Goal: Task Accomplishment & Management: Manage account settings

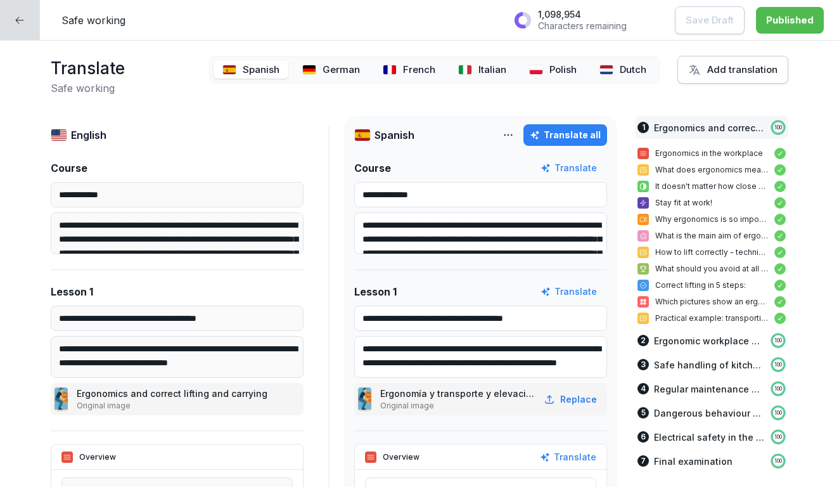
click at [20, 21] on icon at bounding box center [20, 20] width 10 height 10
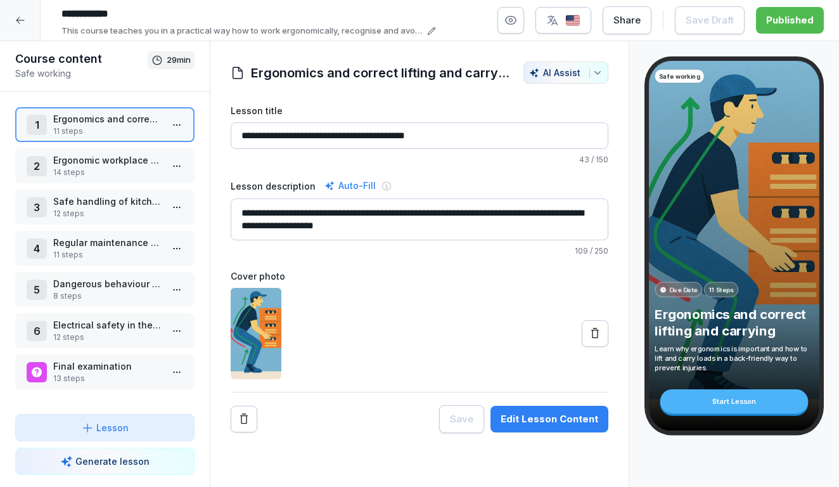
click at [30, 21] on div at bounding box center [20, 20] width 41 height 41
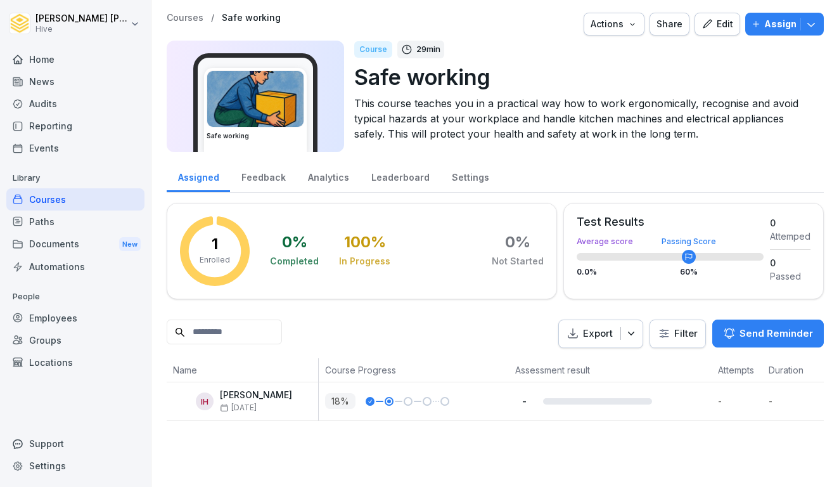
click at [73, 231] on div "Paths" at bounding box center [75, 221] width 138 height 22
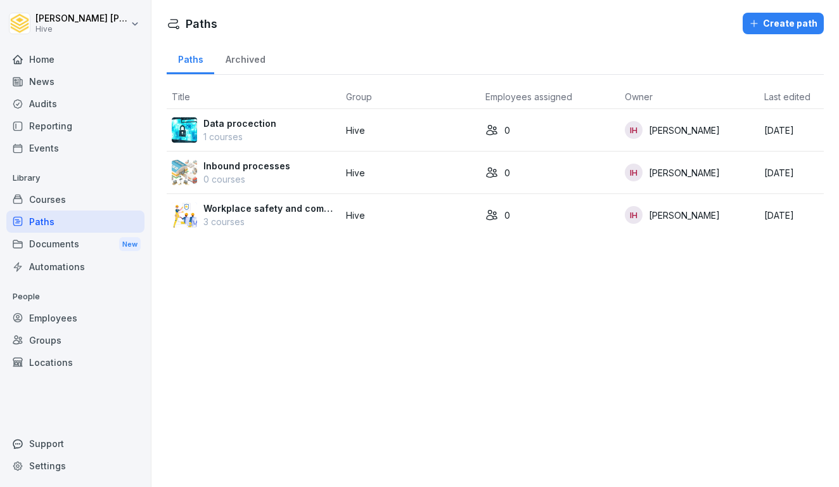
click at [77, 194] on div "Courses" at bounding box center [75, 199] width 138 height 22
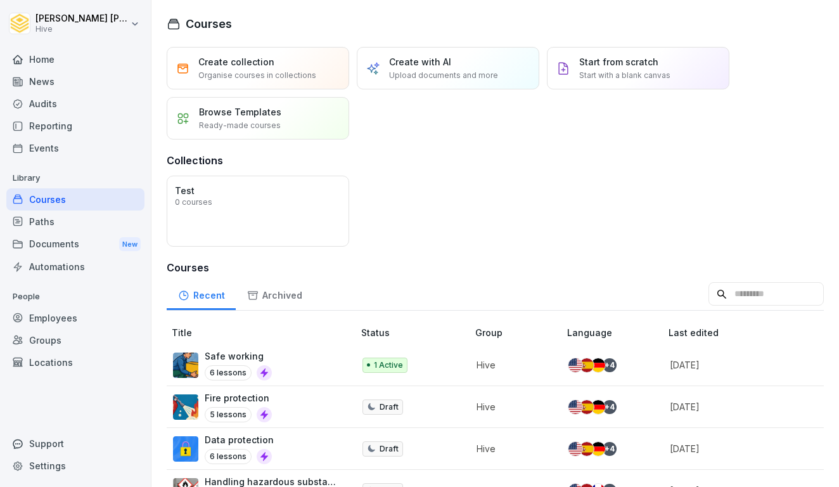
click at [58, 53] on div "Home" at bounding box center [75, 59] width 138 height 22
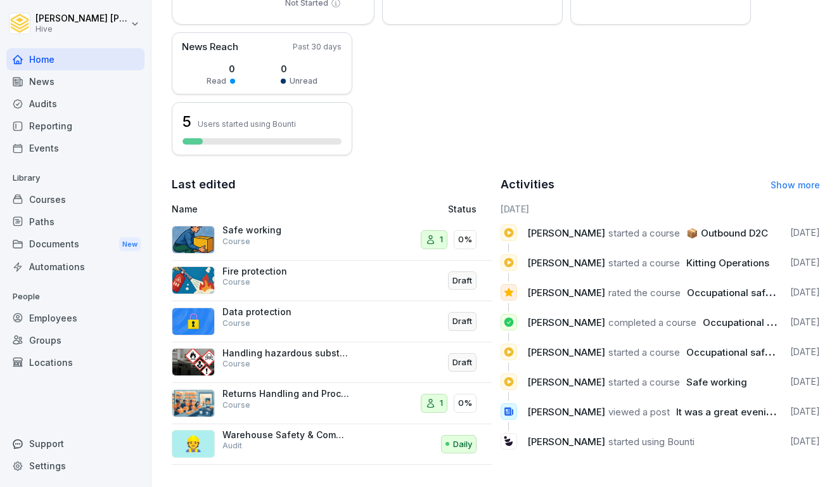
scroll to position [285, 0]
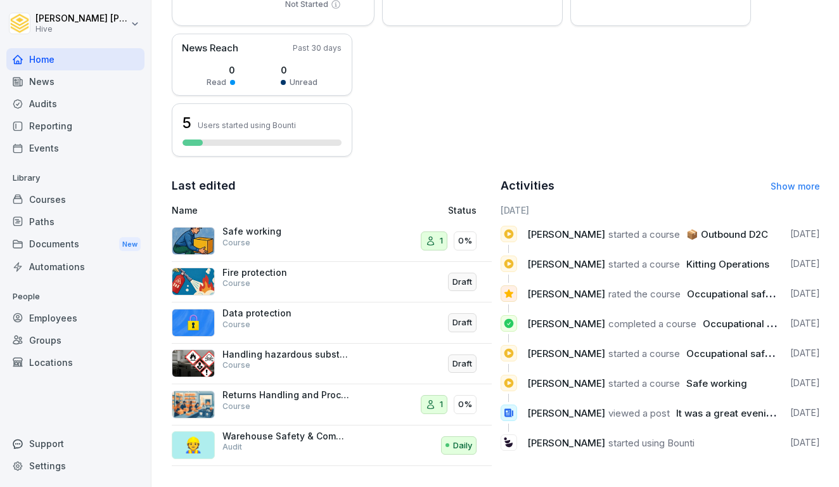
click at [54, 216] on div "Paths" at bounding box center [75, 221] width 138 height 22
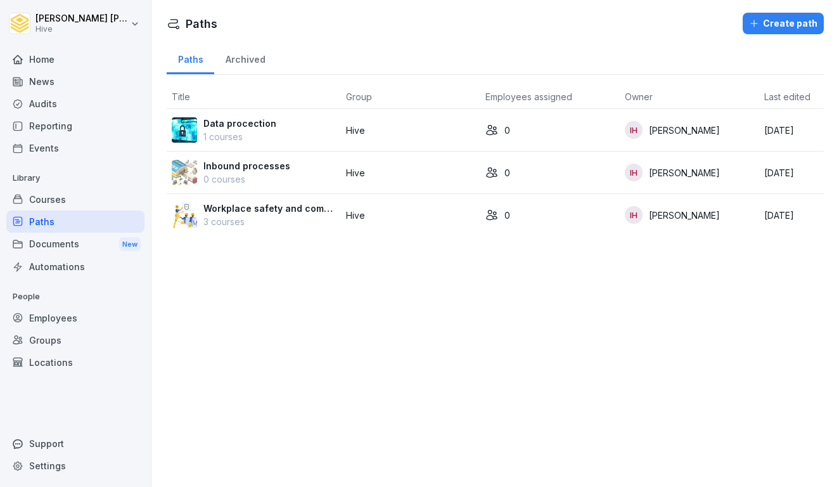
click at [291, 208] on p "Workplace safety and compliance" at bounding box center [269, 207] width 132 height 13
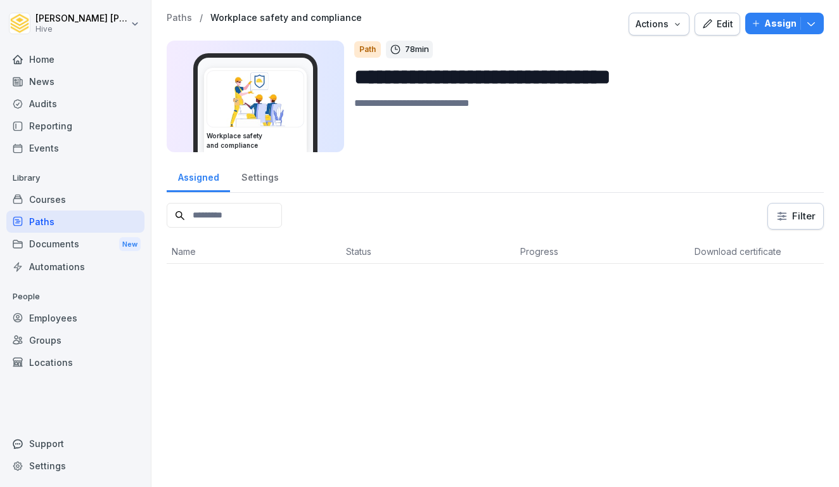
click at [722, 30] on div "Edit" at bounding box center [717, 24] width 32 height 14
click at [65, 220] on div "Paths" at bounding box center [75, 221] width 138 height 22
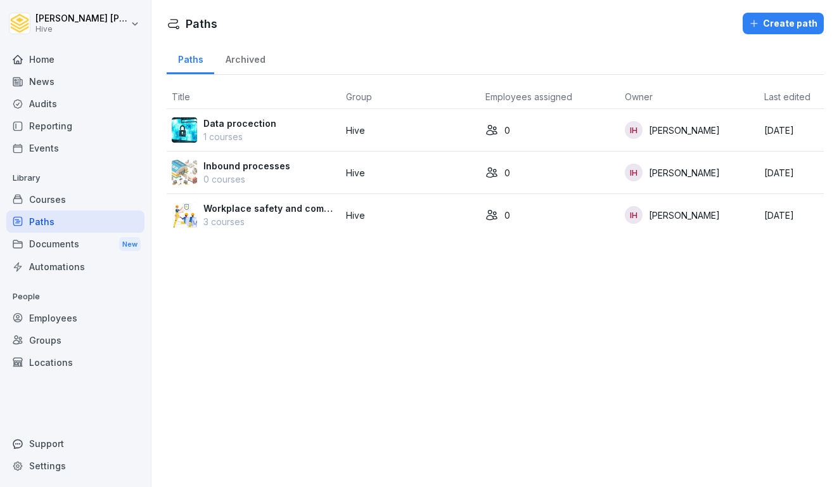
click at [782, 28] on div "Create path" at bounding box center [783, 23] width 68 height 14
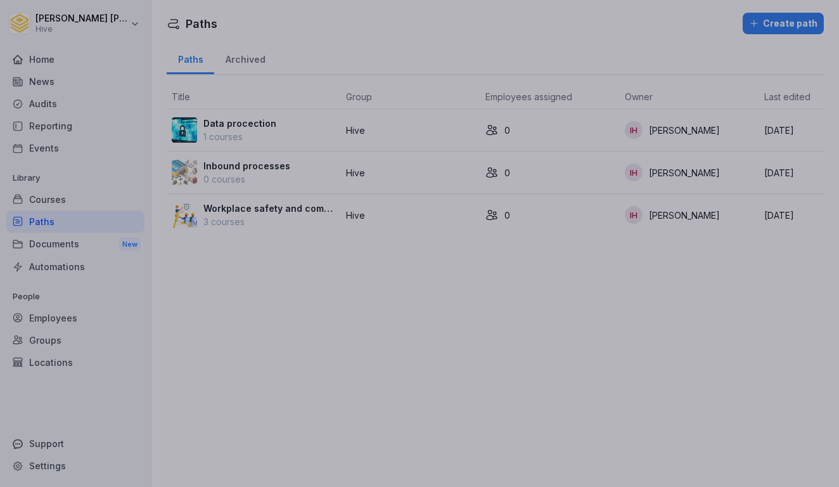
click at [659, 54] on div at bounding box center [419, 243] width 839 height 487
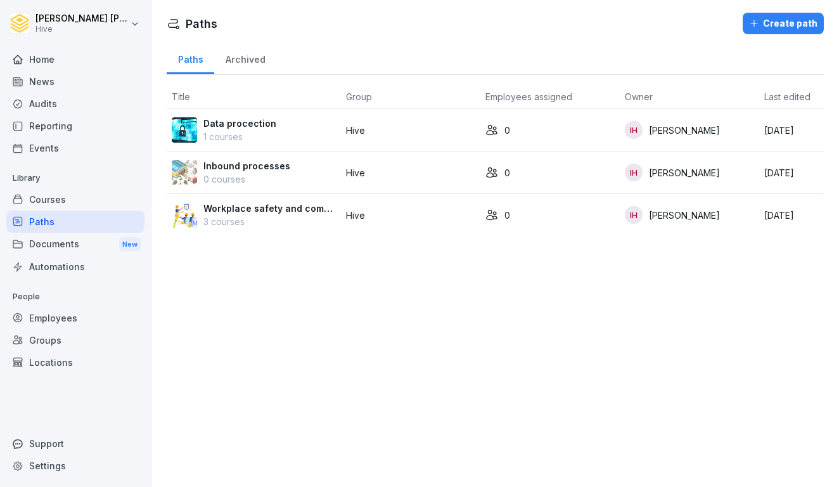
click at [76, 224] on div "Paths" at bounding box center [75, 221] width 138 height 22
click at [283, 213] on p "Workplace safety and compliance" at bounding box center [269, 207] width 132 height 13
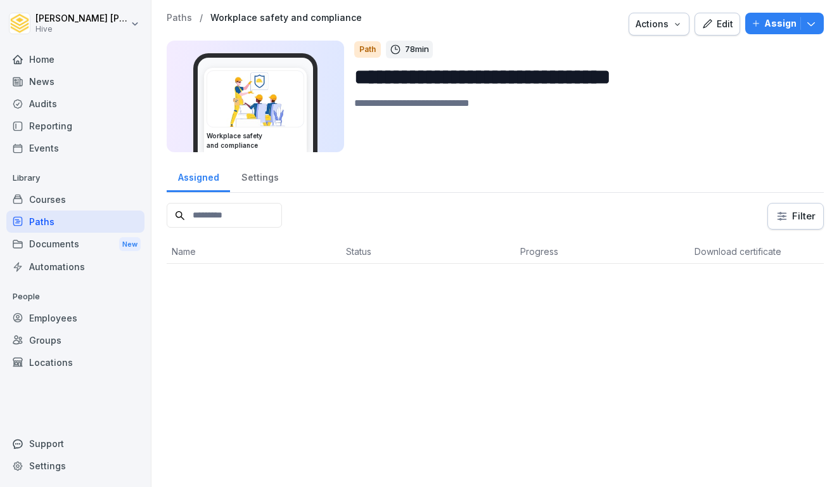
click at [803, 25] on div "Assign" at bounding box center [784, 23] width 66 height 14
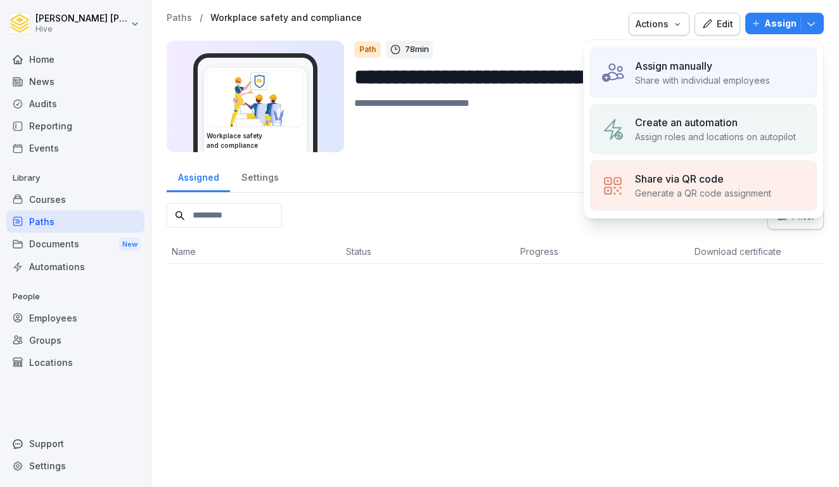
click at [734, 85] on p "Share with individual employees" at bounding box center [702, 79] width 135 height 13
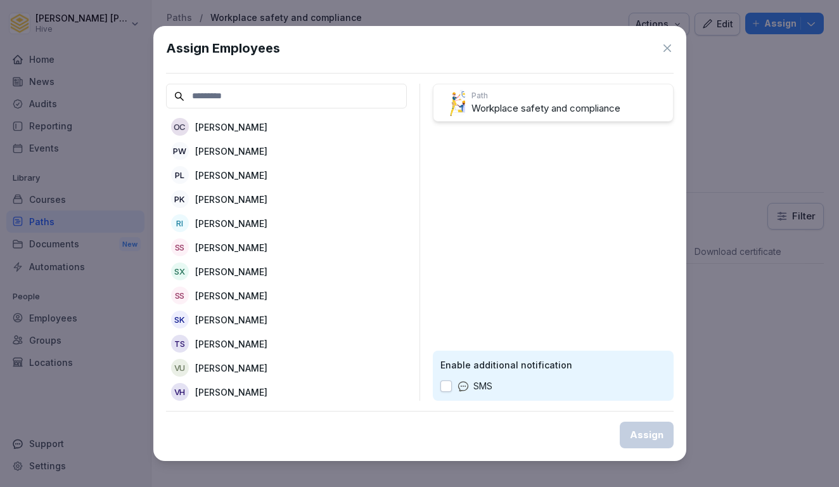
scroll to position [652, 0]
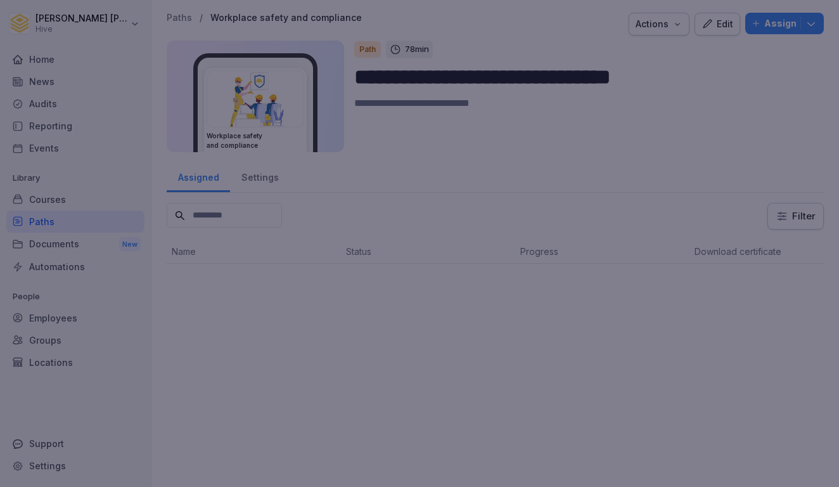
click at [766, 139] on div at bounding box center [419, 243] width 839 height 487
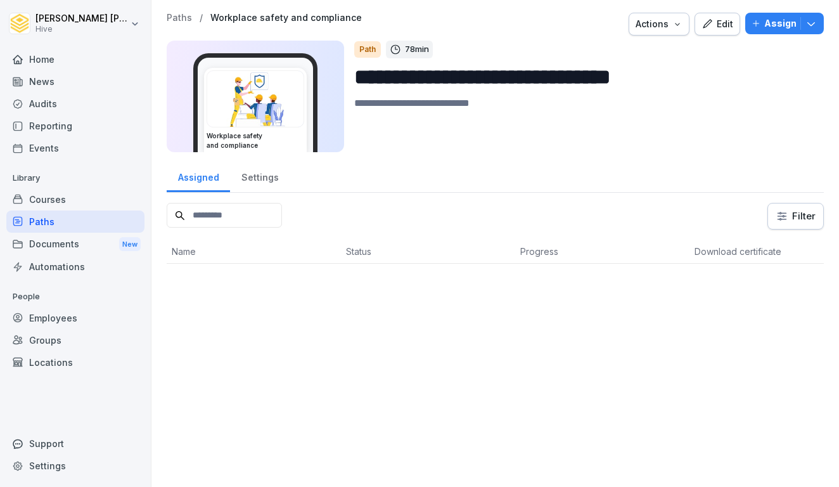
click at [53, 222] on div "Paths" at bounding box center [75, 221] width 138 height 22
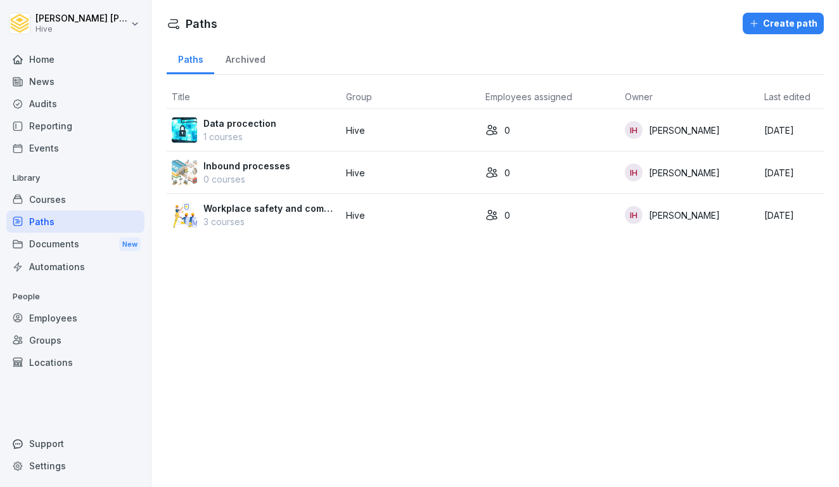
click at [60, 203] on div "Courses" at bounding box center [75, 199] width 138 height 22
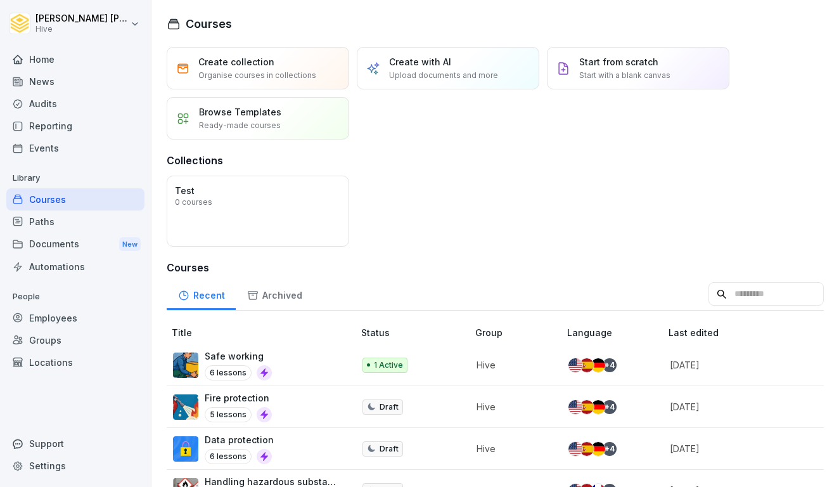
click at [49, 225] on div "Paths" at bounding box center [75, 221] width 138 height 22
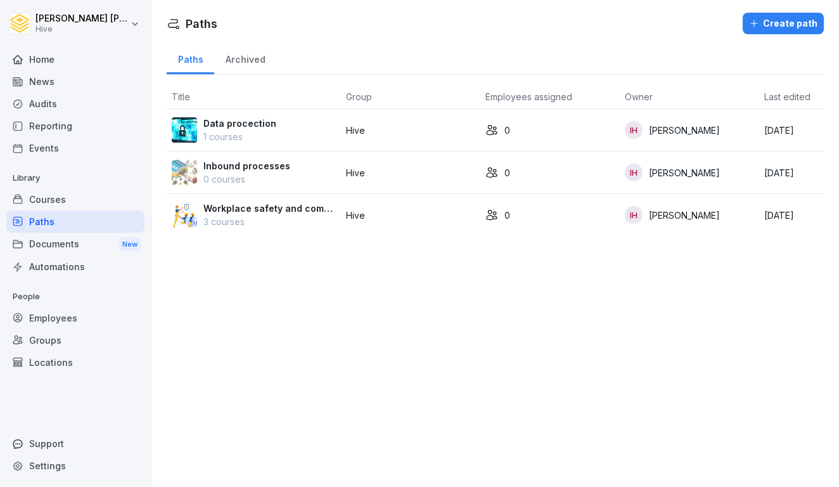
click at [784, 18] on div "Create path" at bounding box center [783, 23] width 68 height 14
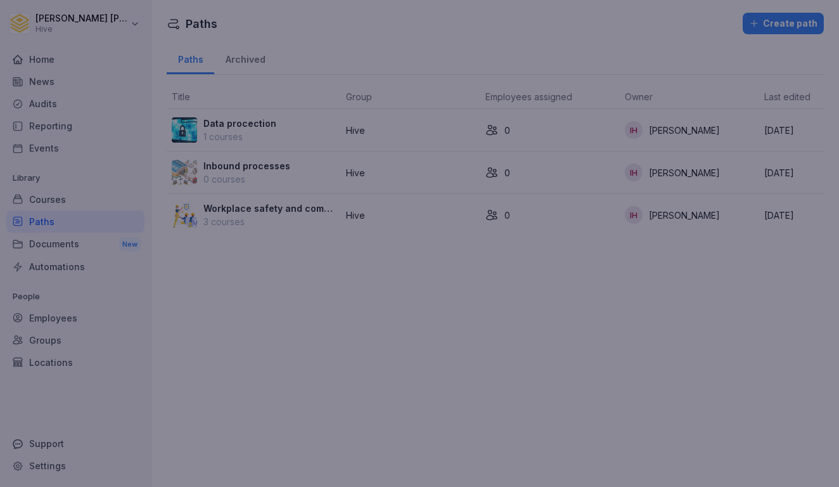
click at [637, 67] on div at bounding box center [419, 243] width 839 height 487
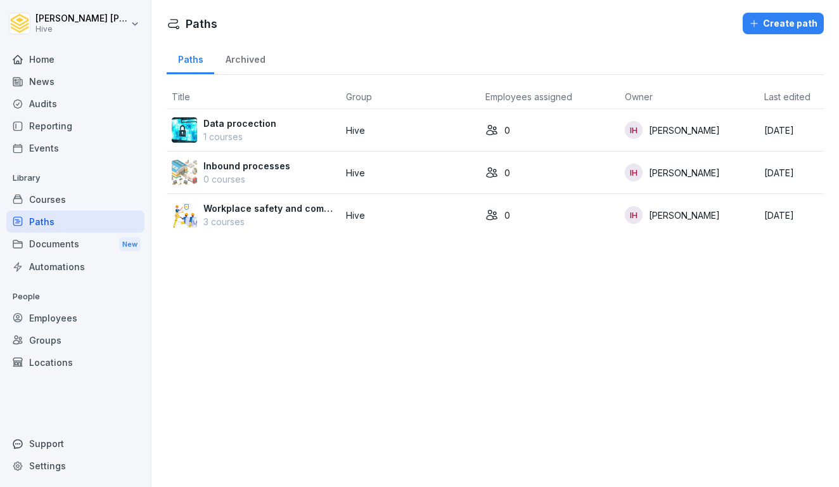
click at [55, 201] on div "Courses" at bounding box center [75, 199] width 138 height 22
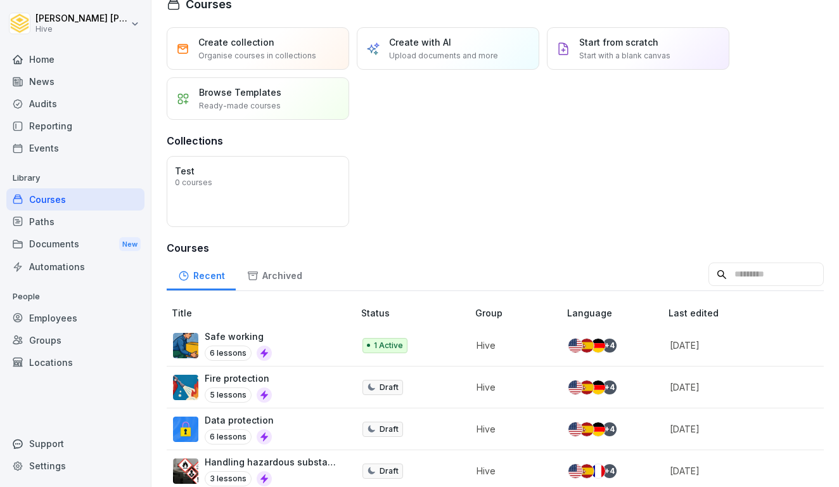
scroll to position [21, 0]
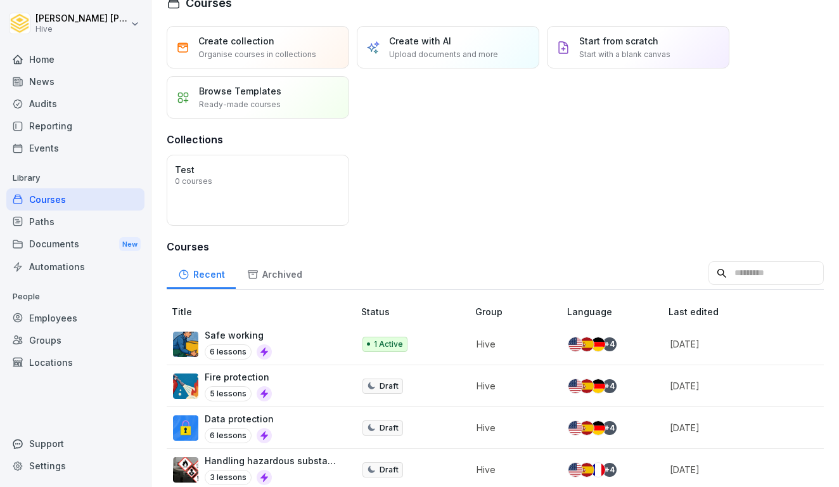
click at [40, 220] on div "Paths" at bounding box center [75, 221] width 138 height 22
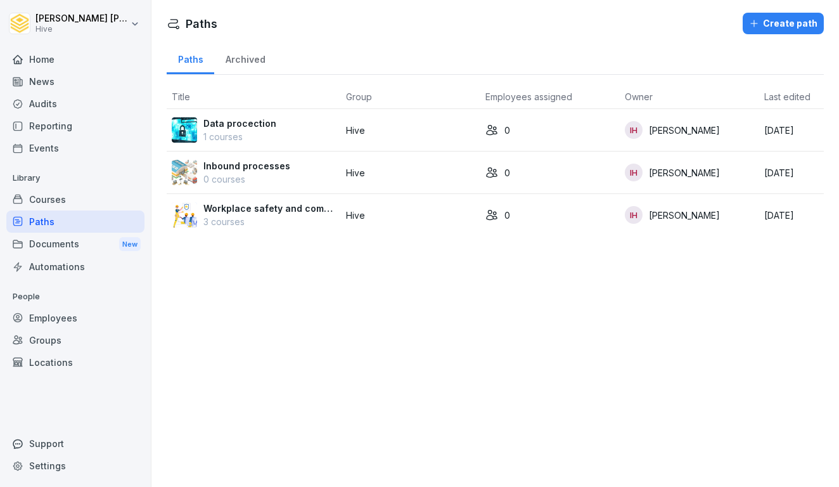
click at [279, 206] on p "Workplace safety and compliance" at bounding box center [269, 207] width 132 height 13
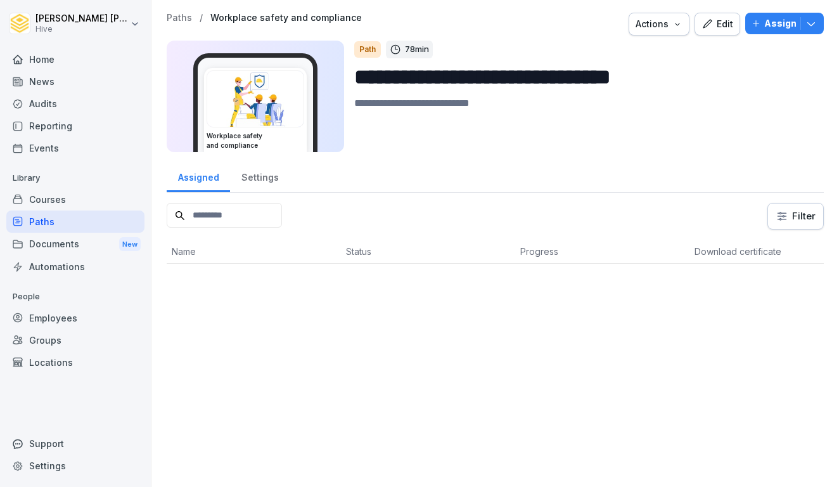
click at [775, 28] on p "Assign" at bounding box center [780, 23] width 32 height 14
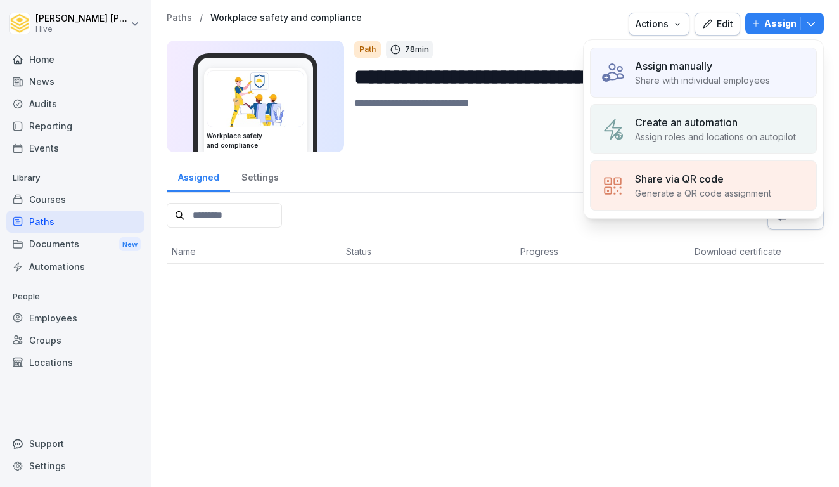
click at [671, 82] on p "Share with individual employees" at bounding box center [702, 79] width 135 height 13
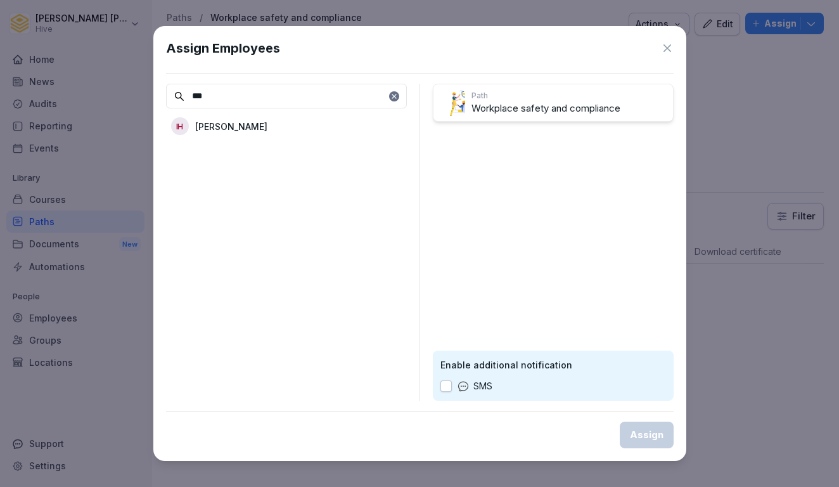
type input "***"
drag, startPoint x: 392, startPoint y: 142, endPoint x: 267, endPoint y: 126, distance: 125.8
click at [267, 126] on p "[PERSON_NAME]" at bounding box center [231, 126] width 72 height 13
click at [646, 438] on div "Assign" at bounding box center [647, 435] width 34 height 14
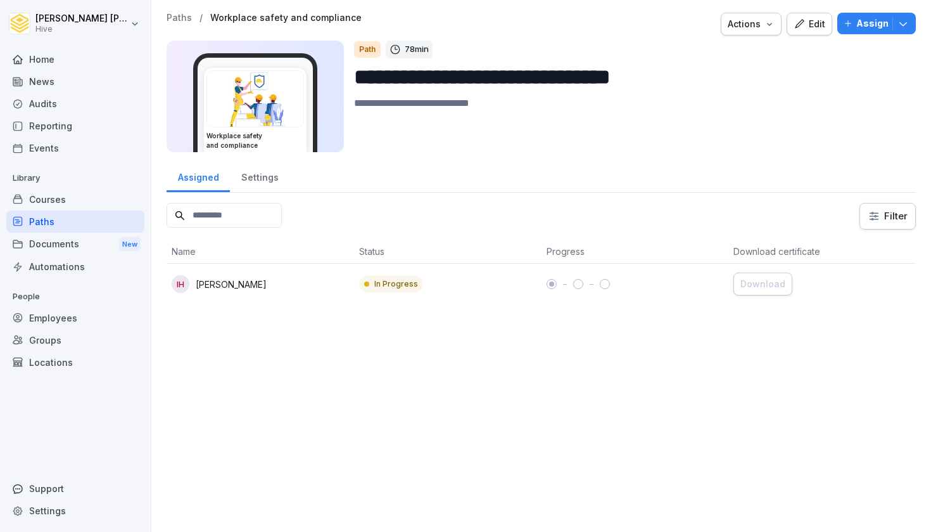
click at [63, 229] on div "Paths" at bounding box center [75, 221] width 138 height 22
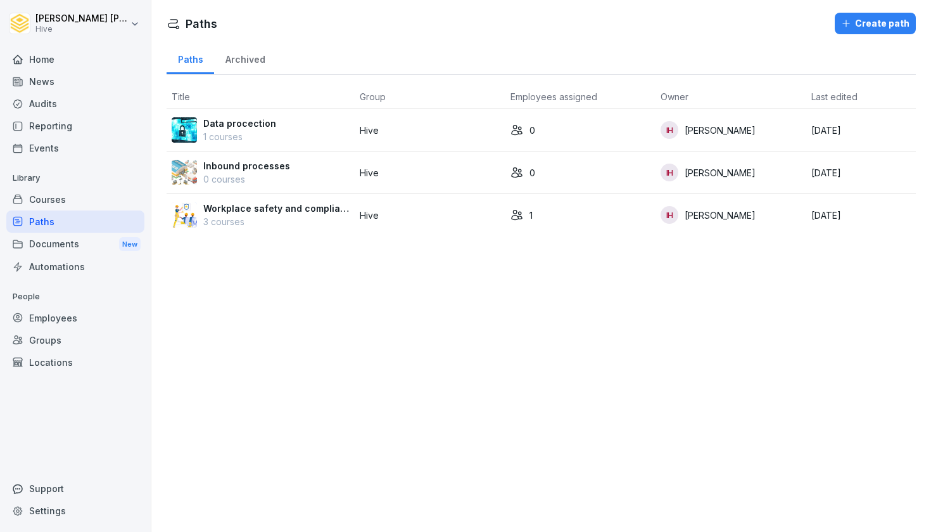
click at [253, 232] on td "Workplace safety and compliance 3 courses" at bounding box center [261, 215] width 188 height 42
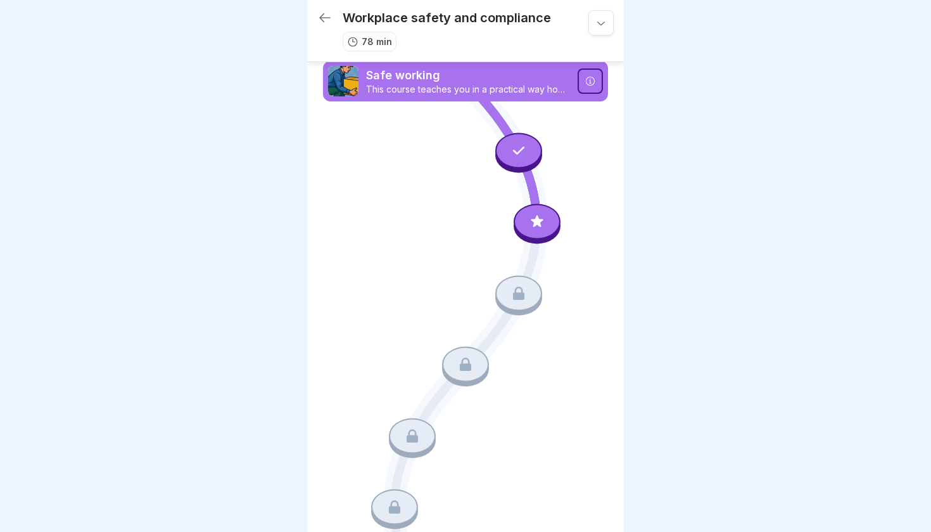
click at [537, 79] on p "Safe working" at bounding box center [468, 75] width 204 height 16
click at [522, 151] on icon at bounding box center [519, 150] width 16 height 16
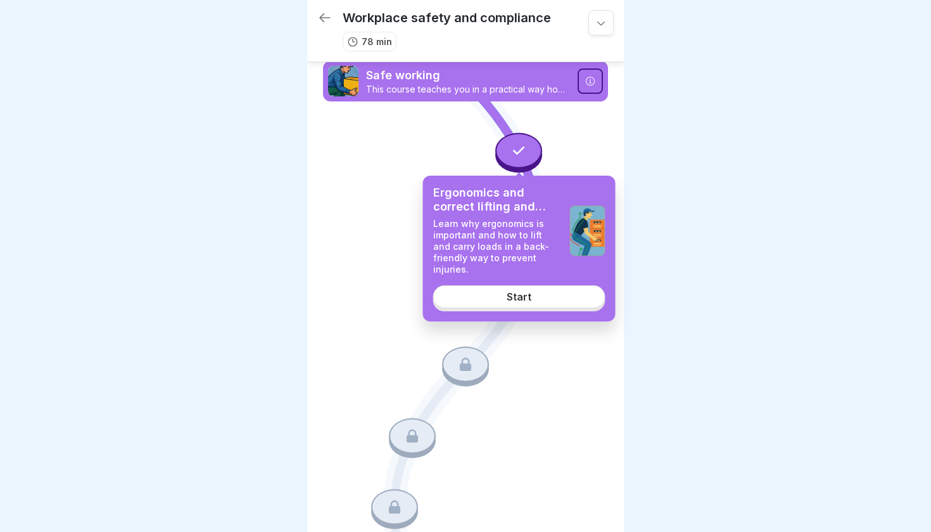
click at [513, 294] on link "Start" at bounding box center [519, 296] width 172 height 23
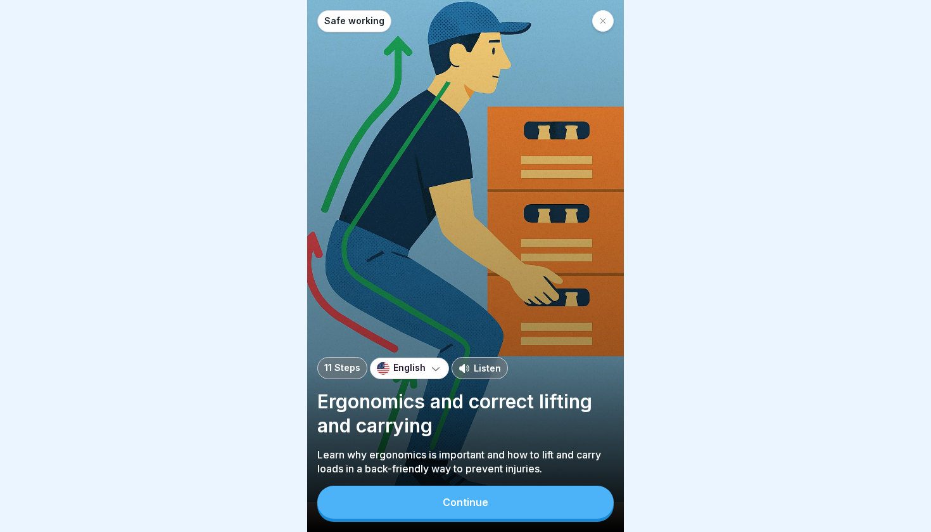
click at [454, 486] on div "Continue" at bounding box center [466, 501] width 46 height 11
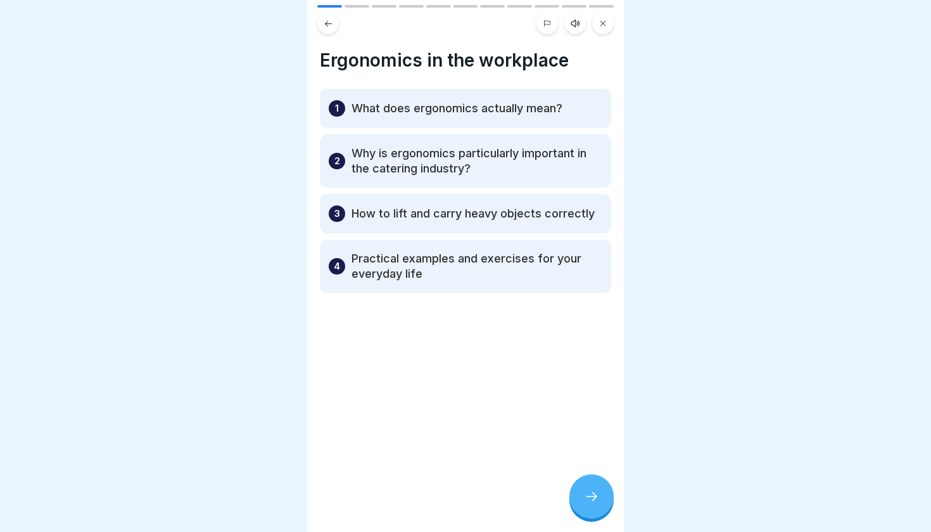
click at [582, 486] on div at bounding box center [592, 496] width 44 height 44
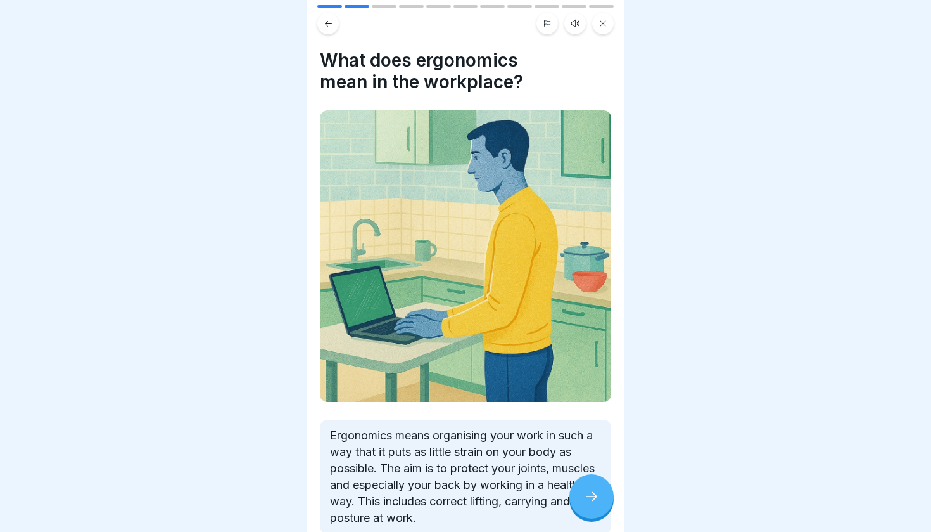
click at [587, 486] on div at bounding box center [592, 496] width 44 height 44
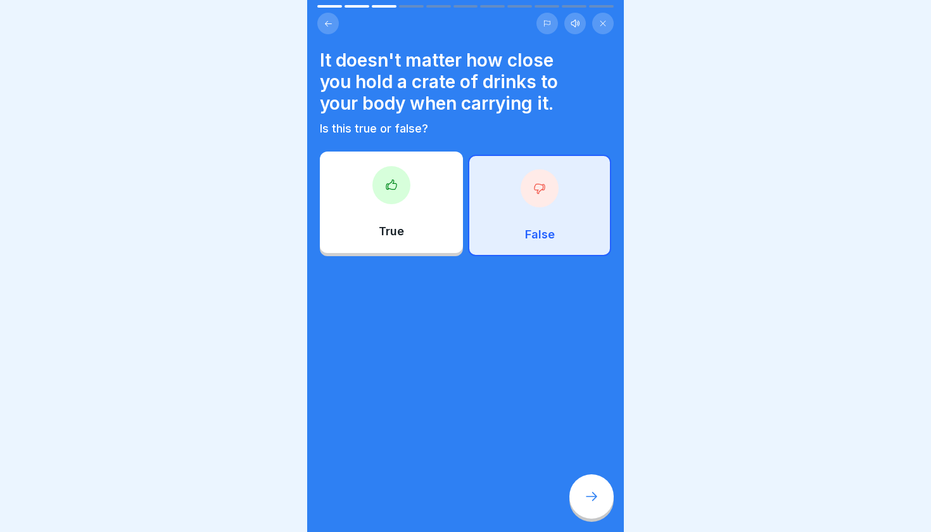
click at [567, 220] on div "False" at bounding box center [539, 205] width 143 height 101
click at [604, 486] on div at bounding box center [592, 496] width 44 height 44
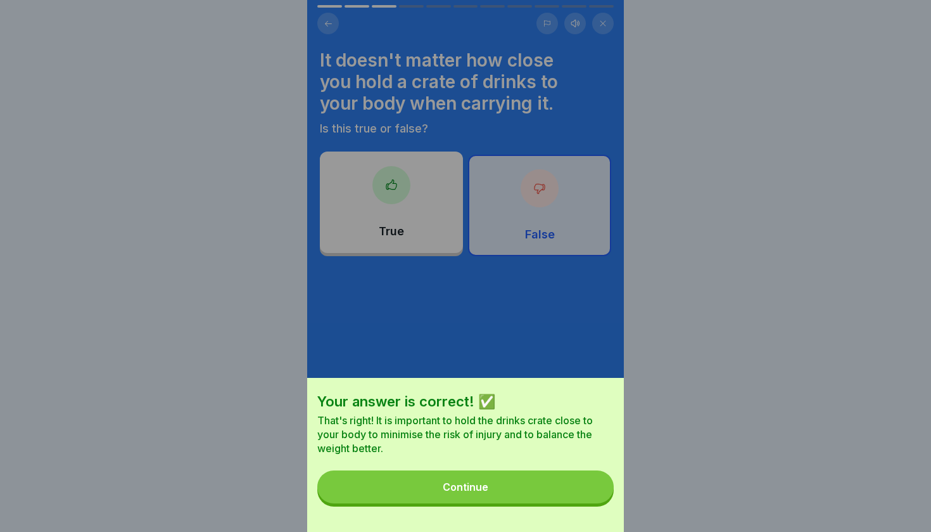
click at [572, 486] on button "Continue" at bounding box center [465, 486] width 296 height 33
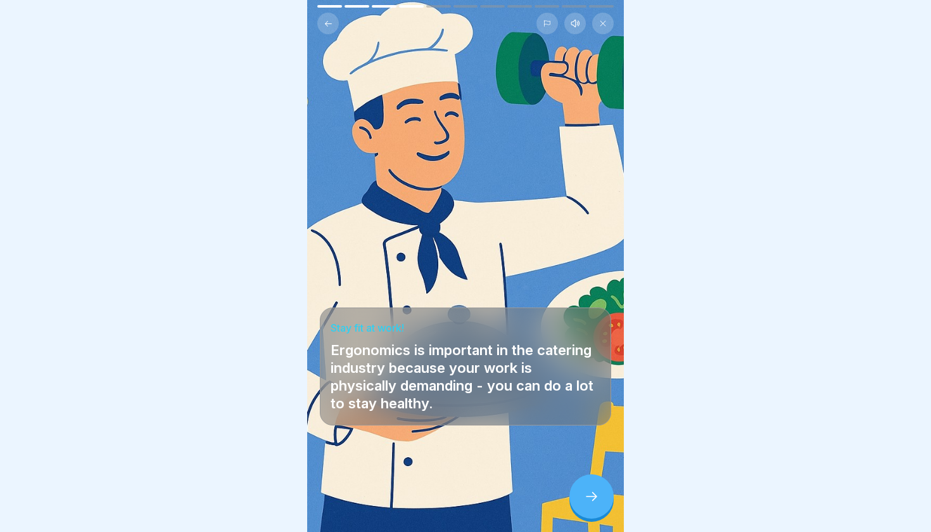
click at [590, 486] on icon at bounding box center [591, 495] width 15 height 15
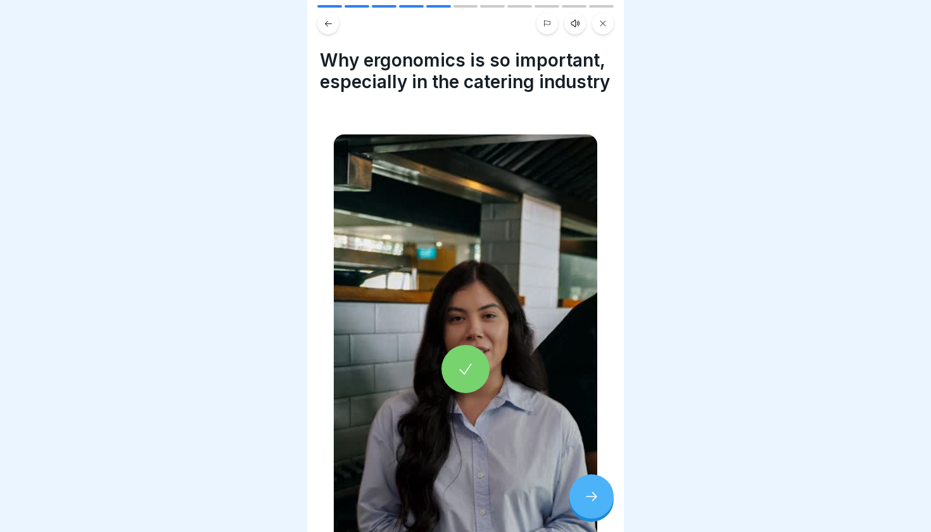
click at [590, 486] on icon at bounding box center [591, 495] width 15 height 15
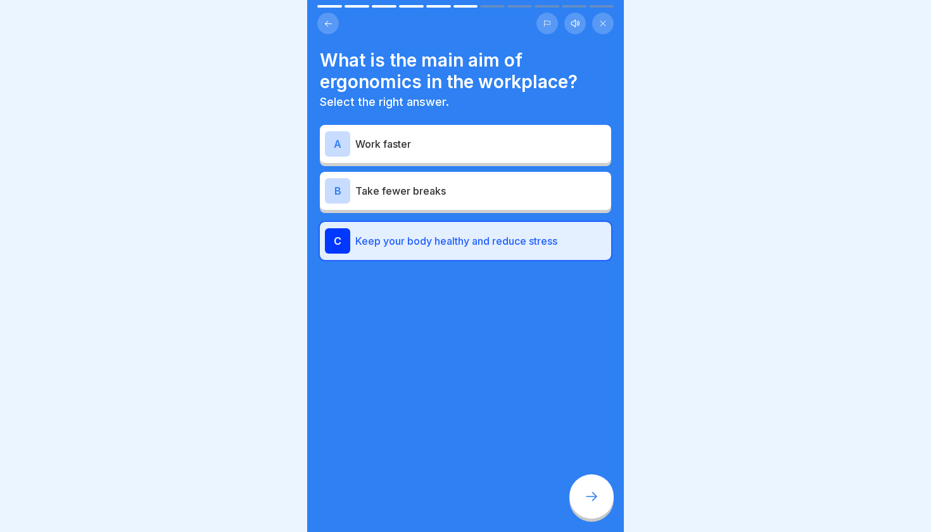
click at [590, 486] on icon at bounding box center [591, 495] width 15 height 15
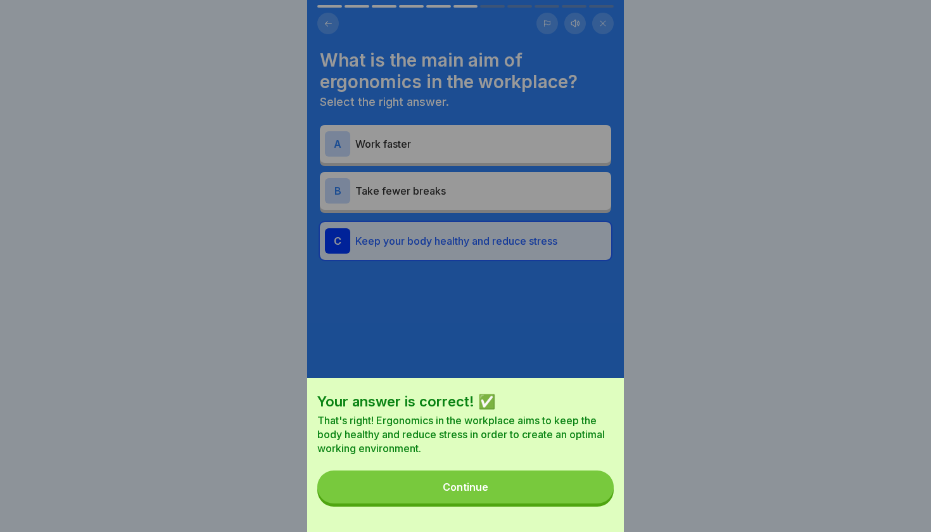
click at [563, 485] on button "Continue" at bounding box center [465, 486] width 296 height 33
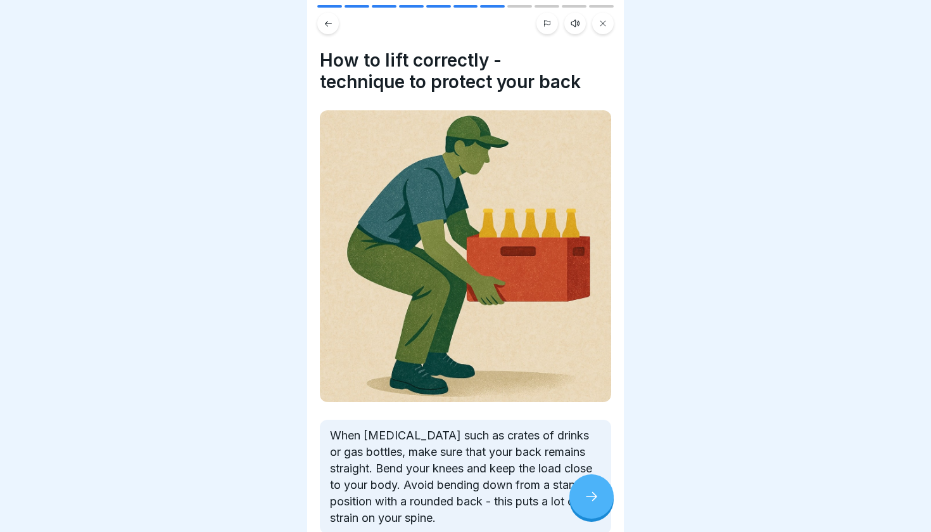
click at [590, 486] on icon at bounding box center [591, 495] width 15 height 15
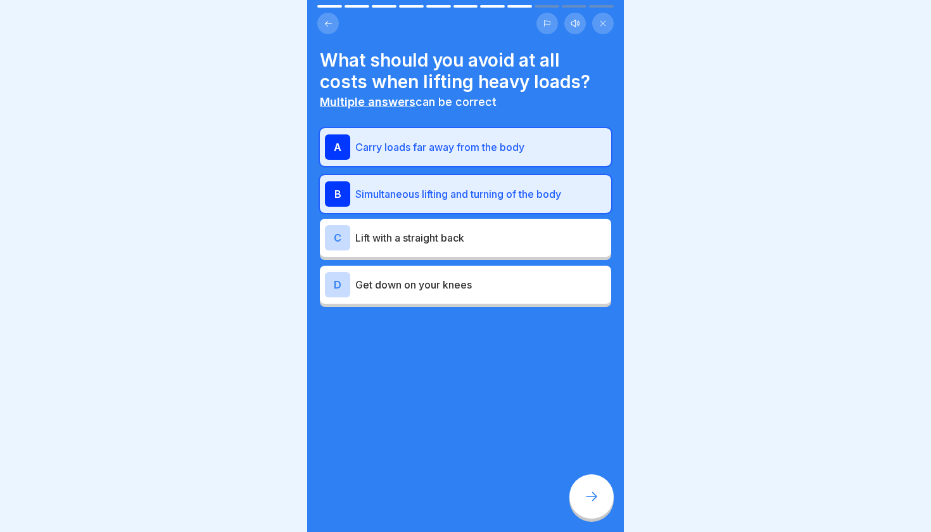
click at [590, 486] on icon at bounding box center [591, 495] width 15 height 15
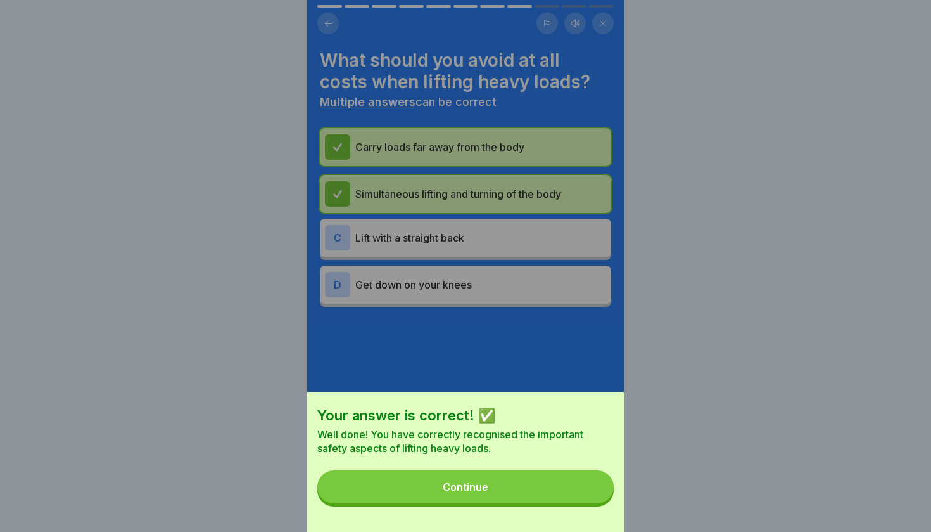
click at [572, 482] on button "Continue" at bounding box center [465, 486] width 296 height 33
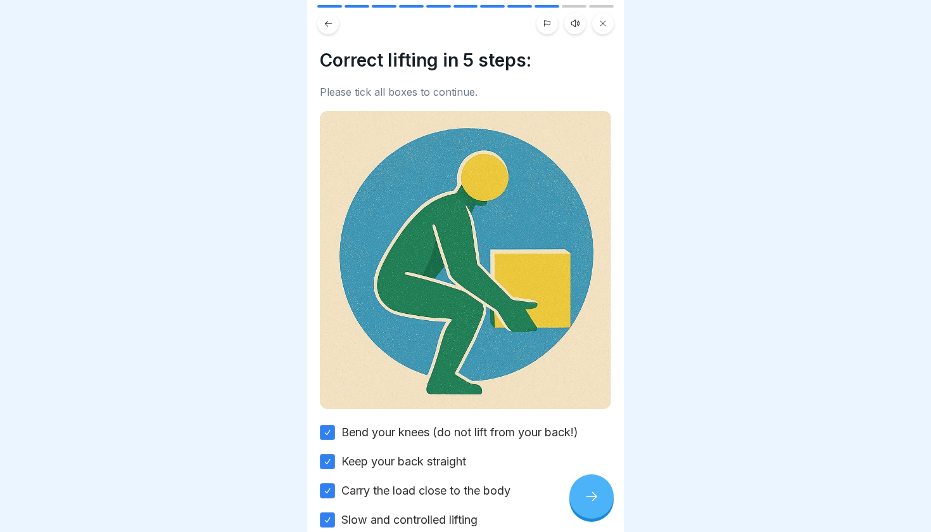
click at [594, 486] on icon at bounding box center [591, 495] width 15 height 15
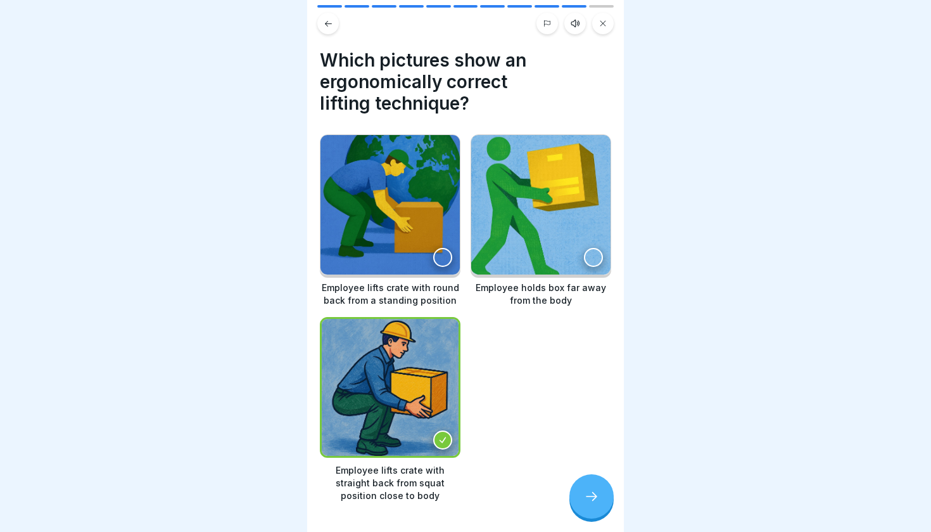
click at [594, 486] on icon at bounding box center [591, 495] width 15 height 15
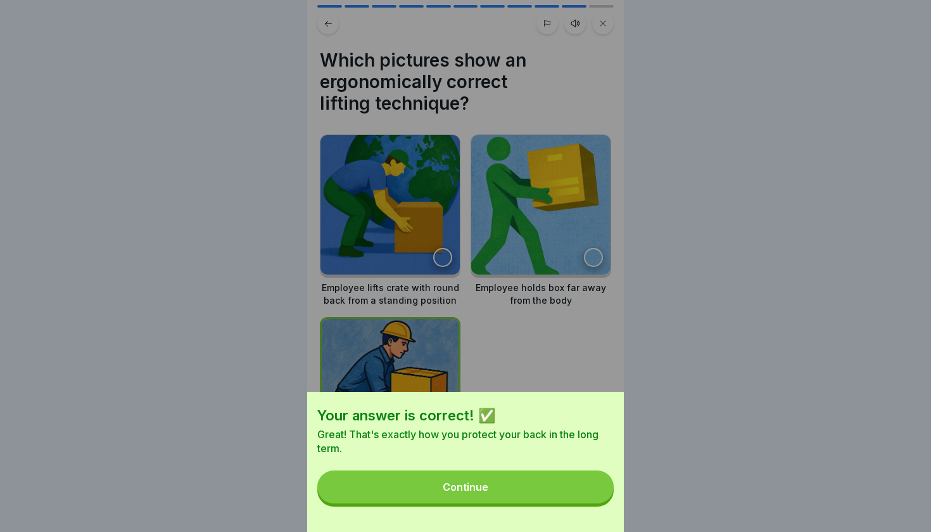
click at [580, 481] on button "Continue" at bounding box center [465, 486] width 296 height 33
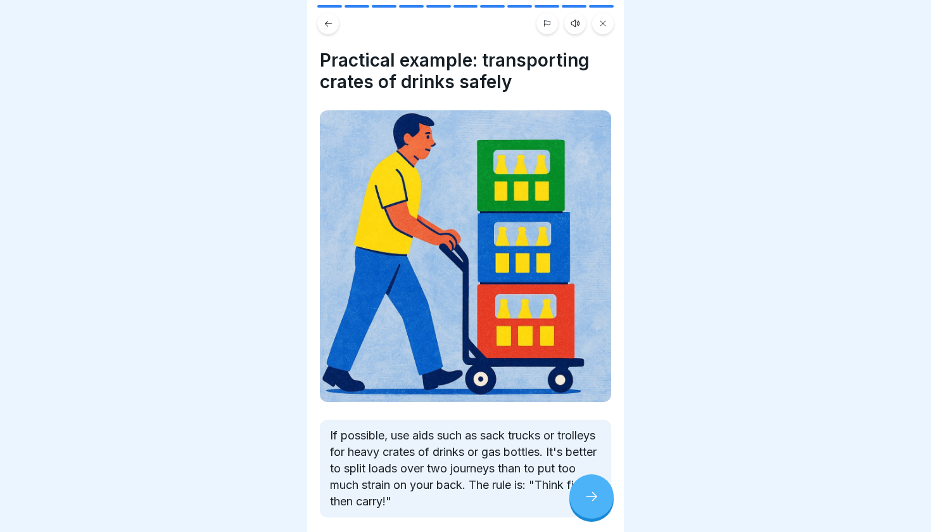
click at [596, 486] on icon at bounding box center [591, 495] width 15 height 15
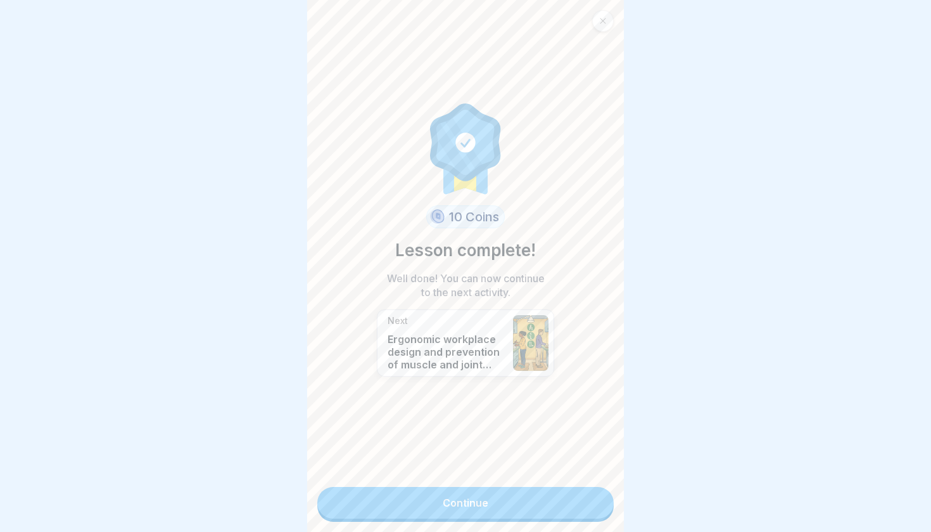
click at [567, 486] on link "Continue" at bounding box center [465, 503] width 296 height 32
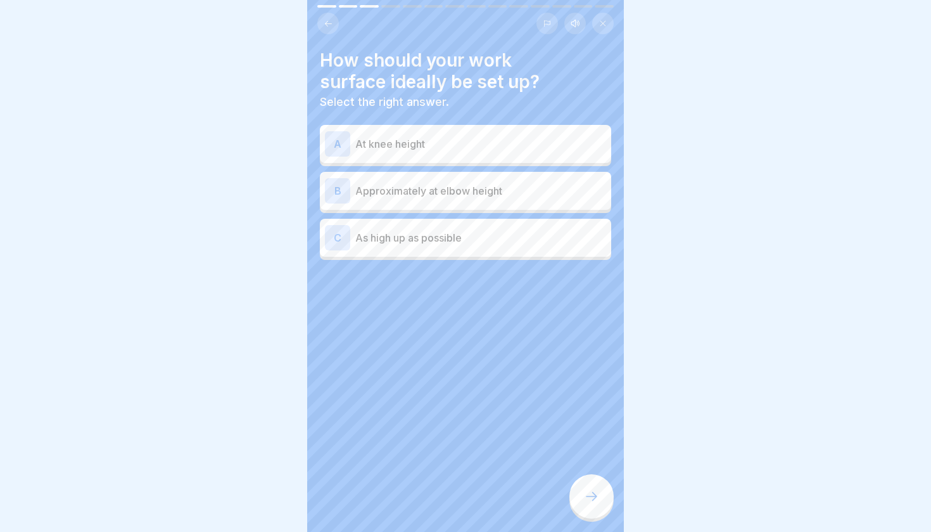
click at [424, 196] on p "Approximately at elbow height" at bounding box center [480, 190] width 251 height 15
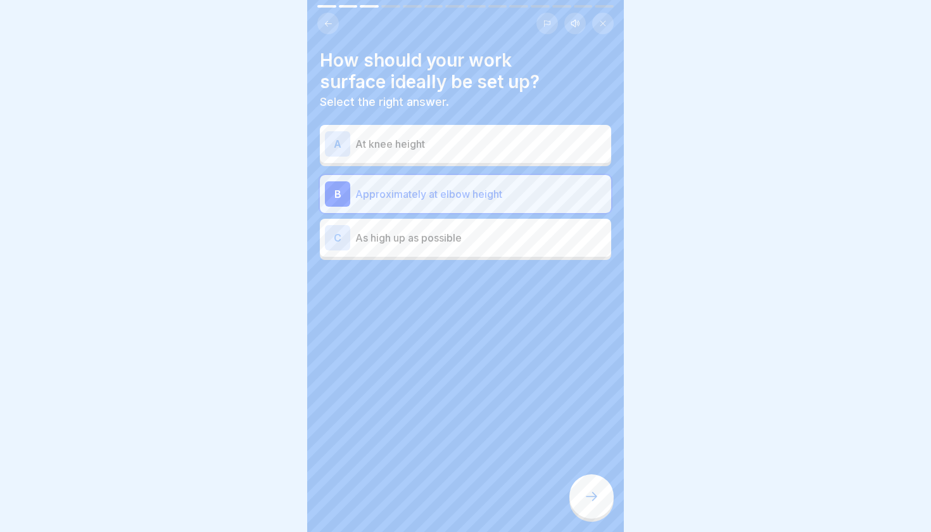
click at [590, 486] on icon at bounding box center [591, 495] width 15 height 15
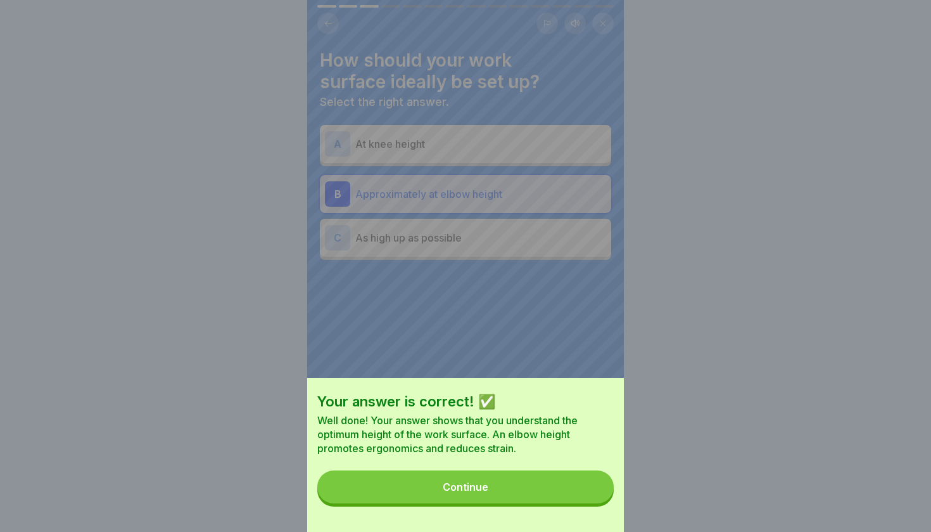
click at [546, 469] on div "Your answer is correct! ✅ Well done! Your answer shows that you understand the …" at bounding box center [465, 455] width 317 height 154
click at [543, 480] on button "Continue" at bounding box center [465, 486] width 296 height 33
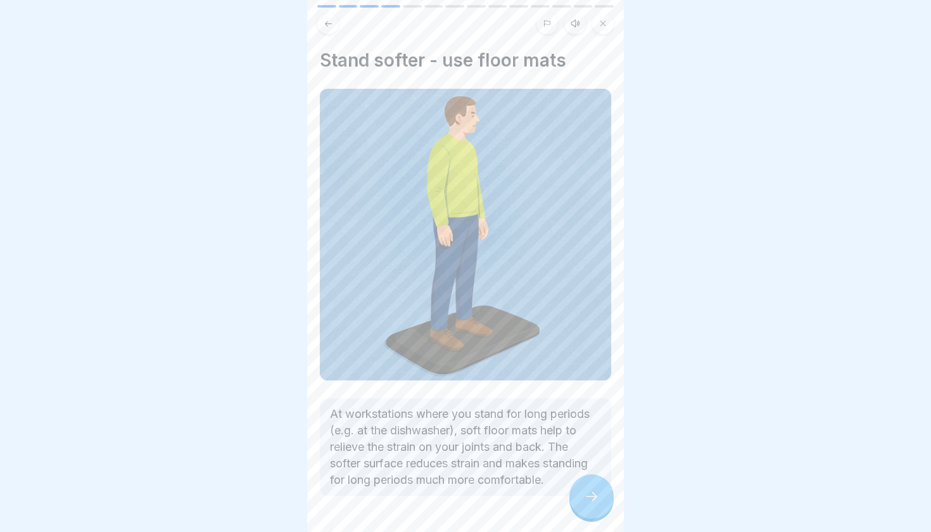
click at [583, 486] on div at bounding box center [592, 496] width 44 height 44
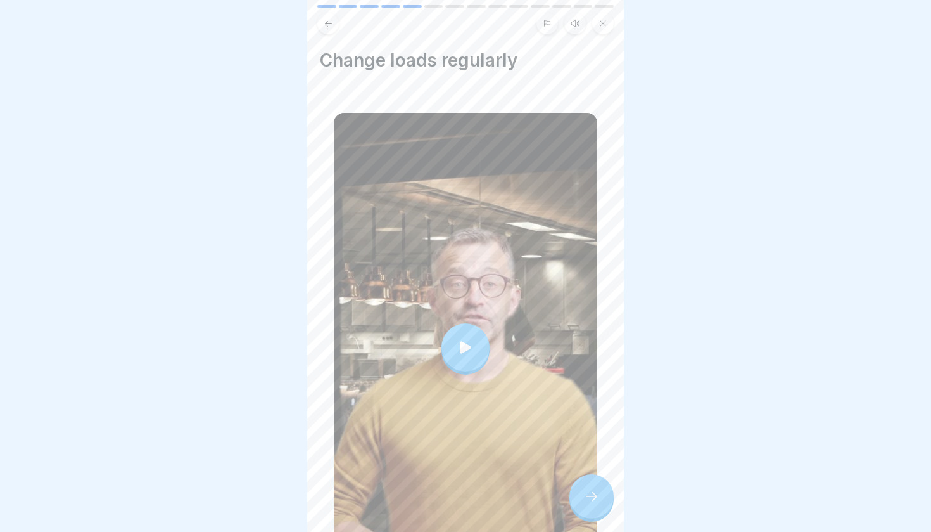
click at [583, 486] on div at bounding box center [592, 496] width 44 height 44
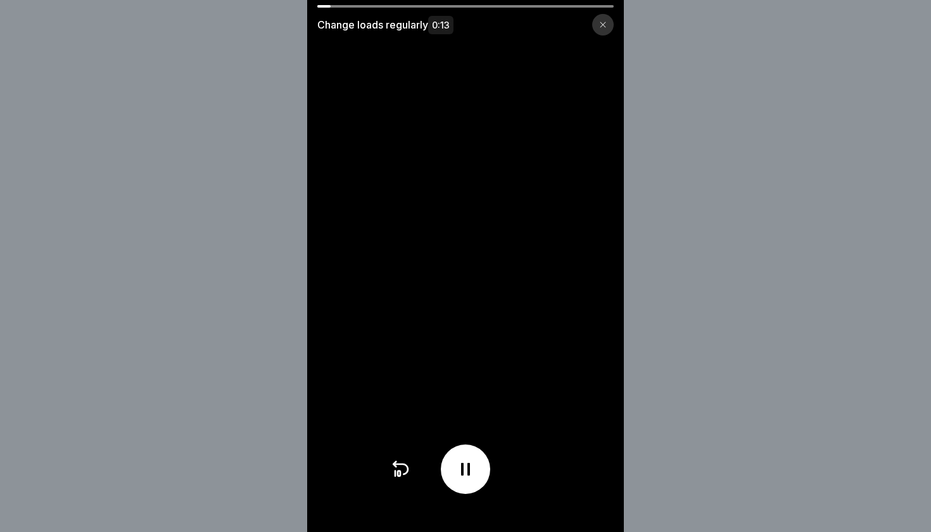
click at [467, 468] on icon at bounding box center [465, 469] width 20 height 20
click at [467, 468] on icon at bounding box center [465, 469] width 13 height 14
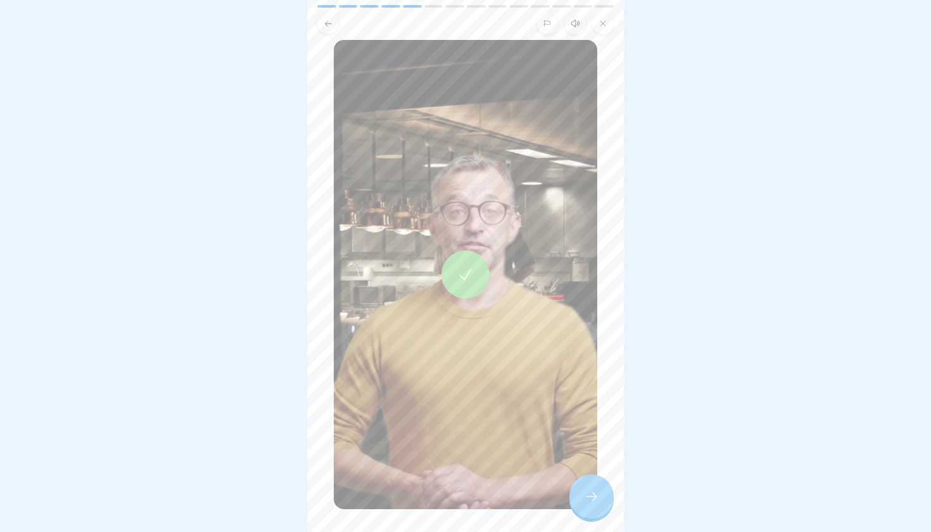
scroll to position [96, 0]
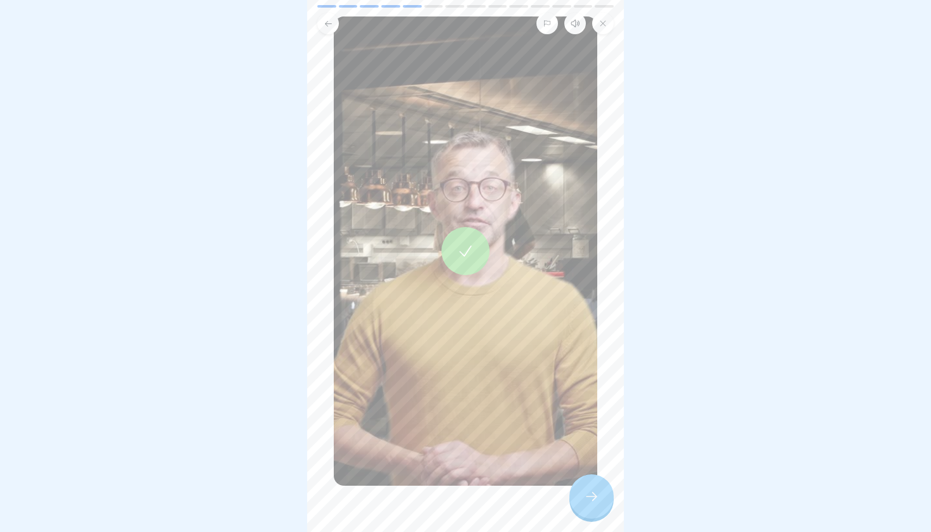
click at [591, 486] on div at bounding box center [592, 496] width 44 height 44
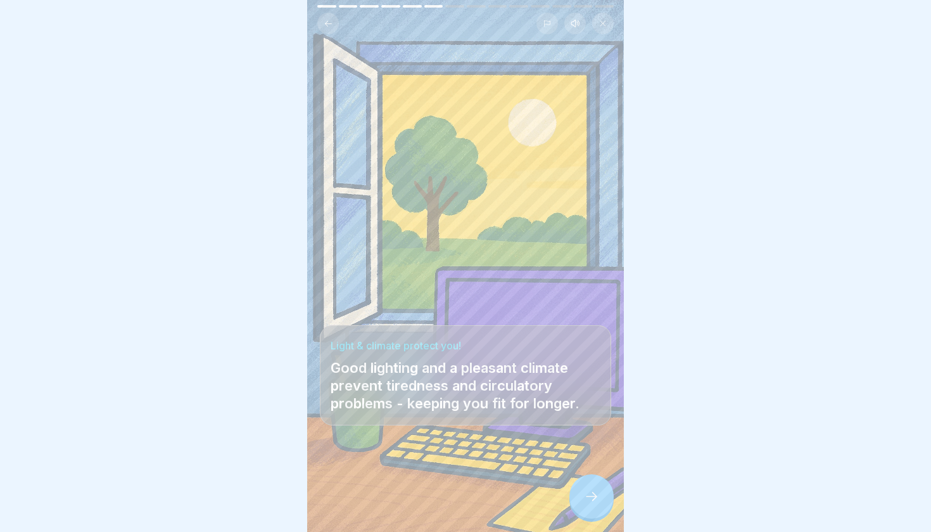
click at [592, 486] on icon at bounding box center [591, 495] width 15 height 15
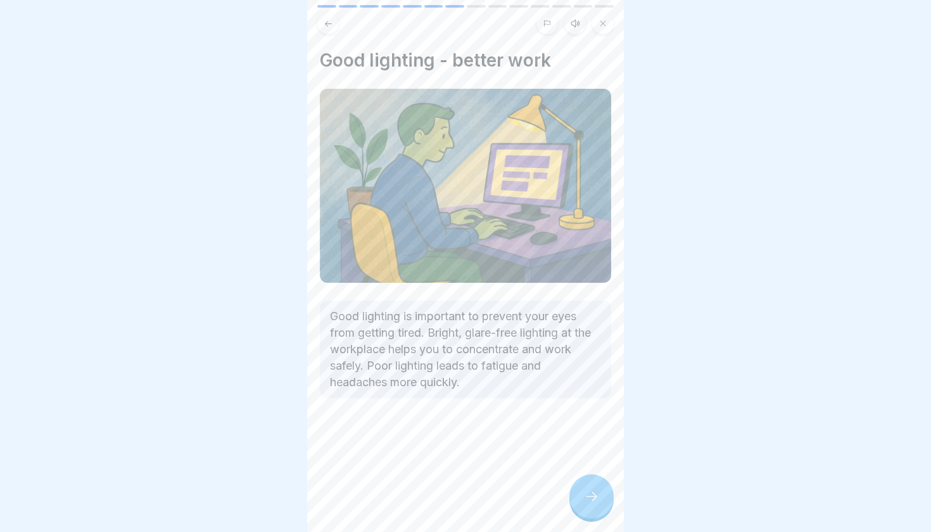
click at [592, 486] on icon at bounding box center [591, 495] width 15 height 15
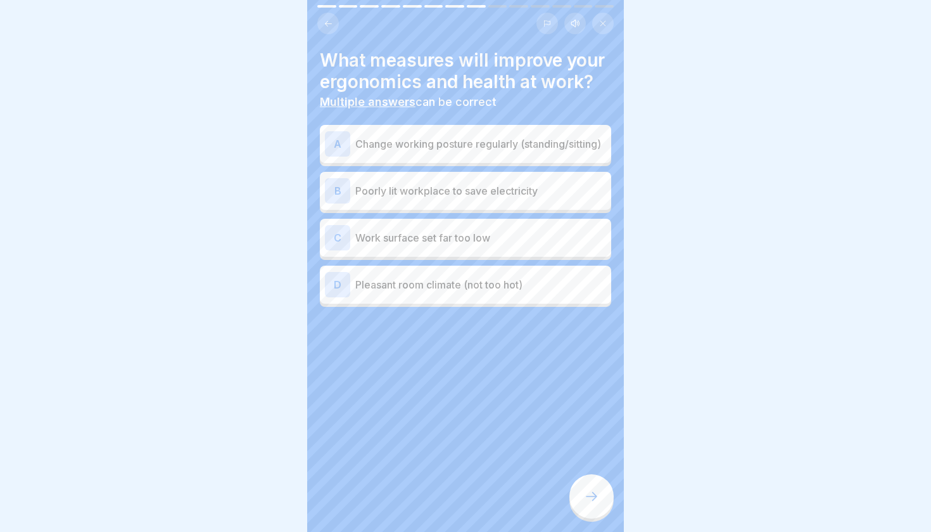
click at [474, 284] on p "Pleasant room climate (not too hot)" at bounding box center [480, 284] width 251 height 15
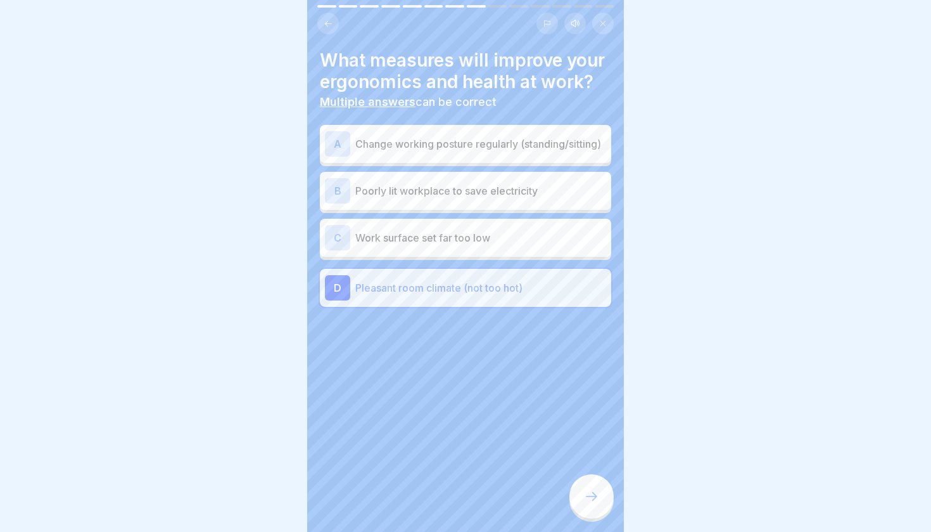
click at [450, 151] on div "A Change working posture regularly (standing/sitting)" at bounding box center [465, 143] width 281 height 25
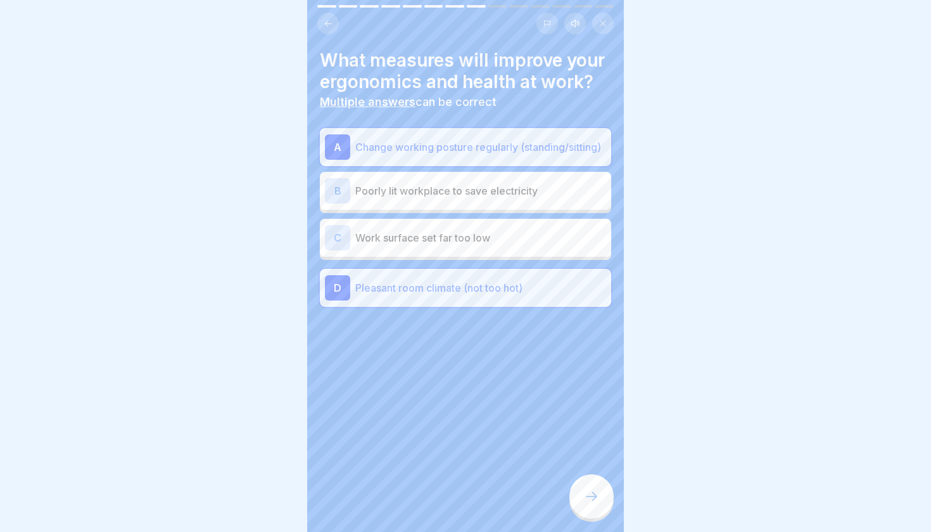
click at [594, 486] on icon at bounding box center [591, 495] width 15 height 15
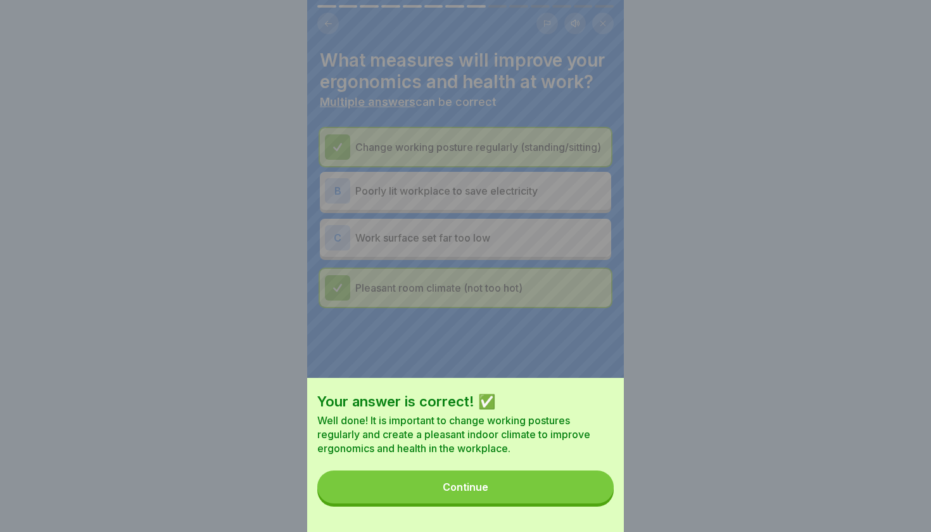
click at [568, 479] on button "Continue" at bounding box center [465, 486] width 296 height 33
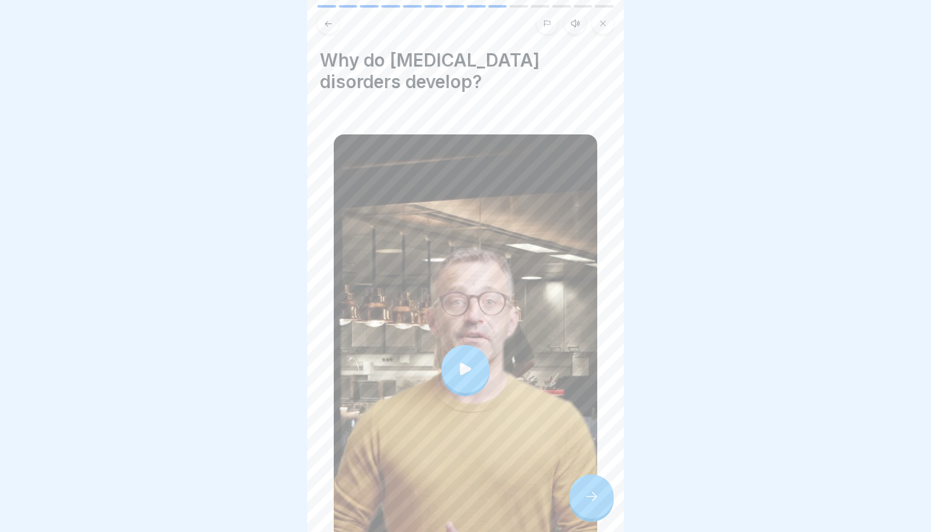
click at [493, 414] on div at bounding box center [466, 368] width 264 height 469
click at [601, 486] on div at bounding box center [592, 496] width 44 height 44
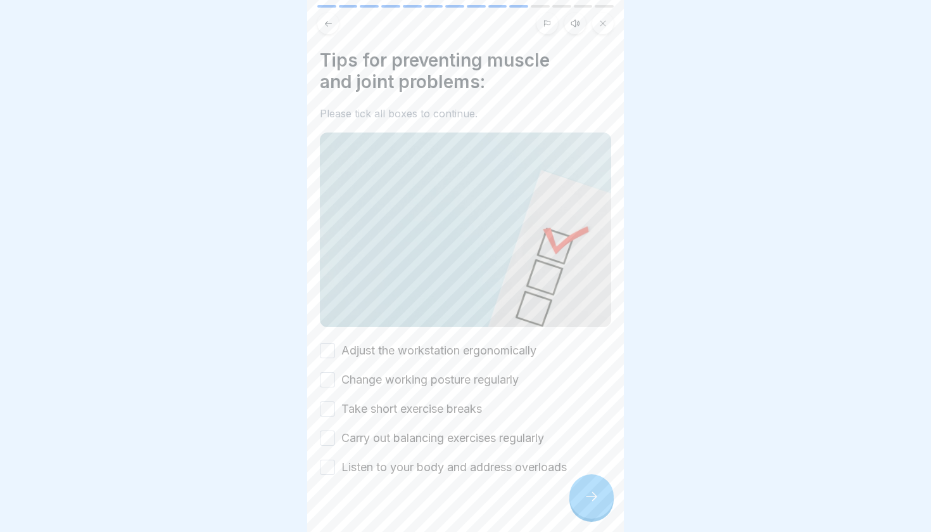
click at [333, 351] on button "Adjust the workstation ergonomically" at bounding box center [327, 350] width 15 height 15
click at [333, 378] on button "Change working posture regularly" at bounding box center [327, 379] width 15 height 15
click at [331, 402] on button "Take short exercise breaks" at bounding box center [327, 408] width 15 height 15
click at [330, 438] on button "Carry out balancing exercises regularly" at bounding box center [327, 437] width 15 height 15
click at [327, 460] on button "Listen to your body and address overloads" at bounding box center [327, 466] width 15 height 15
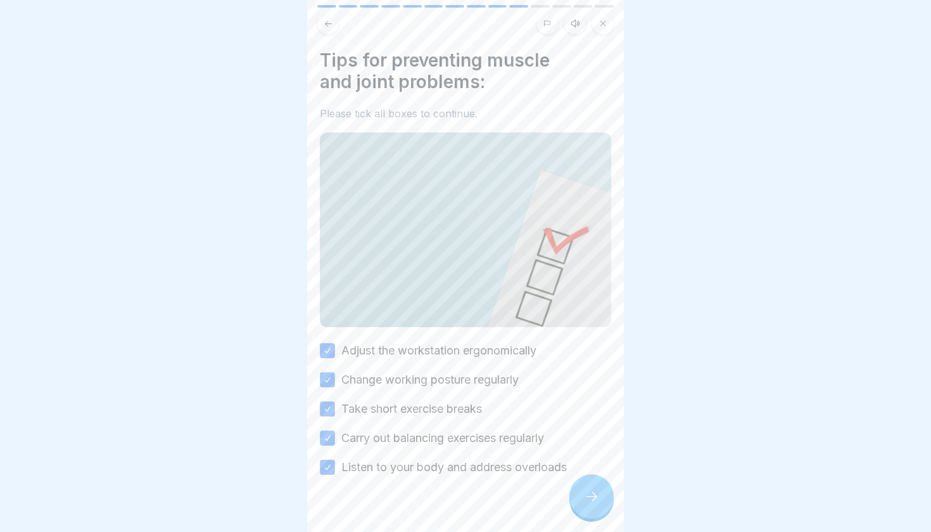
click at [601, 486] on div at bounding box center [592, 496] width 44 height 44
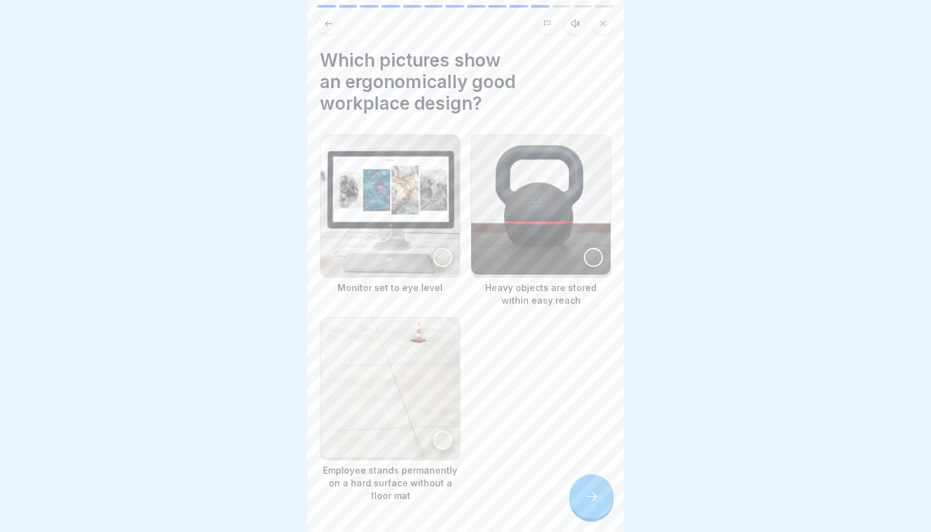
click at [445, 257] on div at bounding box center [442, 257] width 19 height 19
click at [592, 486] on icon at bounding box center [591, 495] width 15 height 15
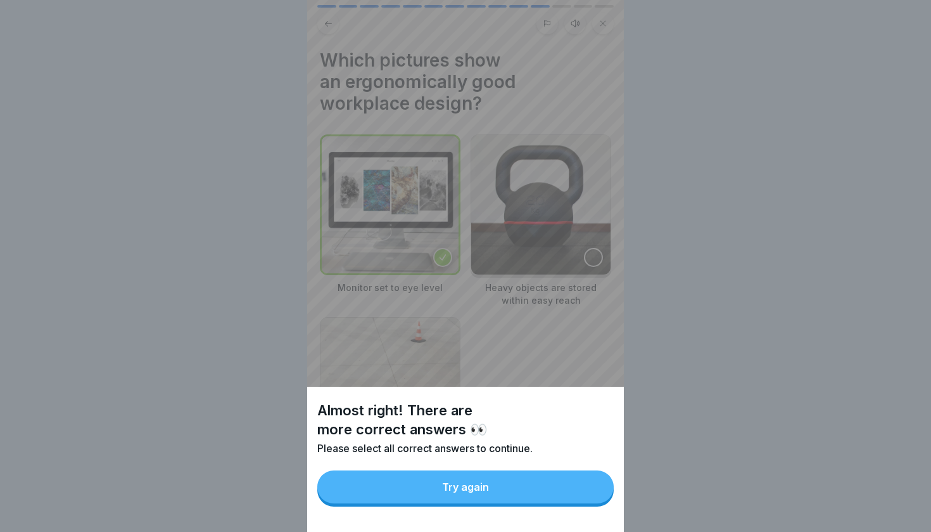
click at [573, 474] on button "Try again" at bounding box center [465, 486] width 296 height 33
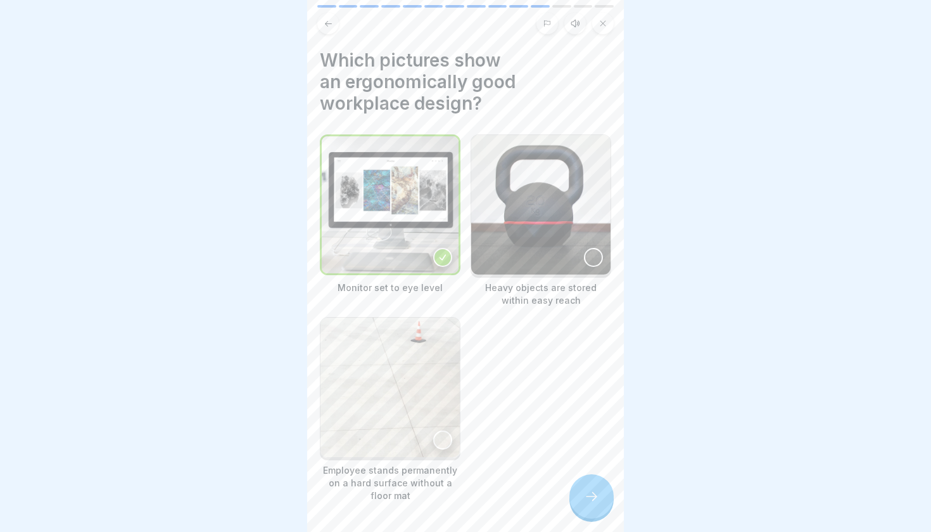
click at [592, 486] on icon at bounding box center [591, 495] width 15 height 15
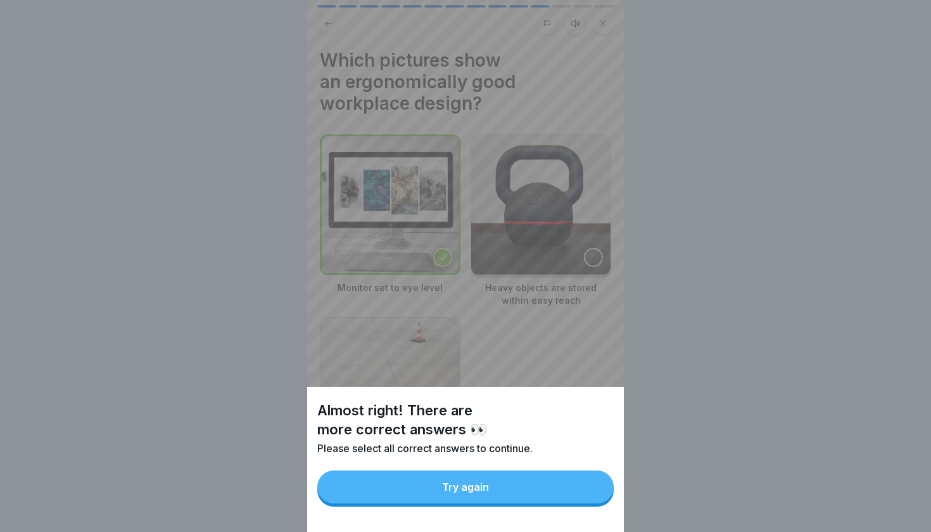
click at [592, 486] on button "Try again" at bounding box center [465, 486] width 296 height 33
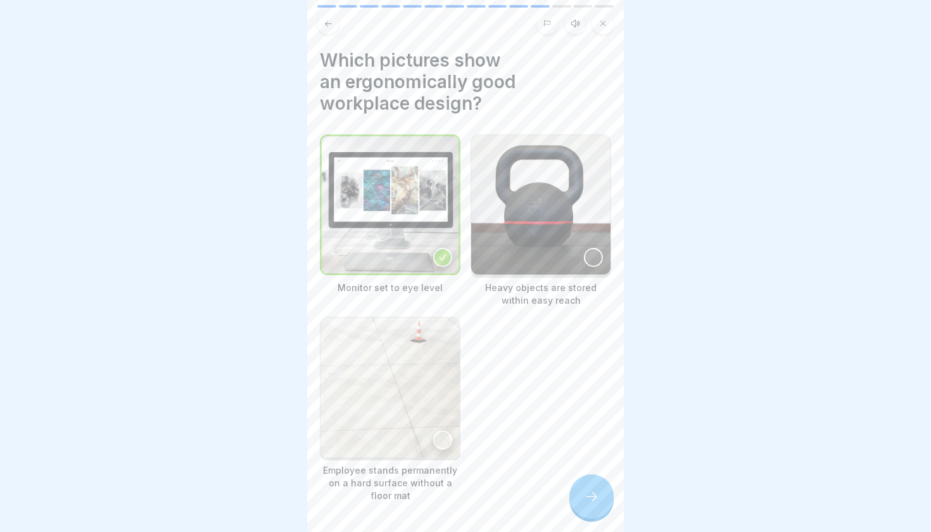
click at [592, 250] on div at bounding box center [593, 257] width 19 height 19
click at [592, 486] on icon at bounding box center [591, 495] width 15 height 15
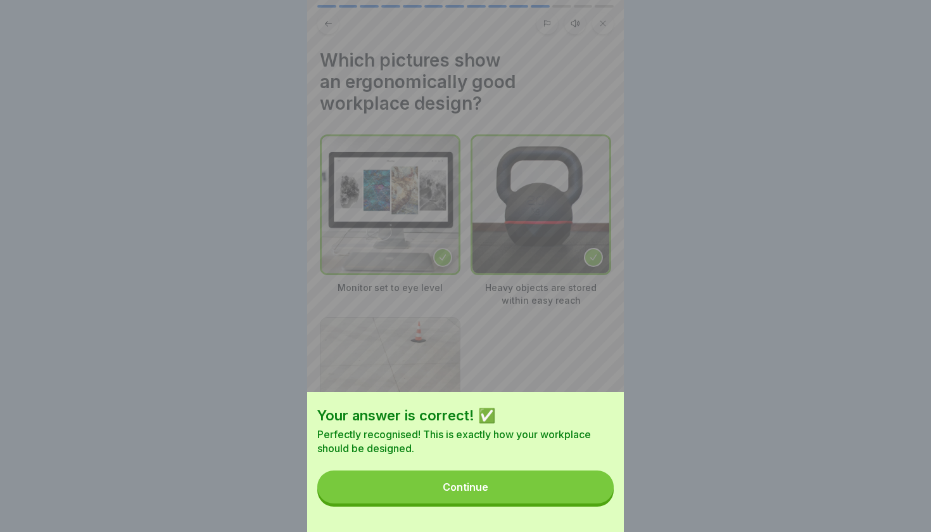
click at [569, 482] on button "Continue" at bounding box center [465, 486] width 296 height 33
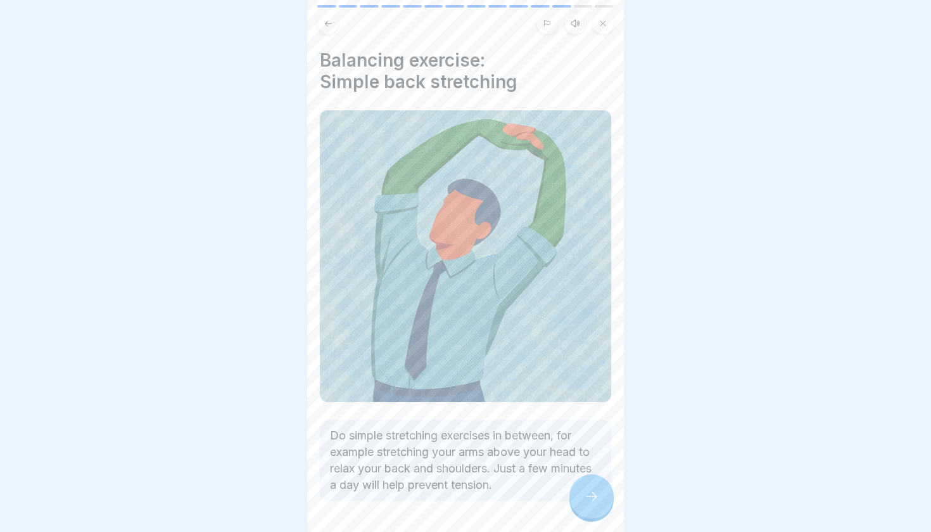
click at [583, 486] on div at bounding box center [592, 496] width 44 height 44
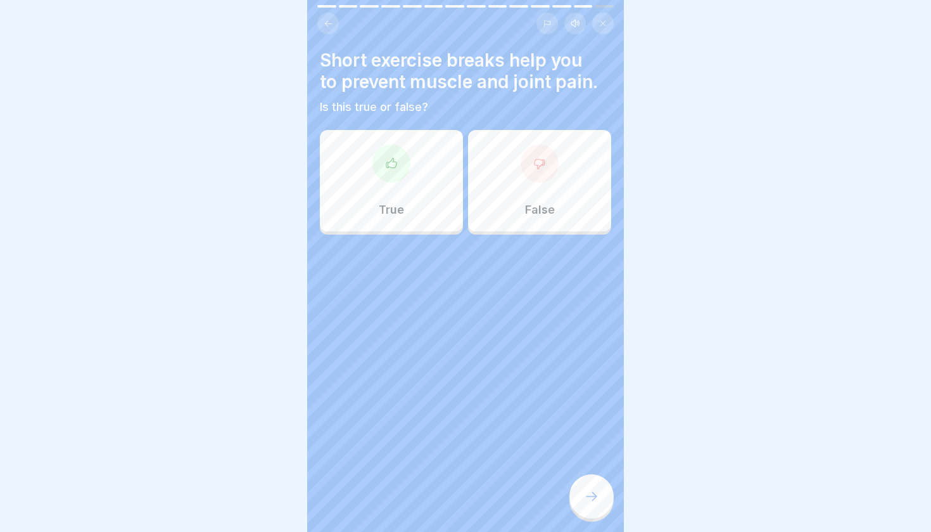
click at [393, 188] on div "True" at bounding box center [391, 180] width 143 height 101
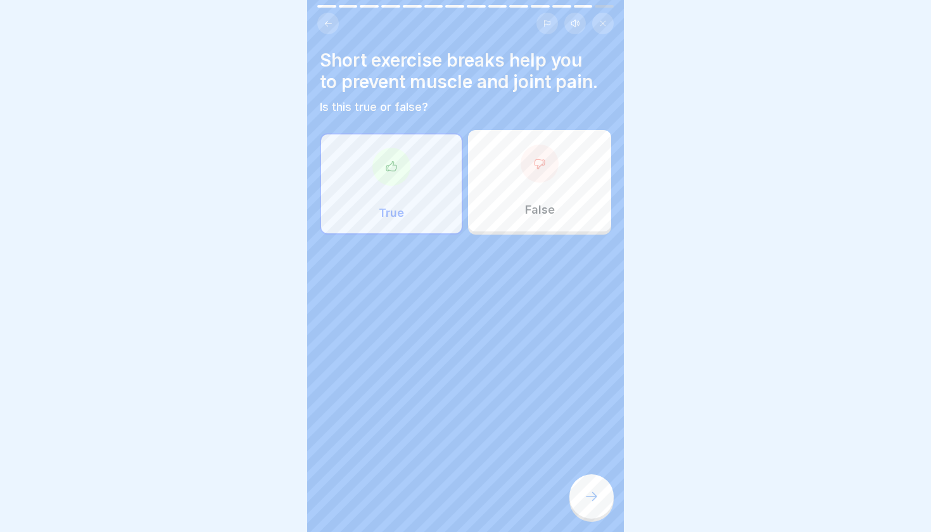
click at [595, 486] on icon at bounding box center [591, 495] width 15 height 15
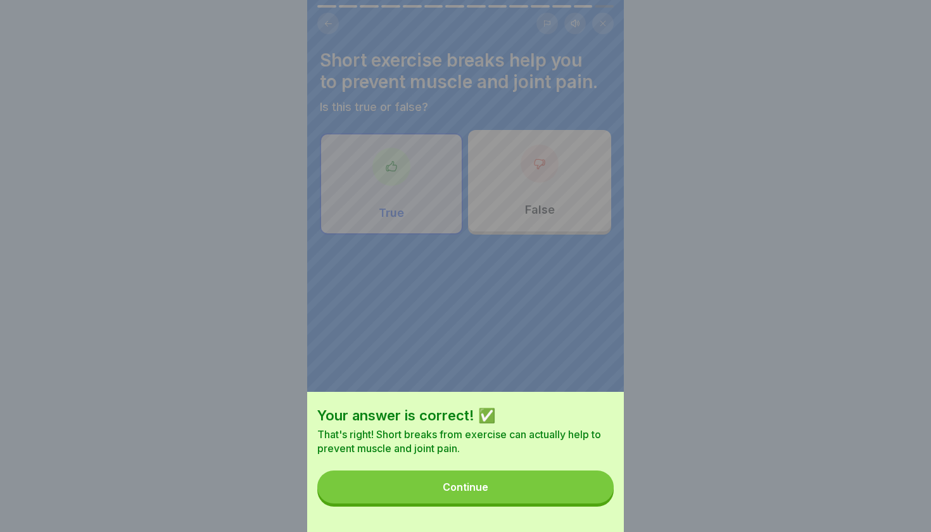
click at [566, 483] on button "Continue" at bounding box center [465, 486] width 296 height 33
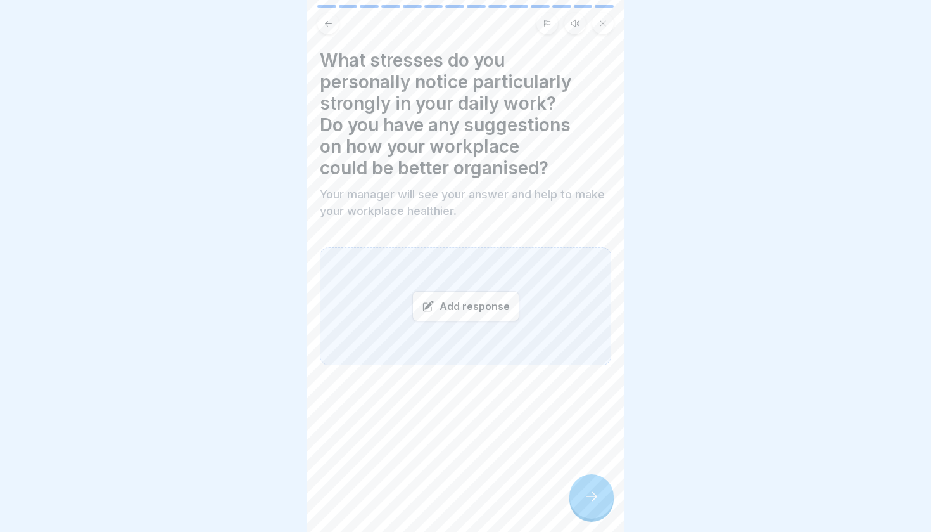
click at [500, 312] on div "Add response" at bounding box center [465, 306] width 107 height 30
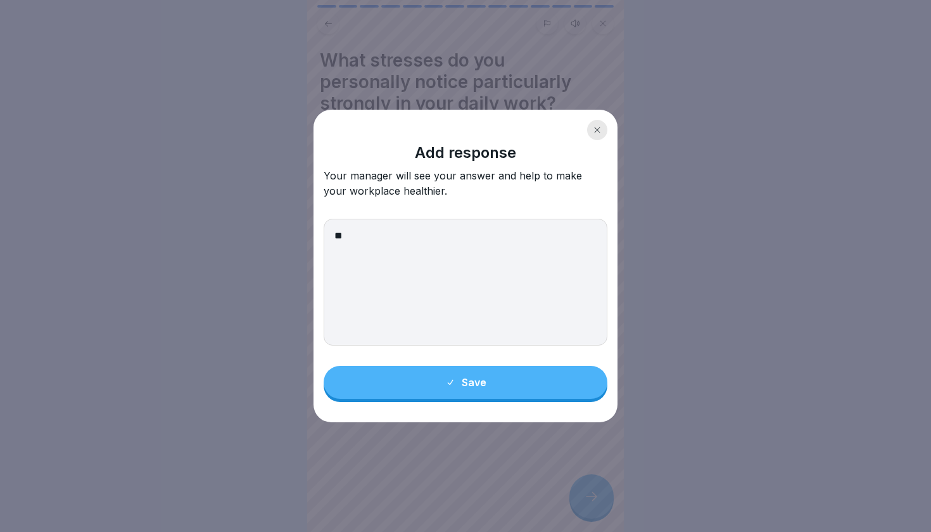
type textarea "*"
type textarea "**********"
click at [481, 379] on div "Save" at bounding box center [465, 381] width 41 height 11
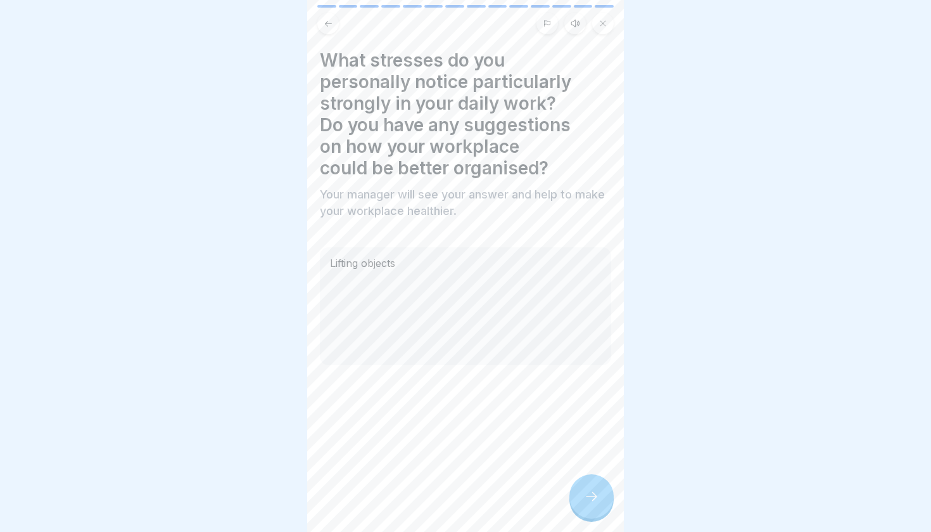
click at [590, 486] on icon at bounding box center [591, 495] width 15 height 15
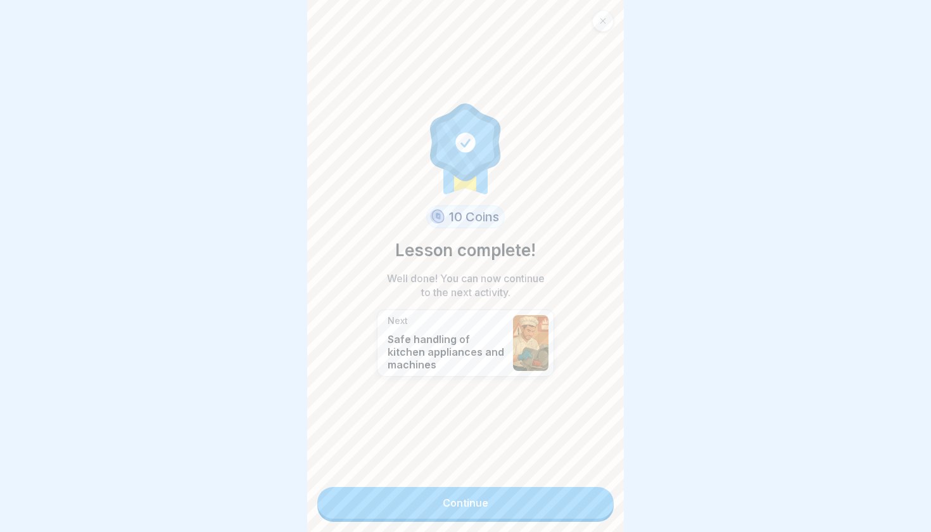
click at [545, 486] on link "Continue" at bounding box center [465, 503] width 296 height 32
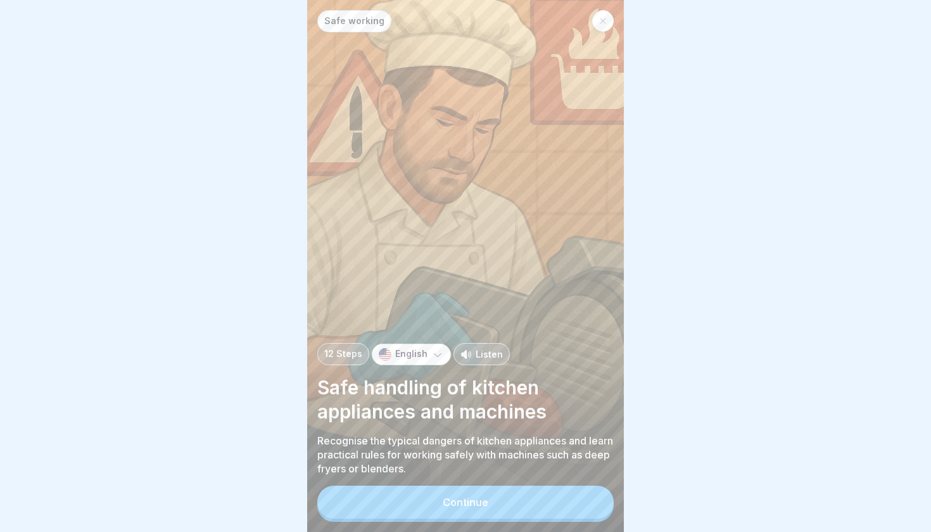
click at [601, 21] on icon at bounding box center [603, 21] width 8 height 8
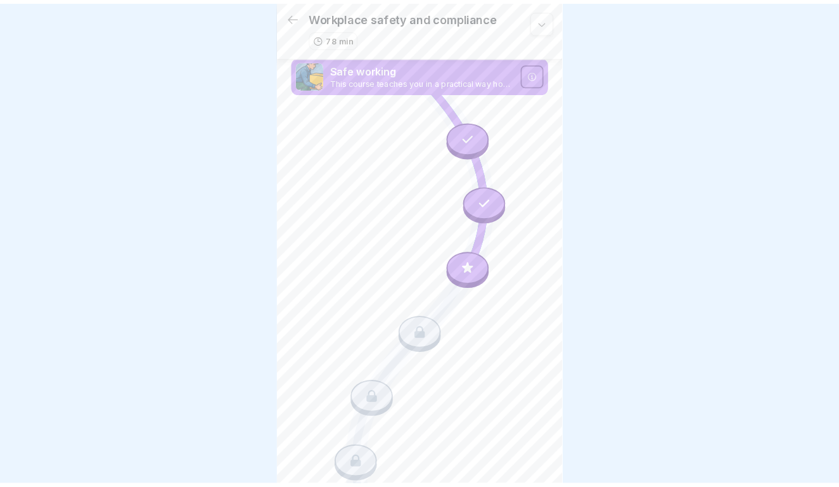
scroll to position [29, 0]
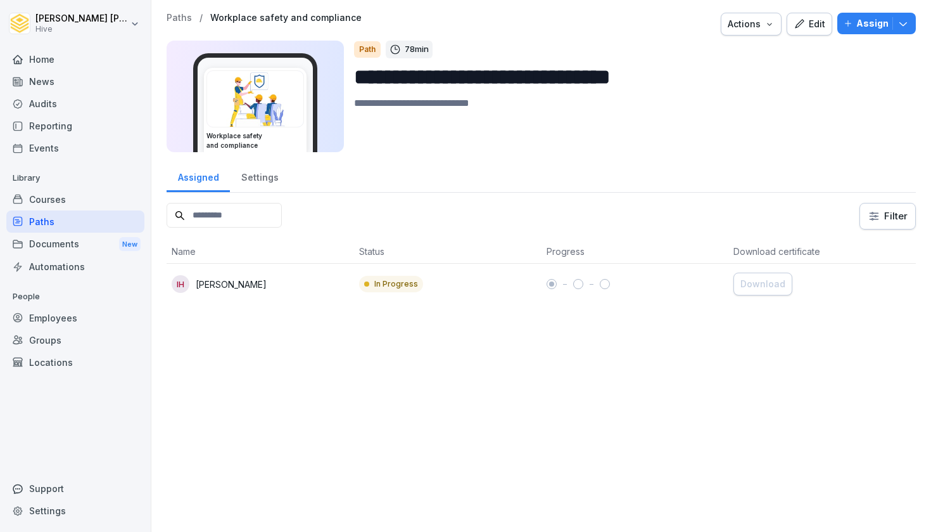
click at [805, 20] on icon "button" at bounding box center [799, 23] width 11 height 11
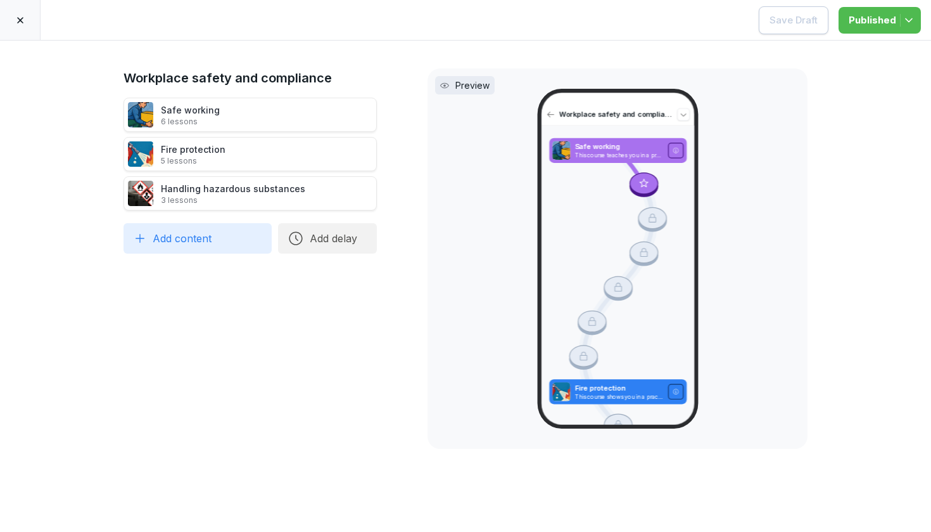
click at [262, 109] on div "Safe working 6 lessons" at bounding box center [250, 115] width 253 height 34
click at [325, 118] on div "Safe working 6 lessons" at bounding box center [250, 115] width 253 height 34
click at [256, 117] on div "Safe working 6 lessons" at bounding box center [250, 115] width 253 height 34
click at [27, 18] on div at bounding box center [20, 20] width 41 height 40
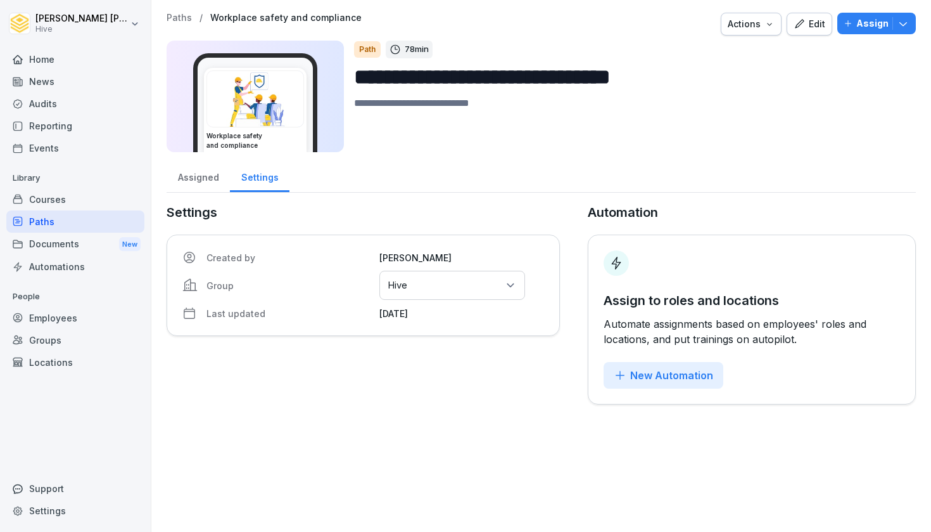
click at [70, 201] on div "Courses" at bounding box center [75, 199] width 138 height 22
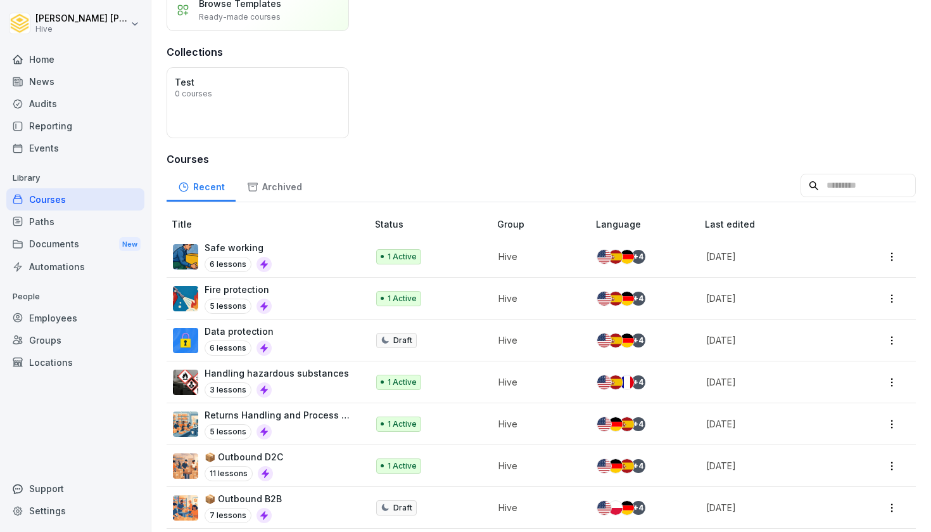
scroll to position [109, 0]
click at [318, 253] on div "Safe working 6 lessons" at bounding box center [264, 255] width 182 height 31
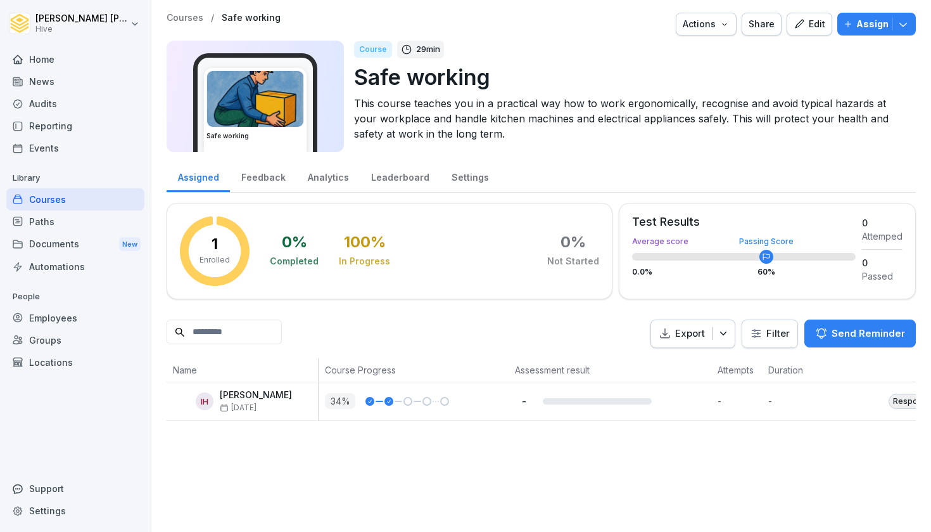
click at [817, 23] on div "Edit" at bounding box center [810, 24] width 32 height 14
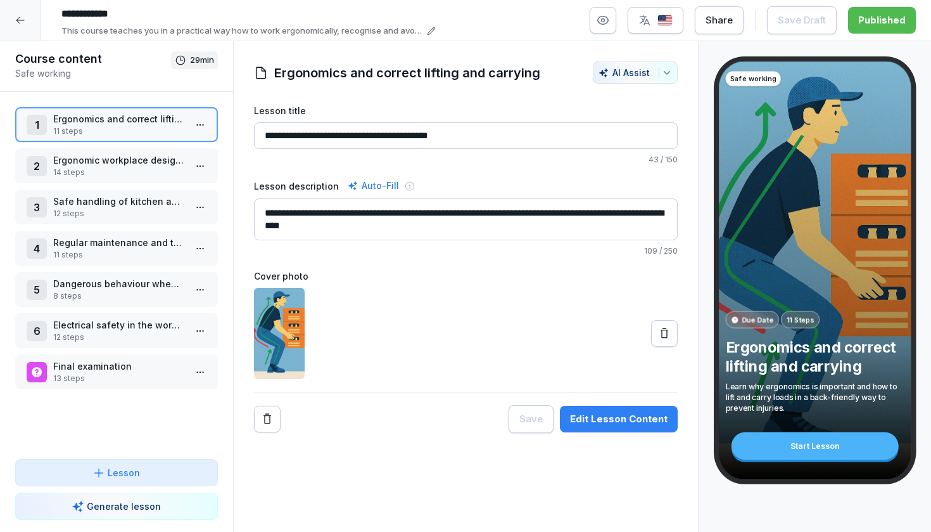
click at [102, 167] on p "14 steps" at bounding box center [119, 172] width 132 height 11
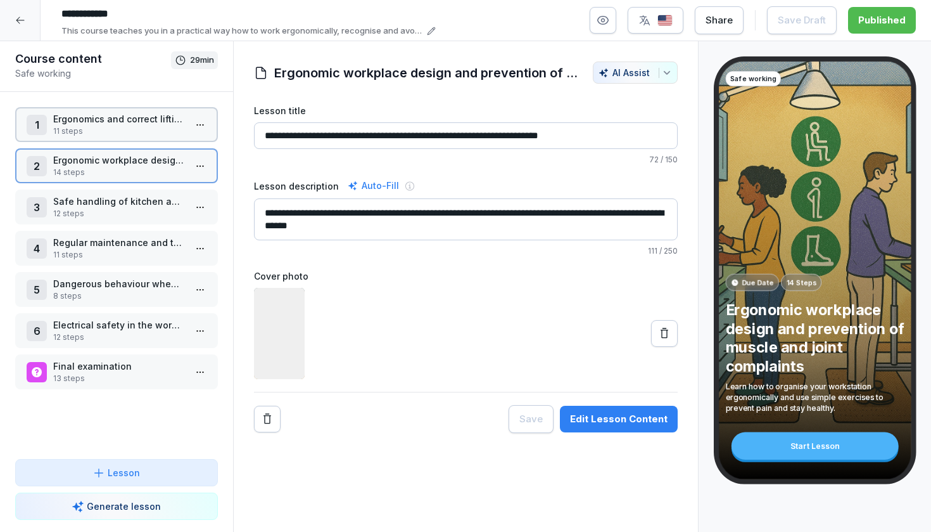
click at [132, 199] on p "Safe handling of kitchen appliances and machines" at bounding box center [119, 200] width 132 height 13
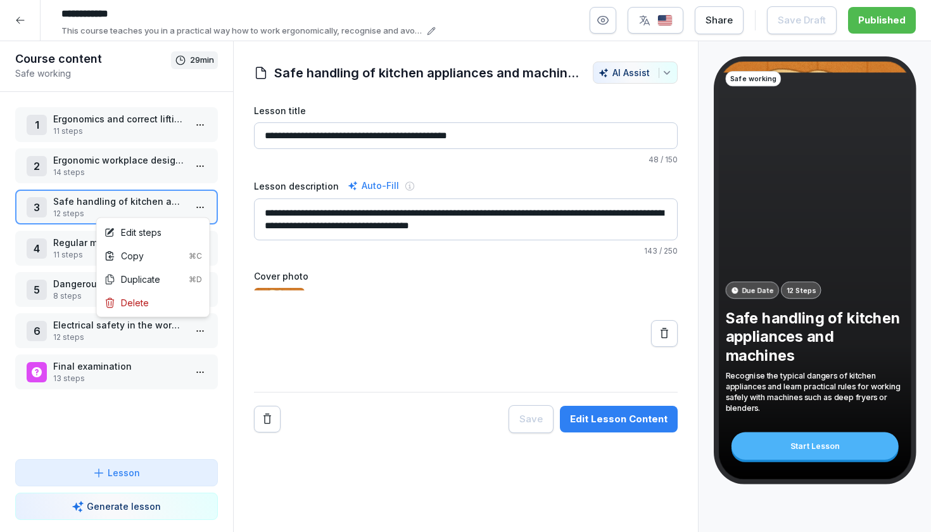
click at [196, 207] on html "**********" at bounding box center [465, 266] width 931 height 532
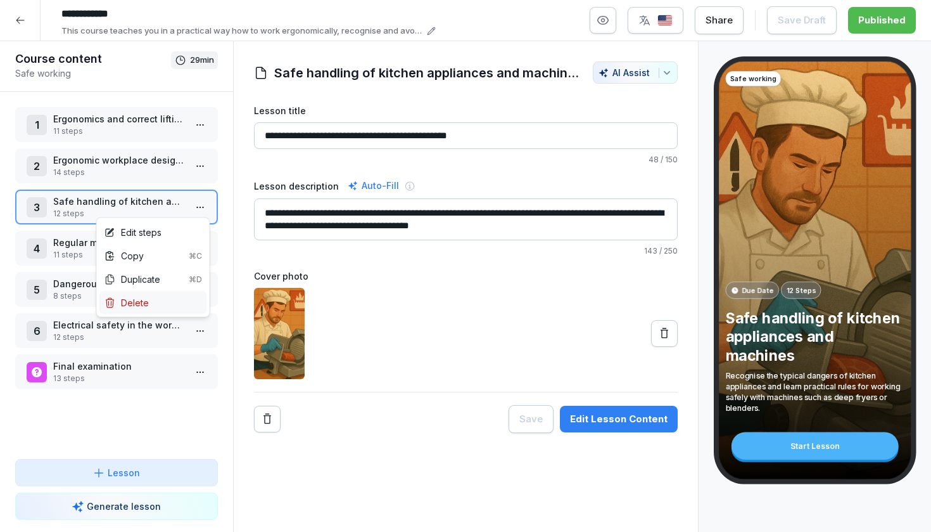
click at [158, 299] on div "Delete" at bounding box center [153, 302] width 108 height 23
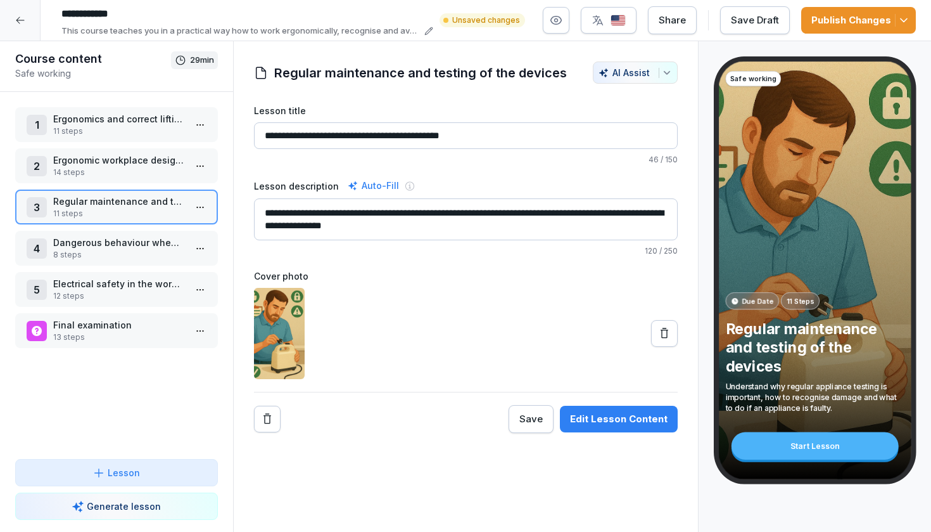
click at [179, 125] on p "11 steps" at bounding box center [119, 130] width 132 height 11
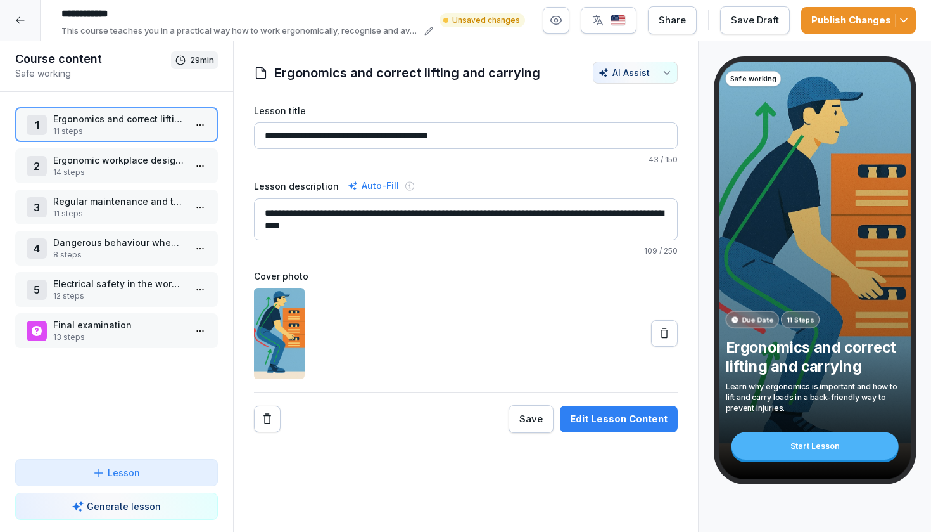
click at [595, 416] on div "Edit Lesson Content" at bounding box center [619, 419] width 98 height 14
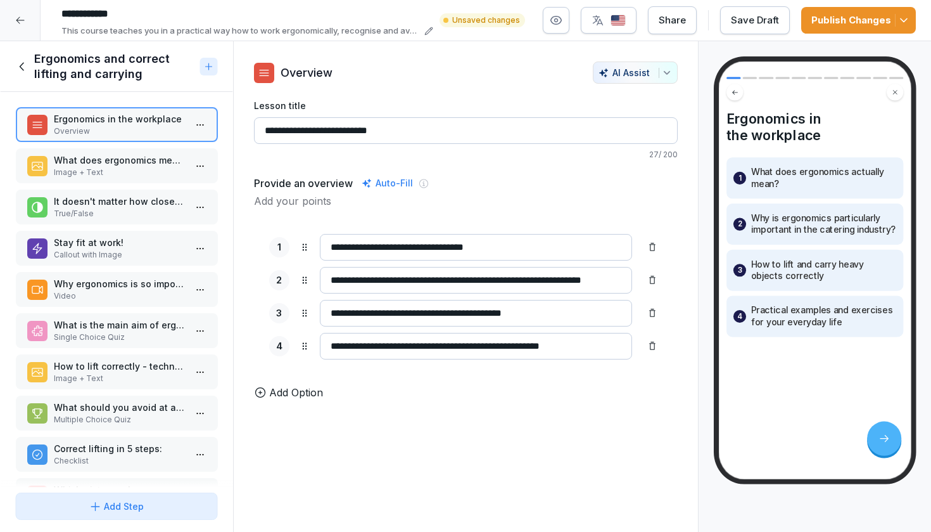
click at [150, 207] on p "It doesn't matter how close you hold a crate of drinks to your body when carryi…" at bounding box center [119, 200] width 132 height 13
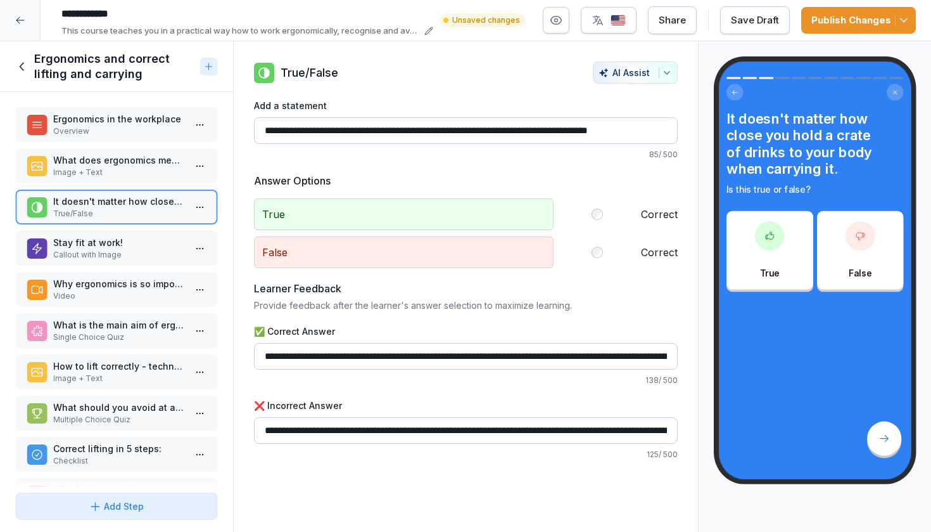
click at [142, 243] on p "Stay fit at work!" at bounding box center [119, 242] width 132 height 13
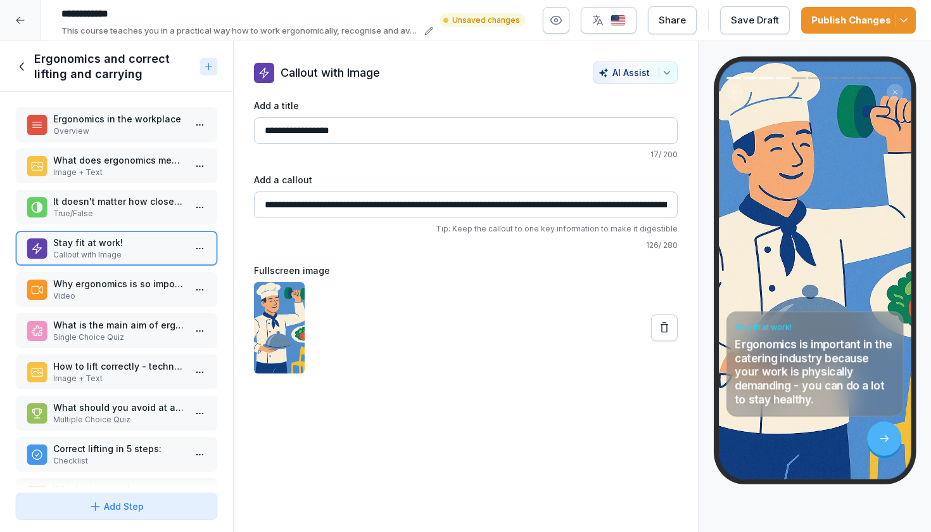
click at [140, 276] on div "Why ergonomics is so important, especially in the catering industry Video" at bounding box center [116, 289] width 203 height 35
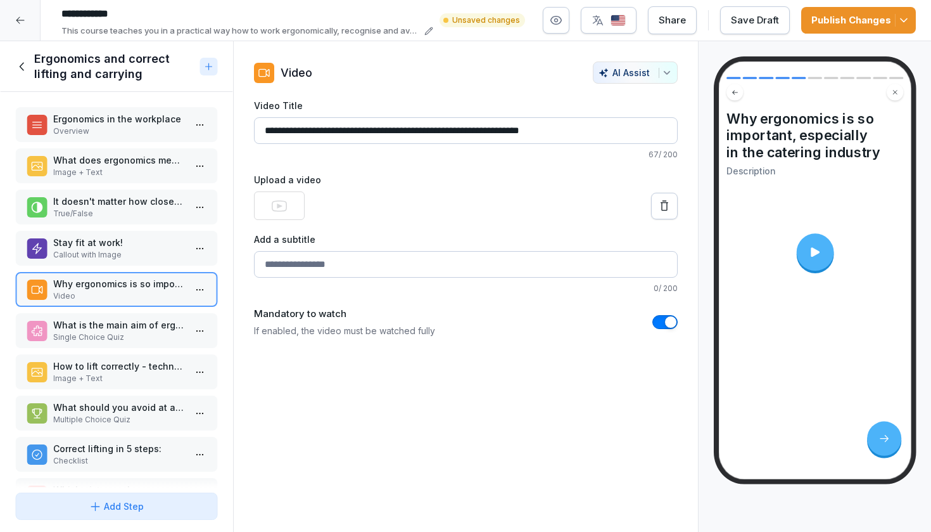
click at [140, 248] on p "Stay fit at work!" at bounding box center [119, 242] width 132 height 13
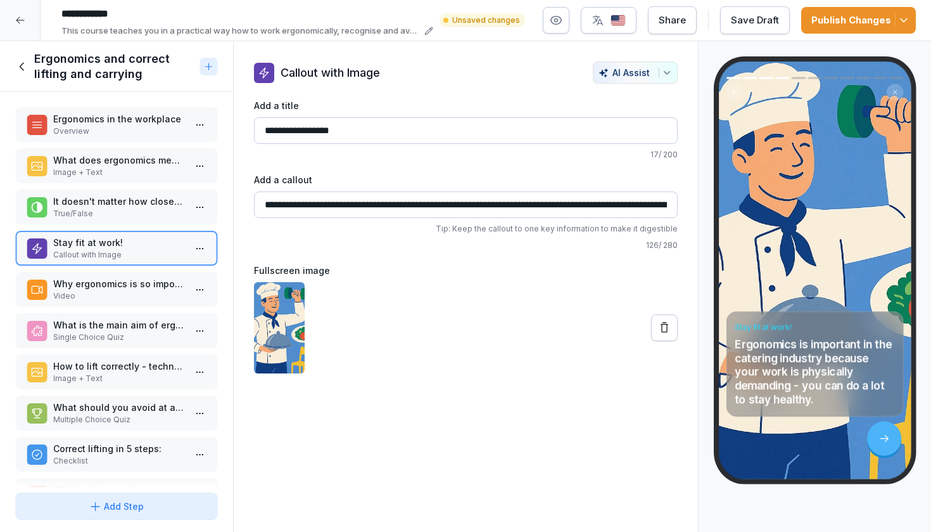
click at [136, 290] on p "Why ergonomics is so important, especially in the catering industry" at bounding box center [119, 283] width 132 height 13
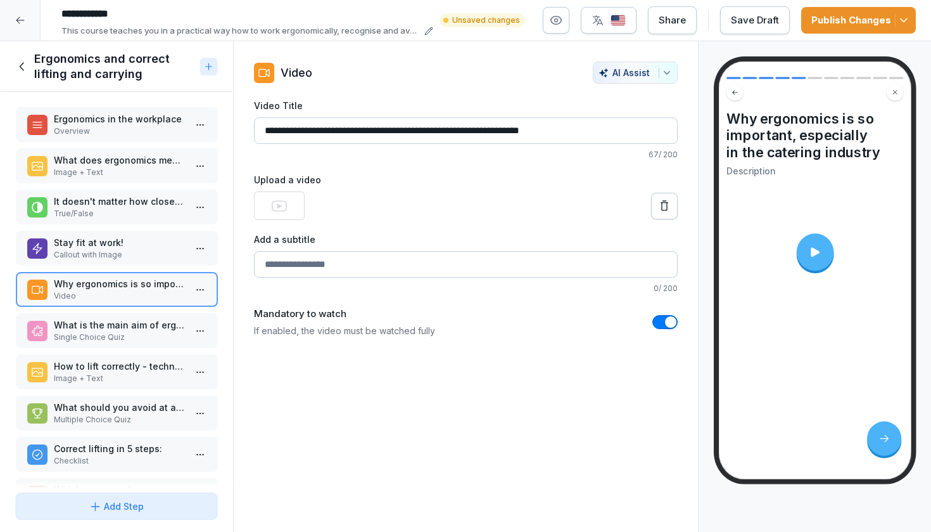
click at [131, 324] on p "What is the main aim of ergonomics in the workplace?" at bounding box center [119, 324] width 132 height 13
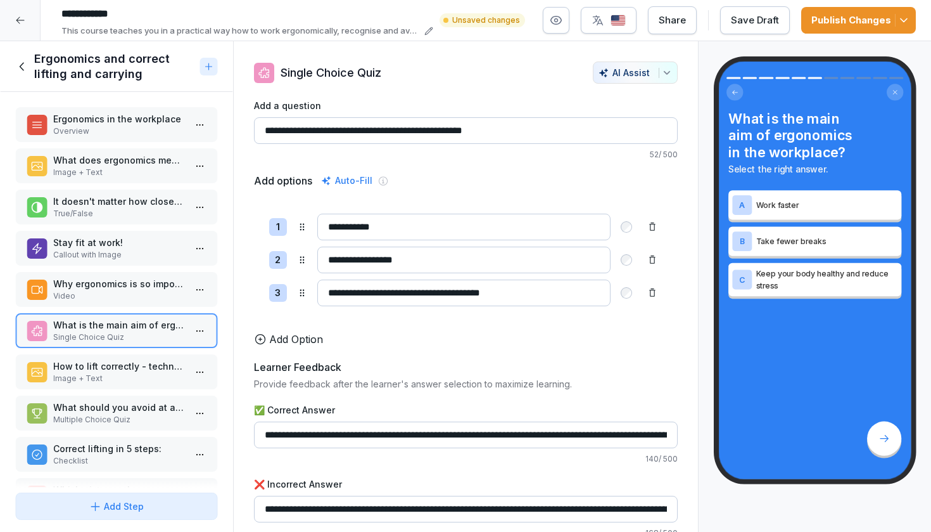
click at [132, 292] on p "Video" at bounding box center [119, 295] width 132 height 11
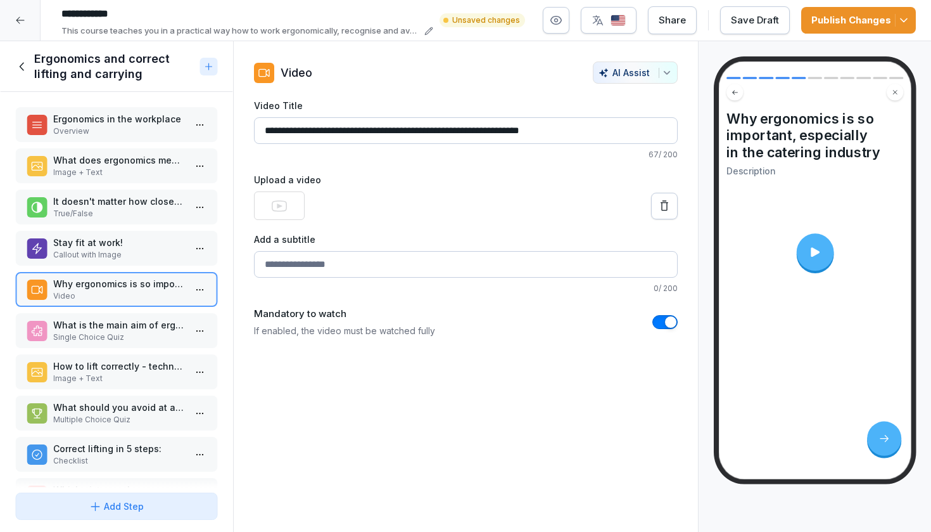
click at [815, 256] on icon at bounding box center [815, 252] width 14 height 14
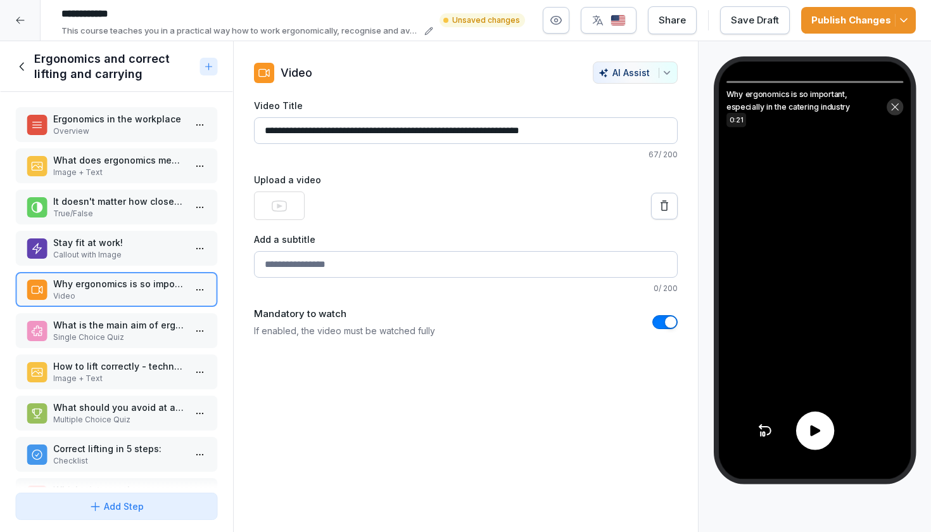
click at [817, 429] on icon at bounding box center [815, 430] width 10 height 11
click at [106, 324] on p "What is the main aim of ergonomics in the workplace?" at bounding box center [119, 324] width 132 height 13
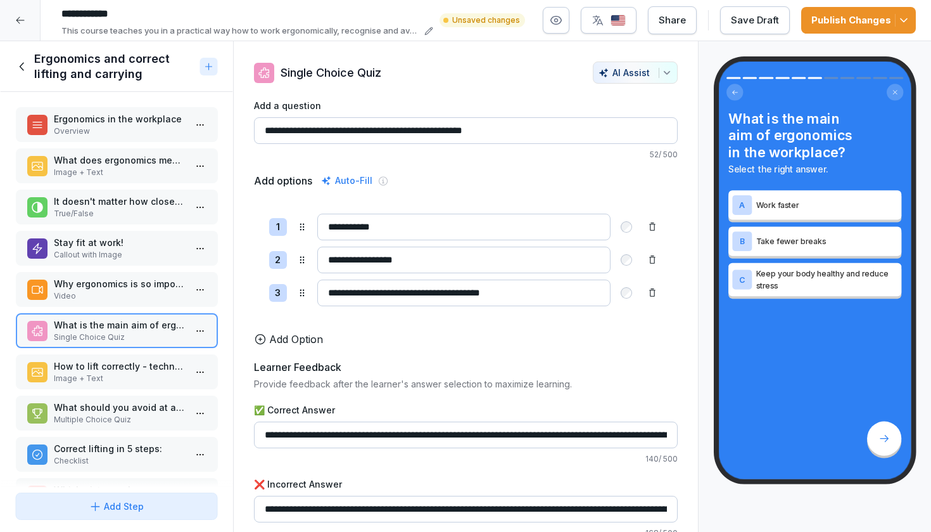
click at [110, 362] on p "How to lift correctly - technique to protect your back" at bounding box center [119, 365] width 132 height 13
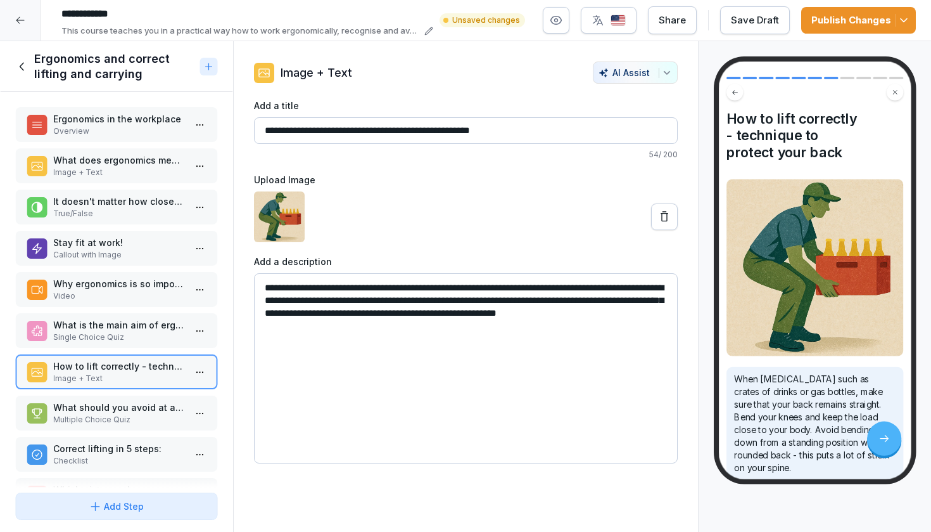
click at [22, 65] on icon at bounding box center [21, 66] width 4 height 8
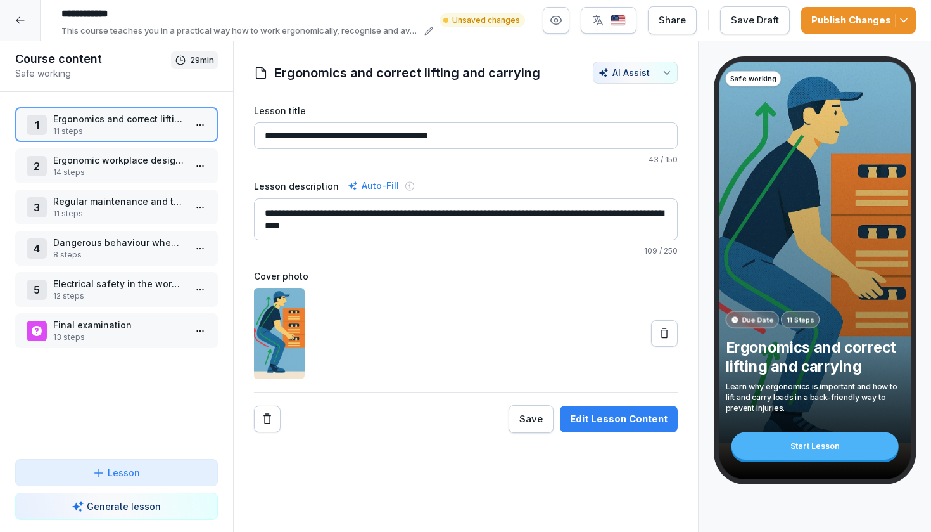
click at [168, 155] on p "Ergonomic workplace design and prevention of muscle and joint complaints" at bounding box center [119, 159] width 132 height 13
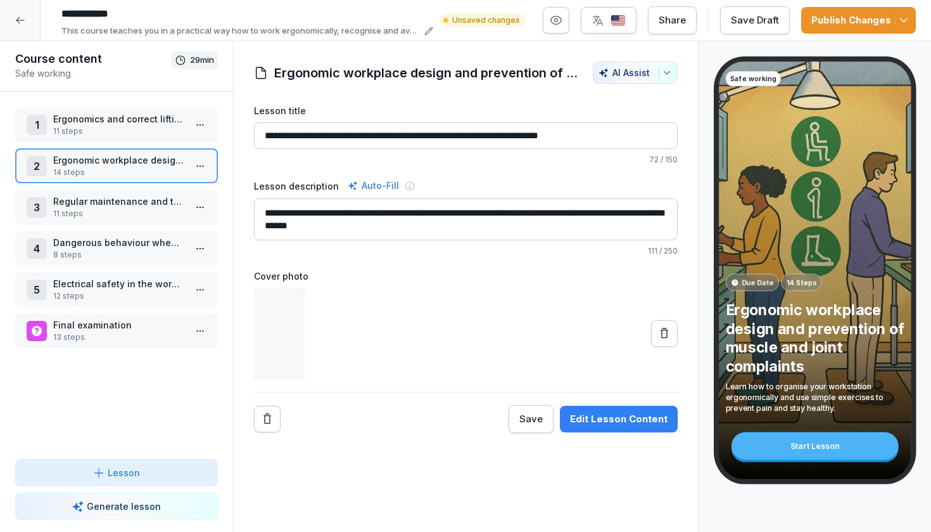
click at [170, 127] on p "11 steps" at bounding box center [119, 130] width 132 height 11
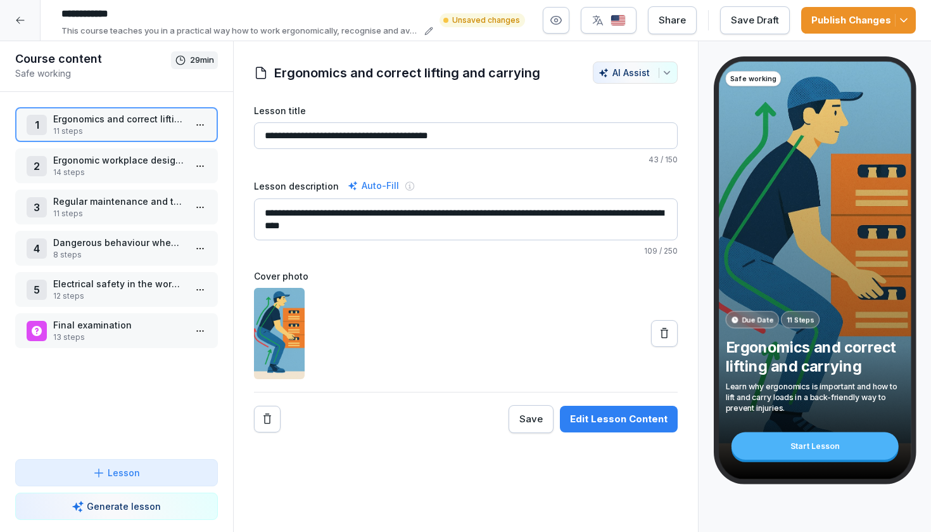
click at [141, 174] on p "14 steps" at bounding box center [119, 172] width 132 height 11
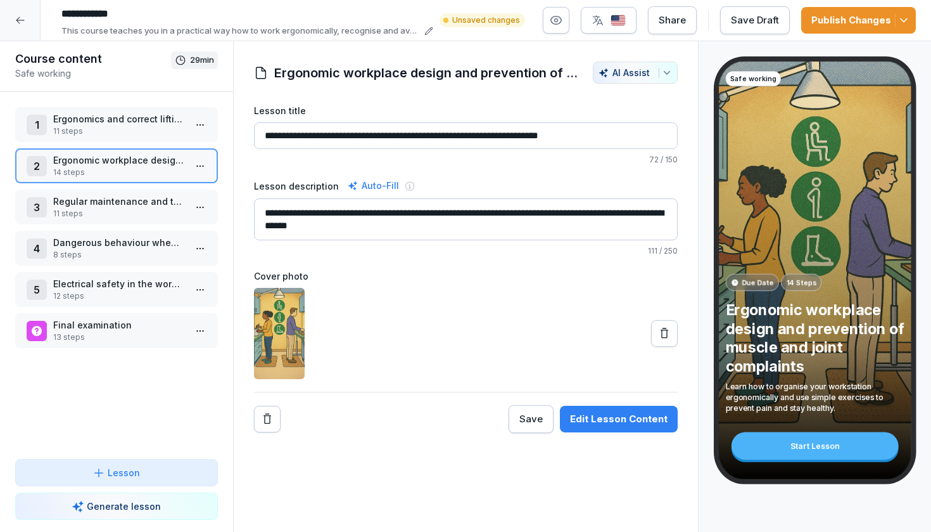
click at [144, 216] on p "11 steps" at bounding box center [119, 213] width 132 height 11
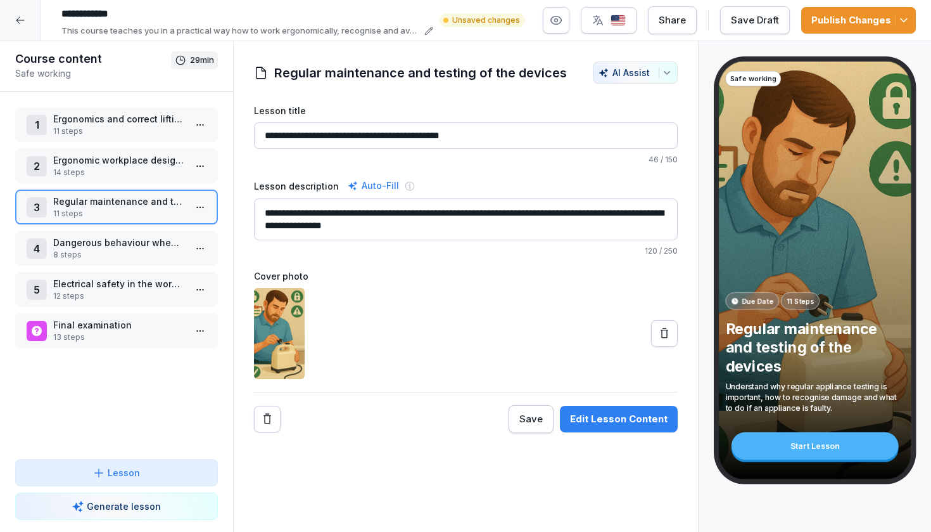
click at [145, 176] on p "14 steps" at bounding box center [119, 172] width 132 height 11
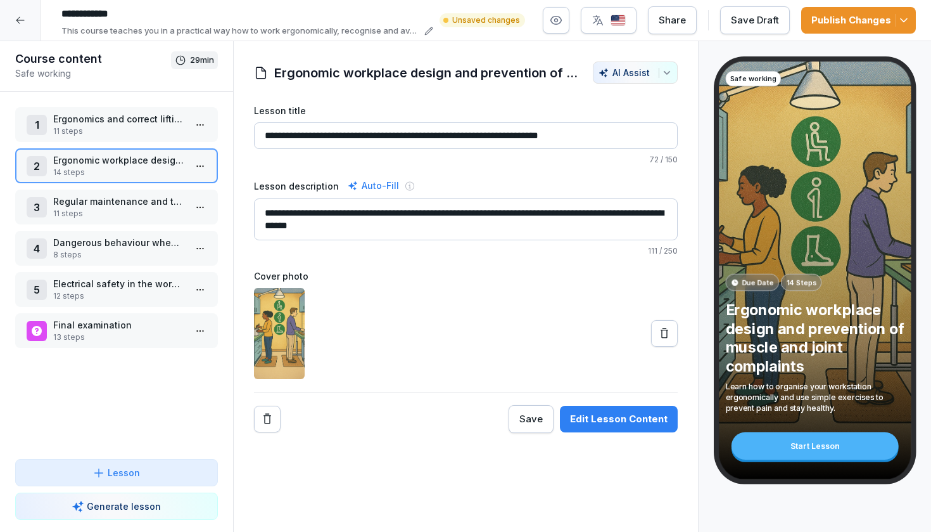
click at [150, 134] on p "11 steps" at bounding box center [119, 130] width 132 height 11
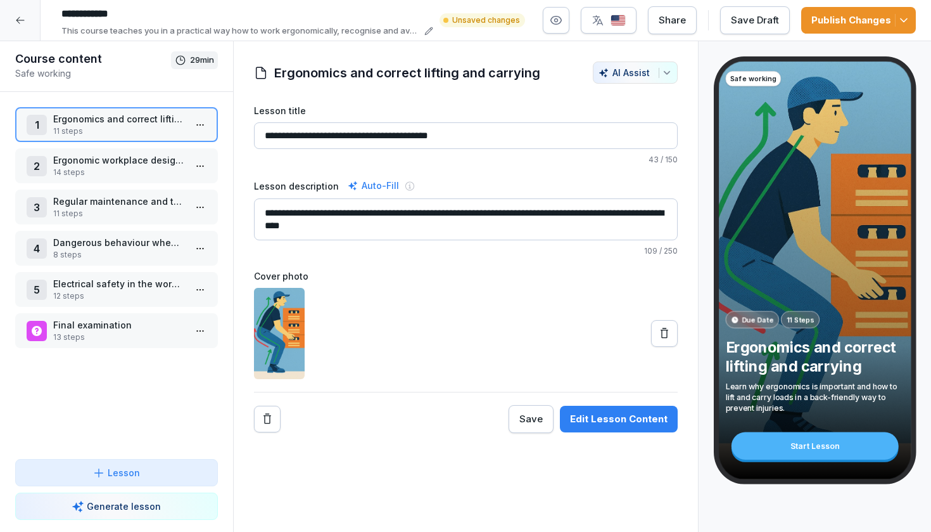
click at [158, 169] on p "14 steps" at bounding box center [119, 172] width 132 height 11
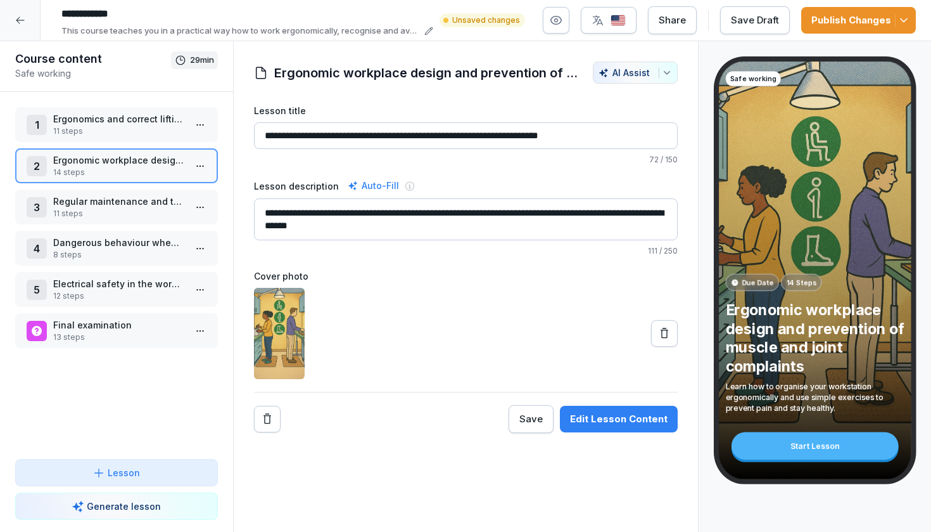
click at [150, 213] on p "11 steps" at bounding box center [119, 213] width 132 height 11
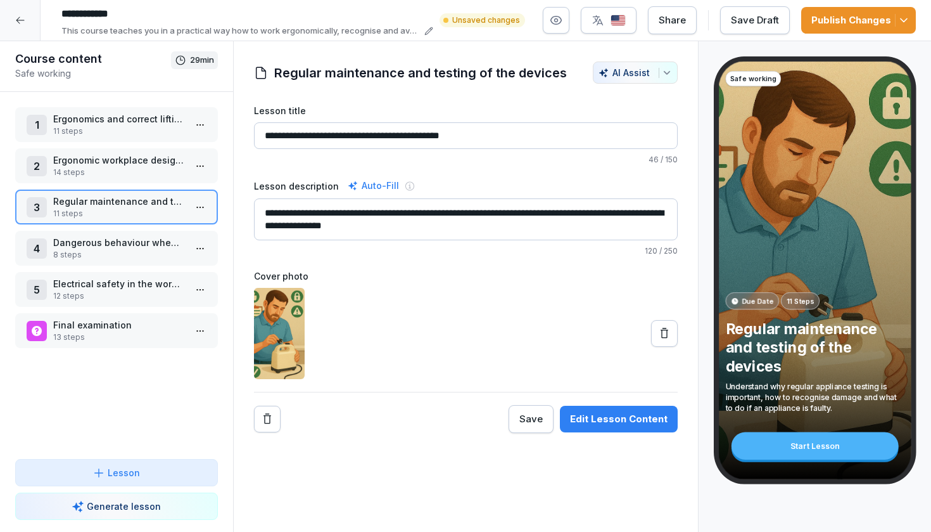
click at [144, 252] on p "8 steps" at bounding box center [119, 254] width 132 height 11
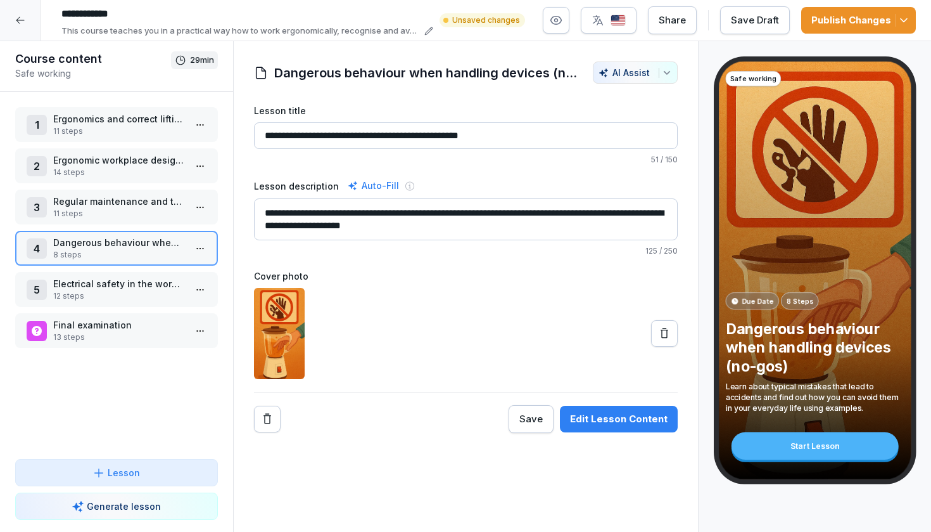
click at [130, 284] on p "Electrical safety in the workplace" at bounding box center [119, 283] width 132 height 13
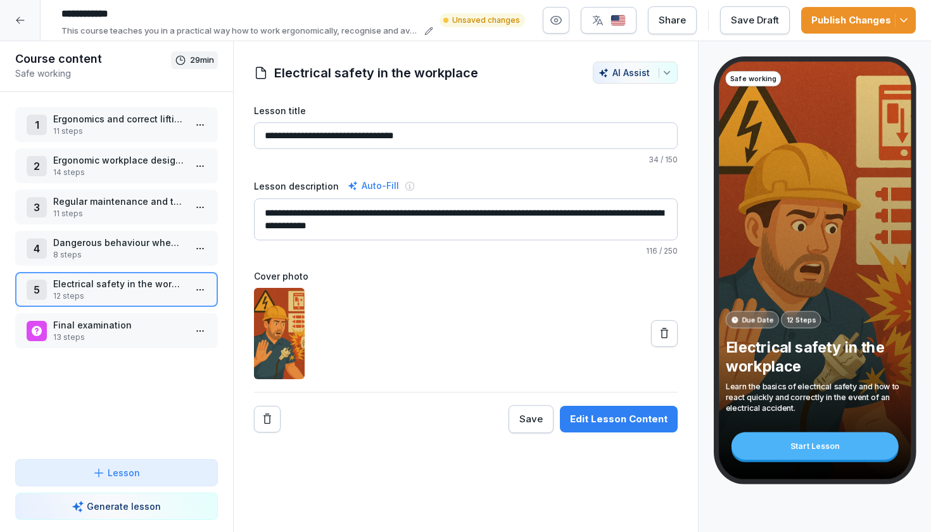
click at [142, 241] on p "Dangerous behaviour when handling devices (no-gos)" at bounding box center [119, 242] width 132 height 13
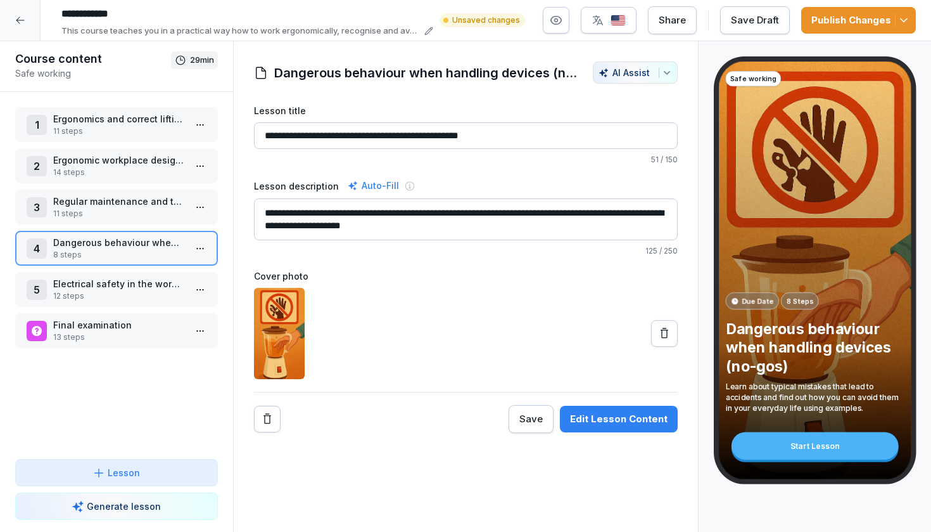
click at [144, 212] on p "11 steps" at bounding box center [119, 213] width 132 height 11
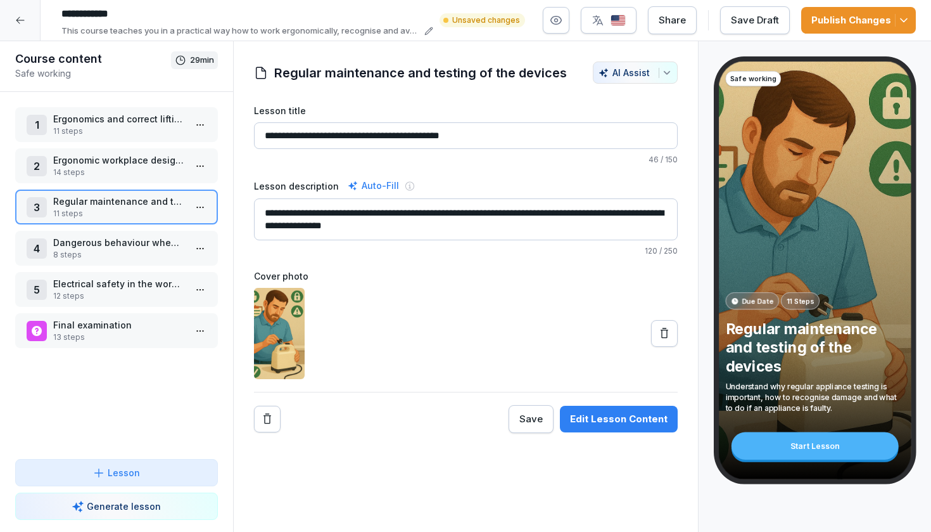
click at [155, 158] on p "Ergonomic workplace design and prevention of muscle and joint complaints" at bounding box center [119, 159] width 132 height 13
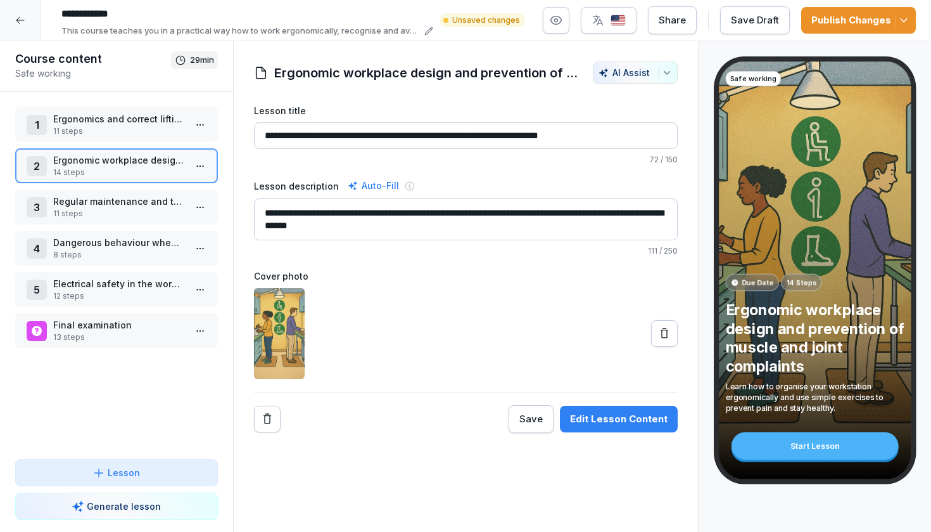
click at [158, 105] on div "1 Ergonomics and correct lifting and carrying 11 steps 2 Ergonomic workplace de…" at bounding box center [116, 275] width 233 height 367
click at [157, 123] on p "Ergonomics and correct lifting and carrying" at bounding box center [119, 118] width 132 height 13
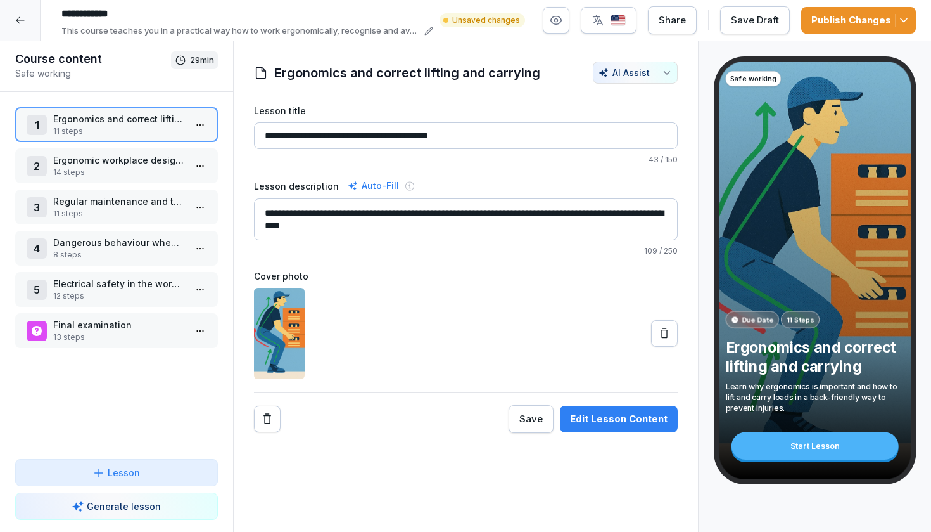
click at [172, 162] on p "Ergonomic workplace design and prevention of muscle and joint complaints" at bounding box center [119, 159] width 132 height 13
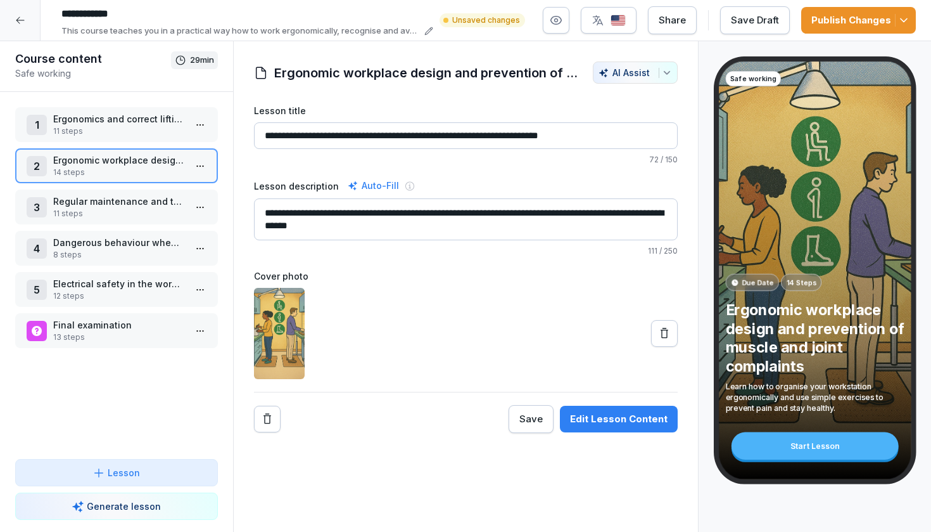
click at [144, 115] on p "Ergonomics and correct lifting and carrying" at bounding box center [119, 118] width 132 height 13
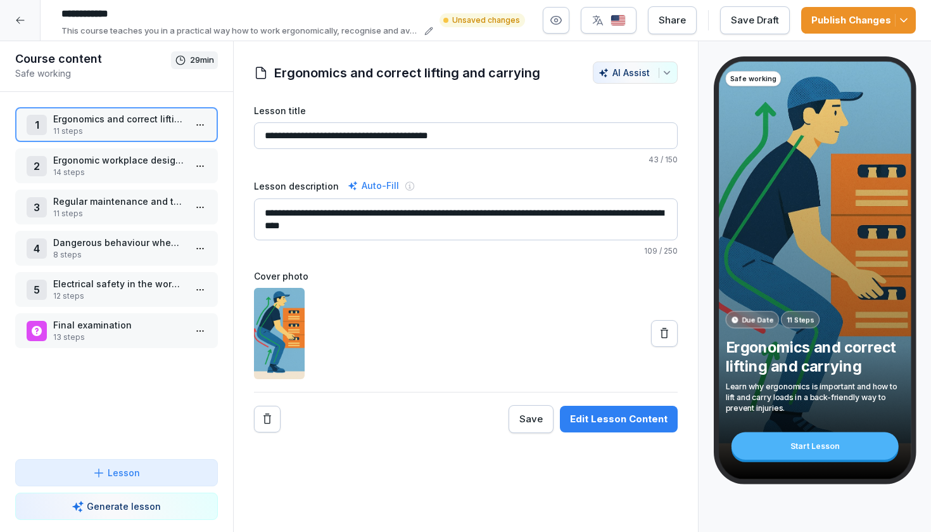
click at [122, 163] on p "Ergonomic workplace design and prevention of muscle and joint complaints" at bounding box center [119, 159] width 132 height 13
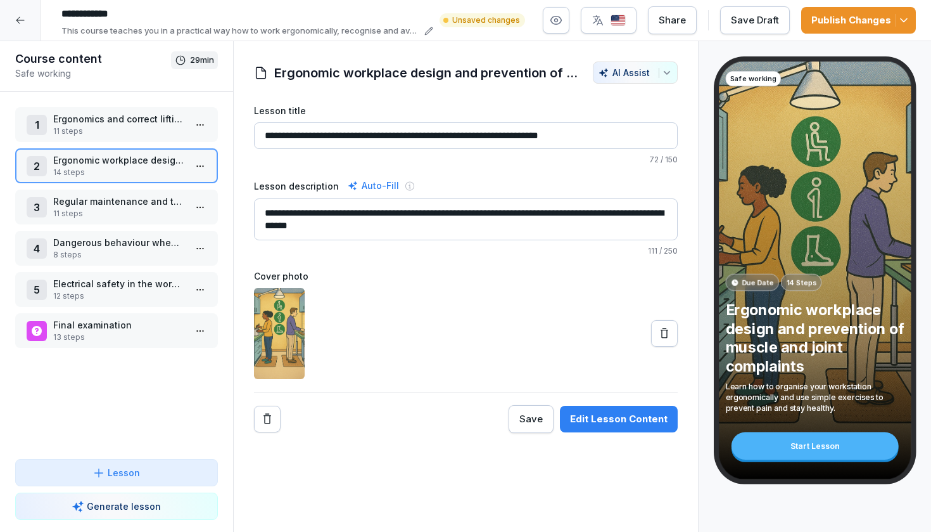
click at [278, 337] on img at bounding box center [279, 333] width 51 height 91
click at [167, 222] on div "3 Regular maintenance and testing of the devices 11 steps" at bounding box center [116, 206] width 203 height 35
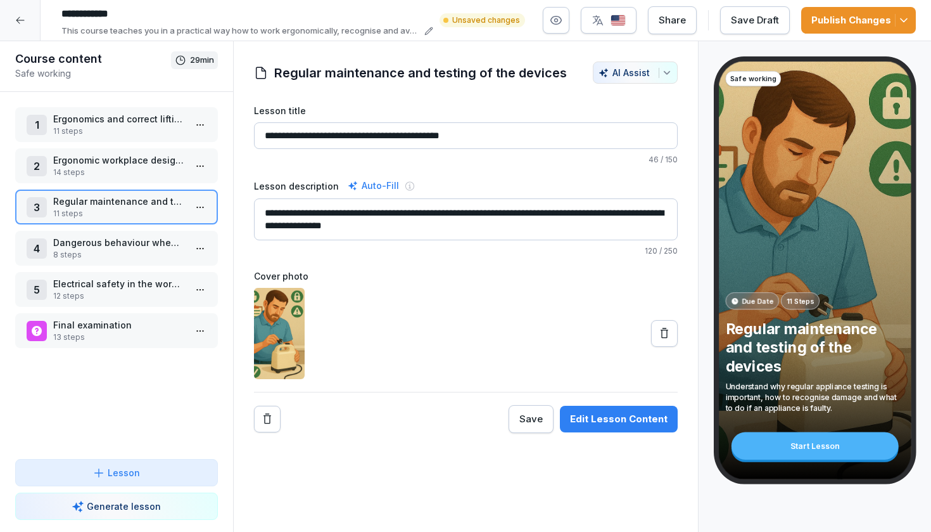
click at [150, 243] on p "Dangerous behaviour when handling devices (no-gos)" at bounding box center [119, 242] width 132 height 13
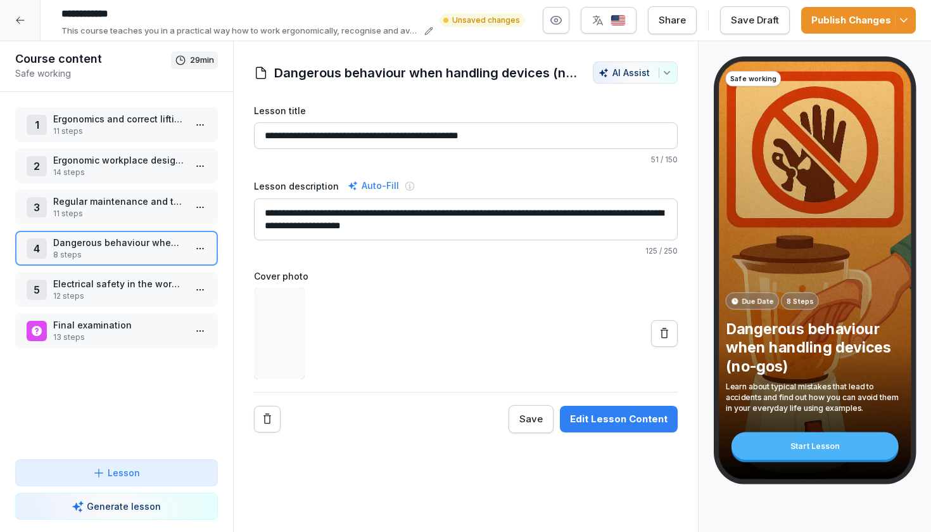
click at [144, 201] on p "Regular maintenance and testing of the devices" at bounding box center [119, 200] width 132 height 13
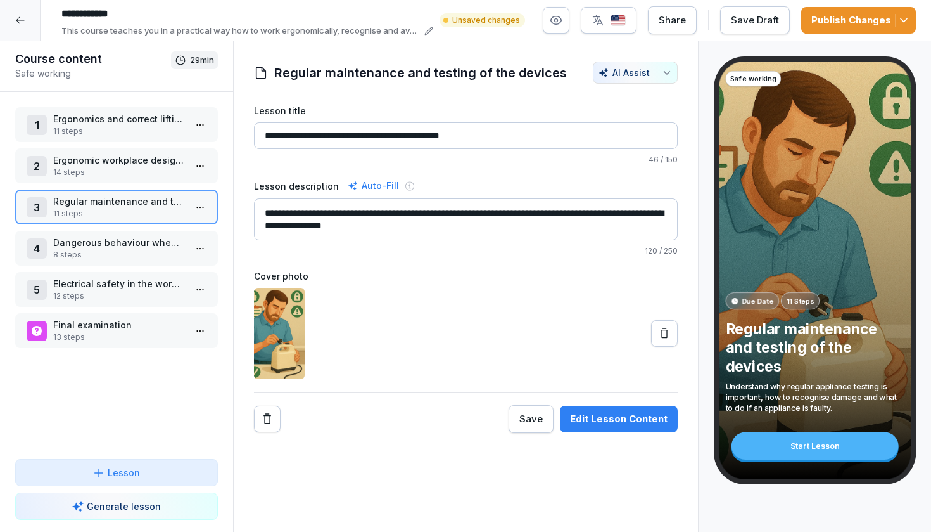
click at [145, 269] on div "1 Ergonomics and correct lifting and carrying 11 steps 2 Ergonomic workplace de…" at bounding box center [116, 275] width 233 height 367
click at [136, 255] on p "8 steps" at bounding box center [119, 254] width 132 height 11
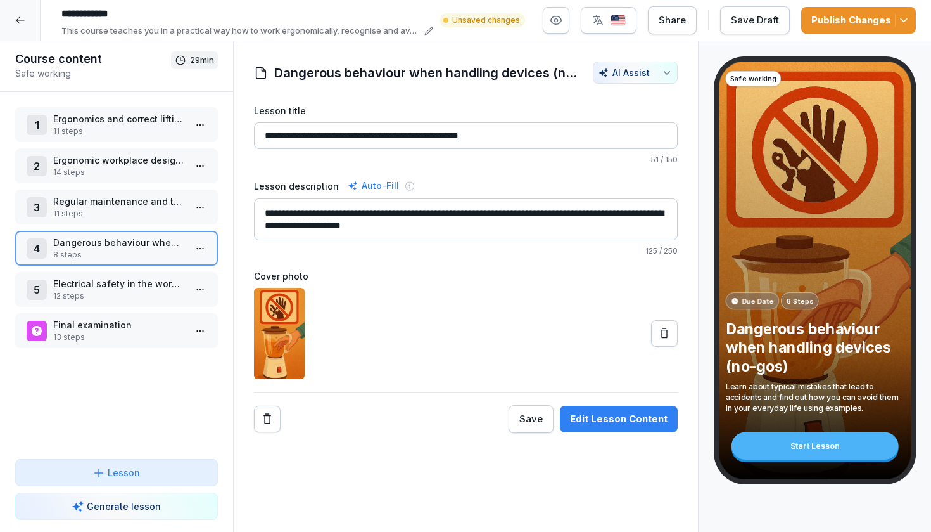
click at [136, 289] on p "Electrical safety in the workplace" at bounding box center [119, 283] width 132 height 13
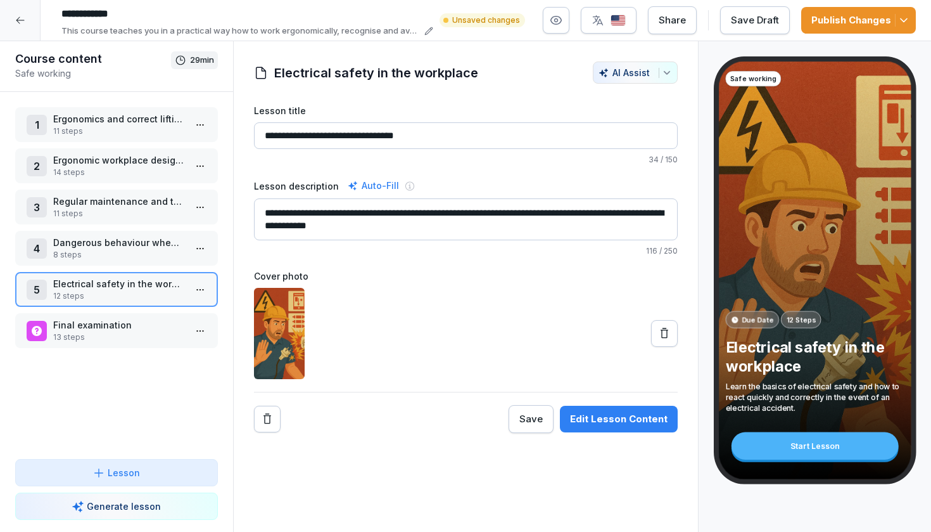
click at [629, 419] on div "Edit Lesson Content" at bounding box center [619, 419] width 98 height 14
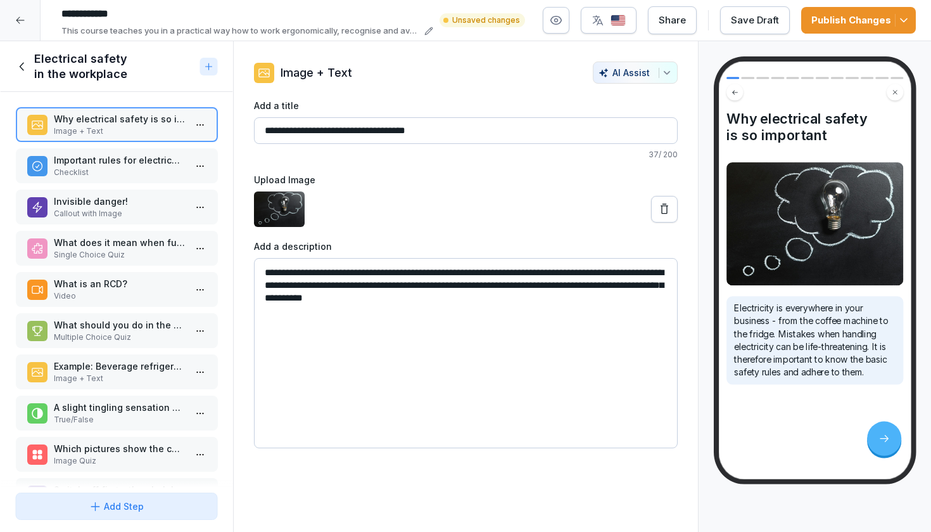
click at [126, 163] on p "Important rules for electrical safety:" at bounding box center [119, 159] width 132 height 13
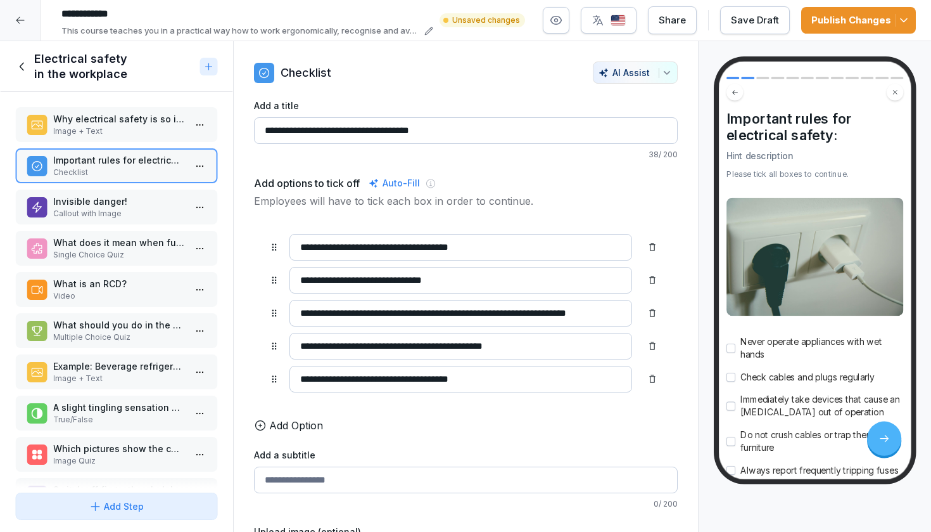
click at [125, 188] on div "Why electrical safety is so important Image + Text Important rules for electric…" at bounding box center [116, 289] width 233 height 395
click at [122, 201] on p "Invisible danger!" at bounding box center [119, 200] width 132 height 13
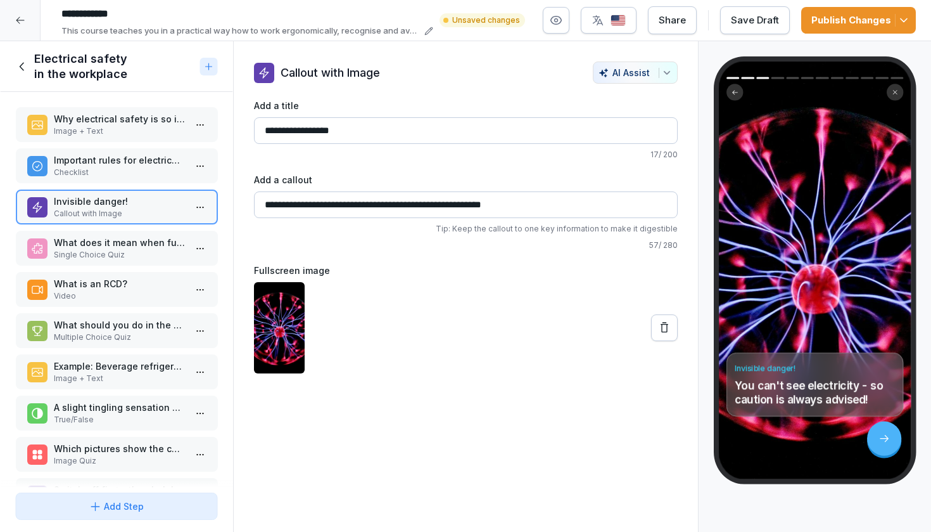
click at [125, 236] on p "What does it mean when fuses blow frequently during operation?" at bounding box center [119, 242] width 132 height 13
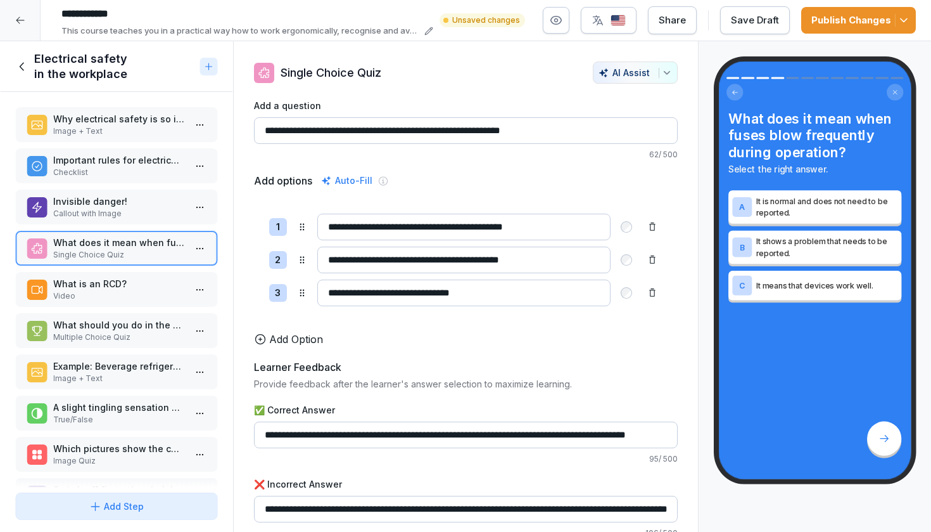
click at [124, 275] on div "What is an RCD? Video" at bounding box center [116, 289] width 203 height 35
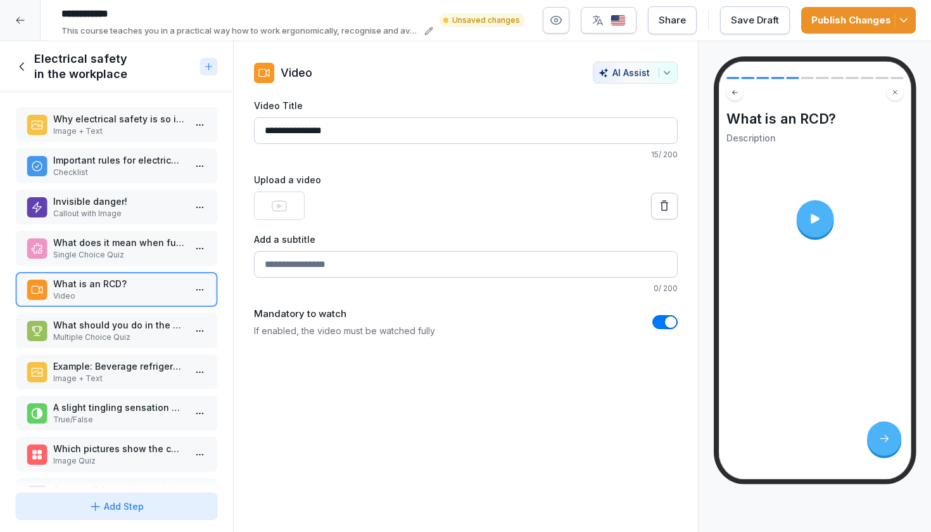
click at [834, 203] on video at bounding box center [814, 218] width 165 height 93
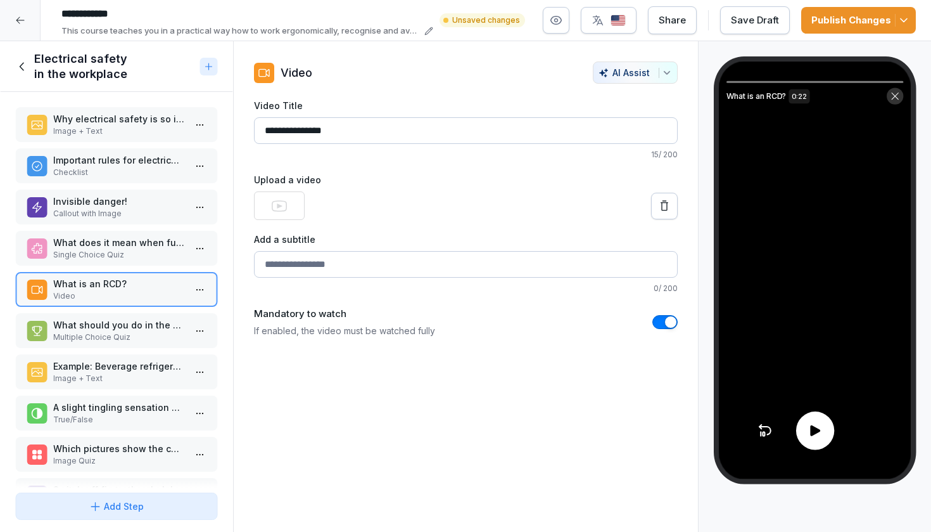
click at [806, 445] on div at bounding box center [815, 430] width 38 height 38
click at [198, 291] on html "**********" at bounding box center [465, 266] width 931 height 532
click at [161, 360] on div "Delete" at bounding box center [153, 361] width 108 height 23
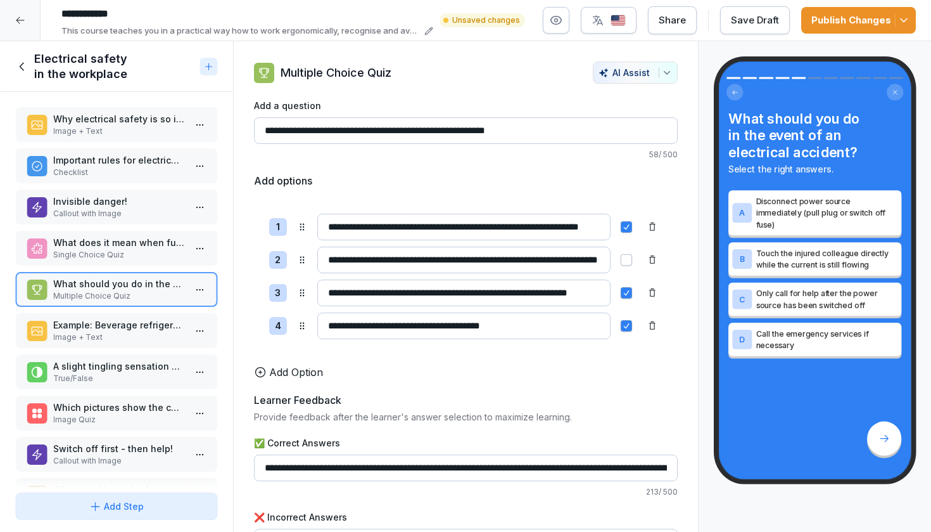
click at [171, 320] on p "Example: Beverage refrigerator with defect" at bounding box center [119, 324] width 132 height 13
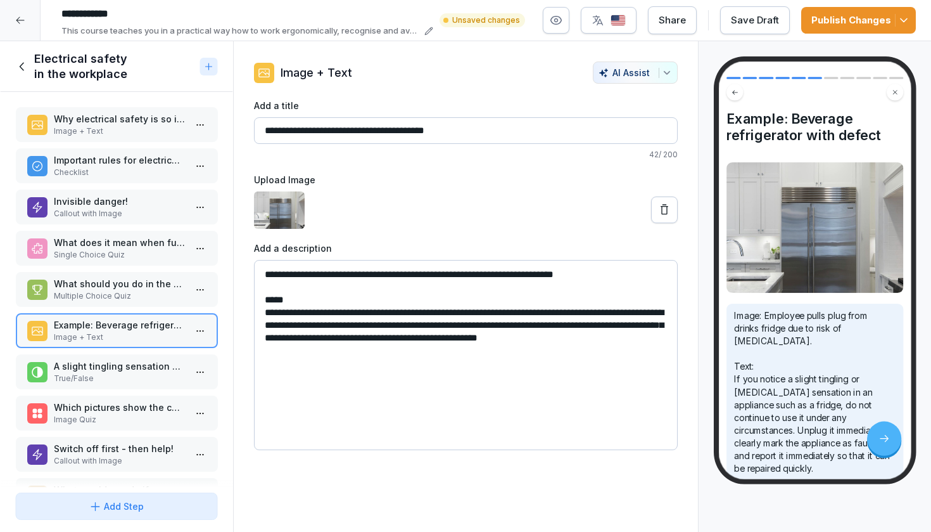
click at [165, 362] on p "A slight tingling sensation on electrical appliances is harmless and does not n…" at bounding box center [119, 365] width 132 height 13
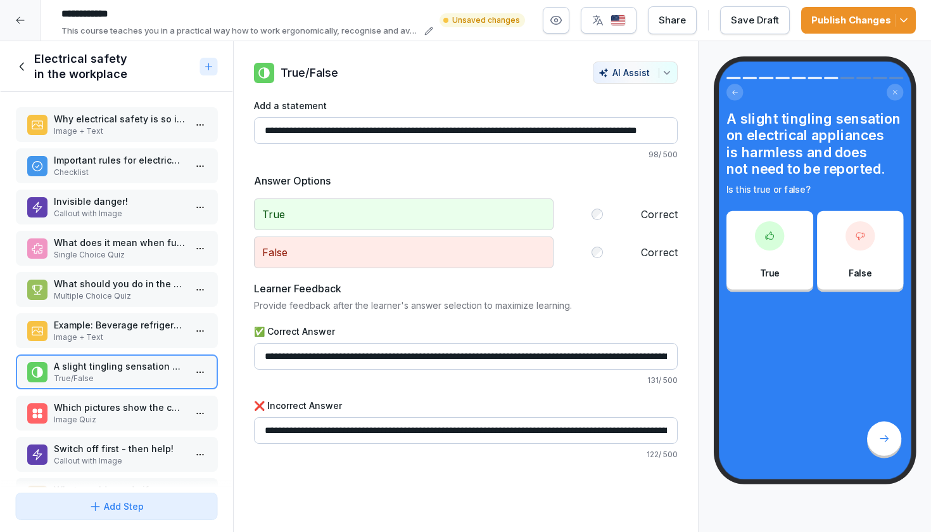
click at [158, 398] on div "Which pictures show the correct behaviour in the event of electrical hazards? I…" at bounding box center [116, 412] width 203 height 35
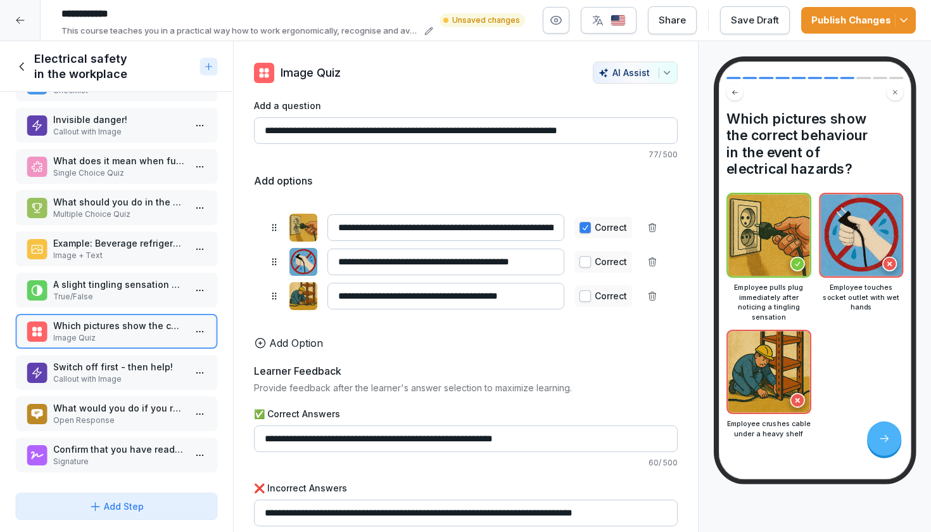
scroll to position [82, 0]
click at [137, 374] on p "Callout with Image" at bounding box center [119, 378] width 132 height 11
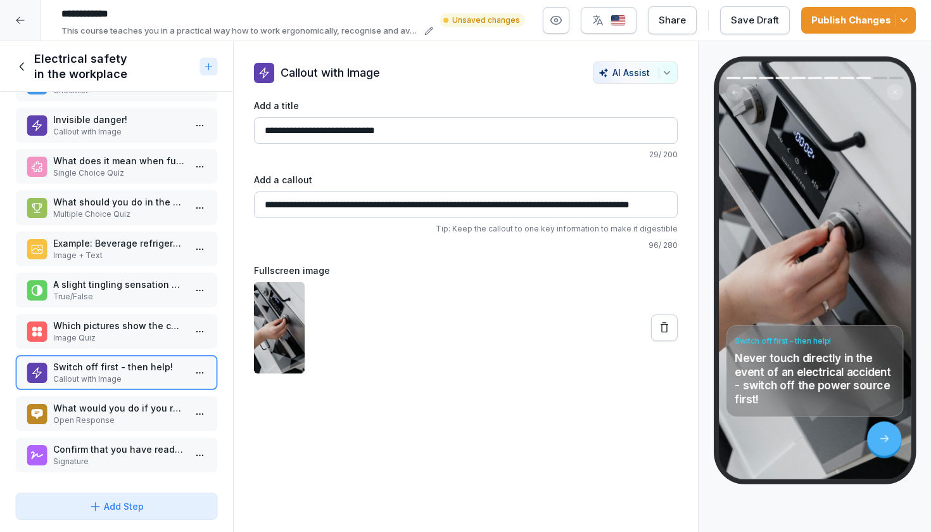
click at [139, 412] on p "What would you do if you realised that an appliance was faulty but urgently nee…" at bounding box center [119, 407] width 132 height 13
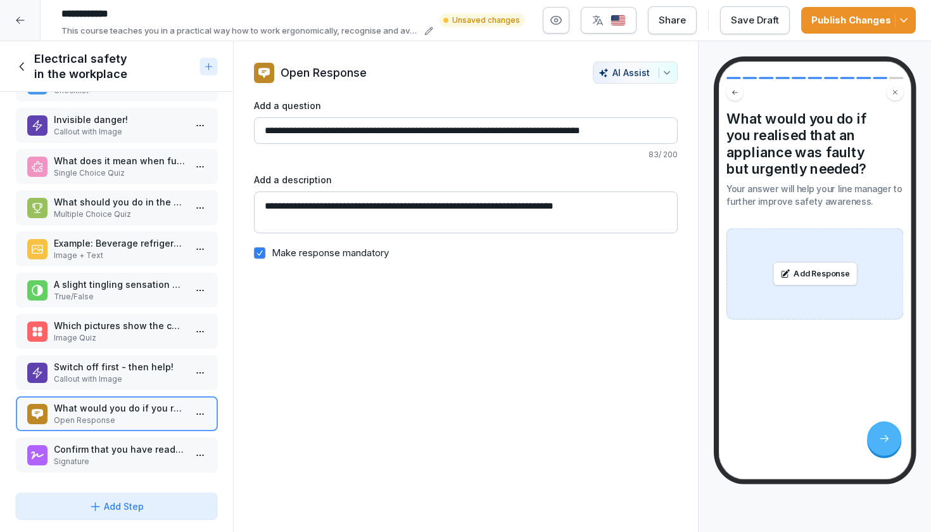
click at [132, 443] on p "Confirm that you have read and understood the content of the training course." at bounding box center [119, 448] width 132 height 13
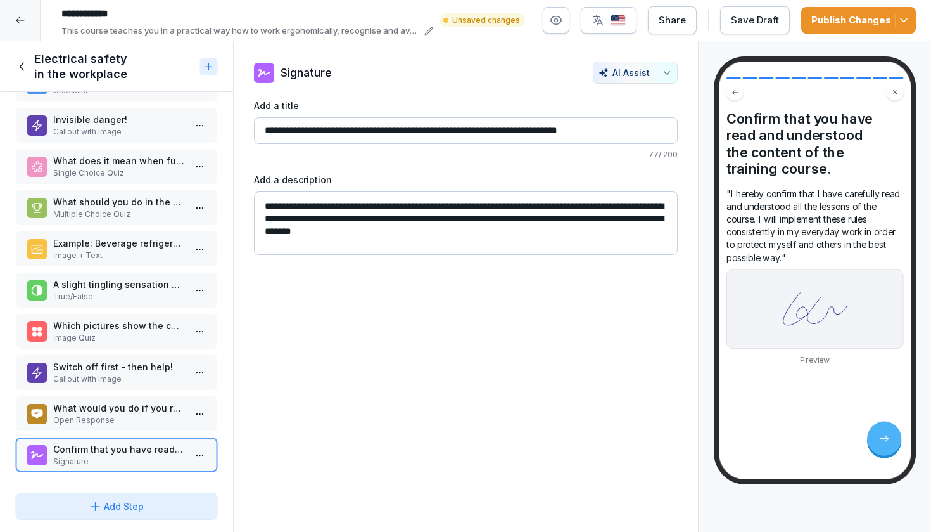
click at [817, 15] on div "Publish Changes" at bounding box center [859, 20] width 94 height 14
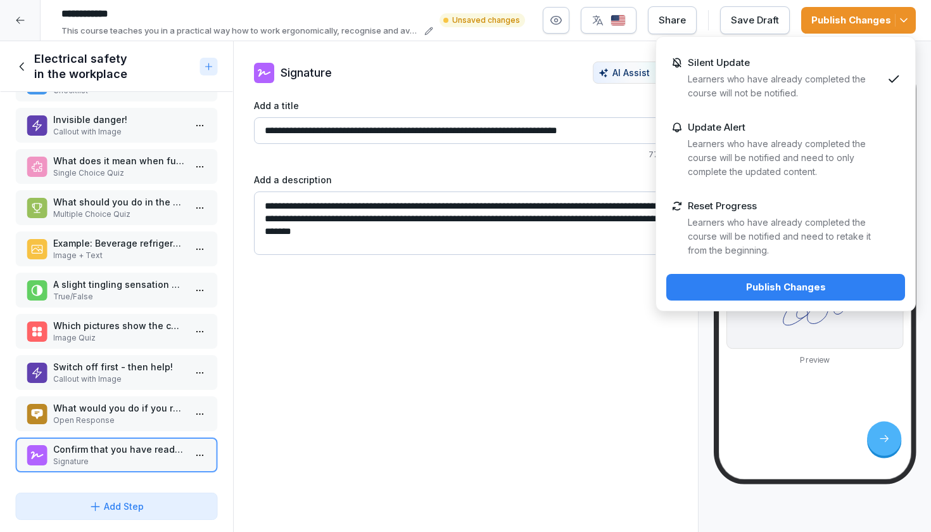
click at [710, 288] on div "Publish Changes" at bounding box center [786, 287] width 219 height 14
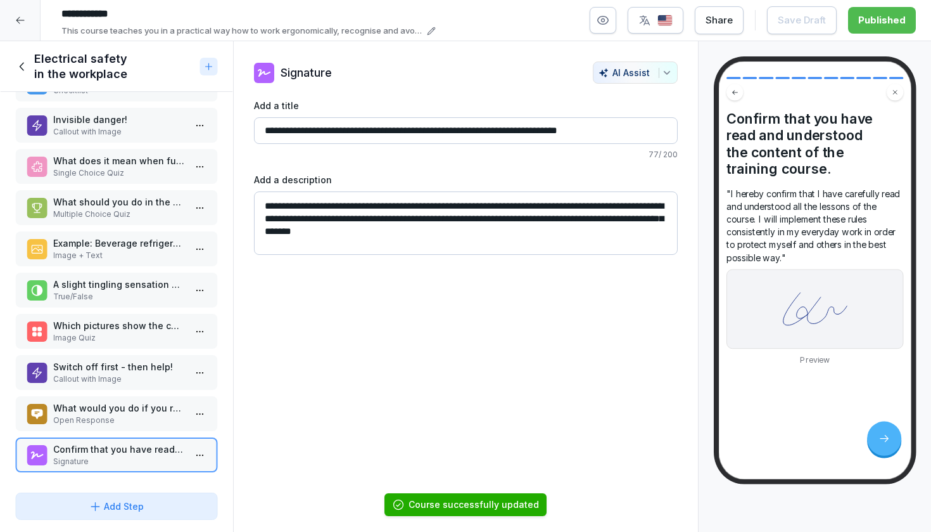
click at [28, 63] on icon at bounding box center [22, 67] width 14 height 14
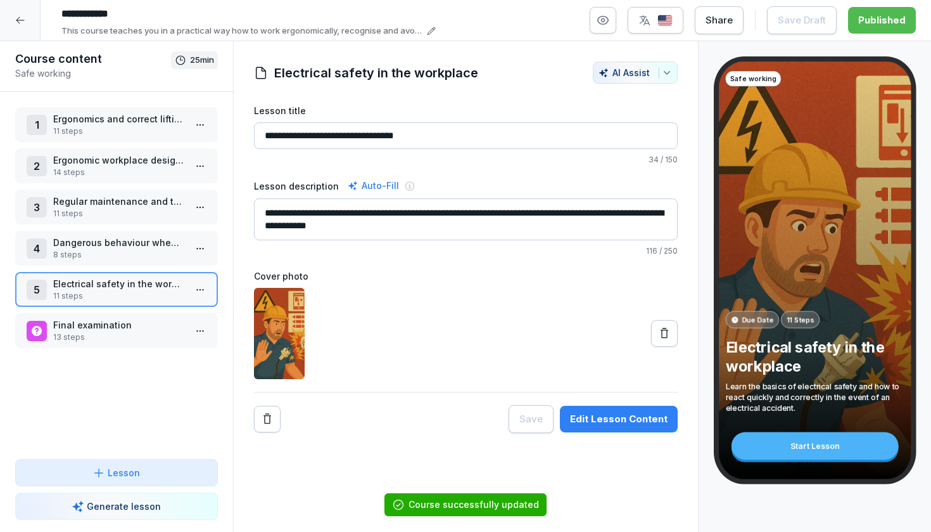
click at [114, 250] on p "8 steps" at bounding box center [119, 254] width 132 height 11
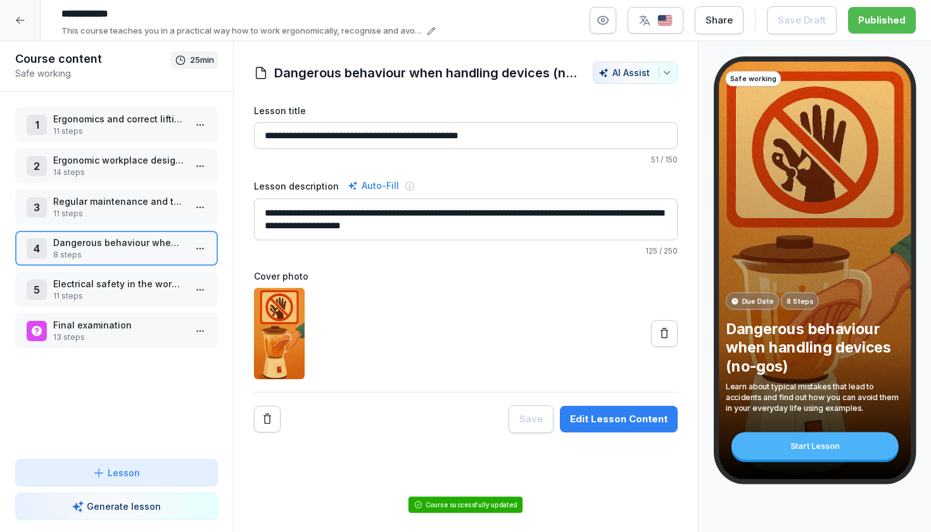
click at [117, 215] on p "11 steps" at bounding box center [119, 213] width 132 height 11
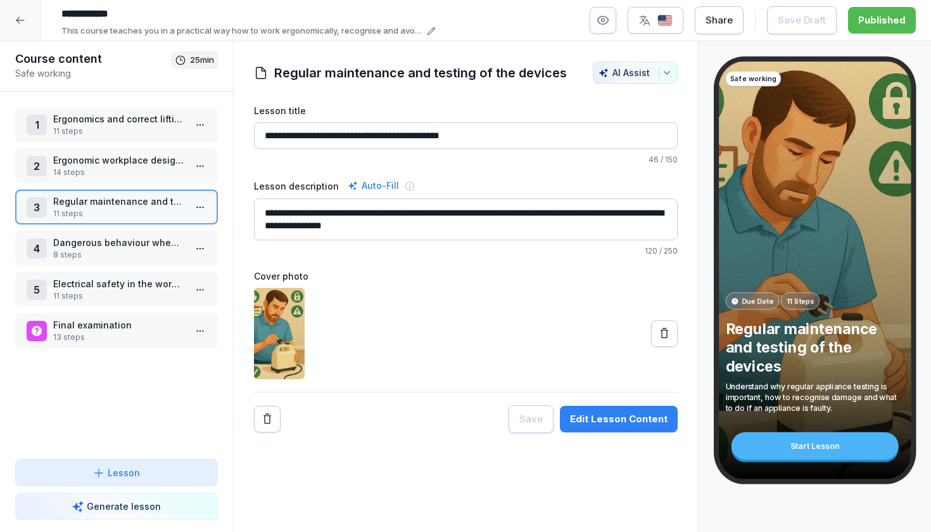
click at [169, 261] on div "4 Dangerous behaviour when handling devices (no-gos) 8 steps" at bounding box center [116, 248] width 203 height 35
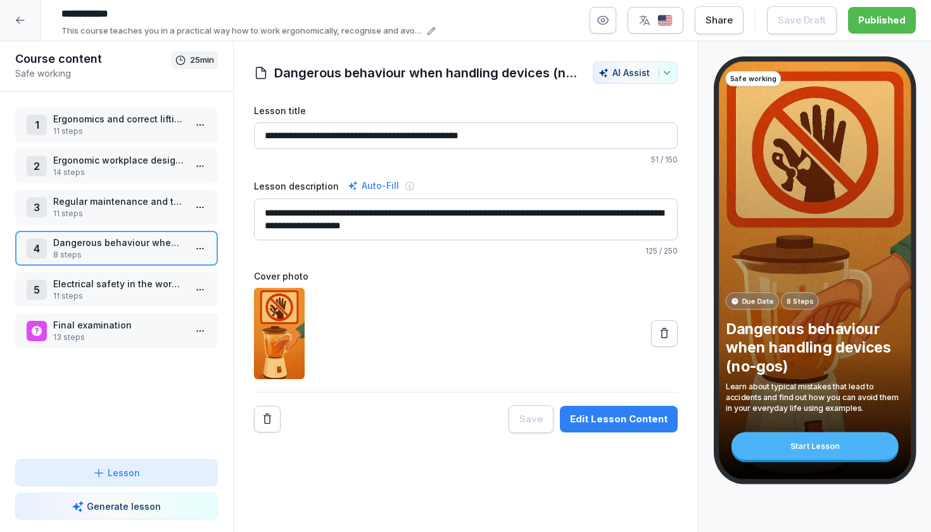
click at [25, 29] on div at bounding box center [20, 20] width 41 height 41
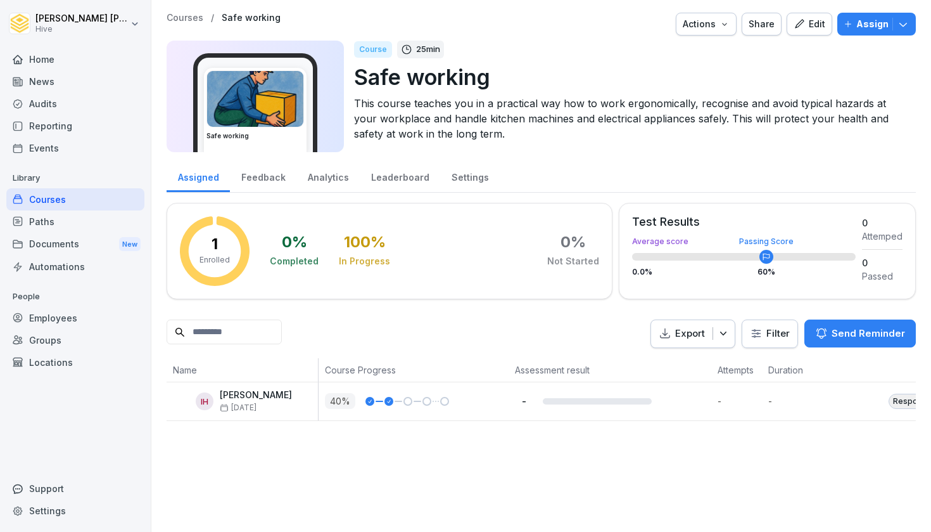
click at [80, 203] on div "Courses" at bounding box center [75, 199] width 138 height 22
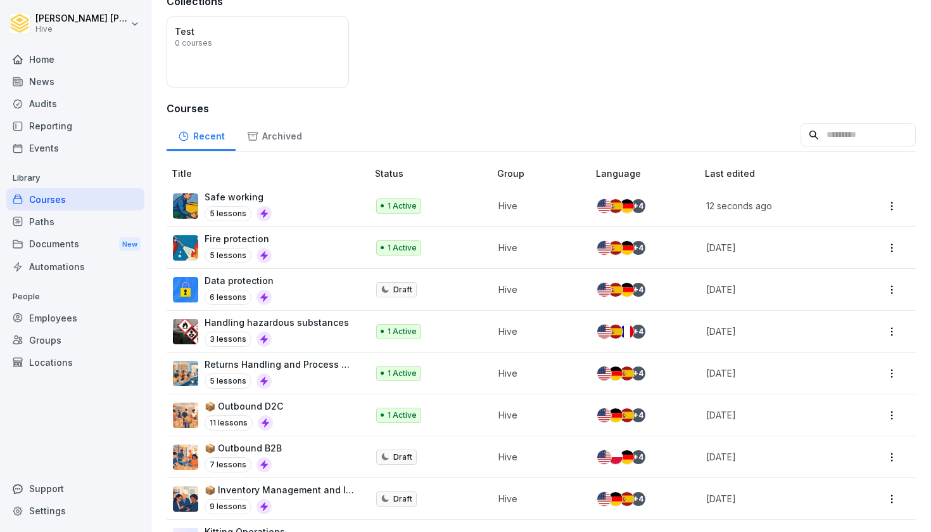
scroll to position [160, 0]
click at [307, 198] on div "Safe working 5 lessons" at bounding box center [264, 204] width 182 height 31
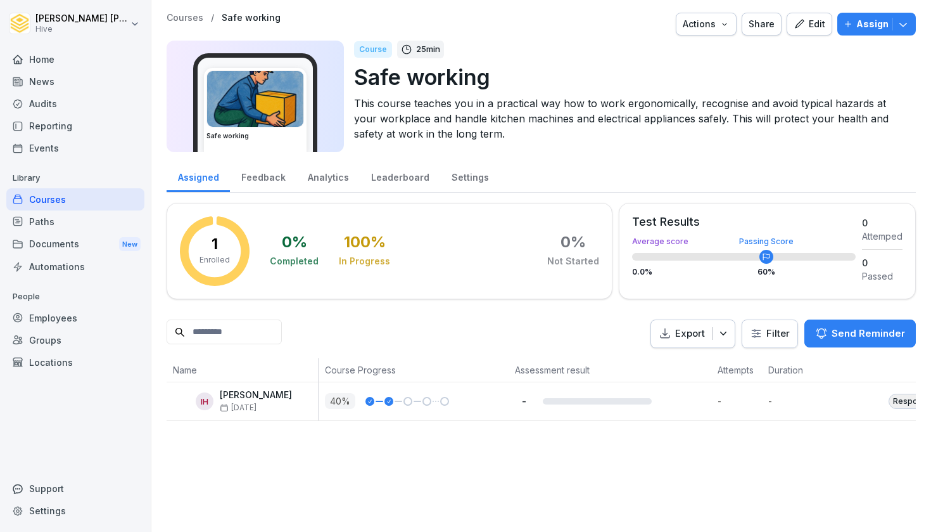
click at [274, 177] on div "Feedback" at bounding box center [263, 176] width 67 height 32
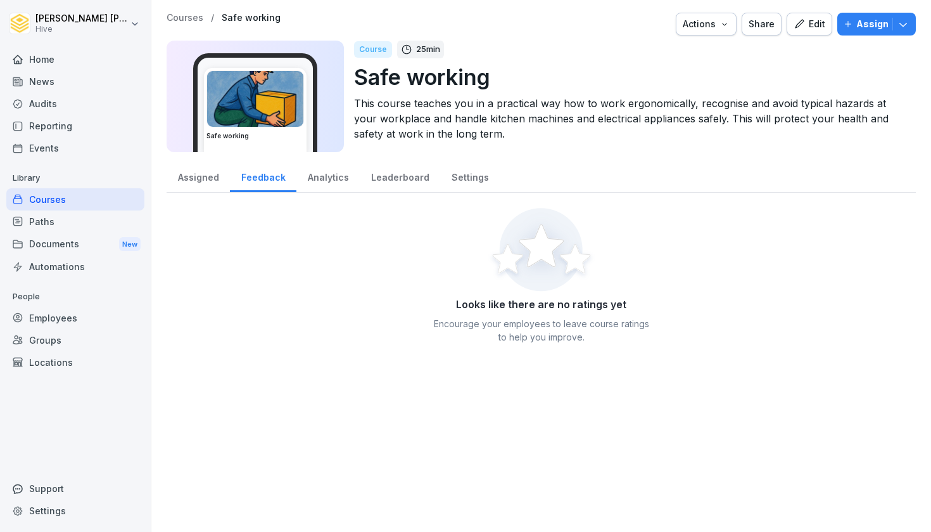
click at [319, 180] on div "Analytics" at bounding box center [327, 176] width 63 height 32
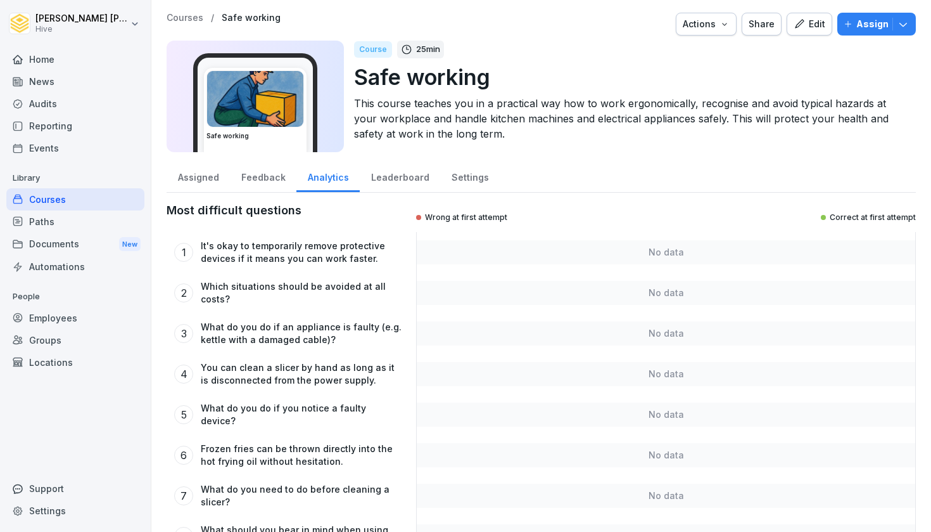
click at [383, 180] on div "Leaderboard" at bounding box center [400, 176] width 80 height 32
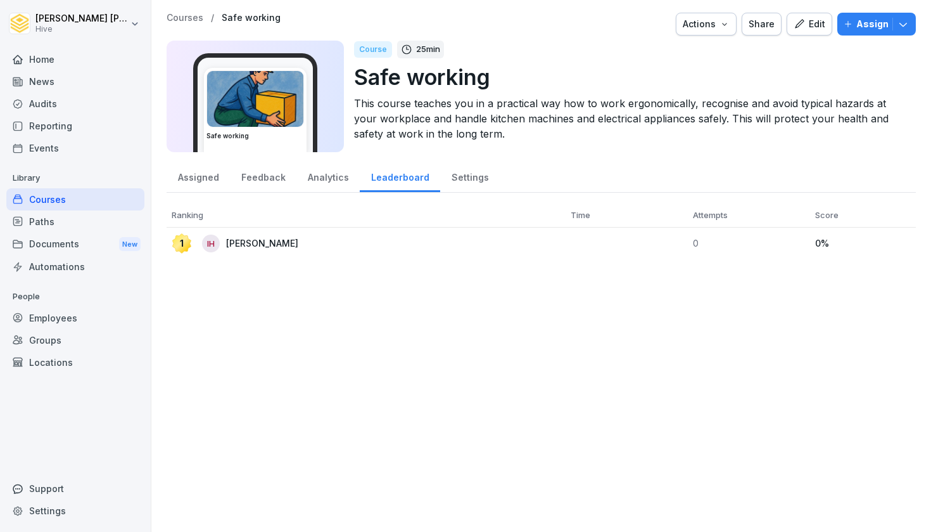
click at [208, 175] on div "Assigned" at bounding box center [198, 176] width 63 height 32
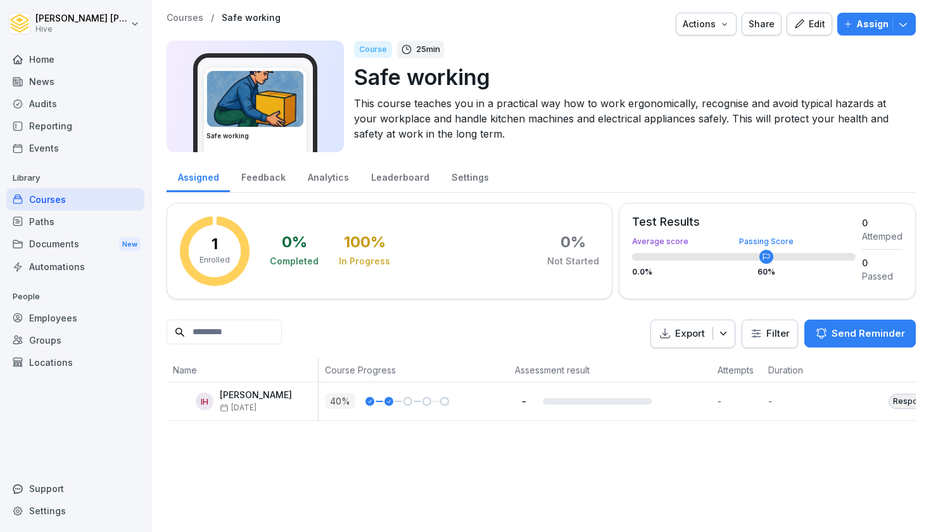
click at [817, 23] on div "Edit" at bounding box center [810, 24] width 32 height 14
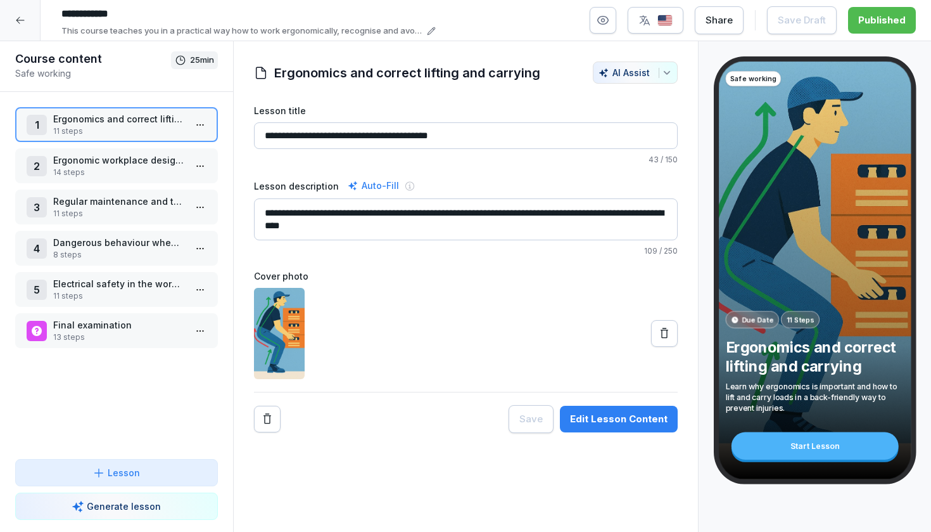
click at [202, 127] on html "**********" at bounding box center [465, 266] width 931 height 532
click at [178, 145] on div "Edit steps" at bounding box center [153, 149] width 108 height 23
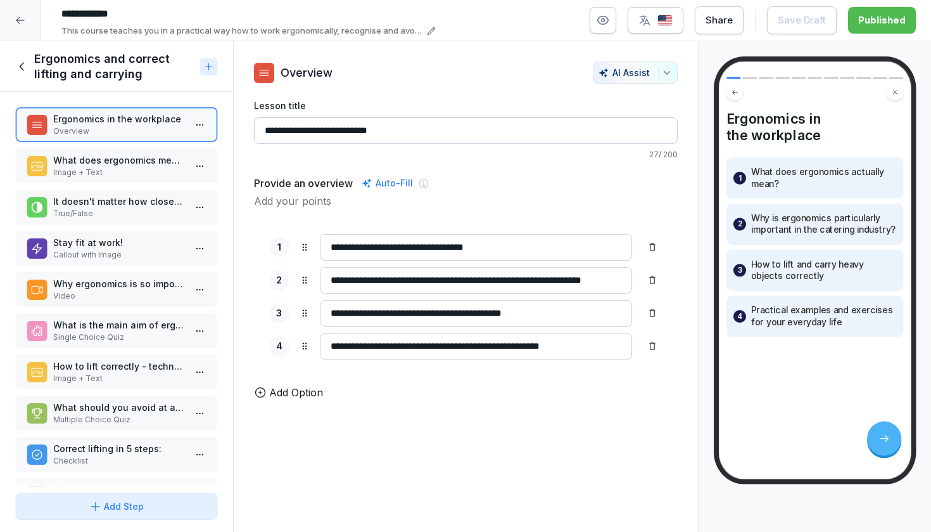
click at [167, 165] on p "What does ergonomics mean in the workplace?" at bounding box center [119, 159] width 132 height 13
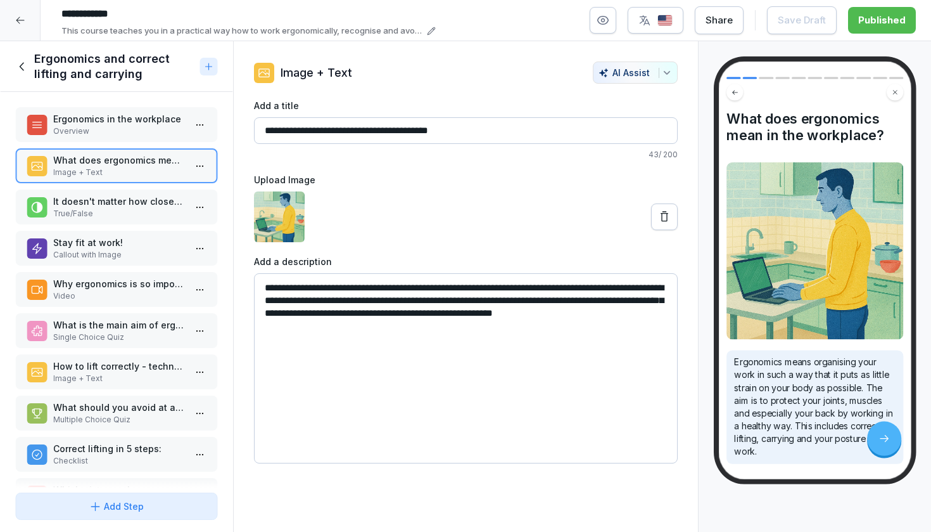
click at [144, 196] on p "It doesn't matter how close you hold a crate of drinks to your body when carryi…" at bounding box center [119, 200] width 132 height 13
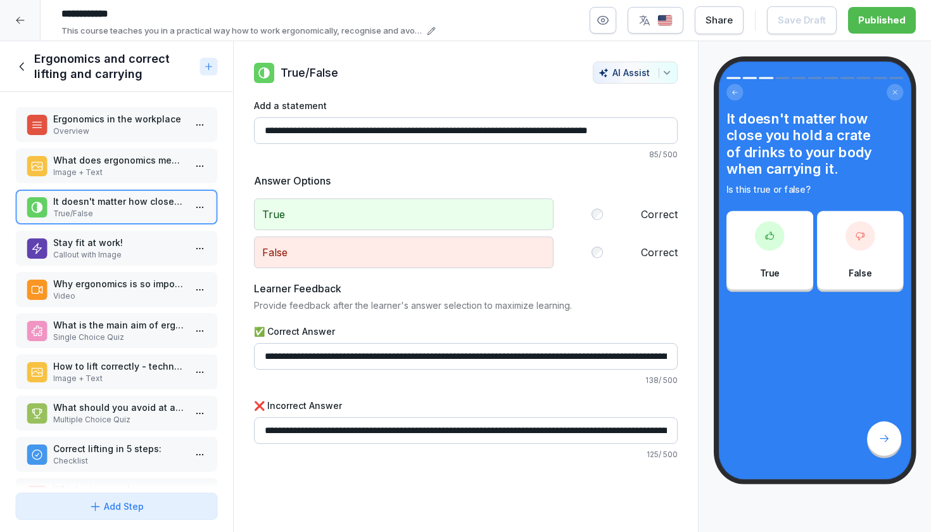
click at [141, 245] on p "Stay fit at work!" at bounding box center [119, 242] width 132 height 13
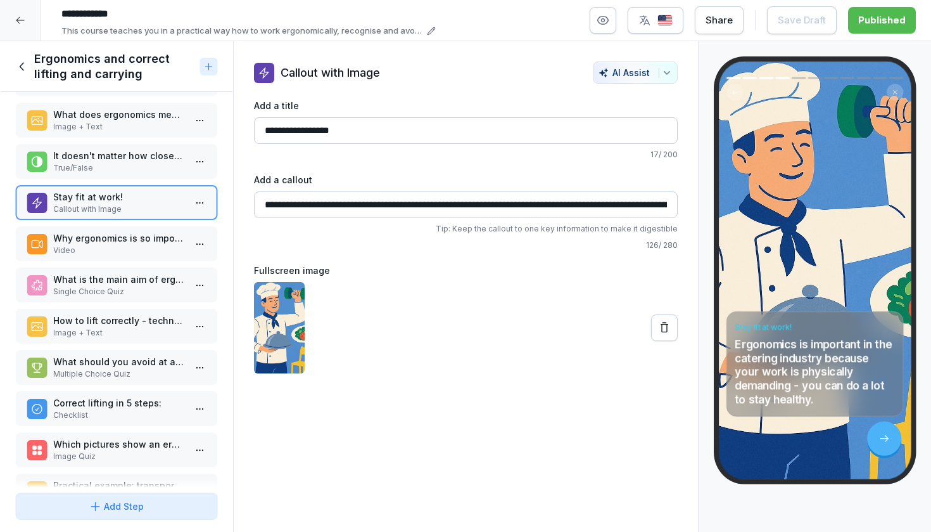
scroll to position [48, 0]
click at [131, 249] on p "Video" at bounding box center [119, 248] width 132 height 11
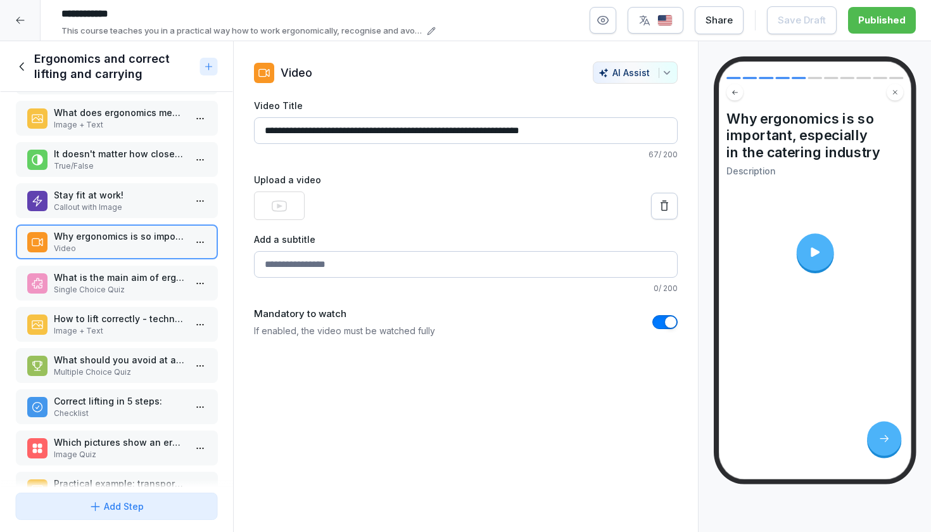
click at [127, 284] on p "Single Choice Quiz" at bounding box center [119, 289] width 132 height 11
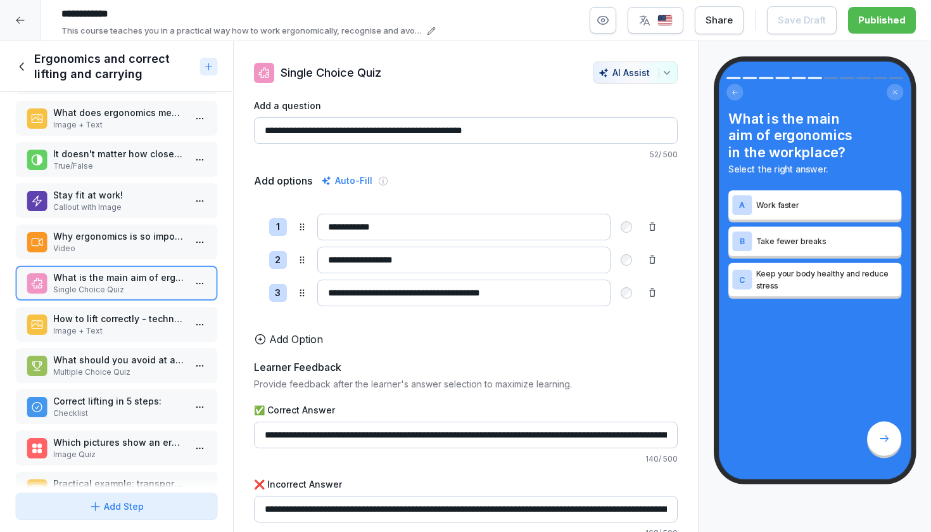
click at [129, 246] on p "Video" at bounding box center [119, 248] width 132 height 11
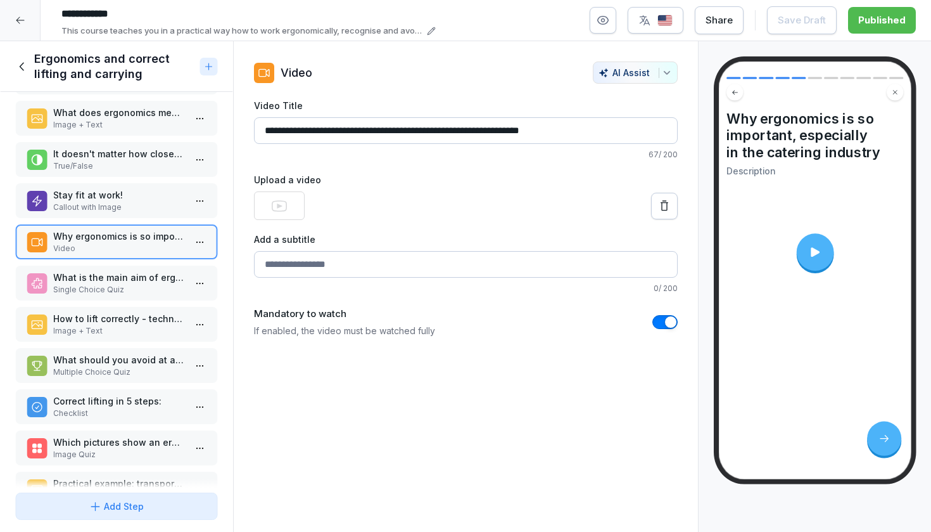
click at [810, 253] on icon at bounding box center [815, 252] width 14 height 14
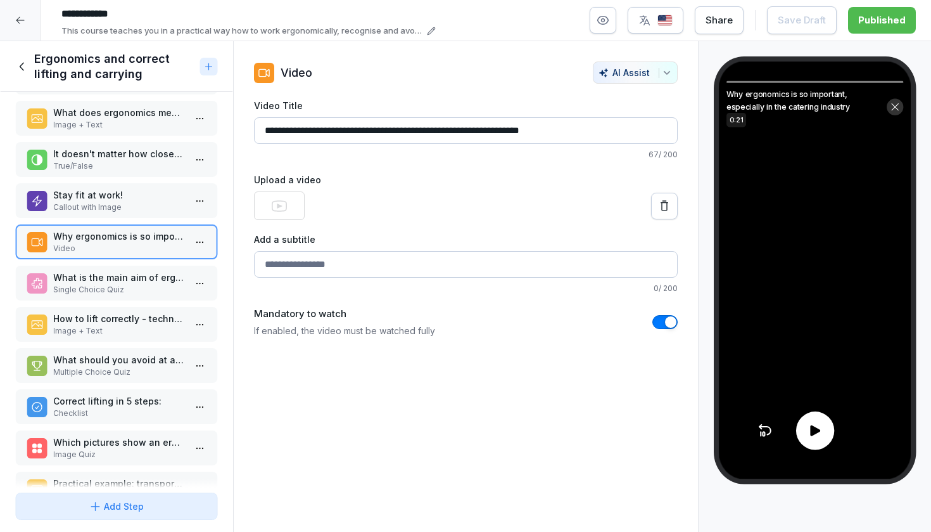
click at [810, 438] on icon at bounding box center [815, 431] width 16 height 16
click at [900, 109] on icon at bounding box center [895, 107] width 10 height 10
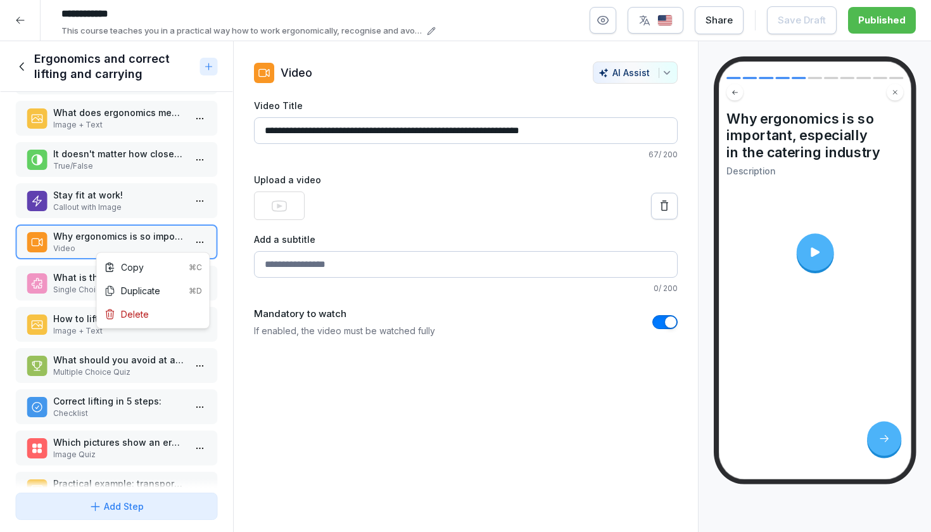
click at [203, 244] on html "**********" at bounding box center [465, 266] width 931 height 532
click at [161, 312] on div "Delete" at bounding box center [153, 313] width 108 height 23
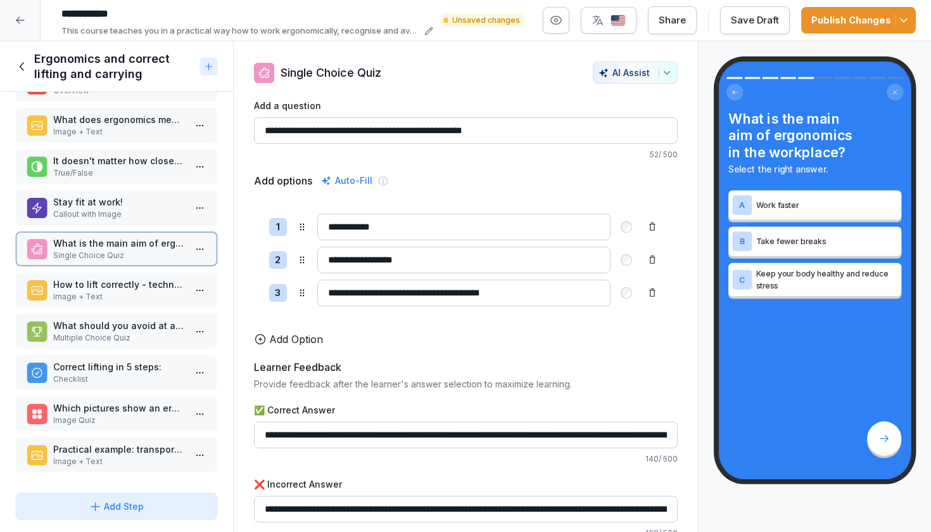
scroll to position [41, 0]
click at [105, 290] on p "How to lift correctly - technique to protect your back" at bounding box center [119, 283] width 132 height 13
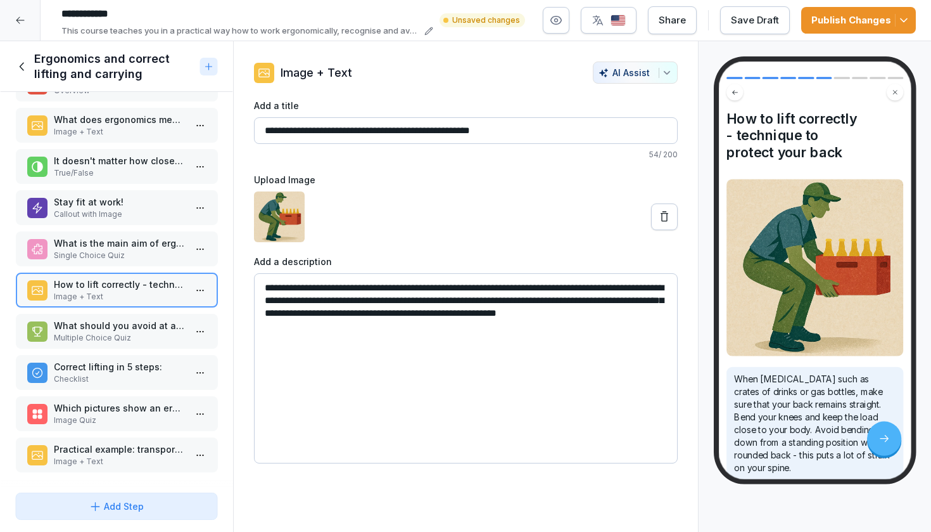
click at [110, 333] on p "Multiple Choice Quiz" at bounding box center [119, 337] width 132 height 11
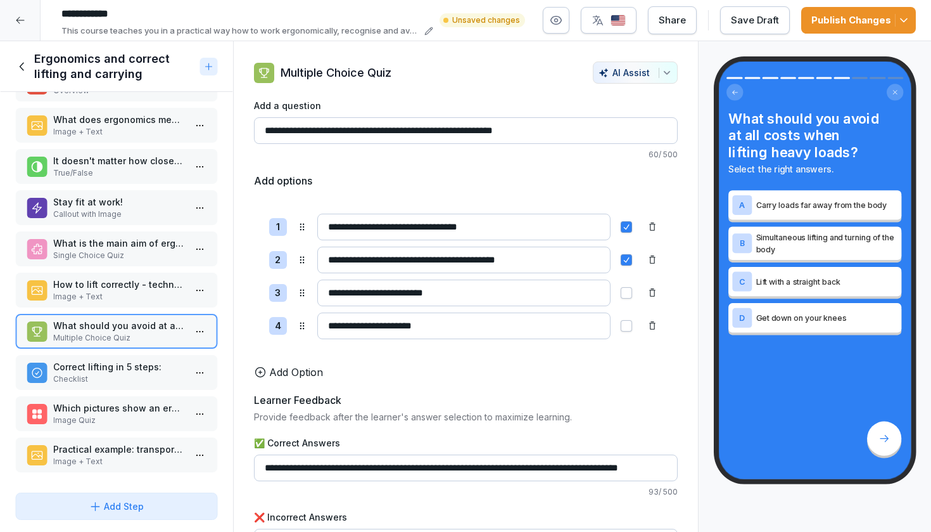
click at [116, 365] on p "Correct lifting in 5 steps:" at bounding box center [119, 366] width 132 height 13
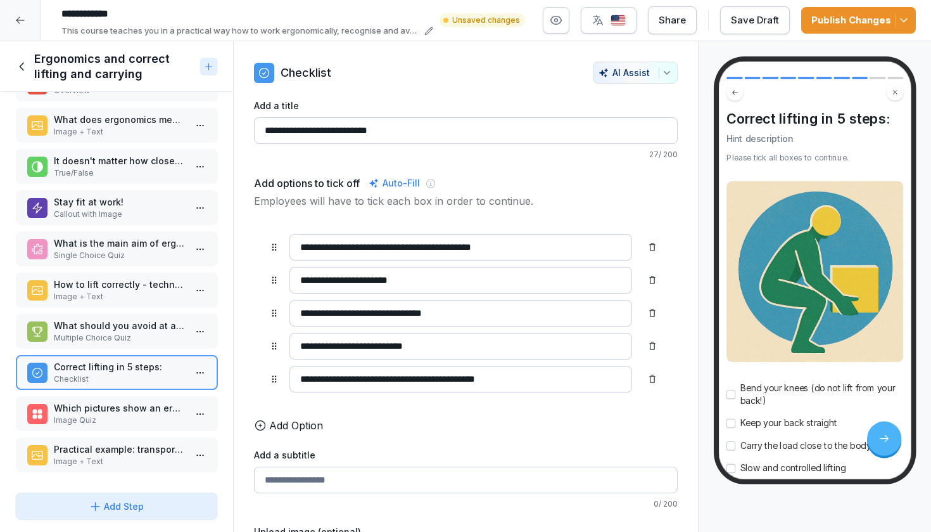
click at [110, 405] on p "Which pictures show an ergonomically correct lifting technique?" at bounding box center [119, 407] width 132 height 13
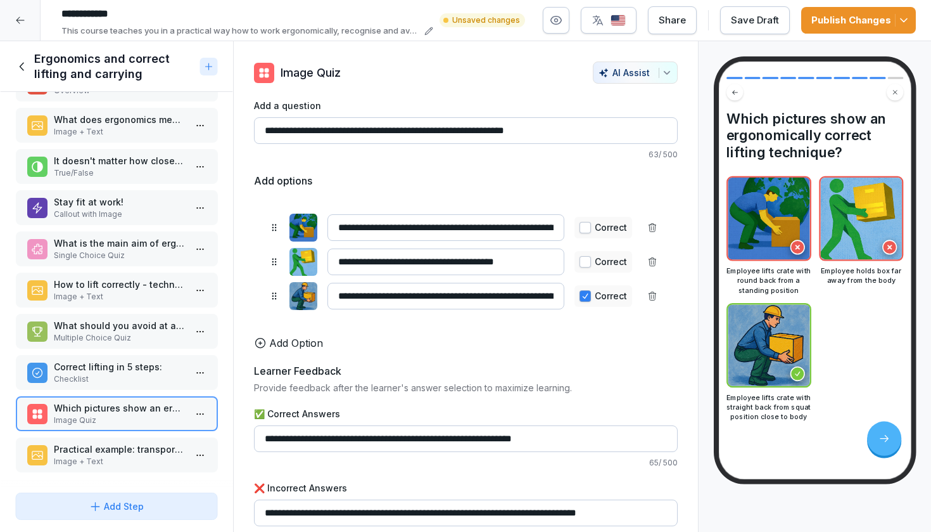
click at [109, 461] on p "Image + Text" at bounding box center [119, 460] width 132 height 11
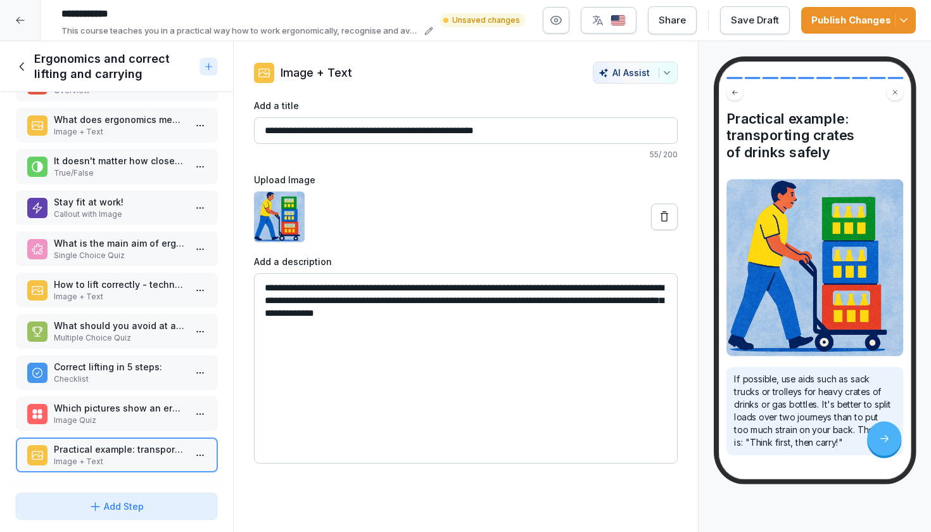
click at [125, 255] on p "Single Choice Quiz" at bounding box center [119, 255] width 132 height 11
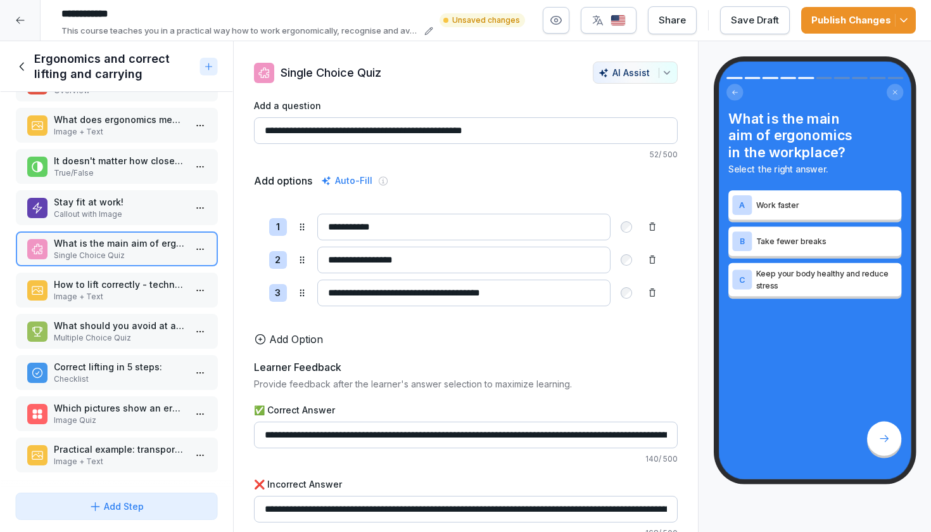
click at [122, 280] on p "How to lift correctly - technique to protect your back" at bounding box center [119, 283] width 132 height 13
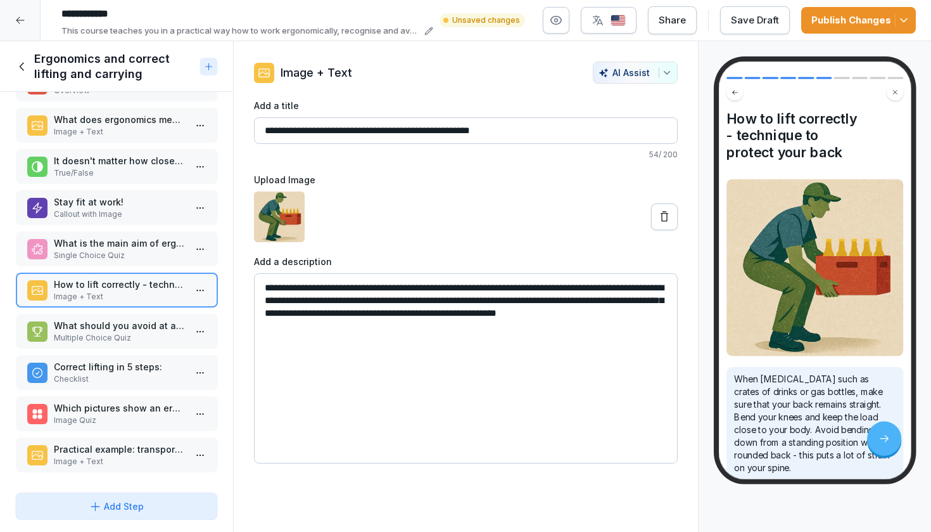
click at [126, 206] on p "Stay fit at work!" at bounding box center [119, 201] width 132 height 13
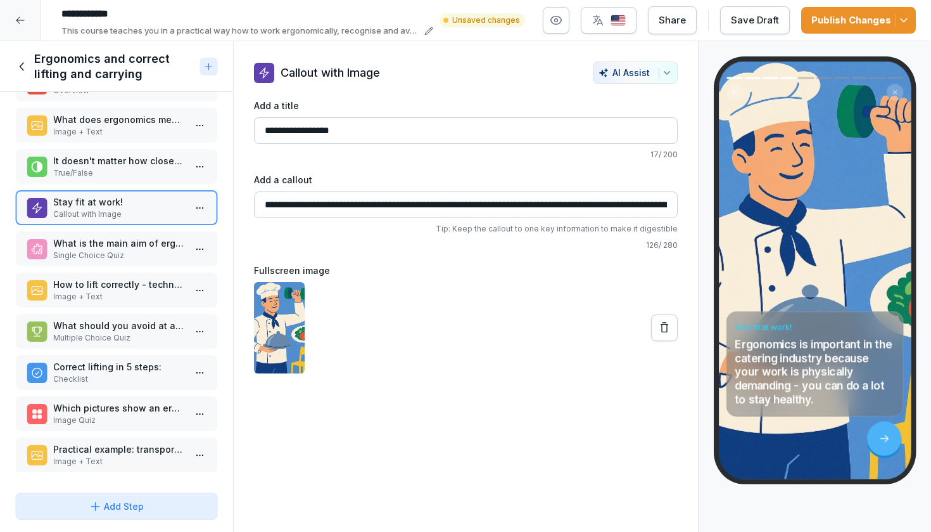
click at [137, 163] on p "It doesn't matter how close you hold a crate of drinks to your body when carryi…" at bounding box center [119, 160] width 132 height 13
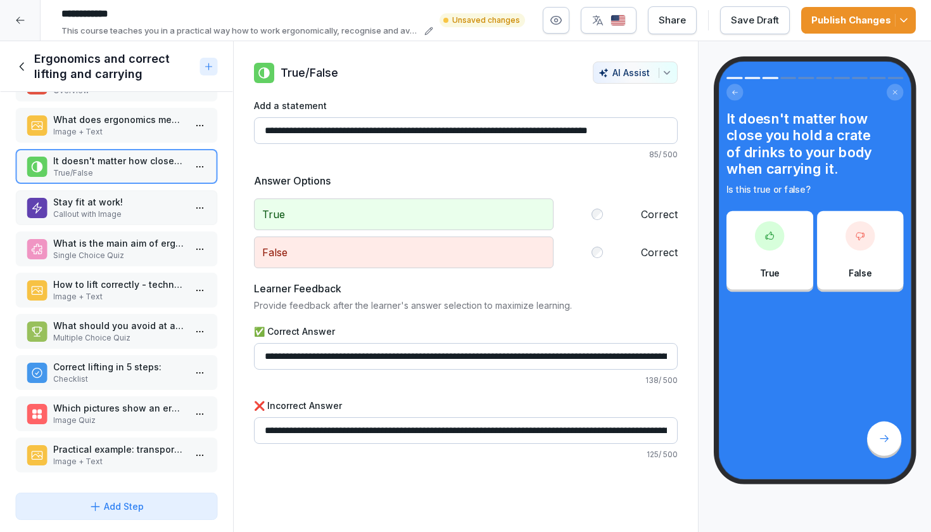
click at [136, 130] on p "Image + Text" at bounding box center [119, 131] width 132 height 11
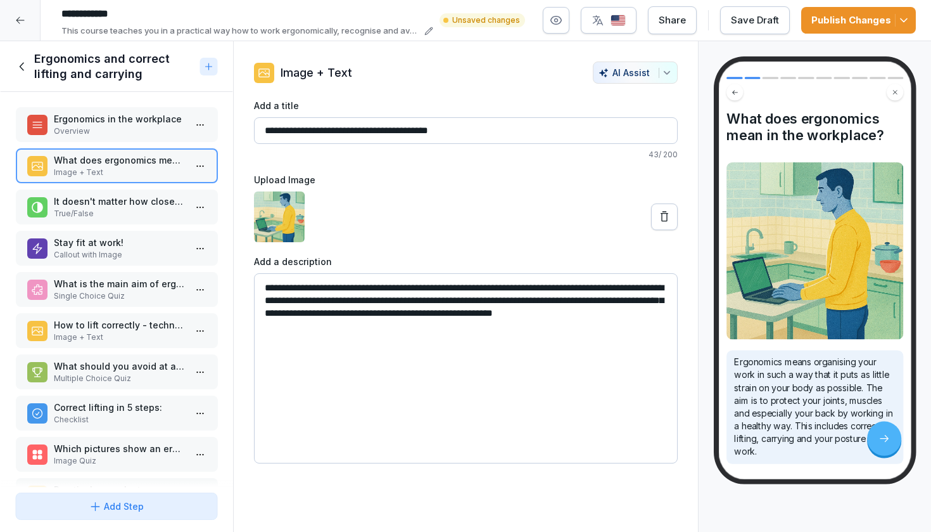
click at [136, 127] on p "Overview" at bounding box center [119, 130] width 132 height 11
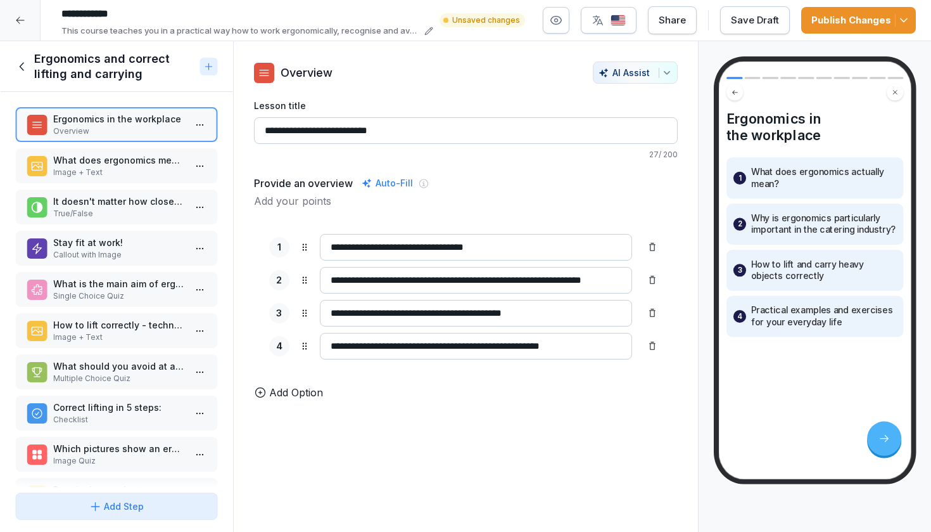
click at [817, 22] on div "Publish Changes" at bounding box center [859, 20] width 94 height 14
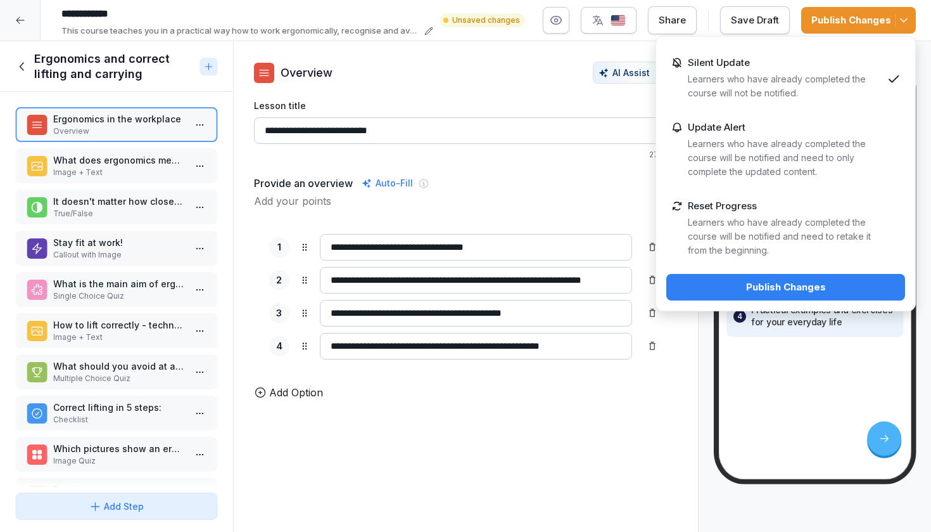
click at [729, 286] on div "Publish Changes" at bounding box center [786, 287] width 219 height 14
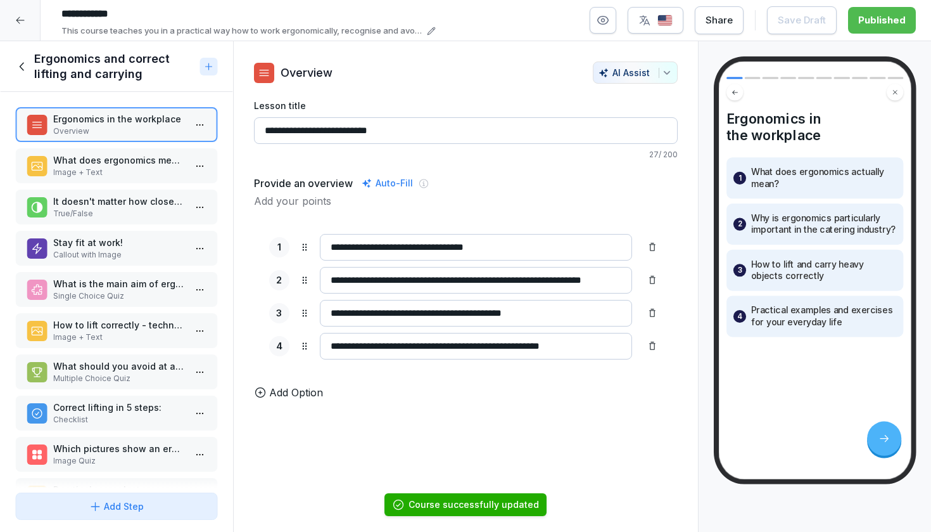
click at [24, 66] on icon at bounding box center [22, 67] width 14 height 14
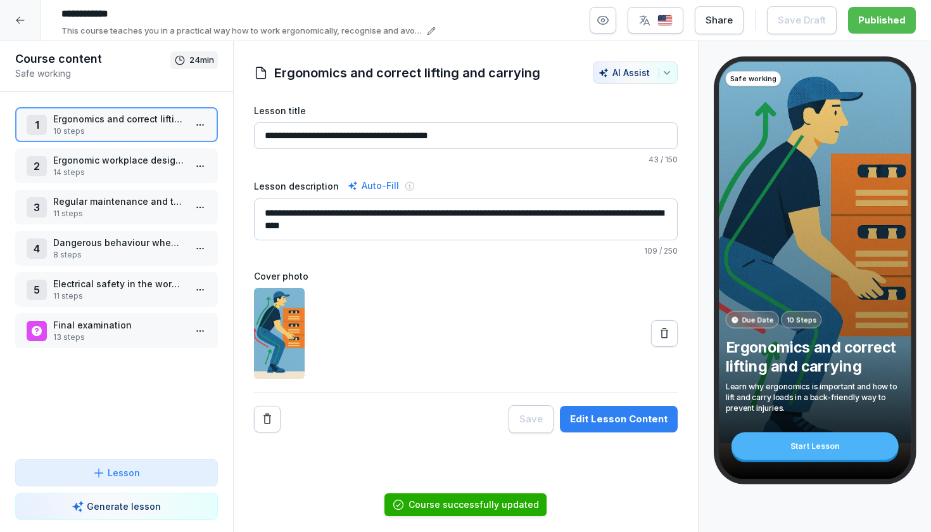
click at [102, 160] on p "Ergonomic workplace design and prevention of muscle and joint complaints" at bounding box center [119, 159] width 132 height 13
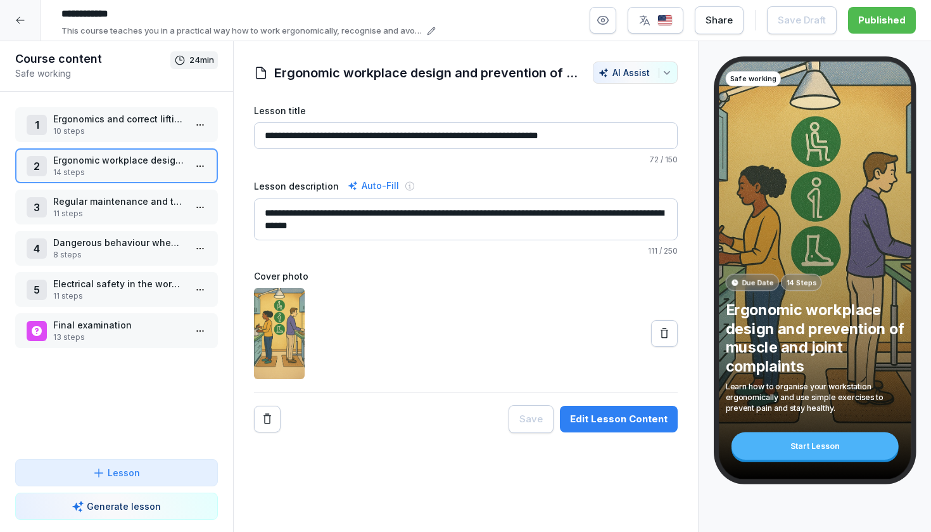
click at [600, 417] on div "Edit Lesson Content" at bounding box center [619, 419] width 98 height 14
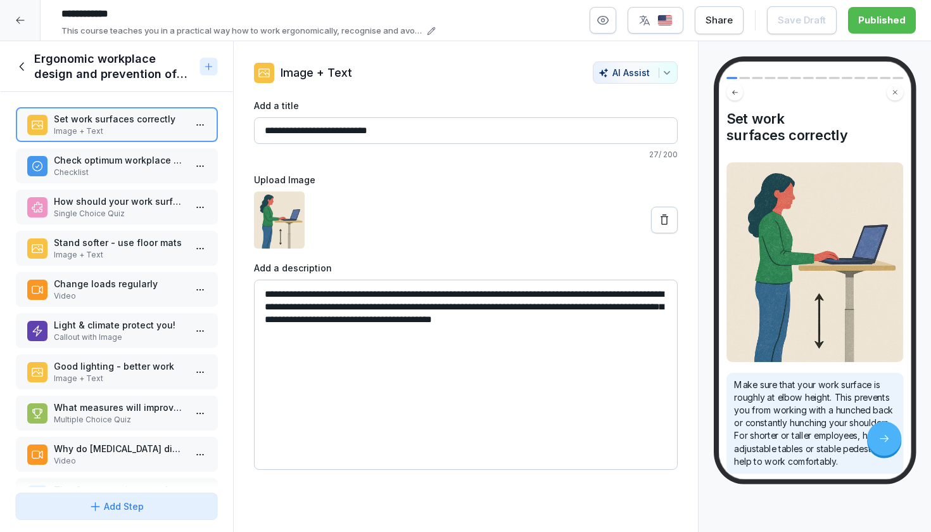
click at [130, 167] on p "Checklist" at bounding box center [119, 172] width 132 height 11
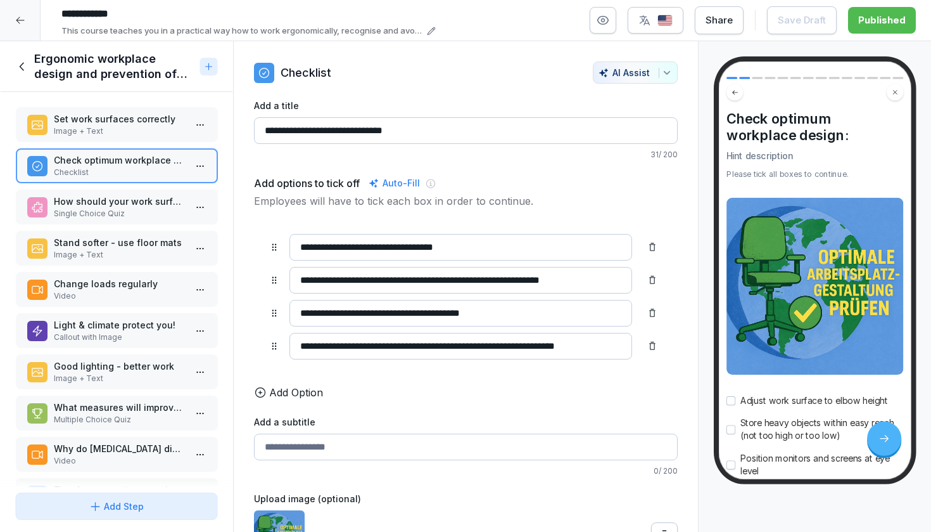
click at [126, 203] on p "How should your work surface ideally be set up?" at bounding box center [119, 200] width 132 height 13
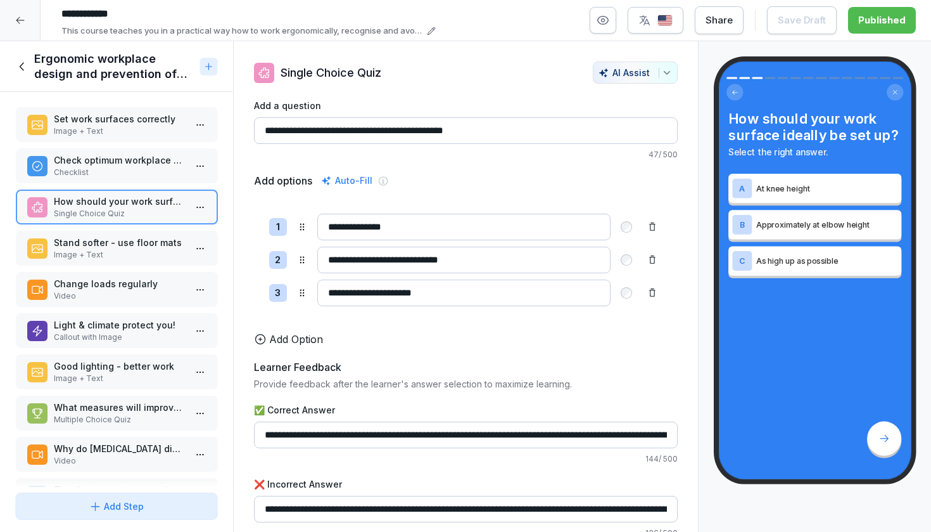
click at [127, 239] on p "Stand softer - use floor mats" at bounding box center [119, 242] width 132 height 13
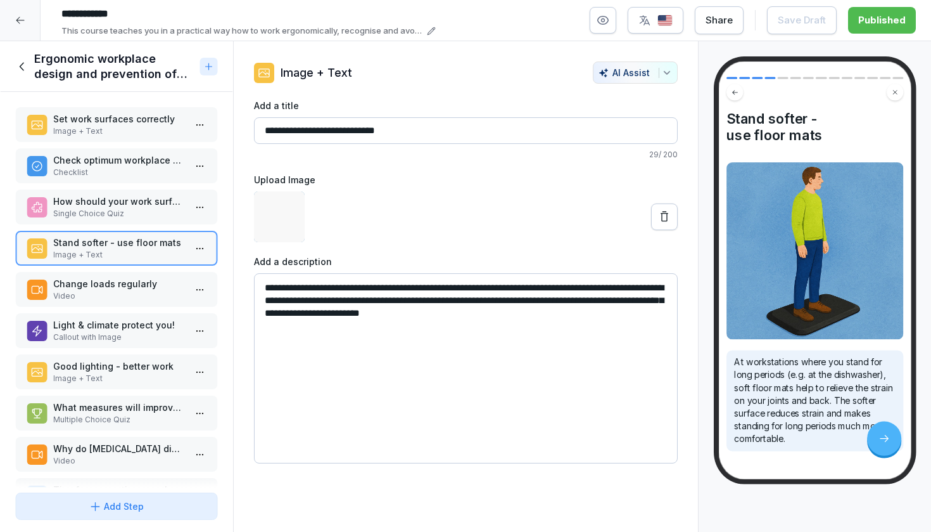
click at [127, 291] on p "Video" at bounding box center [119, 295] width 132 height 11
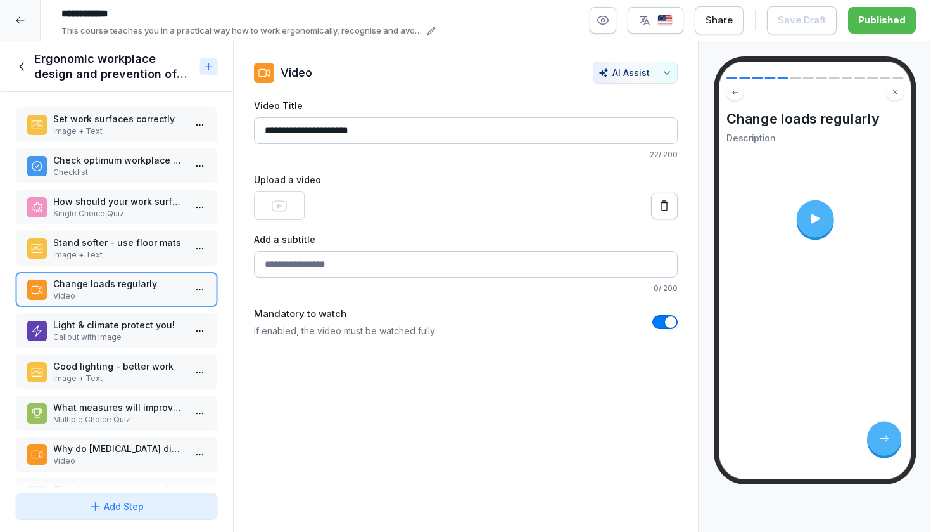
click at [808, 215] on div at bounding box center [814, 218] width 37 height 37
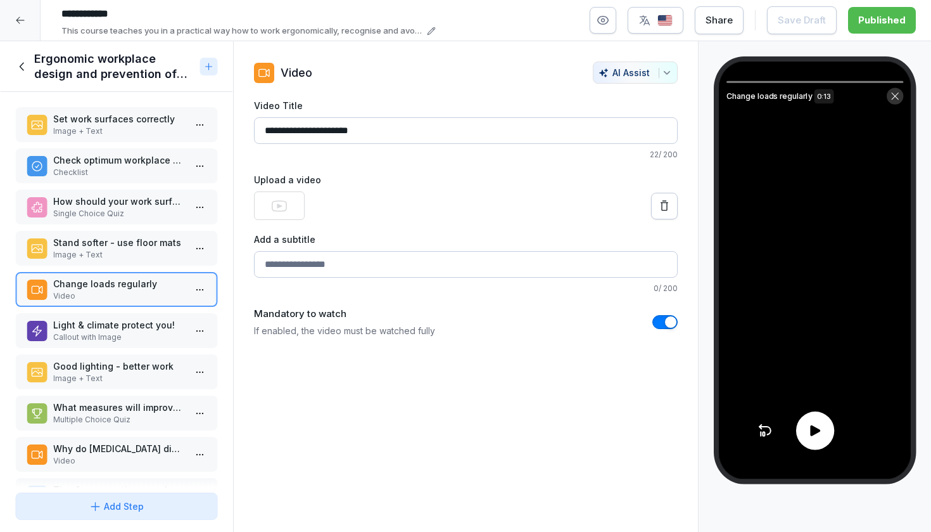
click at [814, 448] on div at bounding box center [815, 430] width 38 height 38
click at [202, 289] on html "**********" at bounding box center [465, 266] width 931 height 532
click at [163, 358] on div "Delete" at bounding box center [153, 361] width 108 height 23
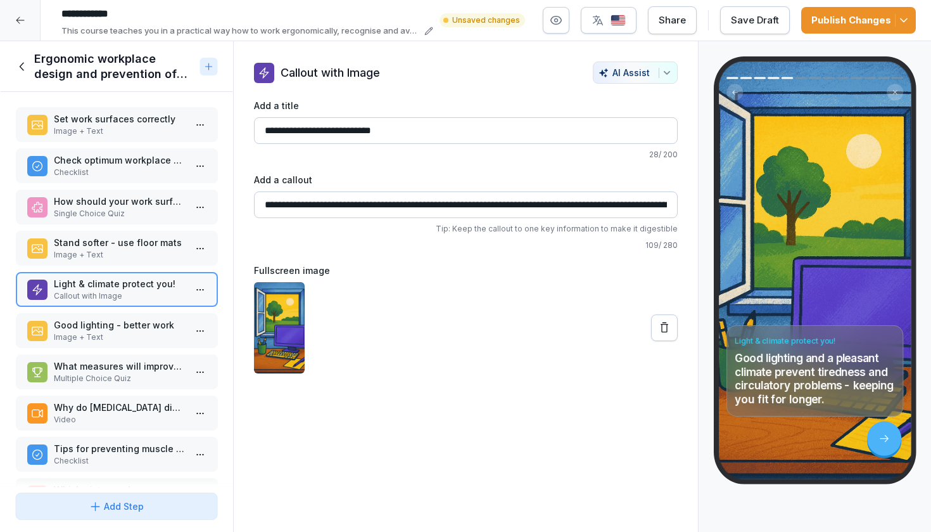
click at [144, 324] on p "Good lighting - better work" at bounding box center [119, 324] width 132 height 13
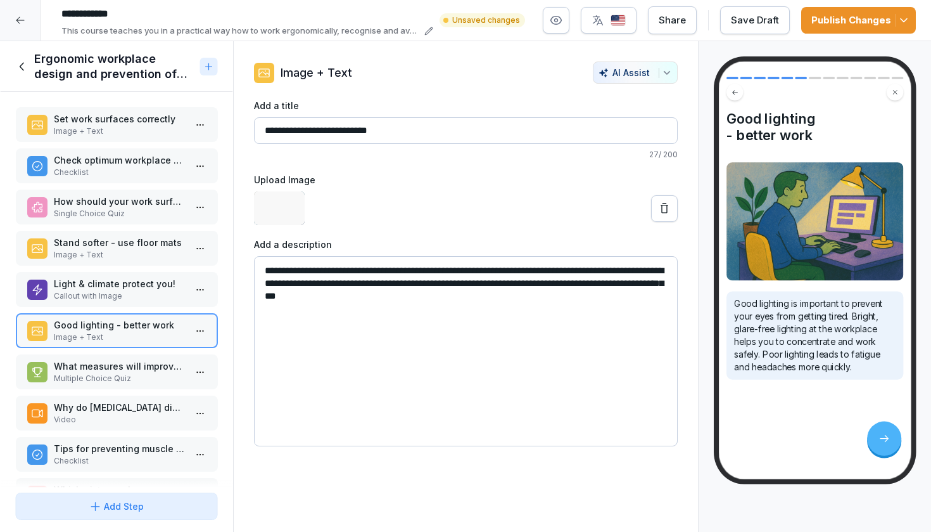
click at [148, 363] on p "What measures will improve your ergonomics and health at work?" at bounding box center [119, 365] width 132 height 13
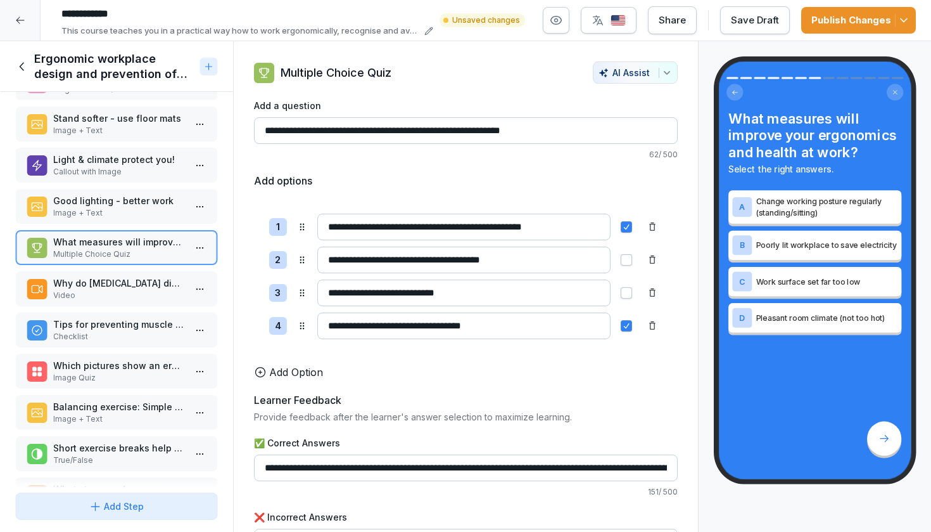
scroll to position [161, 0]
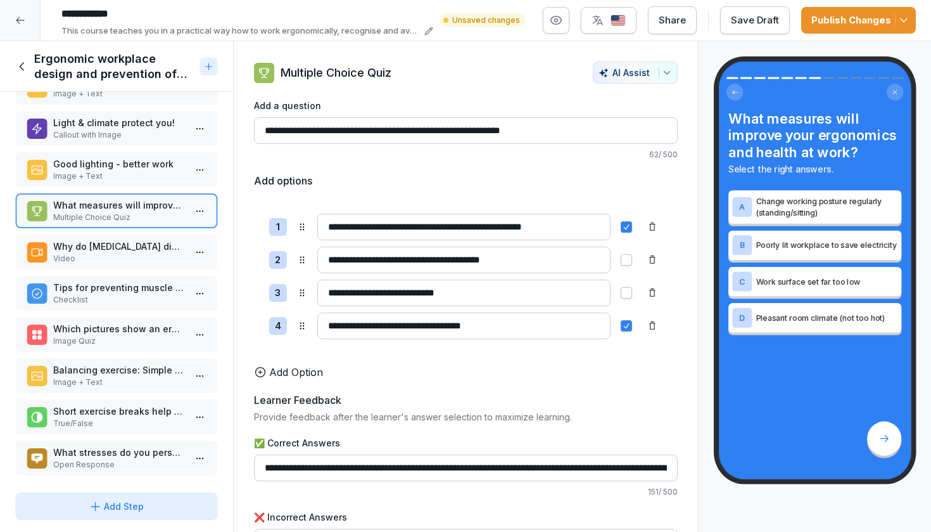
click at [142, 248] on p "Why do musculoskeletal disorders develop?" at bounding box center [119, 245] width 132 height 13
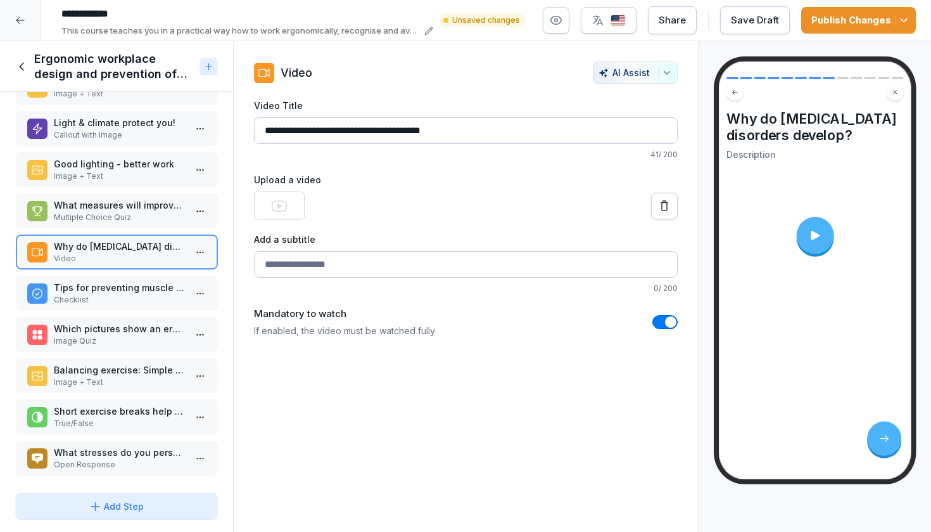
click at [139, 288] on p "Tips for preventing muscle and joint problems:" at bounding box center [119, 287] width 132 height 13
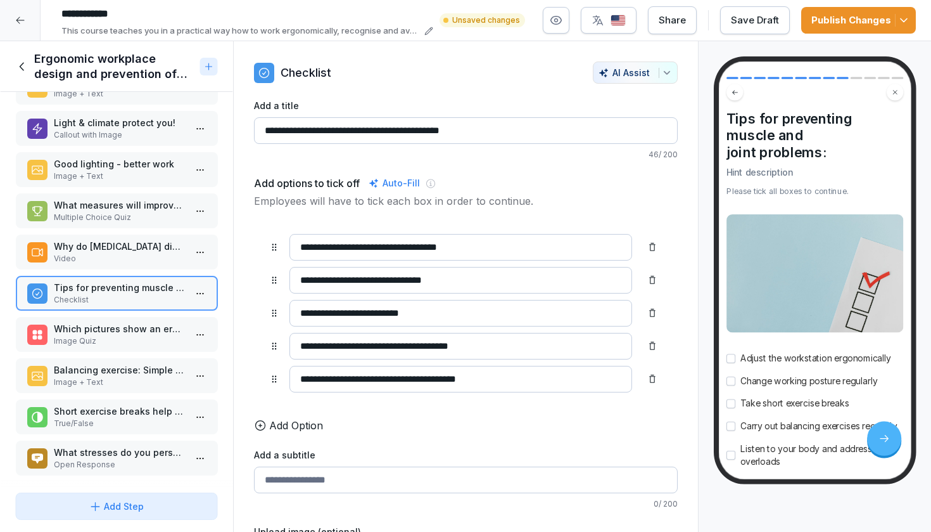
click at [134, 245] on p "Why do musculoskeletal disorders develop?" at bounding box center [119, 245] width 132 height 13
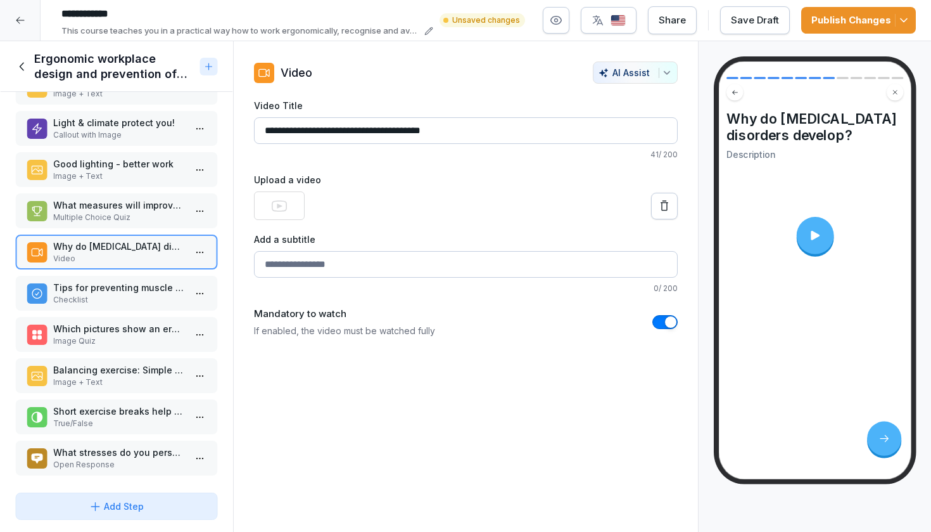
click at [818, 232] on icon at bounding box center [815, 235] width 14 height 14
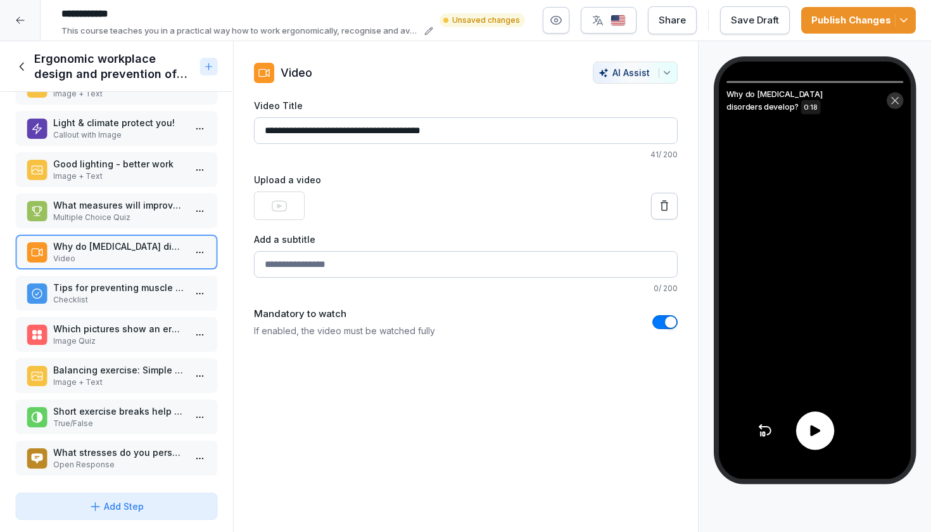
click at [806, 439] on div at bounding box center [815, 430] width 38 height 38
click at [209, 252] on html "**********" at bounding box center [465, 266] width 931 height 532
click at [181, 322] on div "Delete" at bounding box center [153, 323] width 108 height 23
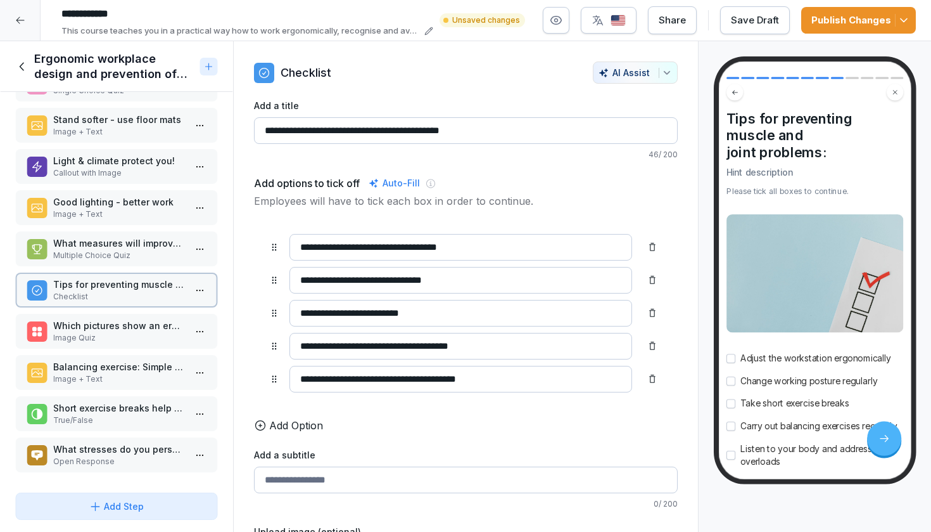
scroll to position [123, 0]
click at [139, 339] on p "Image Quiz" at bounding box center [119, 337] width 132 height 11
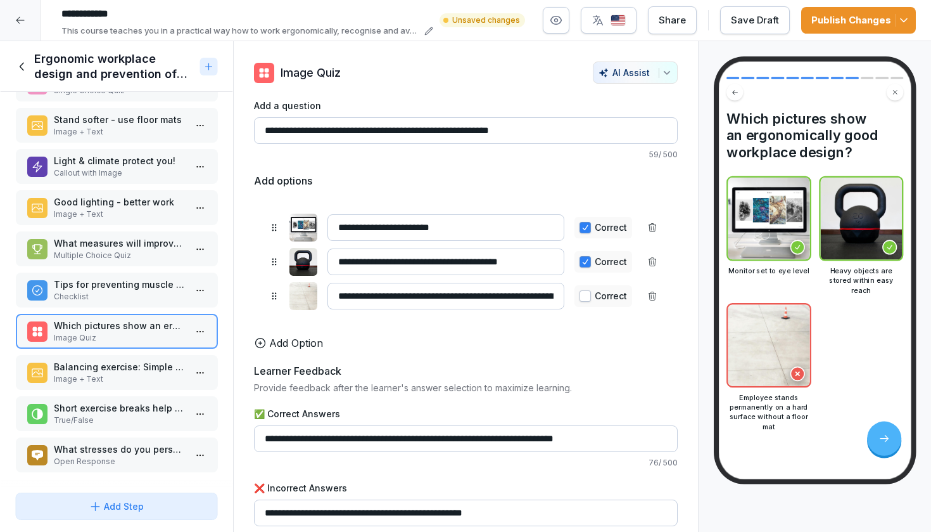
click at [136, 369] on p "Balancing exercise: Simple back stretching" at bounding box center [119, 366] width 132 height 13
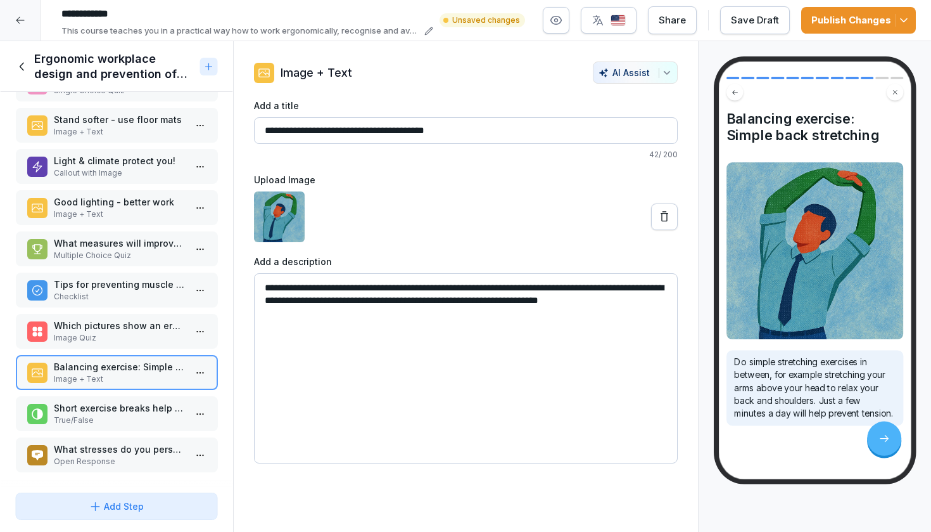
click at [131, 421] on p "True/False" at bounding box center [119, 419] width 132 height 11
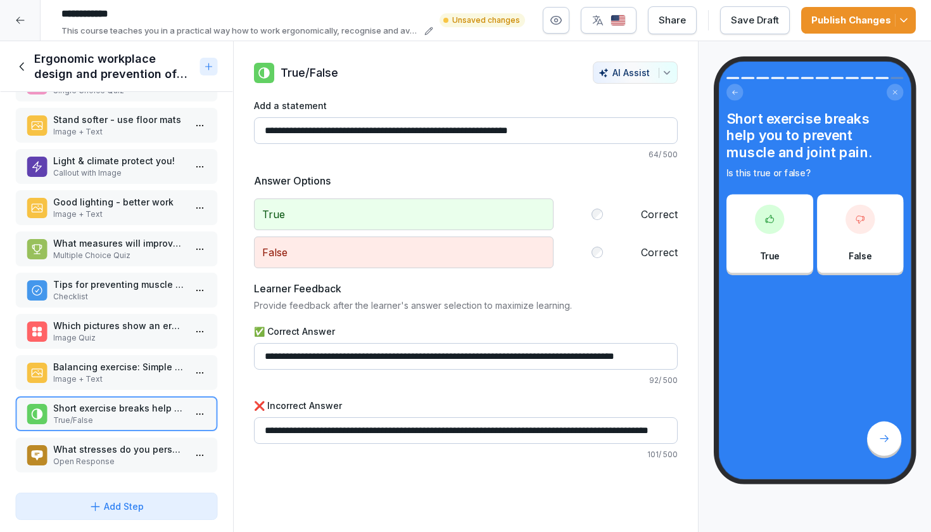
click at [127, 459] on p "Open Response" at bounding box center [119, 460] width 132 height 11
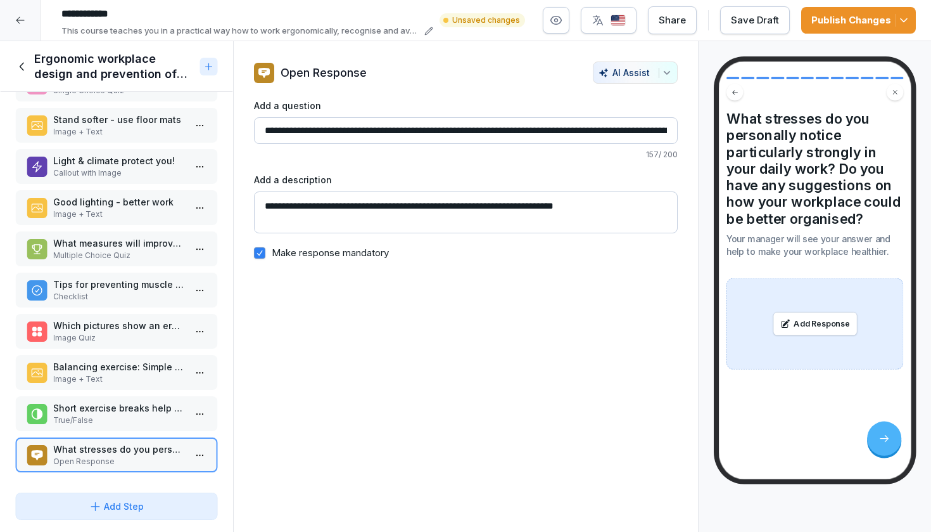
click at [856, 18] on div "Publish Changes" at bounding box center [859, 20] width 94 height 14
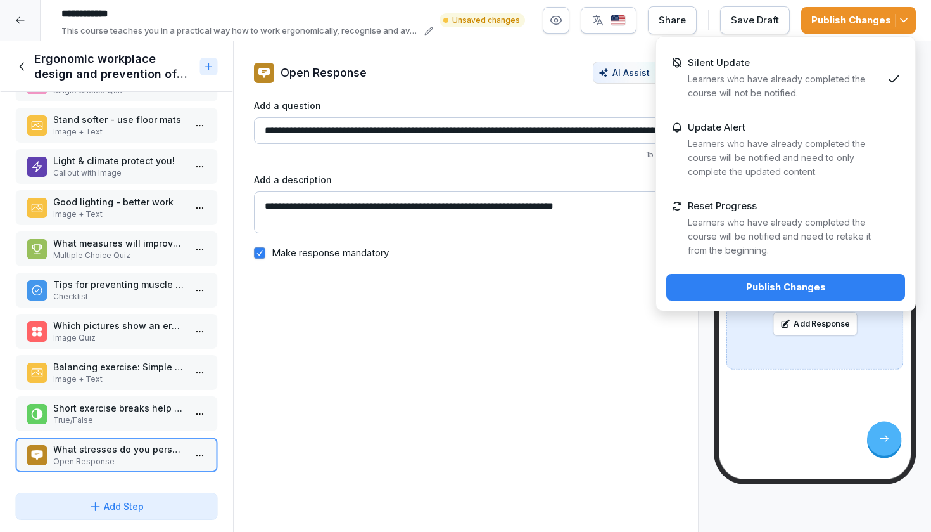
click at [752, 282] on div "Publish Changes" at bounding box center [786, 287] width 219 height 14
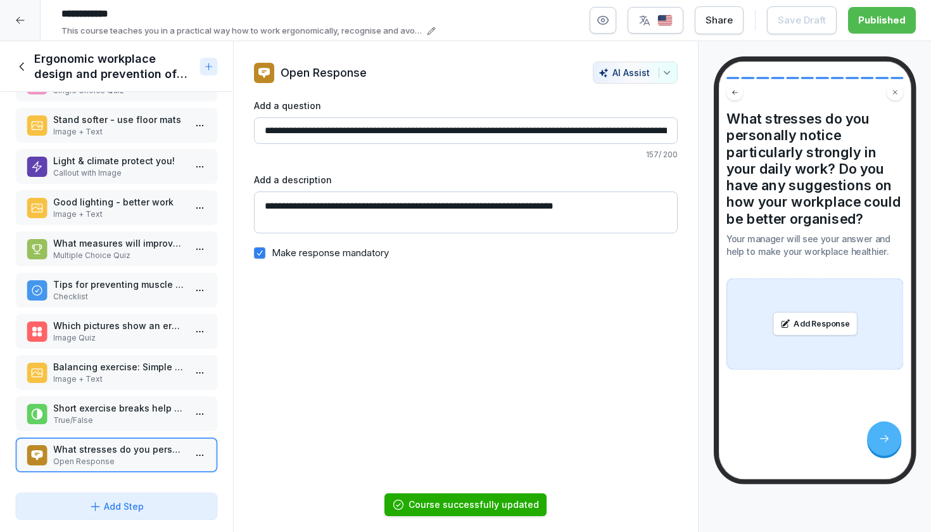
click at [29, 78] on div "Ergonomic workplace design and prevention of muscle and joint complaints" at bounding box center [105, 66] width 180 height 30
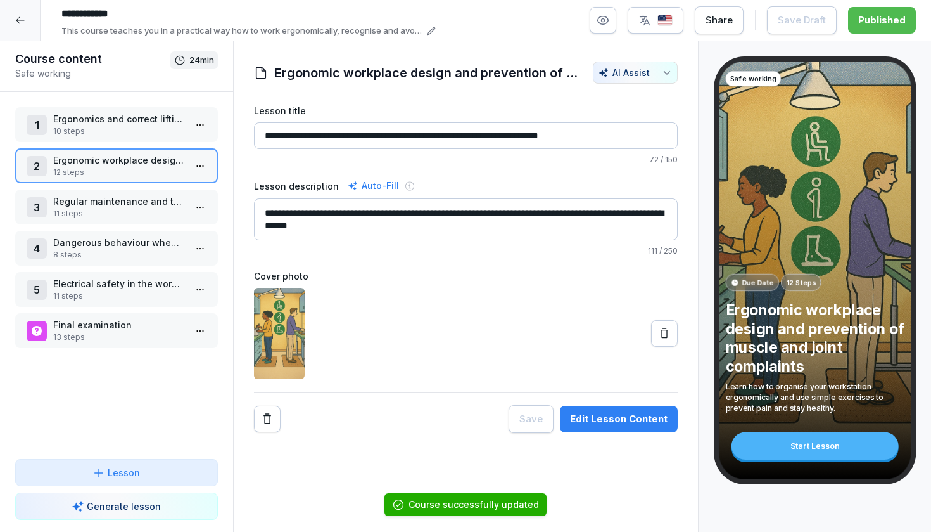
click at [115, 203] on p "Regular maintenance and testing of the devices" at bounding box center [119, 200] width 132 height 13
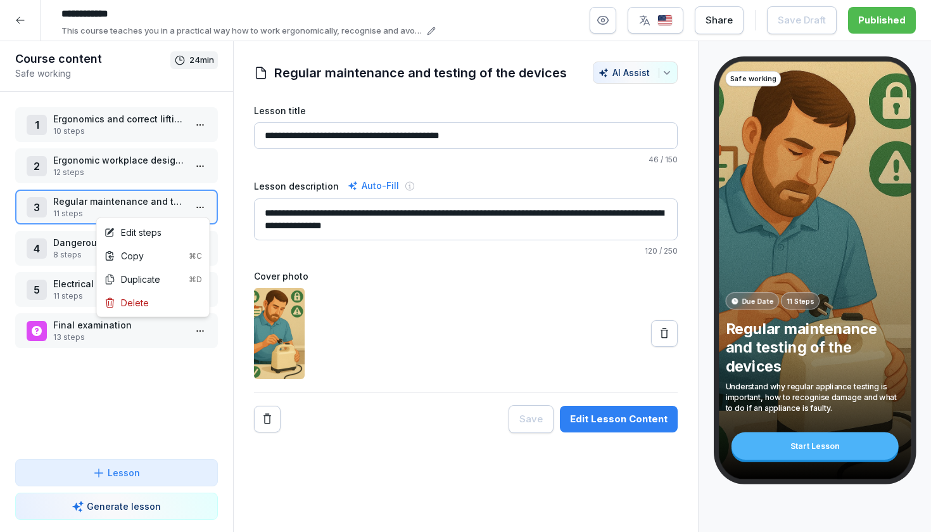
click at [201, 210] on html "**********" at bounding box center [465, 266] width 931 height 532
click at [164, 236] on div "Edit steps" at bounding box center [153, 231] width 108 height 23
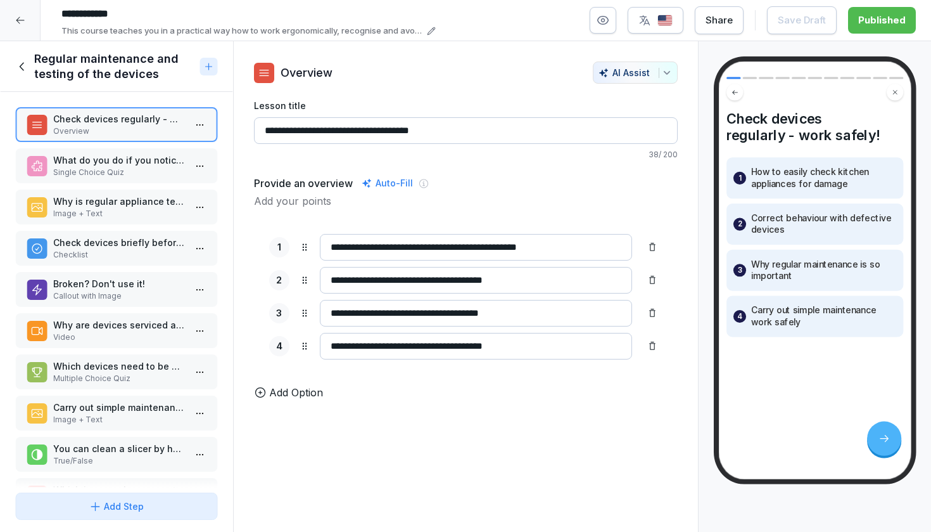
click at [164, 158] on p "What do you do if you notice a faulty device?" at bounding box center [119, 159] width 132 height 13
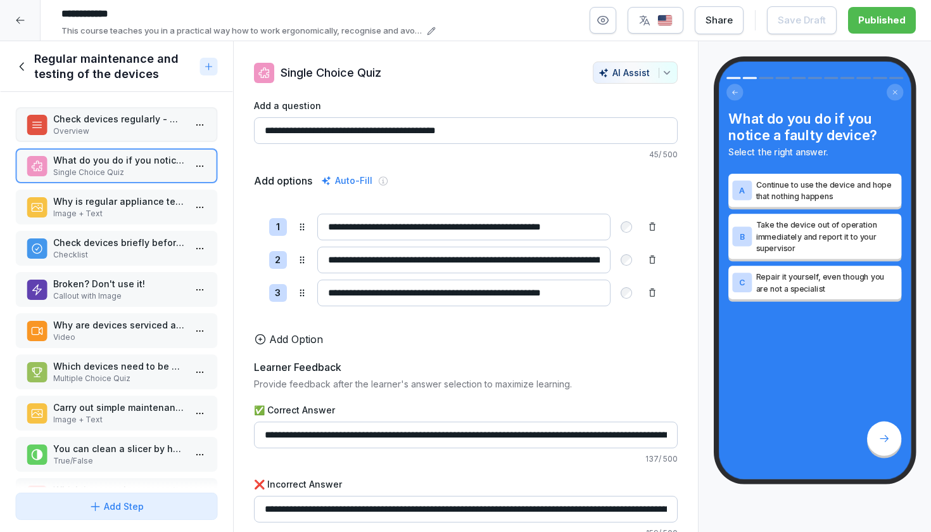
click at [155, 200] on p "Why is regular appliance testing important?" at bounding box center [119, 200] width 132 height 13
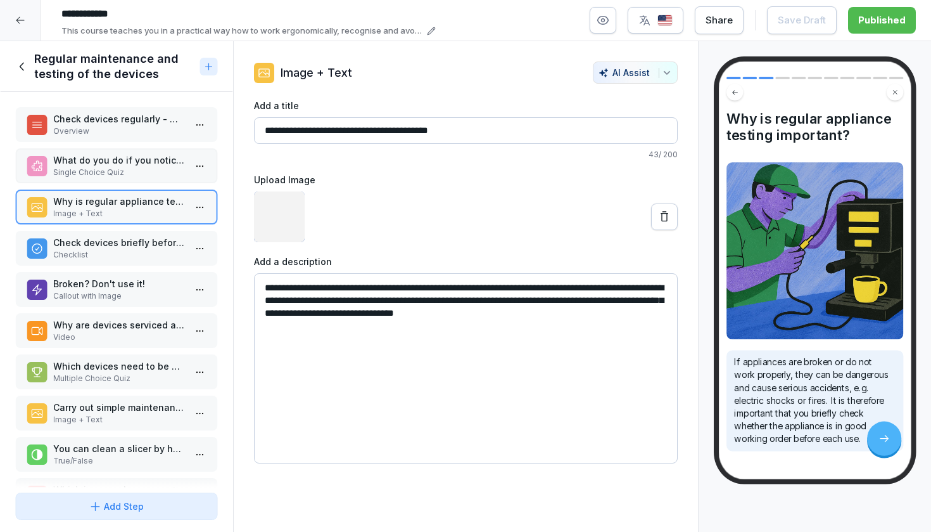
click at [153, 254] on p "Checklist" at bounding box center [119, 254] width 132 height 11
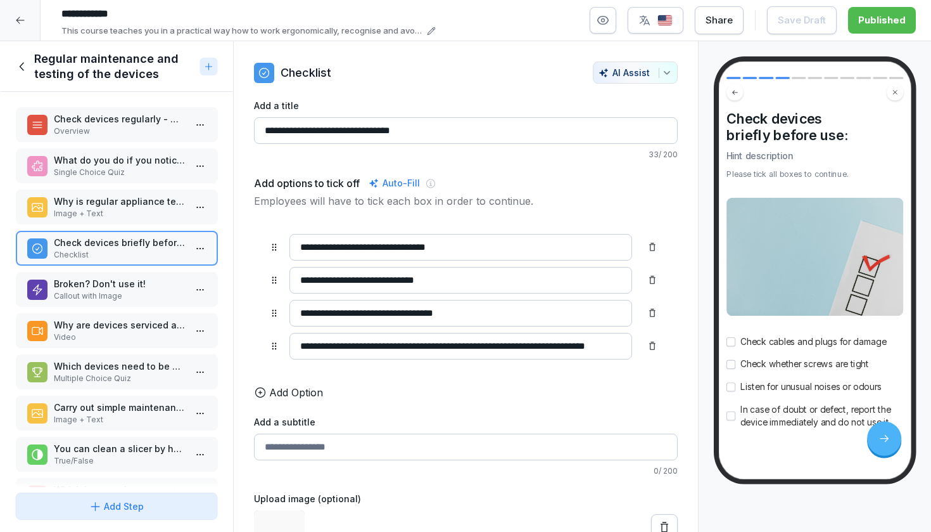
click at [152, 291] on p "Callout with Image" at bounding box center [119, 295] width 132 height 11
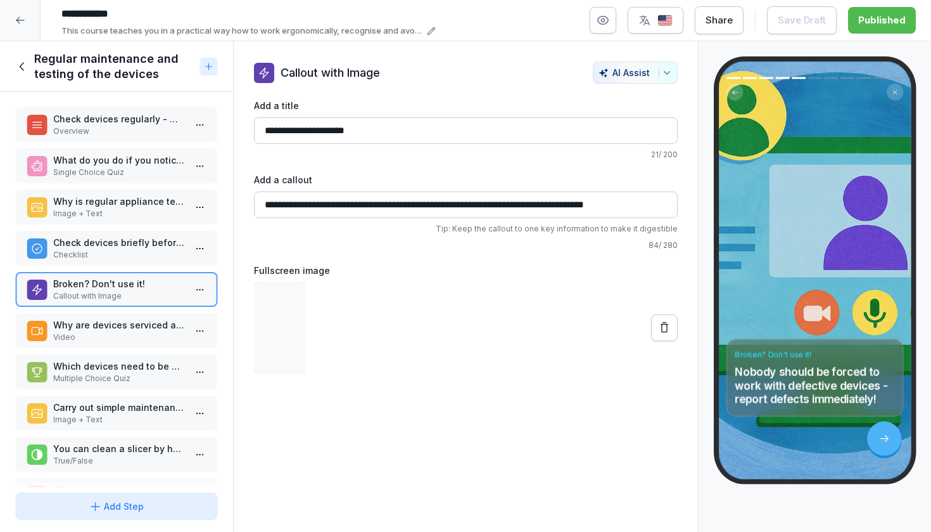
click at [149, 330] on p "Why are devices serviced and tested regularly?" at bounding box center [119, 324] width 132 height 13
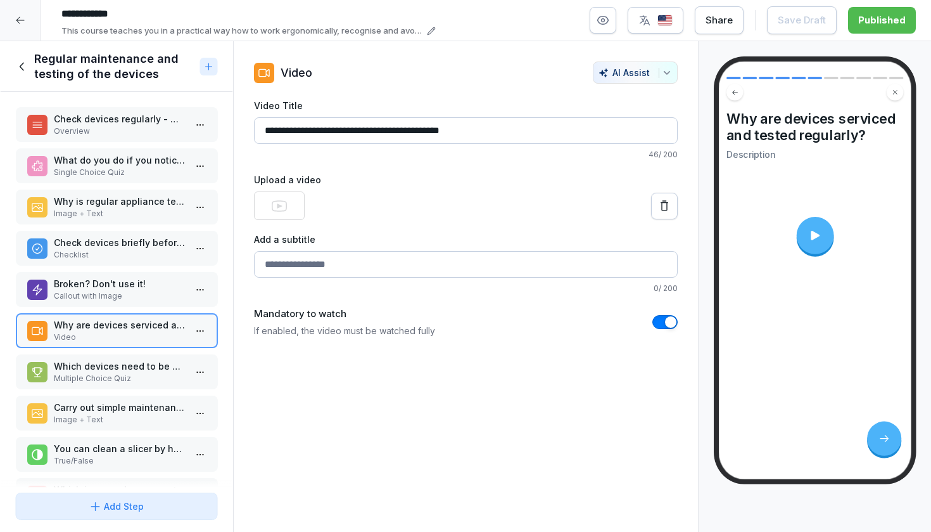
click at [146, 369] on p "Which devices need to be checked regularly by specialists?" at bounding box center [119, 365] width 132 height 13
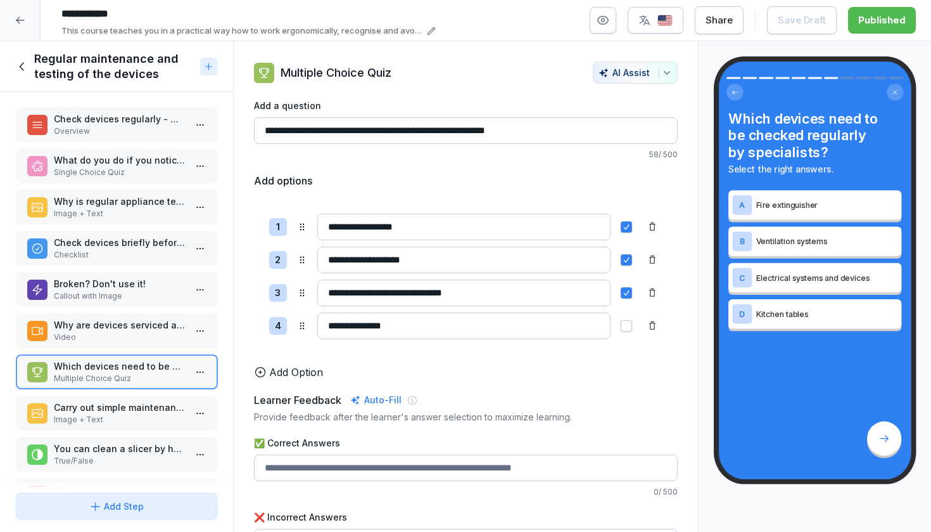
click at [143, 327] on p "Why are devices serviced and tested regularly?" at bounding box center [119, 324] width 132 height 13
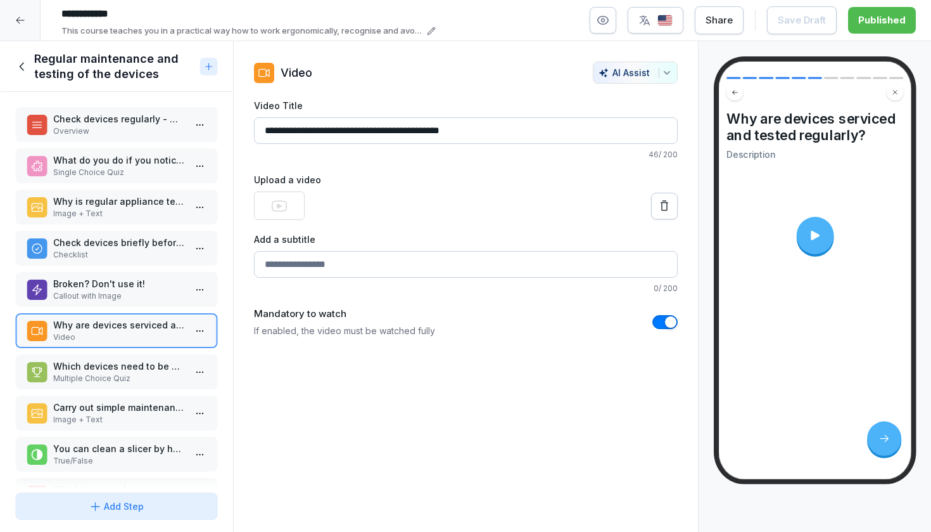
click at [818, 230] on icon at bounding box center [815, 235] width 14 height 14
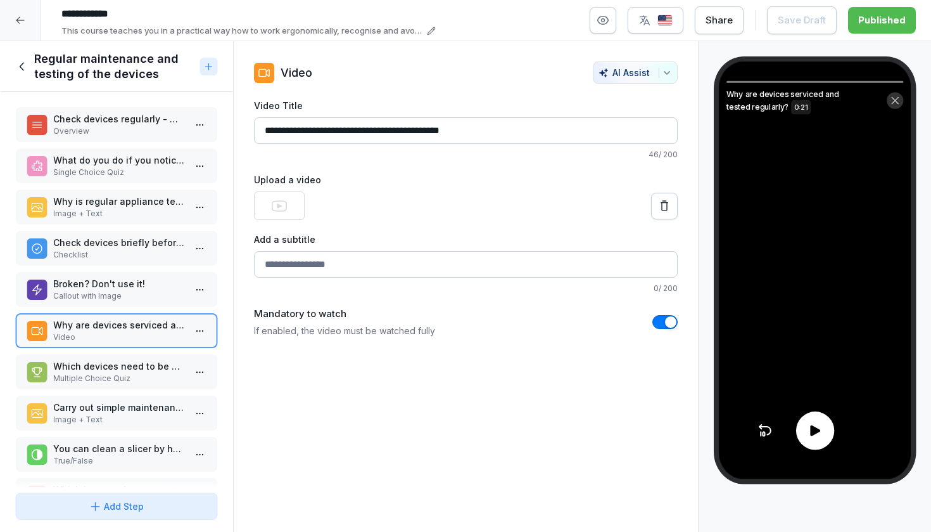
click at [815, 431] on icon at bounding box center [815, 430] width 10 height 11
click at [203, 333] on html "**********" at bounding box center [465, 266] width 931 height 532
click at [174, 400] on div "Delete" at bounding box center [153, 402] width 108 height 23
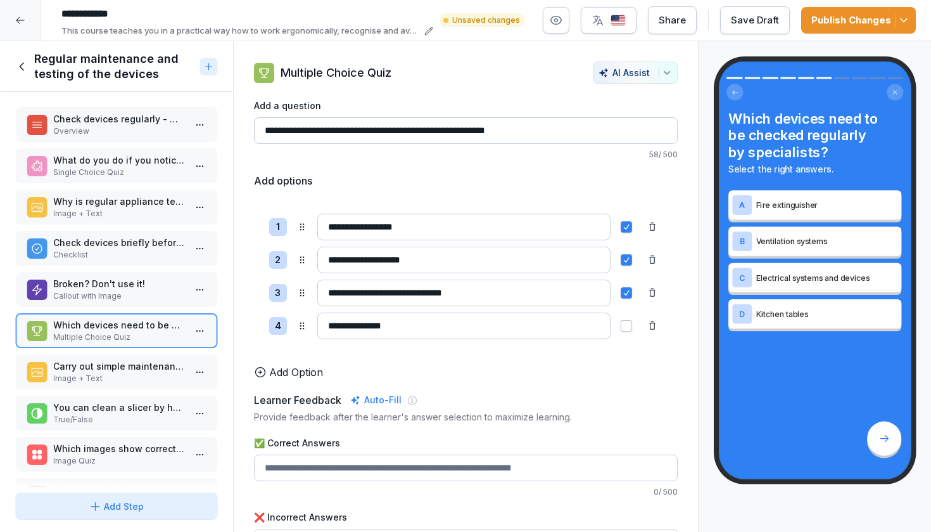
click at [151, 374] on p "Image + Text" at bounding box center [119, 378] width 132 height 11
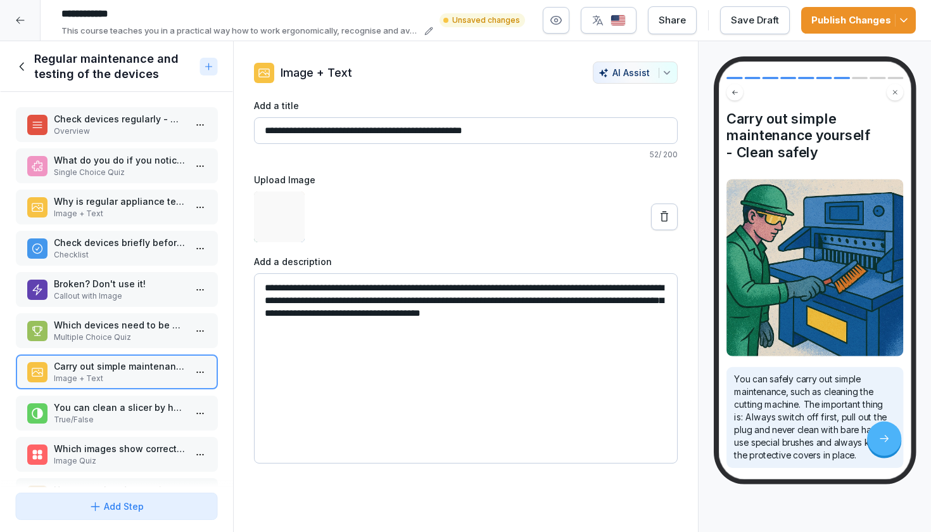
click at [145, 417] on p "True/False" at bounding box center [119, 419] width 132 height 11
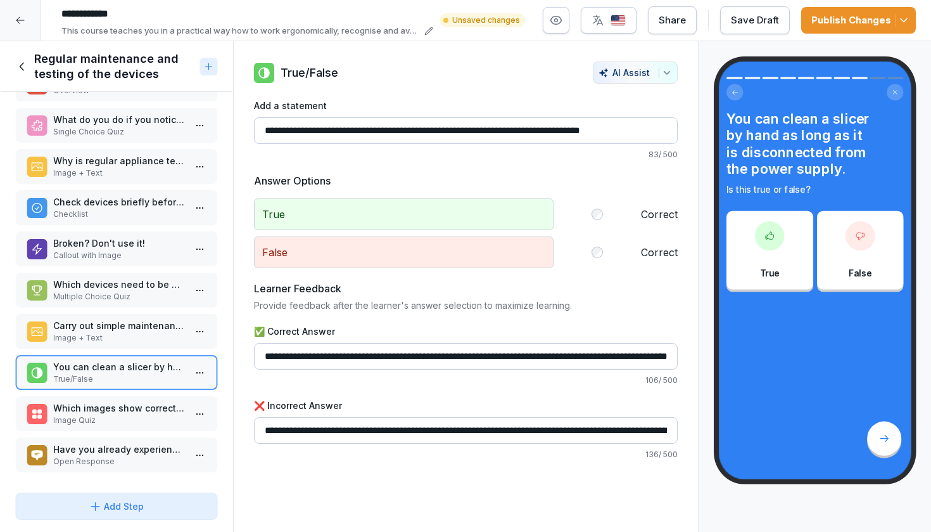
scroll to position [41, 0]
click at [129, 418] on p "Image Quiz" at bounding box center [119, 419] width 132 height 11
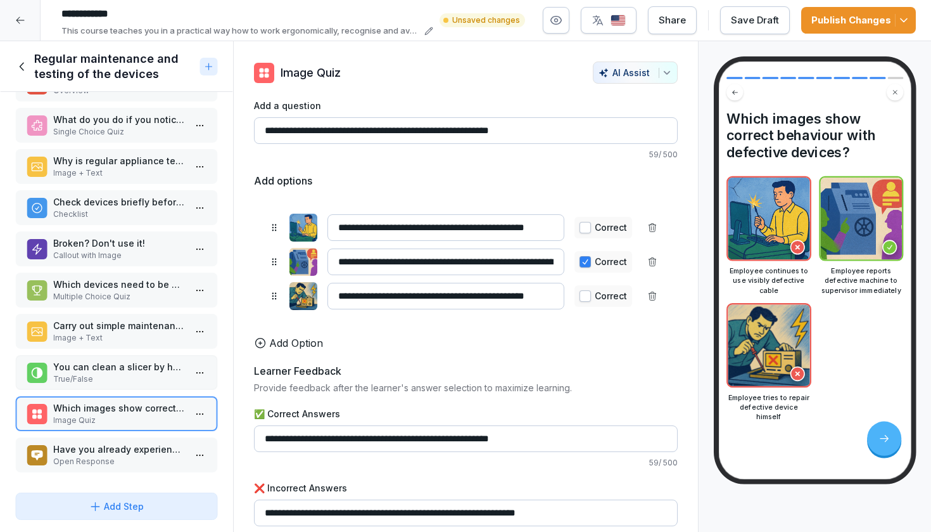
click at [129, 452] on p "Have you already experienced defective devices that were reported too late? Wha…" at bounding box center [119, 448] width 132 height 13
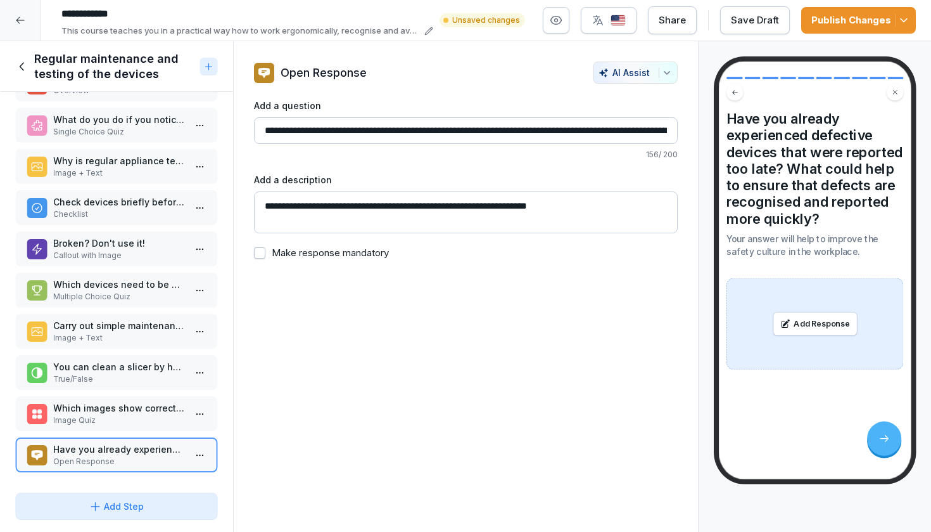
click at [835, 27] on div "Publish Changes" at bounding box center [859, 20] width 94 height 14
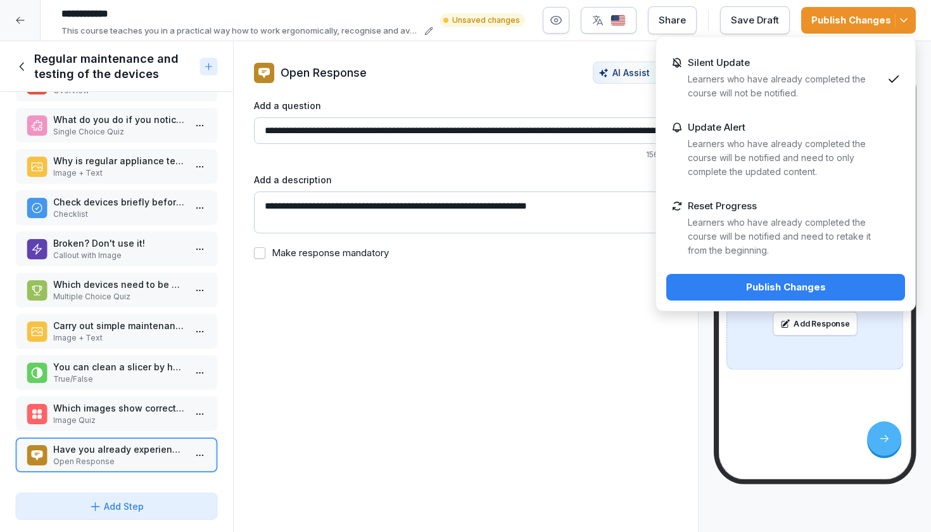
click at [723, 292] on div "Publish Changes" at bounding box center [786, 287] width 219 height 14
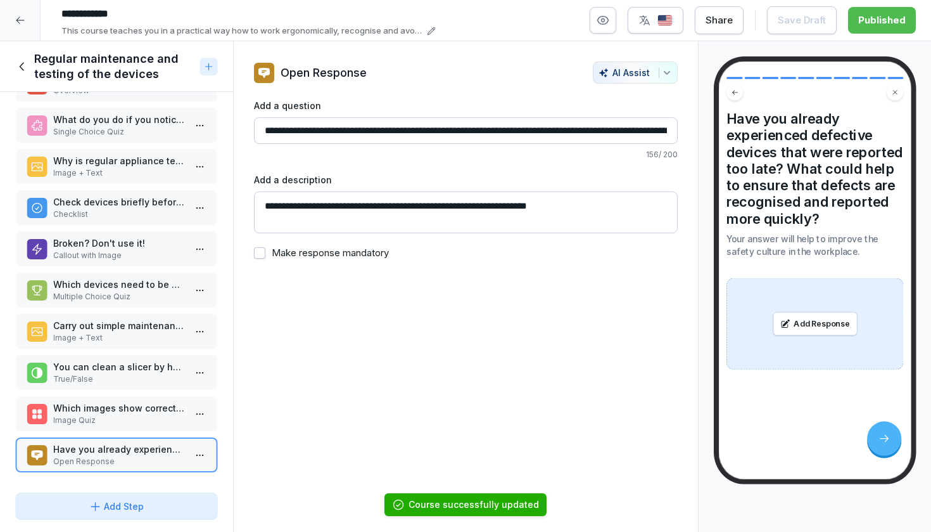
click at [25, 64] on icon at bounding box center [22, 67] width 14 height 14
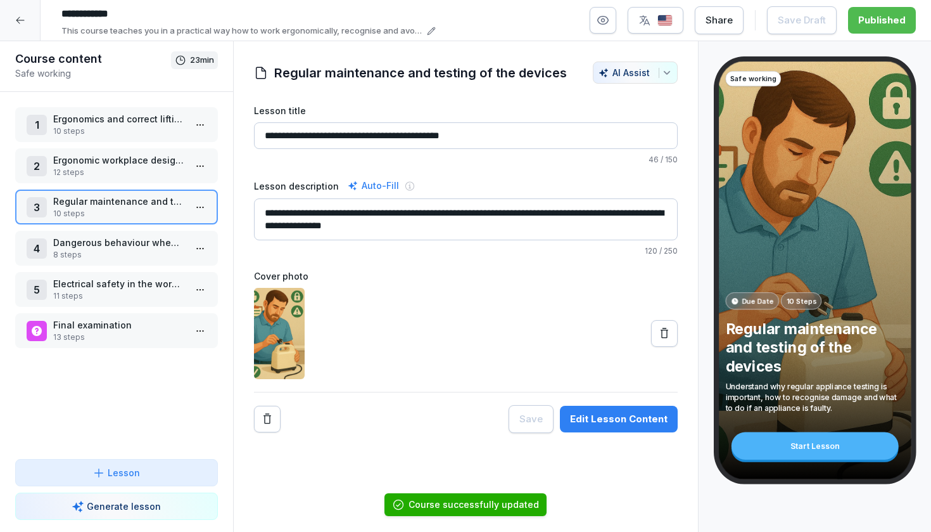
click at [129, 260] on p "8 steps" at bounding box center [119, 254] width 132 height 11
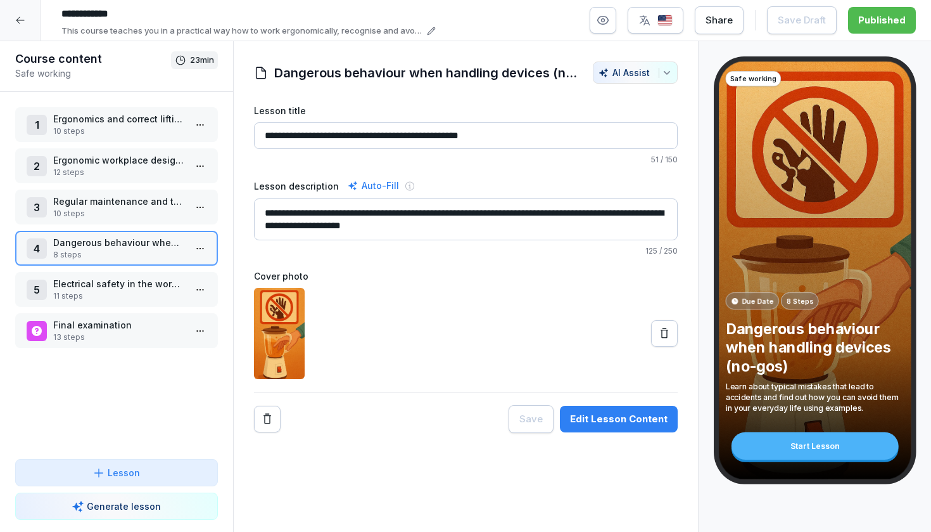
click at [205, 250] on html "**********" at bounding box center [465, 266] width 931 height 532
click at [172, 276] on div "Edit steps" at bounding box center [153, 273] width 108 height 23
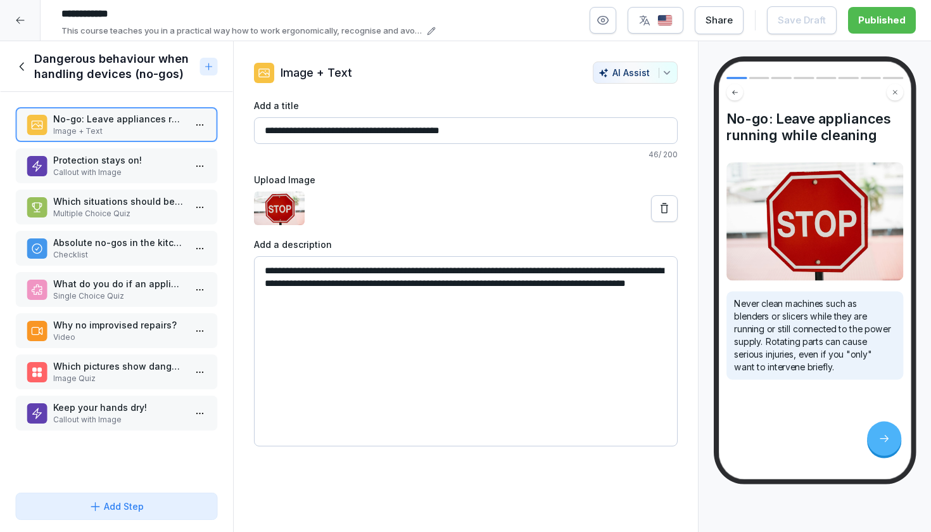
click at [136, 175] on p "Callout with Image" at bounding box center [119, 172] width 132 height 11
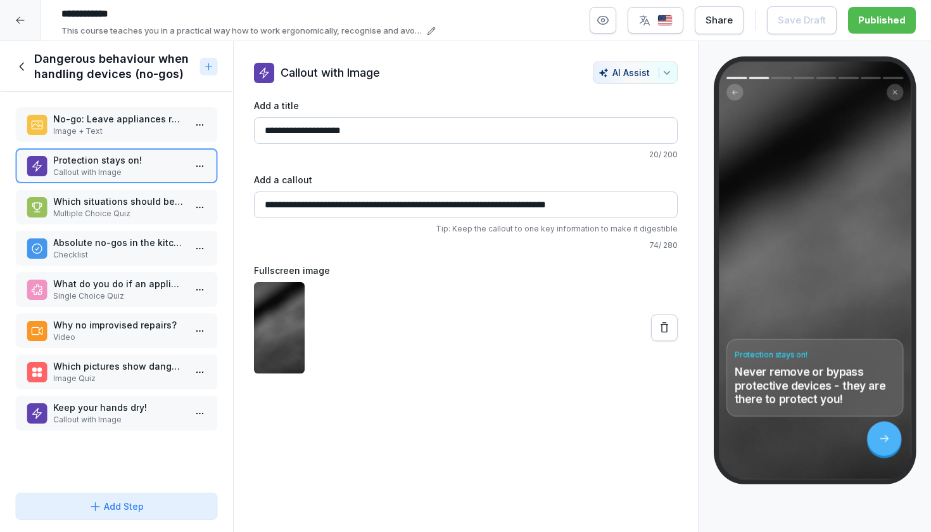
click at [126, 210] on p "Multiple Choice Quiz" at bounding box center [119, 213] width 132 height 11
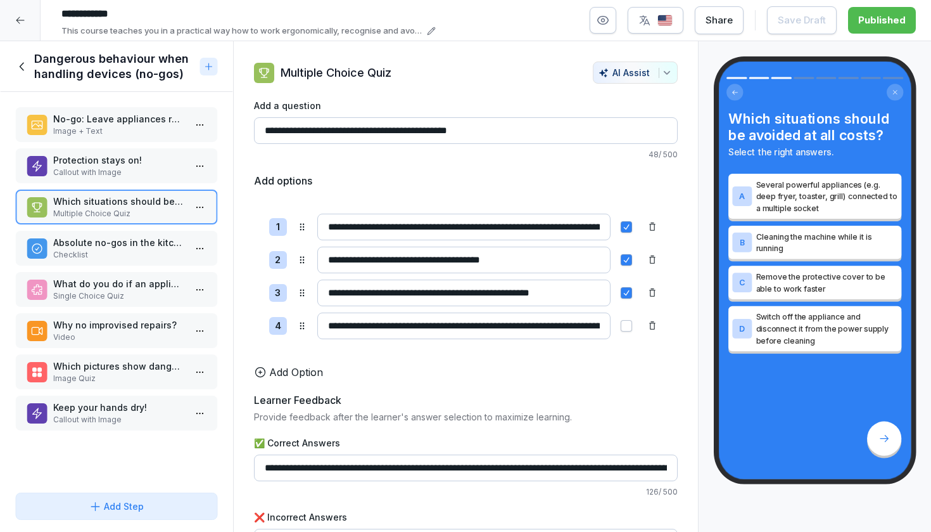
click at [124, 248] on p "Absolute no-gos in the kitchen:" at bounding box center [119, 242] width 132 height 13
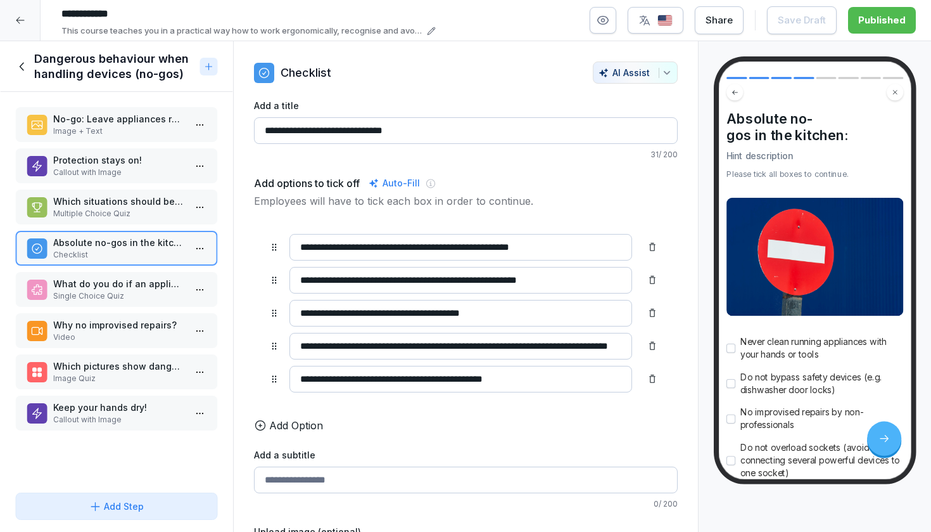
click at [122, 288] on p "What do you do if an appliance is faulty (e.g. kettle with a damaged cable)?" at bounding box center [119, 283] width 132 height 13
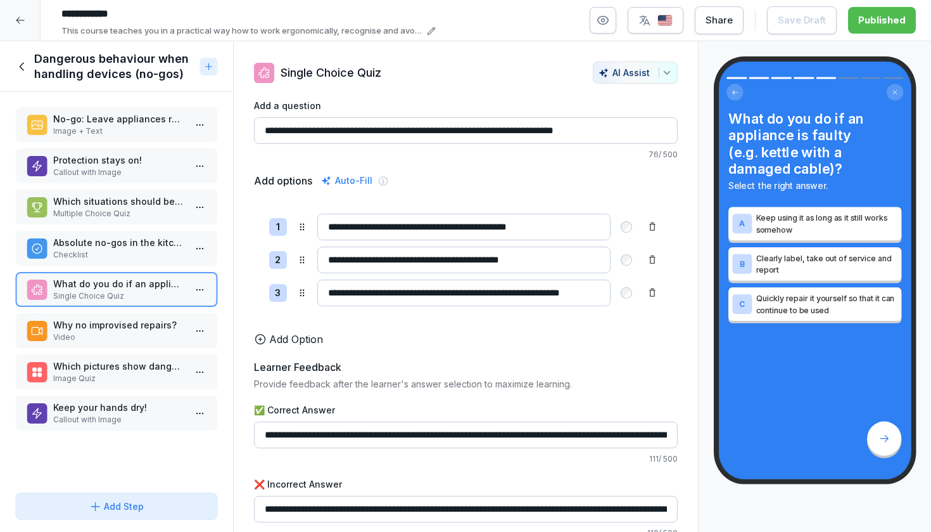
click at [113, 343] on div "Why no improvised repairs? Video" at bounding box center [116, 330] width 203 height 35
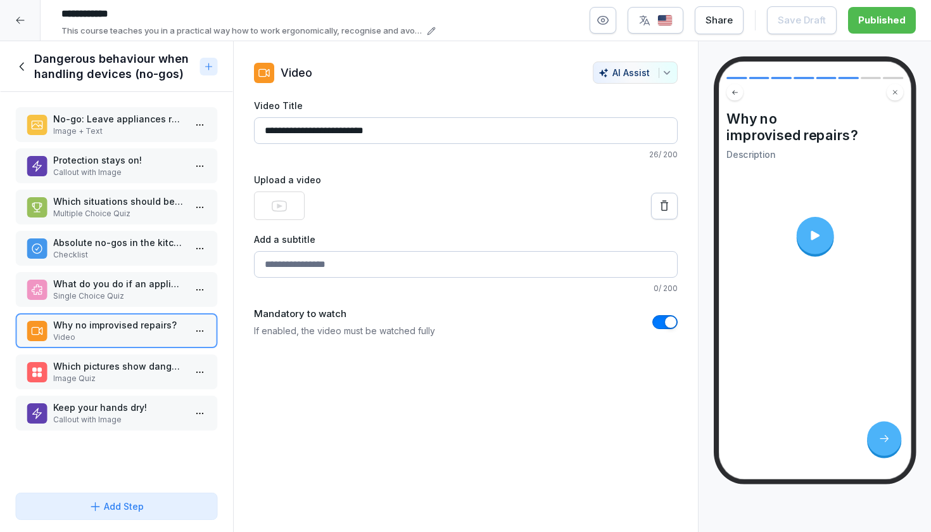
click at [113, 371] on p "Which pictures show dangerous behaviour (no-gos)?" at bounding box center [119, 365] width 132 height 13
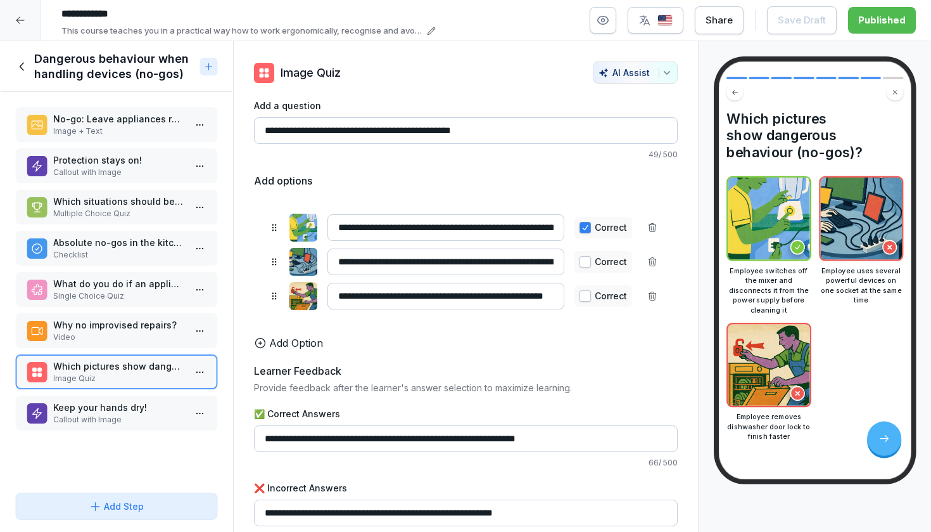
click at [114, 338] on p "Video" at bounding box center [119, 336] width 132 height 11
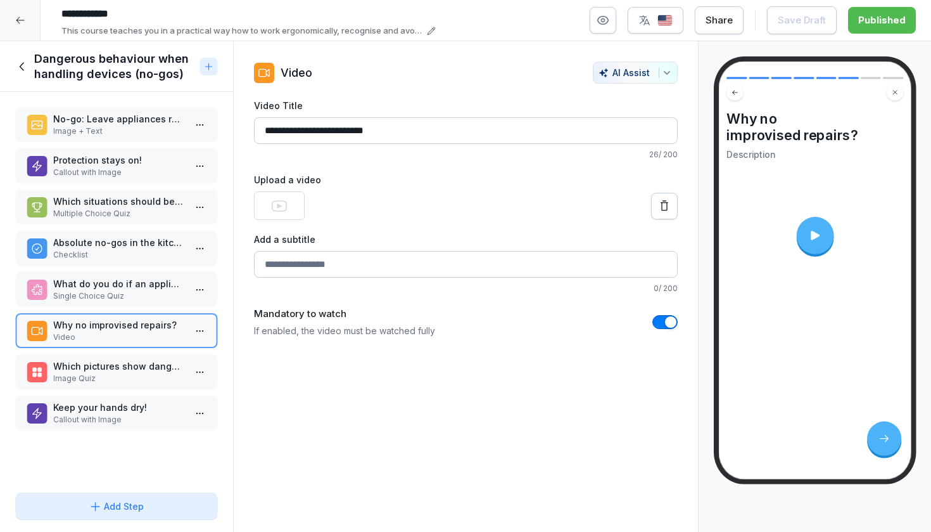
click at [824, 236] on div at bounding box center [814, 235] width 37 height 37
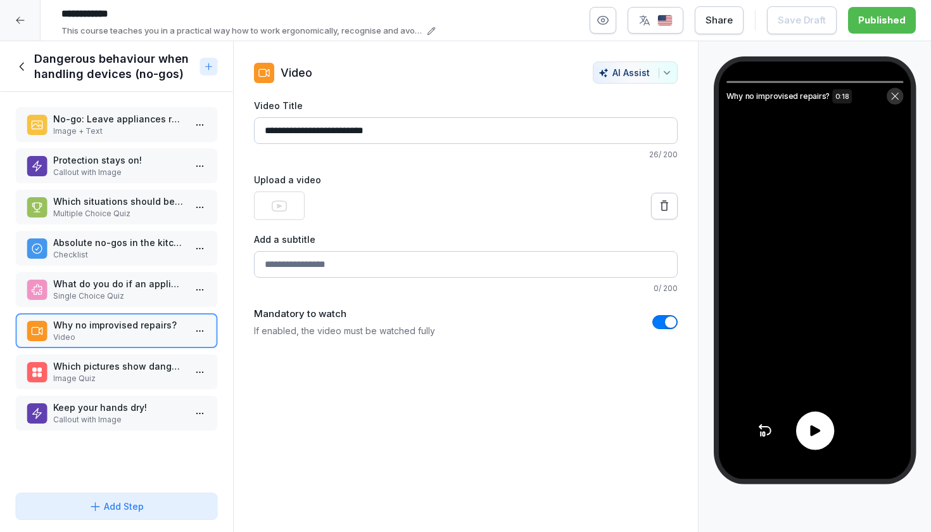
click at [812, 443] on div at bounding box center [815, 430] width 38 height 38
click at [895, 96] on icon at bounding box center [894, 95] width 7 height 7
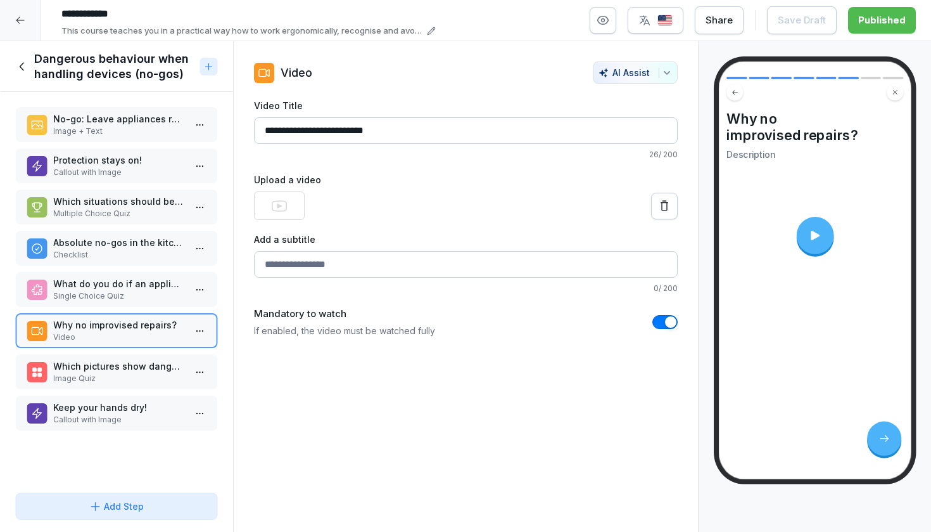
click at [201, 331] on html "**********" at bounding box center [465, 266] width 931 height 532
click at [657, 77] on div "AI Assist" at bounding box center [635, 72] width 73 height 11
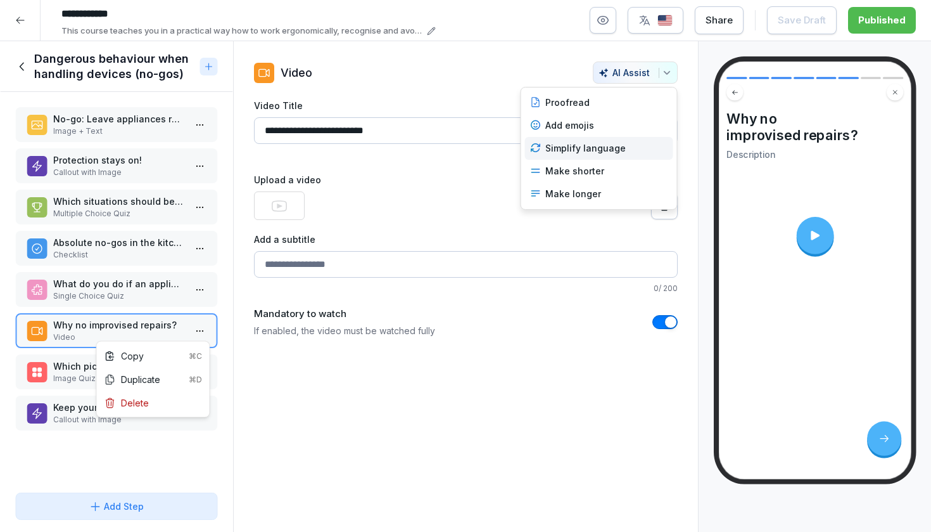
click at [608, 149] on div "Simplify language" at bounding box center [599, 148] width 148 height 23
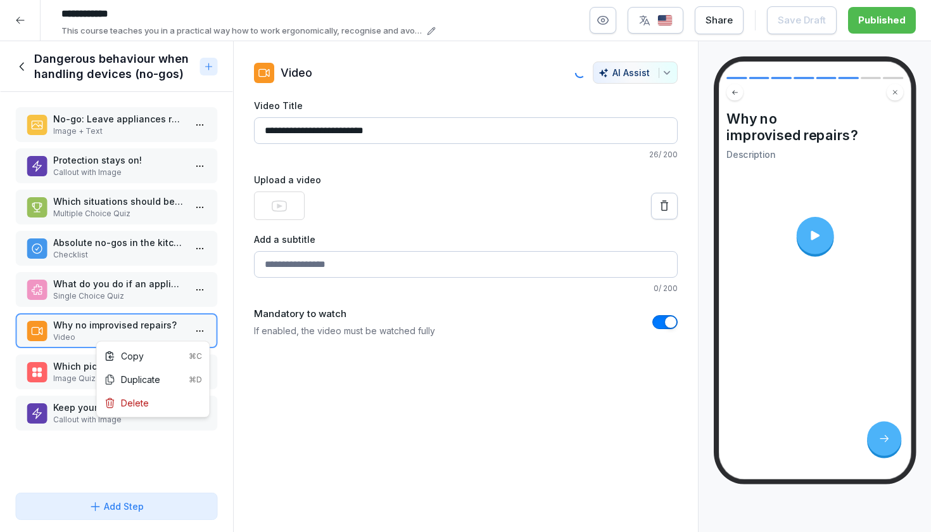
type input "**********"
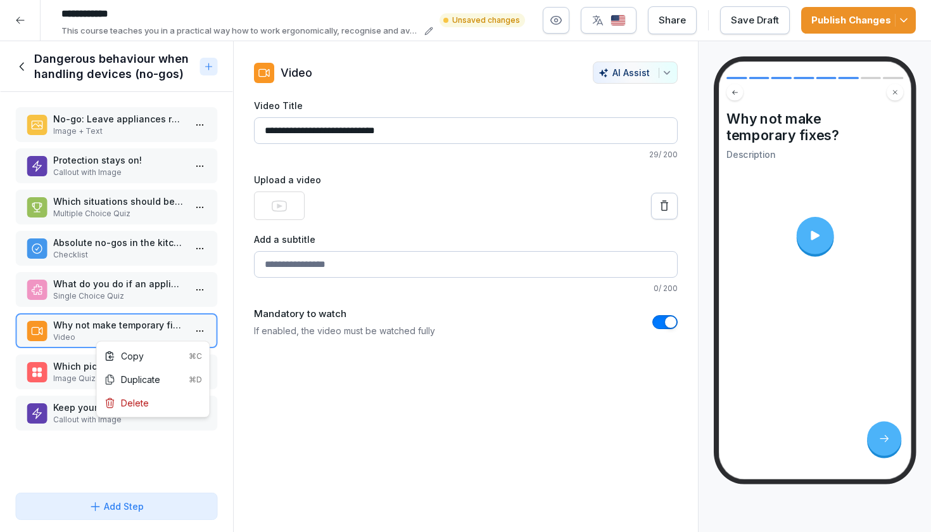
click at [825, 236] on html "**********" at bounding box center [465, 266] width 931 height 532
click at [817, 236] on icon at bounding box center [814, 236] width 9 height 10
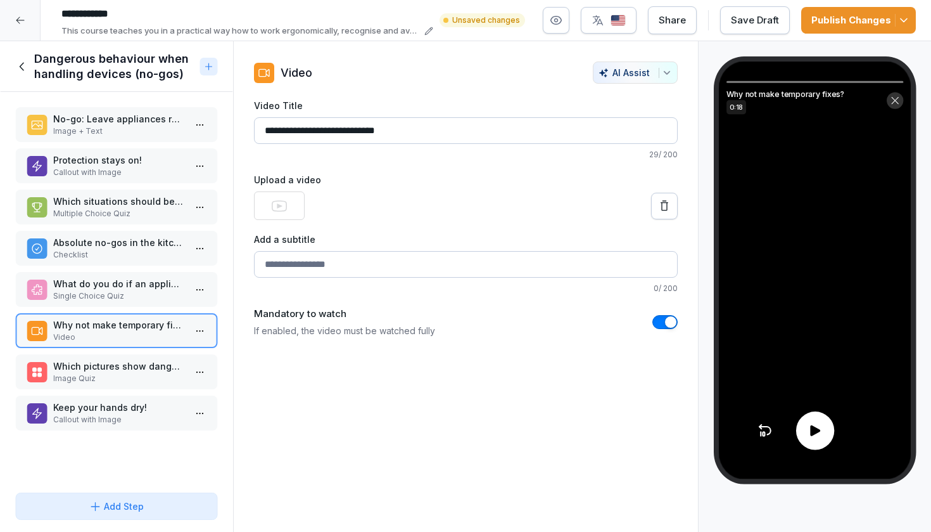
click at [812, 429] on icon at bounding box center [815, 430] width 10 height 11
click at [896, 102] on icon at bounding box center [895, 101] width 10 height 10
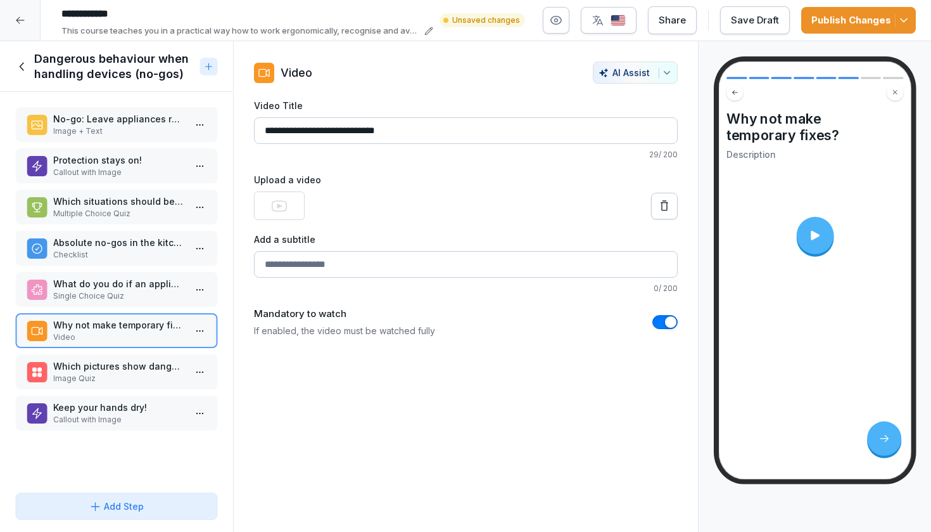
click at [201, 329] on html "**********" at bounding box center [465, 266] width 931 height 532
click at [165, 403] on div "Delete" at bounding box center [153, 402] width 108 height 23
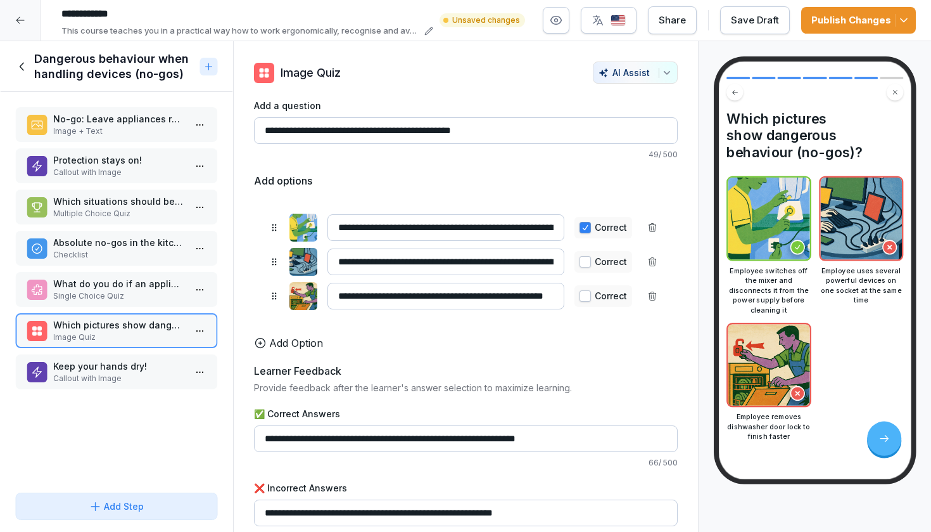
click at [149, 369] on p "Keep your hands dry!" at bounding box center [119, 365] width 132 height 13
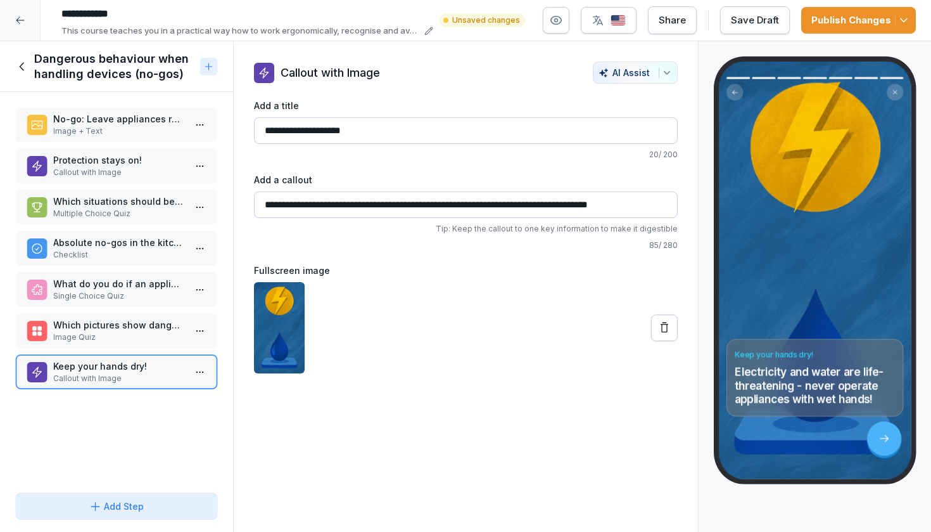
click at [833, 20] on div "Publish Changes" at bounding box center [859, 20] width 94 height 14
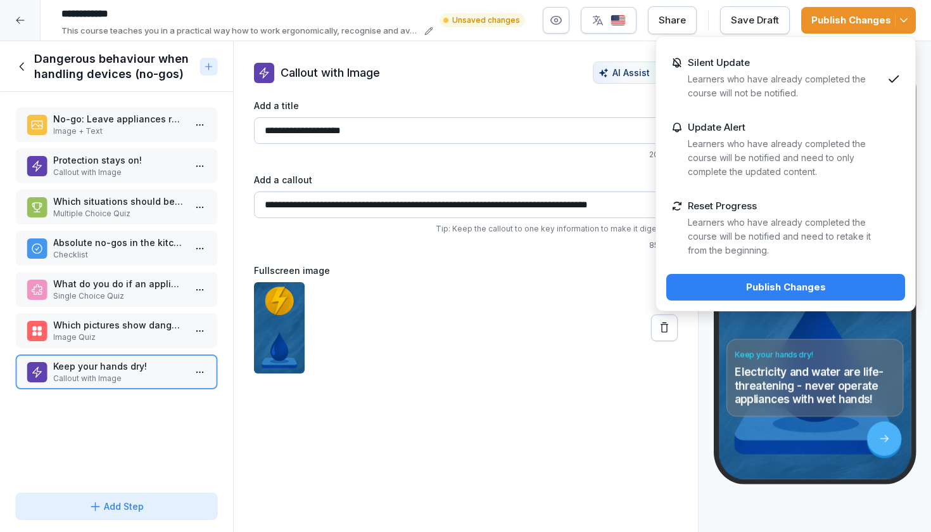
click at [718, 285] on div "Publish Changes" at bounding box center [786, 287] width 219 height 14
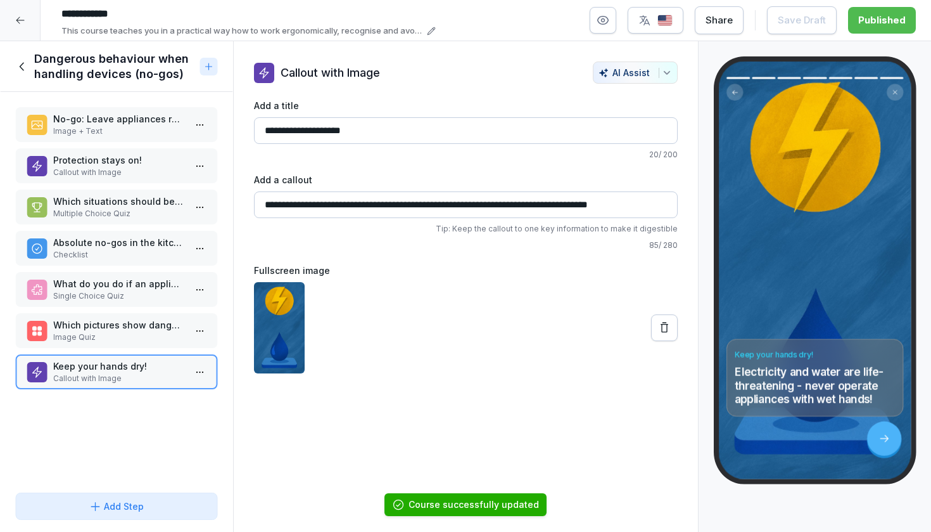
click at [28, 63] on icon at bounding box center [22, 67] width 14 height 14
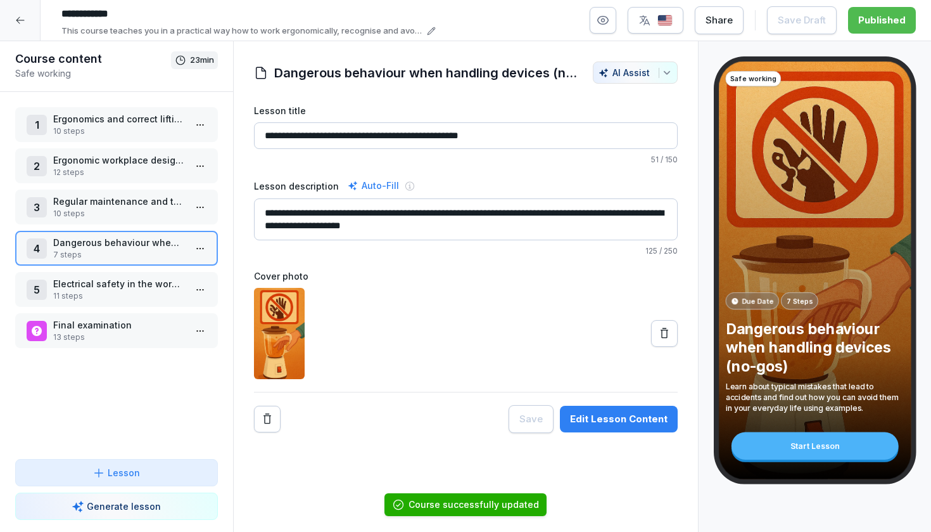
click at [96, 285] on p "Electrical safety in the workplace" at bounding box center [119, 283] width 132 height 13
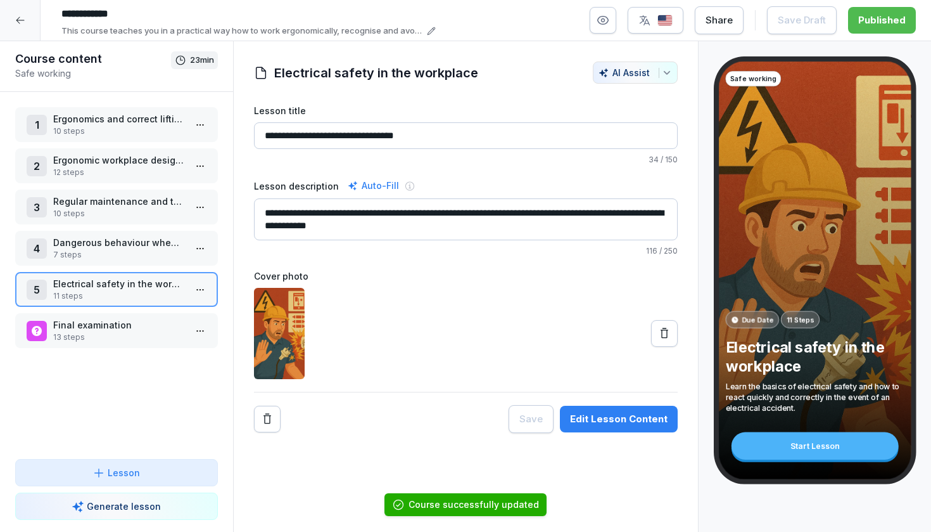
click at [208, 294] on html "**********" at bounding box center [465, 266] width 931 height 532
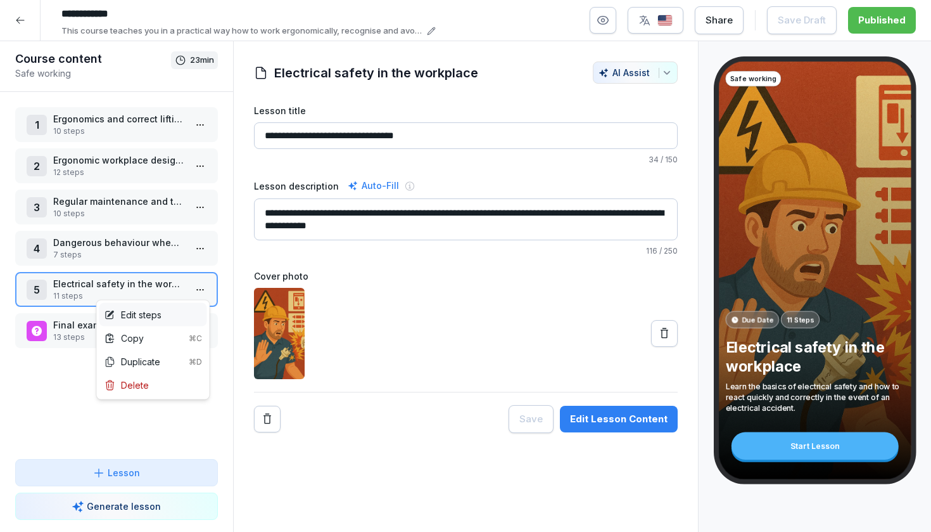
click at [172, 320] on div "Edit steps" at bounding box center [153, 314] width 108 height 23
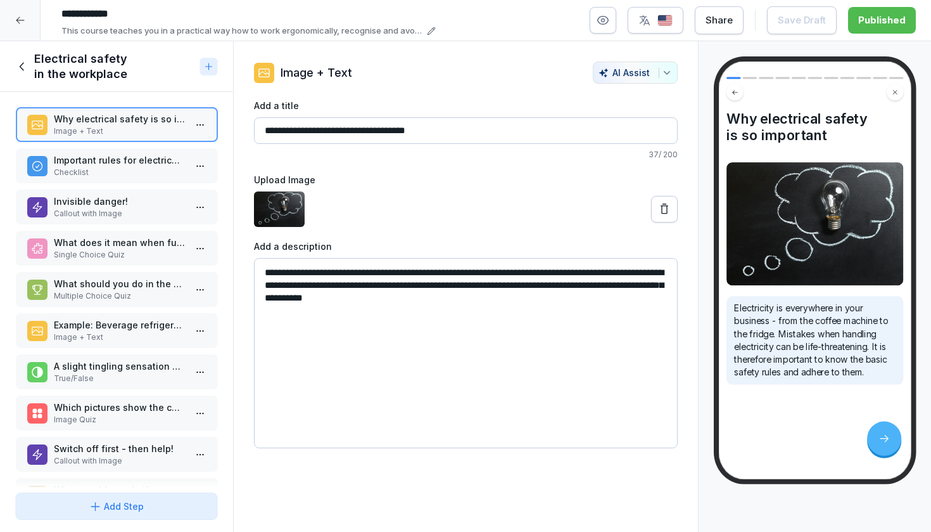
click at [136, 166] on p "Important rules for electrical safety:" at bounding box center [119, 159] width 132 height 13
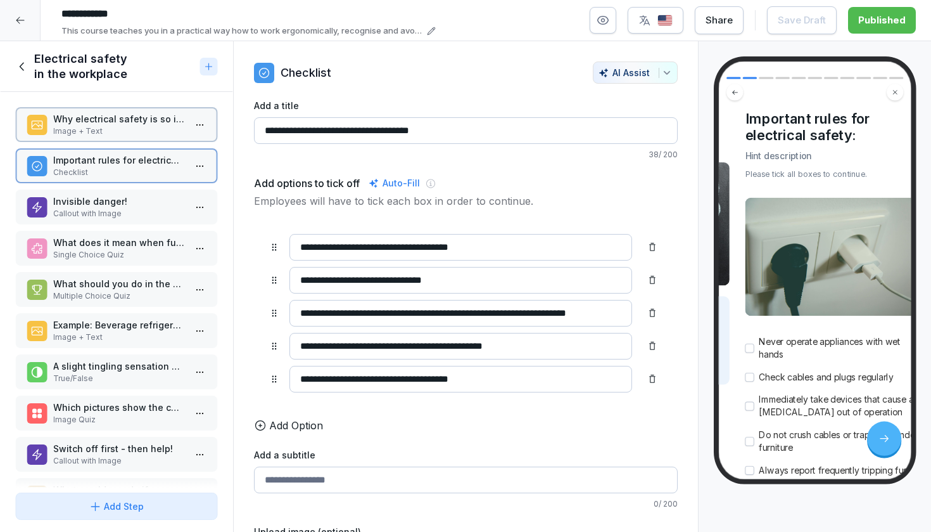
click at [135, 207] on p "Invisible danger!" at bounding box center [119, 200] width 132 height 13
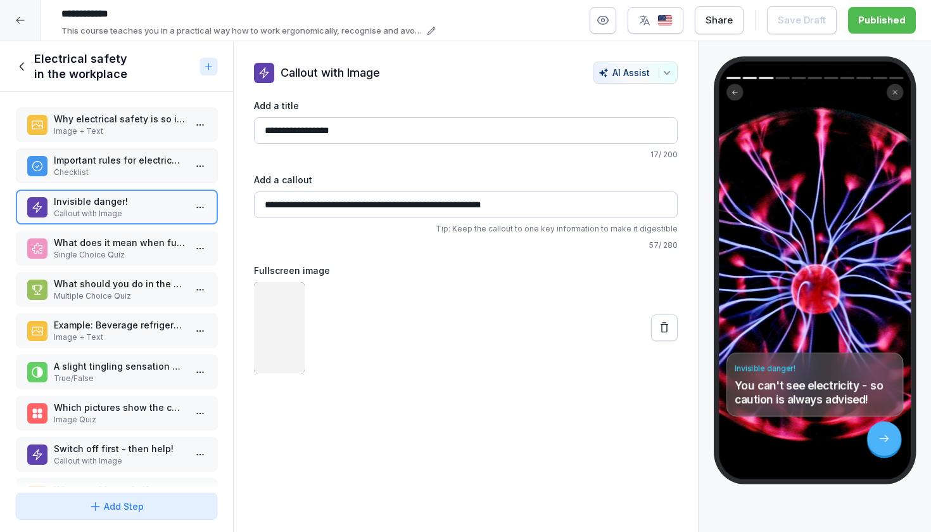
click at [135, 248] on p "What does it mean when fuses blow frequently during operation?" at bounding box center [119, 242] width 132 height 13
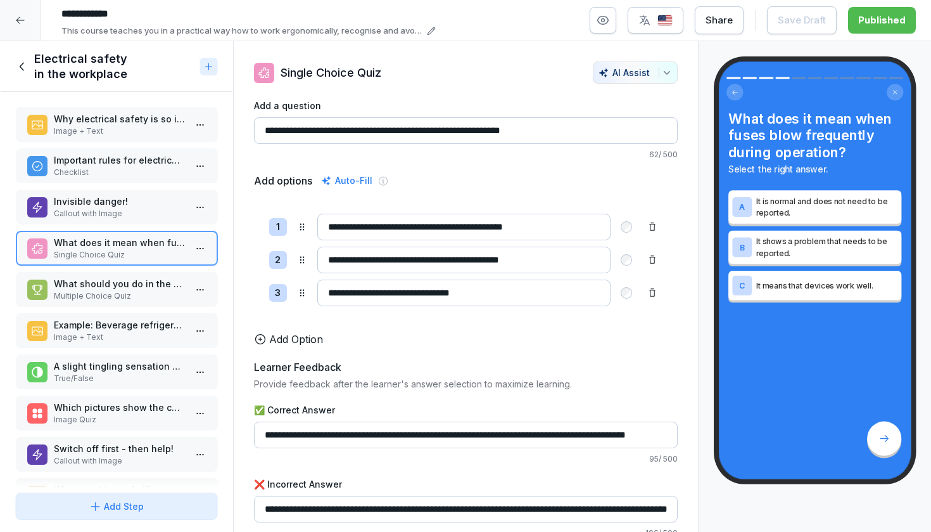
click at [134, 288] on p "What should you do in the event of an electrical accident?" at bounding box center [119, 283] width 132 height 13
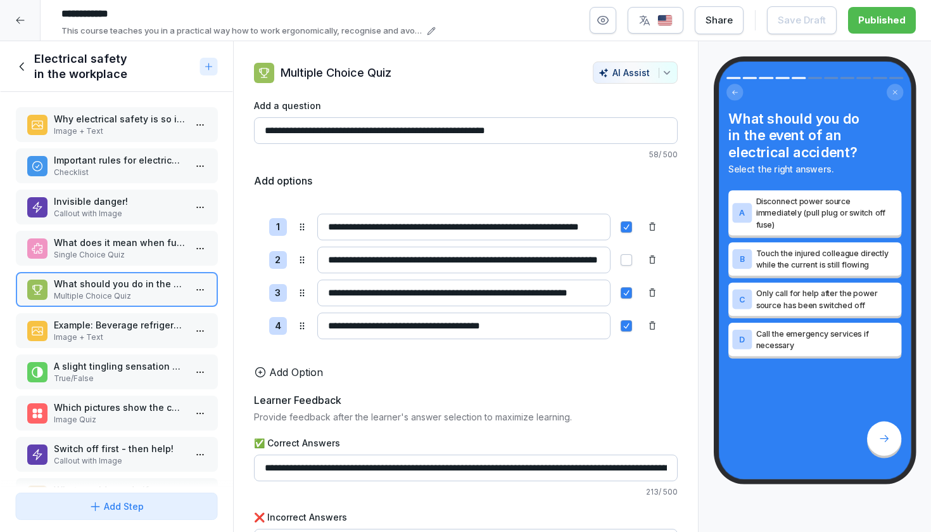
click at [134, 330] on p "Example: Beverage refrigerator with defect" at bounding box center [119, 324] width 132 height 13
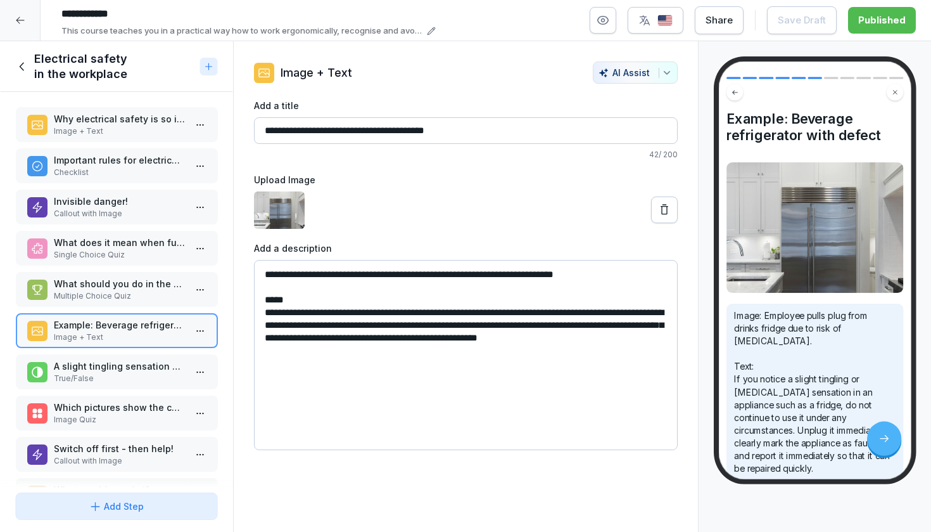
click at [133, 371] on p "A slight tingling sensation on electrical appliances is harmless and does not n…" at bounding box center [119, 365] width 132 height 13
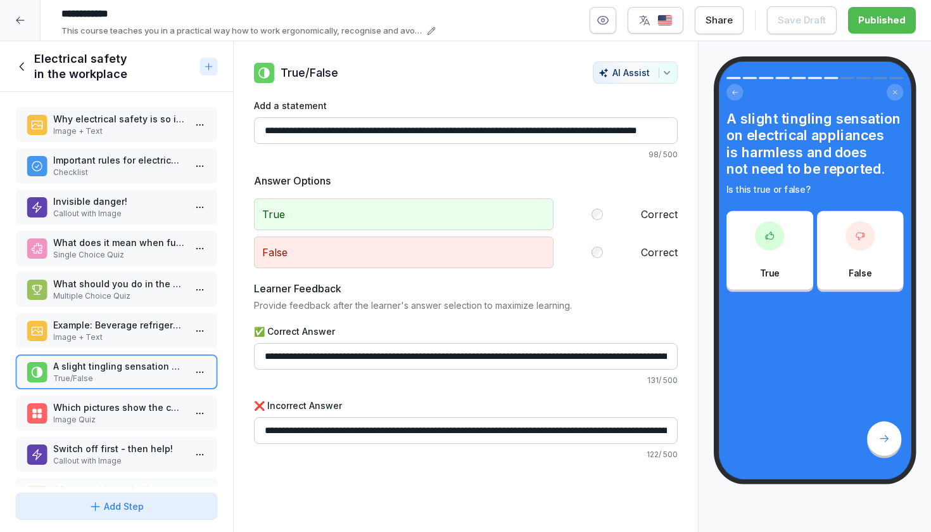
click at [132, 401] on p "Which pictures show the correct behaviour in the event of electrical hazards?" at bounding box center [119, 406] width 132 height 13
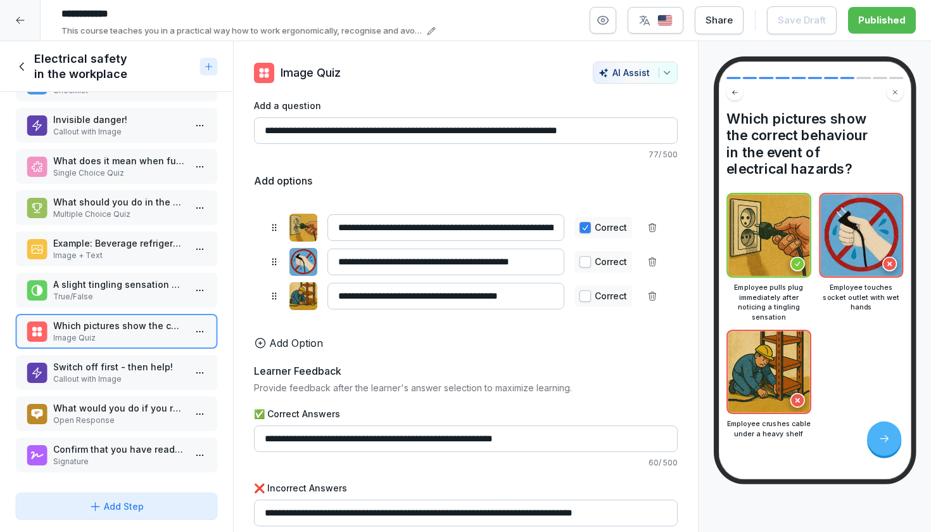
scroll to position [82, 0]
click at [132, 366] on p "Switch off first - then help!" at bounding box center [119, 366] width 132 height 13
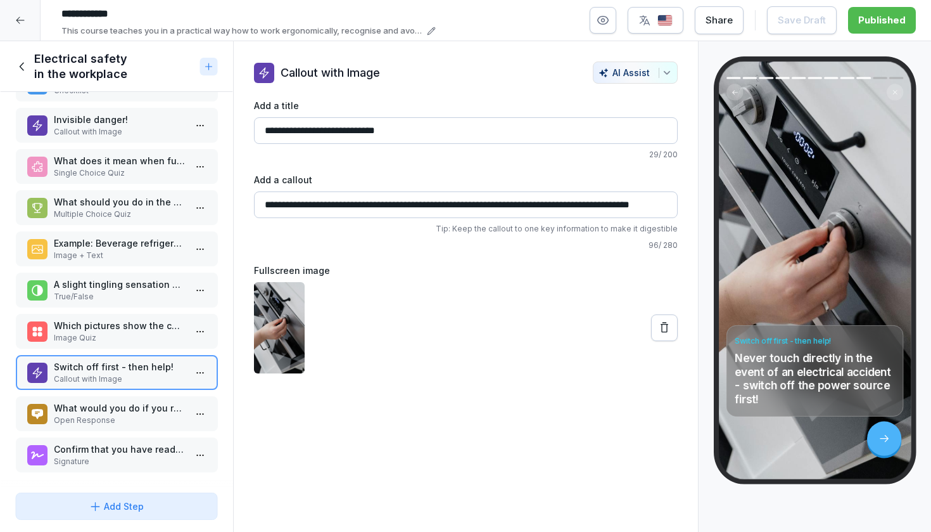
click at [131, 409] on p "What would you do if you realised that an appliance was faulty but urgently nee…" at bounding box center [119, 407] width 132 height 13
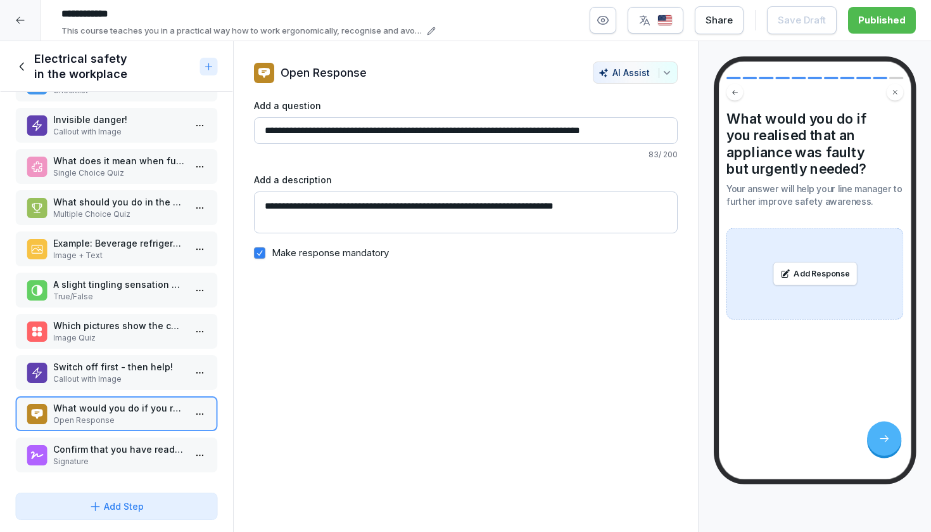
click at [121, 454] on p "Confirm that you have read and understood the content of the training course." at bounding box center [119, 448] width 132 height 13
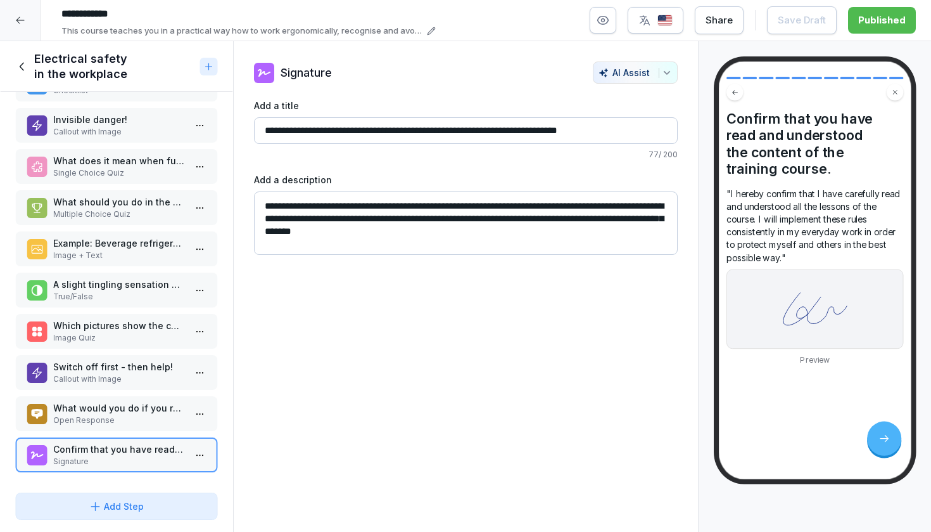
click at [20, 16] on icon at bounding box center [20, 20] width 10 height 10
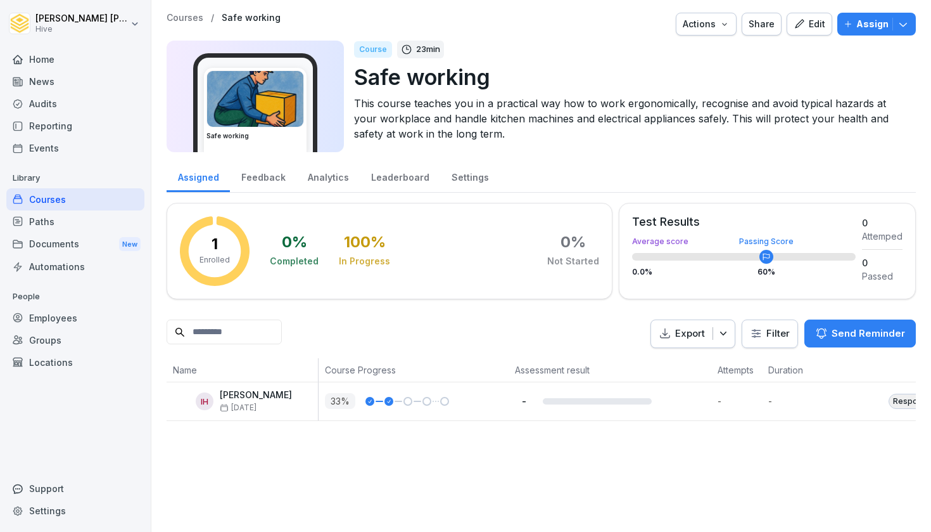
click at [68, 205] on div "Courses" at bounding box center [75, 199] width 138 height 22
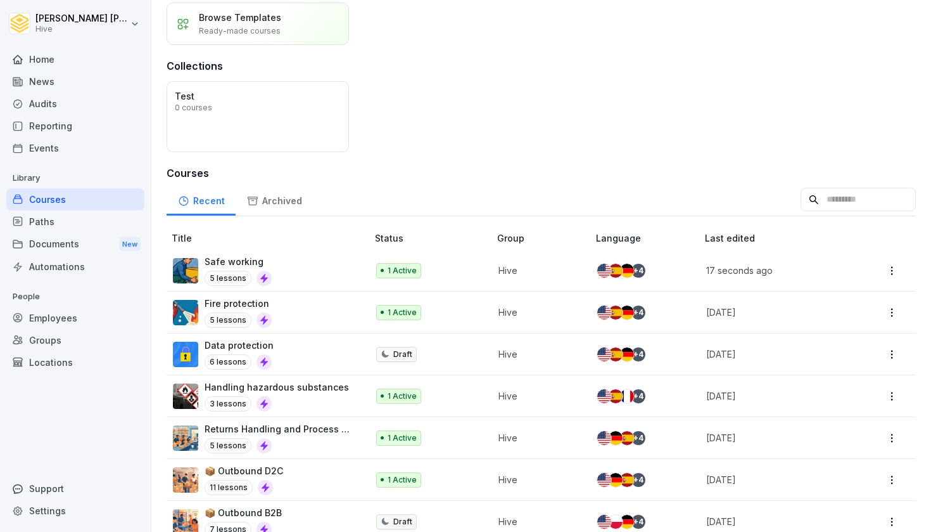
scroll to position [98, 0]
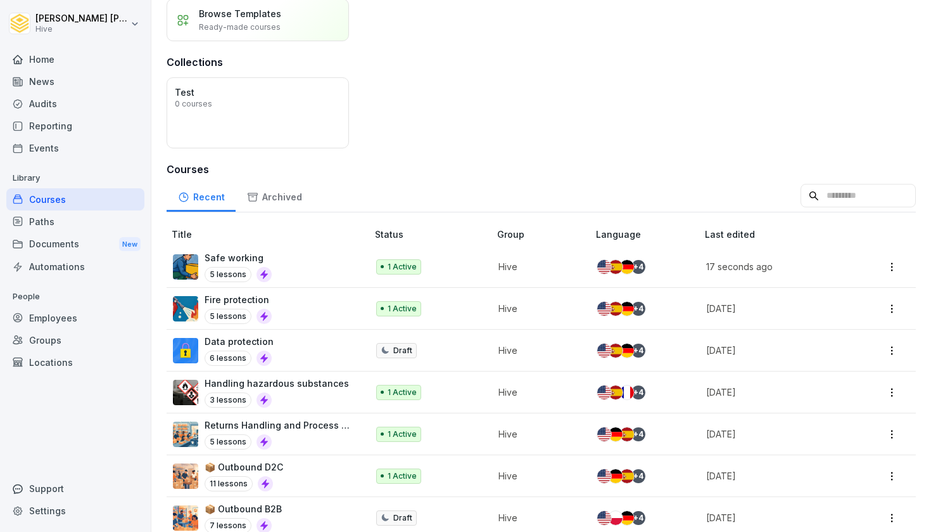
click at [252, 268] on div "5 lessons" at bounding box center [238, 274] width 67 height 15
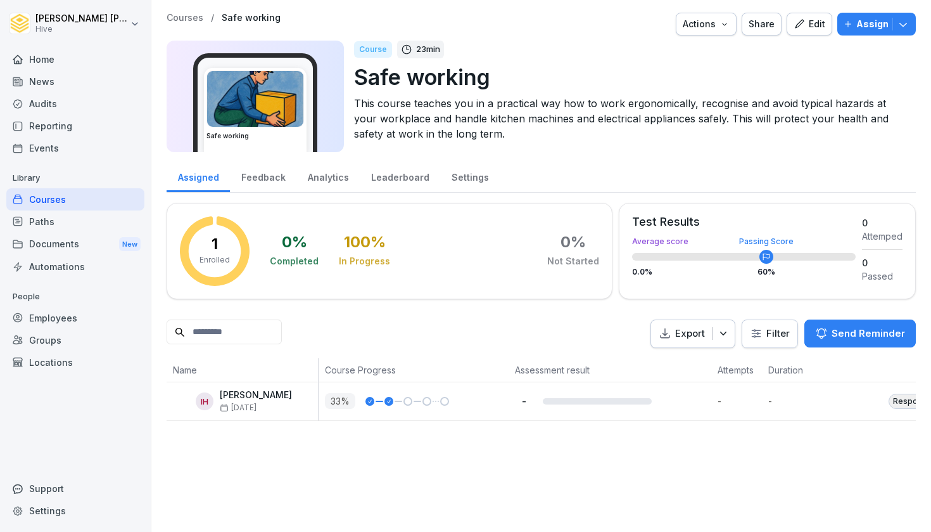
click at [799, 28] on icon "button" at bounding box center [799, 23] width 9 height 9
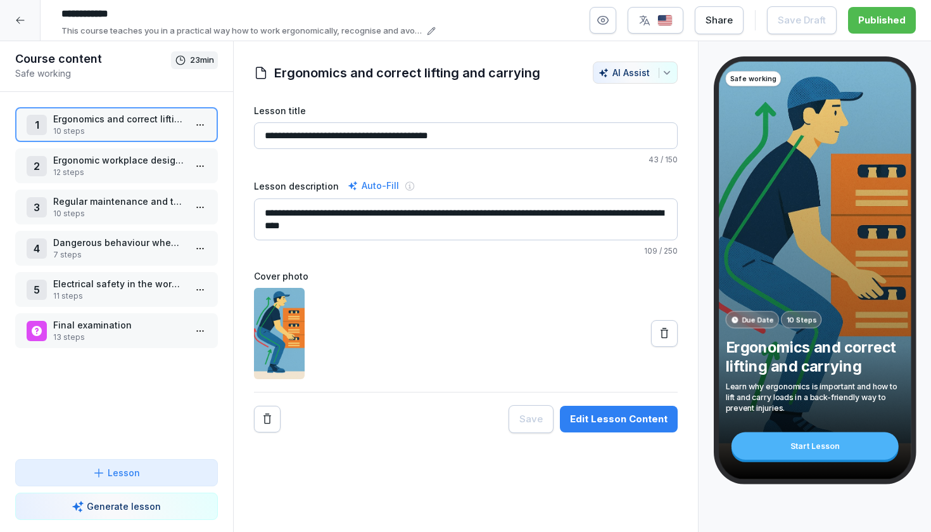
click at [130, 160] on p "Ergonomic workplace design and prevention of muscle and joint complaints" at bounding box center [119, 159] width 132 height 13
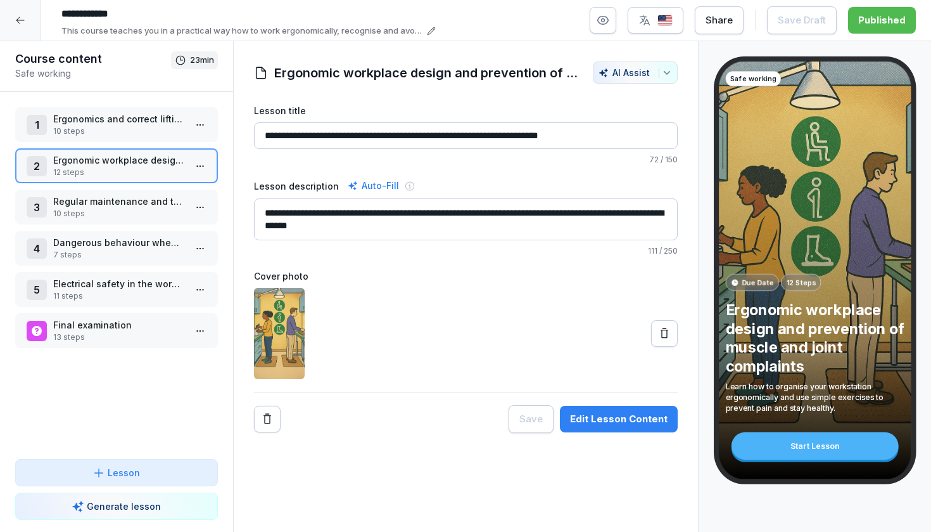
click at [128, 206] on p "Regular maintenance and testing of the devices" at bounding box center [119, 200] width 132 height 13
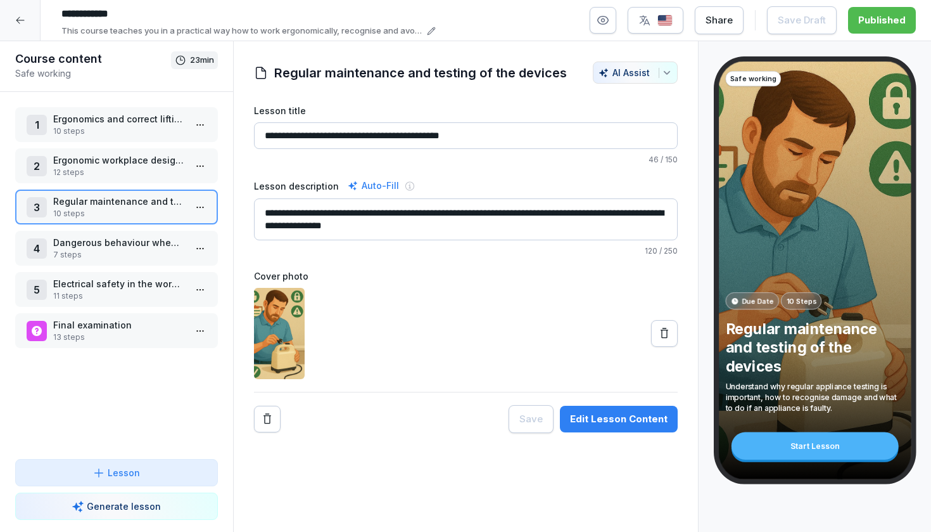
click at [129, 236] on p "Dangerous behaviour when handling devices (no-gos)" at bounding box center [119, 242] width 132 height 13
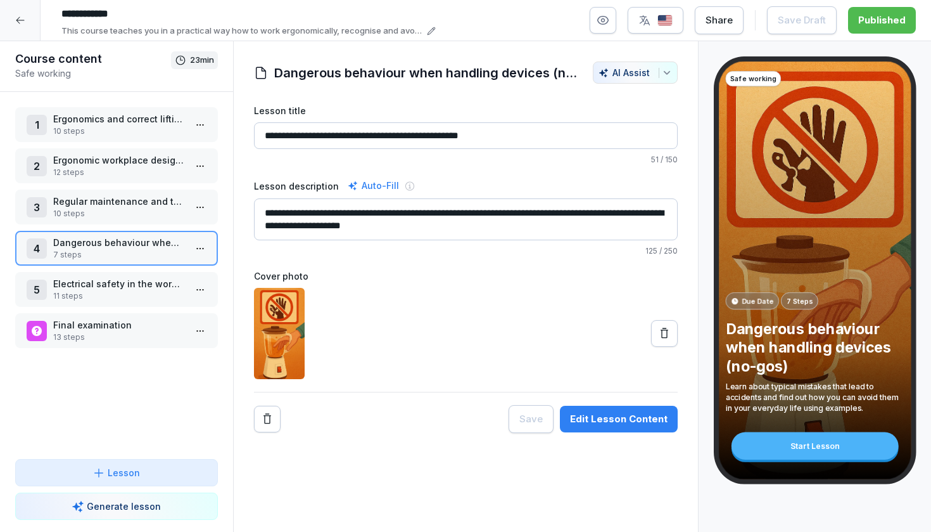
click at [131, 274] on div "5 Electrical safety in the workplace 11 steps" at bounding box center [116, 289] width 203 height 35
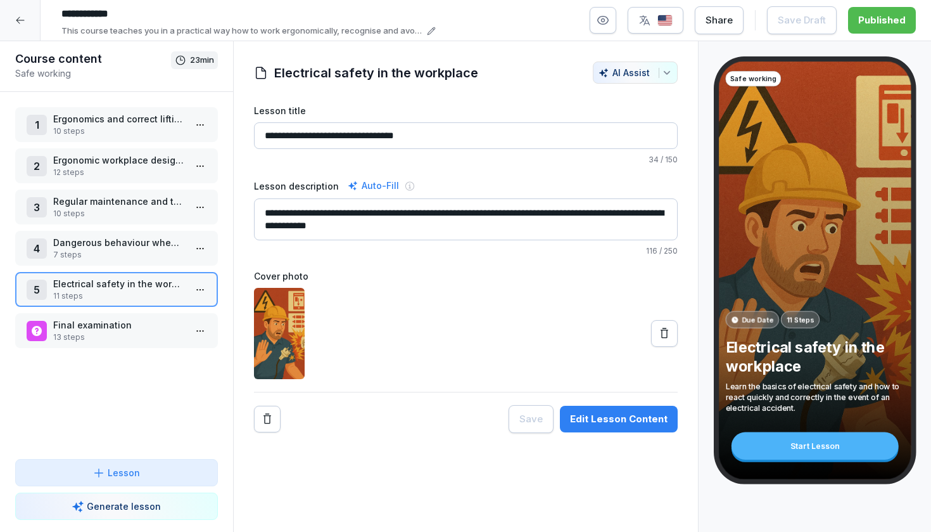
click at [129, 322] on p "Final examination" at bounding box center [119, 324] width 132 height 13
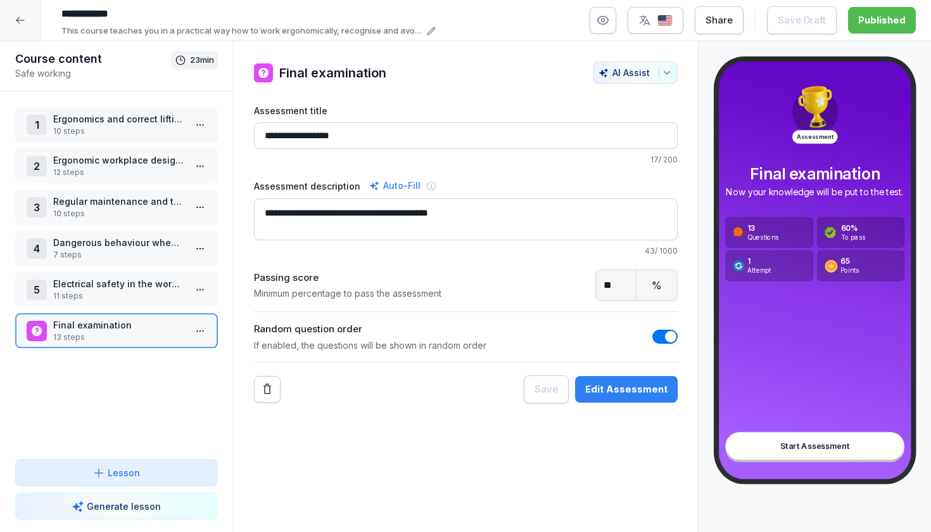
click at [27, 18] on div at bounding box center [20, 20] width 41 height 41
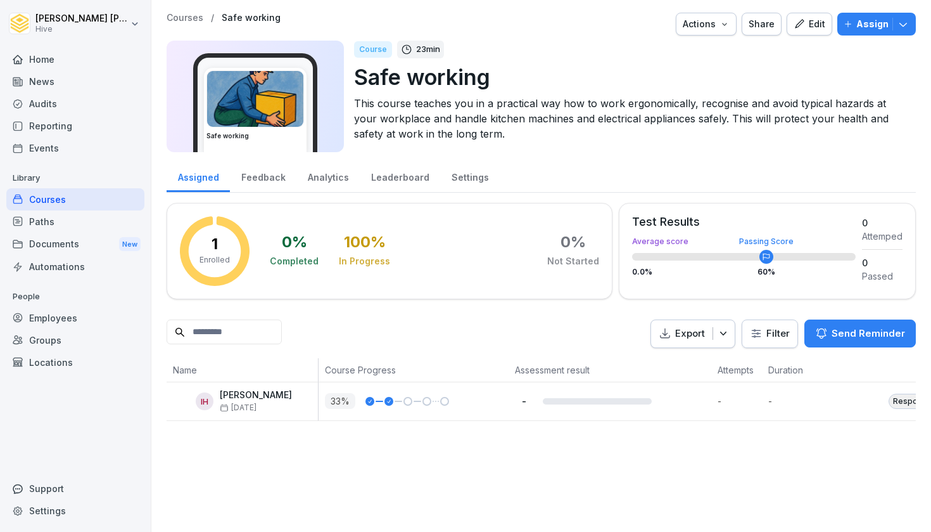
click at [54, 198] on div "Courses" at bounding box center [75, 199] width 138 height 22
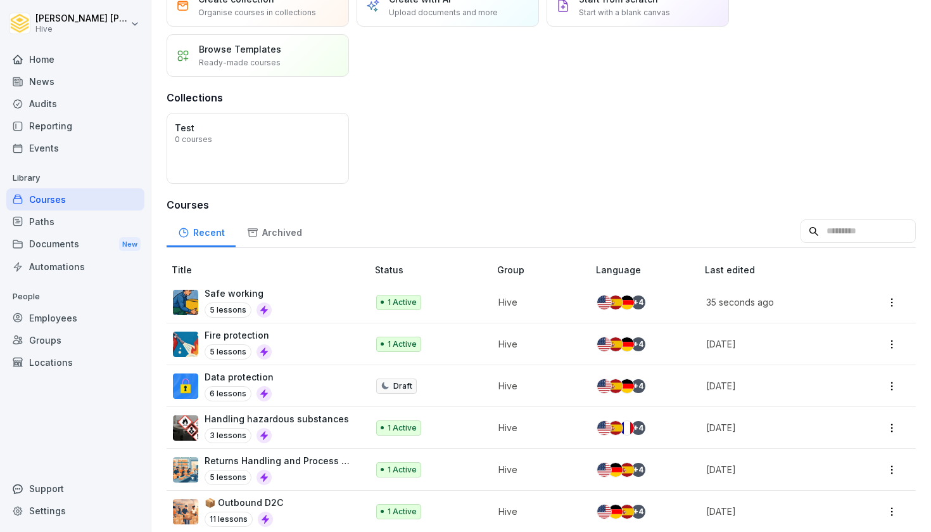
scroll to position [82, 0]
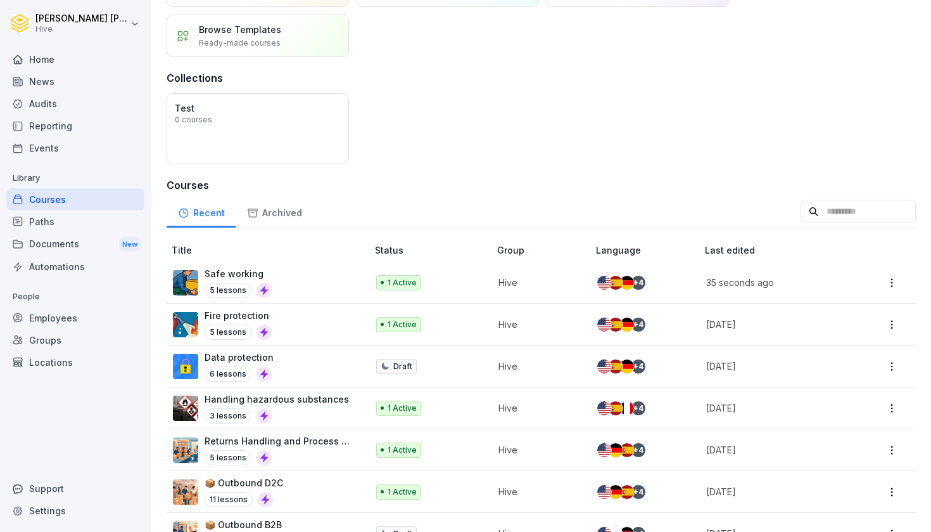
click at [287, 317] on div "Fire protection 5 lessons" at bounding box center [264, 324] width 182 height 31
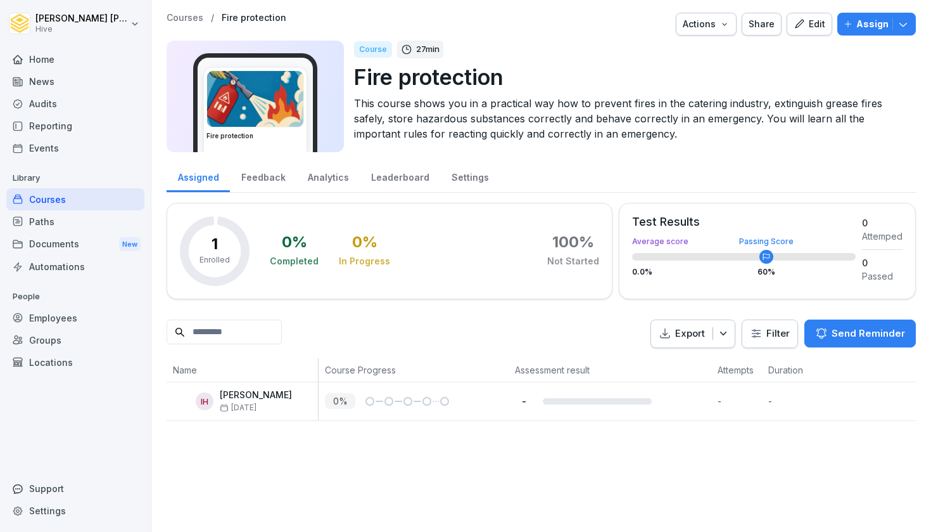
click at [818, 19] on div "Edit" at bounding box center [810, 24] width 32 height 14
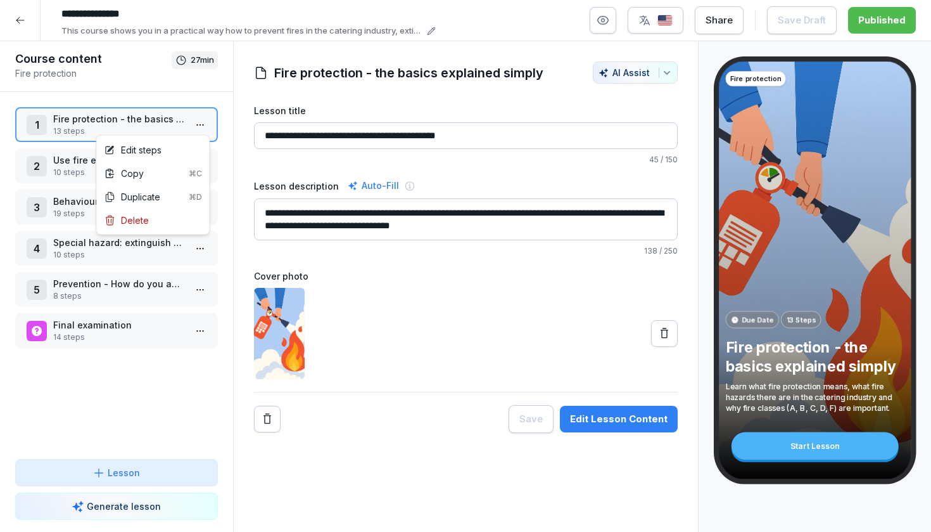
click at [202, 128] on html "**********" at bounding box center [465, 266] width 931 height 532
click at [162, 155] on div "Edit steps" at bounding box center [153, 149] width 108 height 23
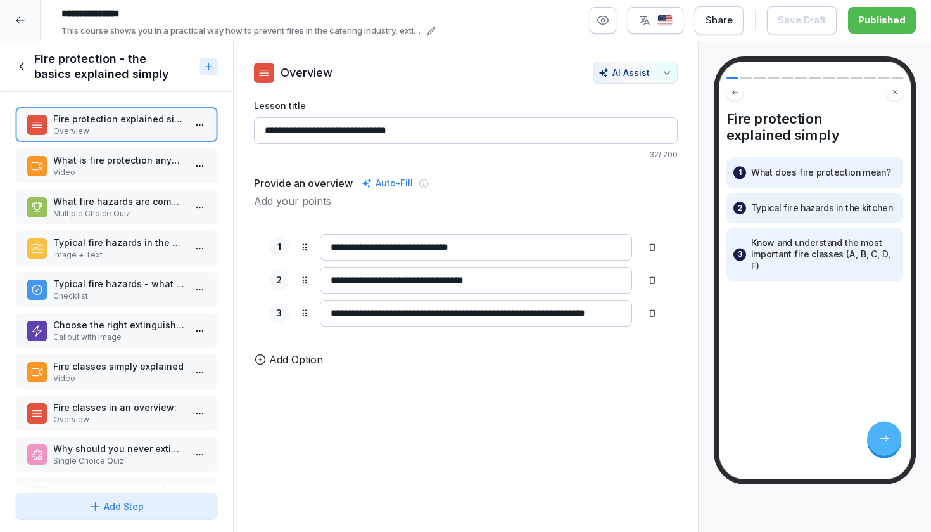
click at [107, 171] on p "Video" at bounding box center [119, 172] width 132 height 11
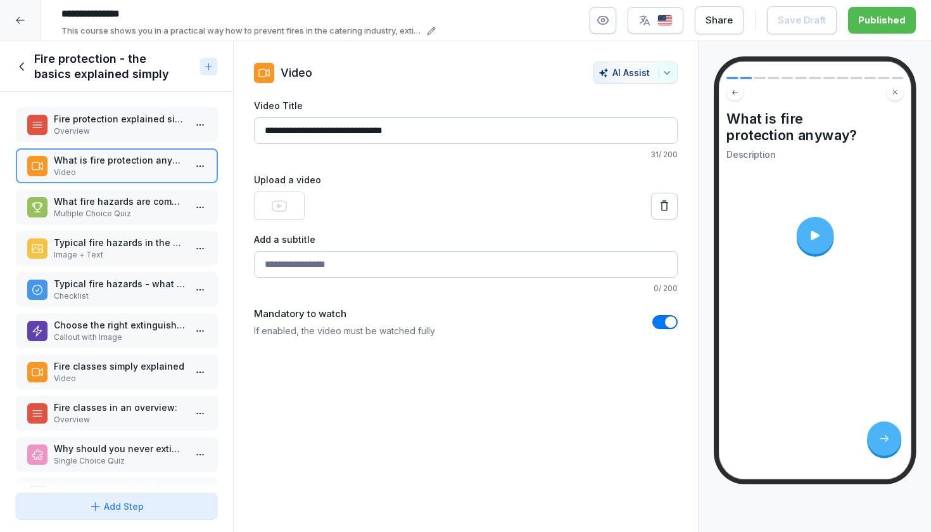
click at [105, 215] on p "Multiple Choice Quiz" at bounding box center [119, 213] width 132 height 11
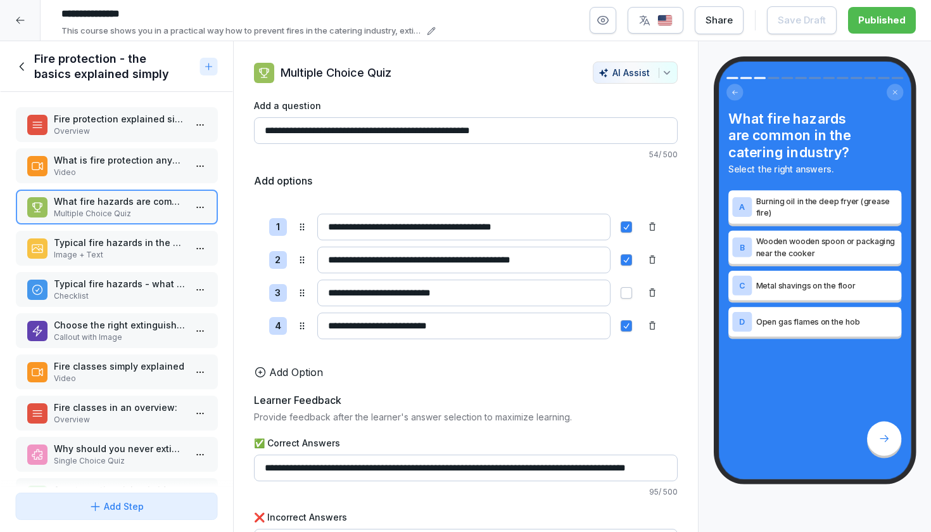
click at [108, 189] on div "What fire hazards are common in the catering industry? Multiple Choice Quiz" at bounding box center [116, 206] width 203 height 35
click at [108, 157] on p "What is fire protection anyway?" at bounding box center [119, 159] width 132 height 13
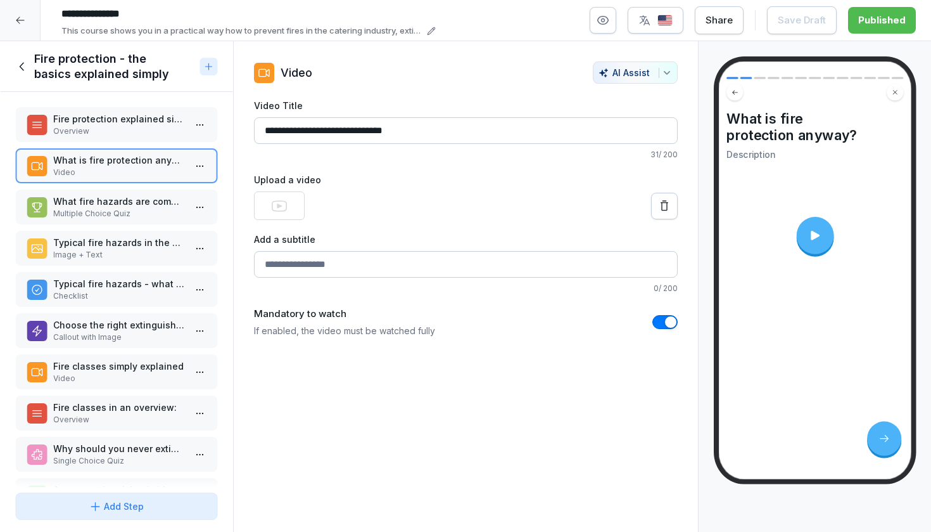
click at [815, 231] on icon at bounding box center [815, 235] width 14 height 14
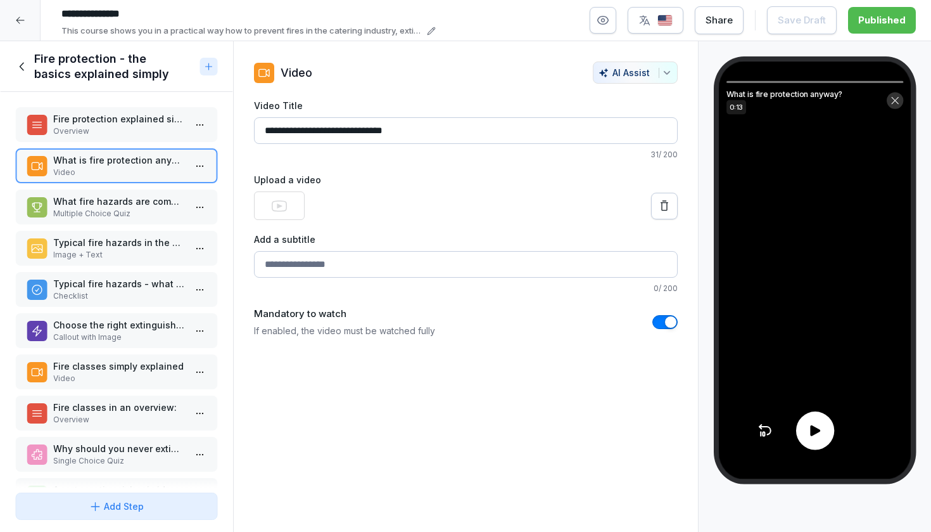
click at [824, 436] on div at bounding box center [815, 430] width 38 height 38
click at [821, 431] on icon at bounding box center [815, 431] width 16 height 16
click at [206, 160] on html "**********" at bounding box center [465, 266] width 931 height 532
click at [810, 437] on icon at bounding box center [815, 431] width 16 height 16
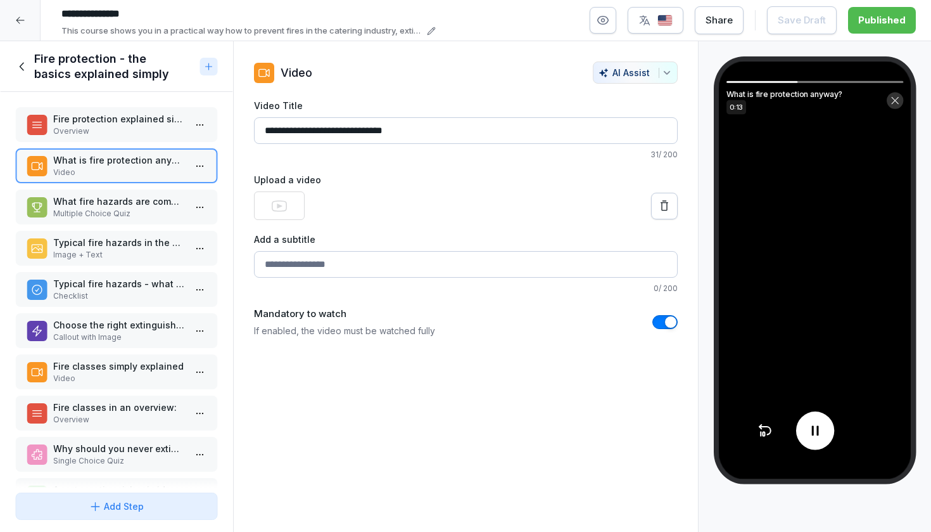
click at [810, 435] on icon at bounding box center [815, 431] width 16 height 16
click at [673, 18] on img "button" at bounding box center [665, 21] width 15 height 12
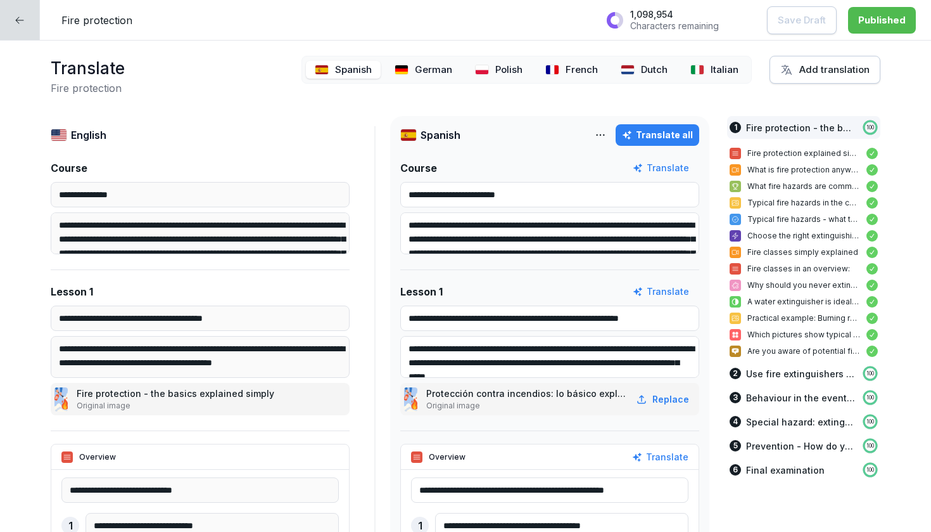
click at [22, 15] on icon at bounding box center [20, 20] width 10 height 10
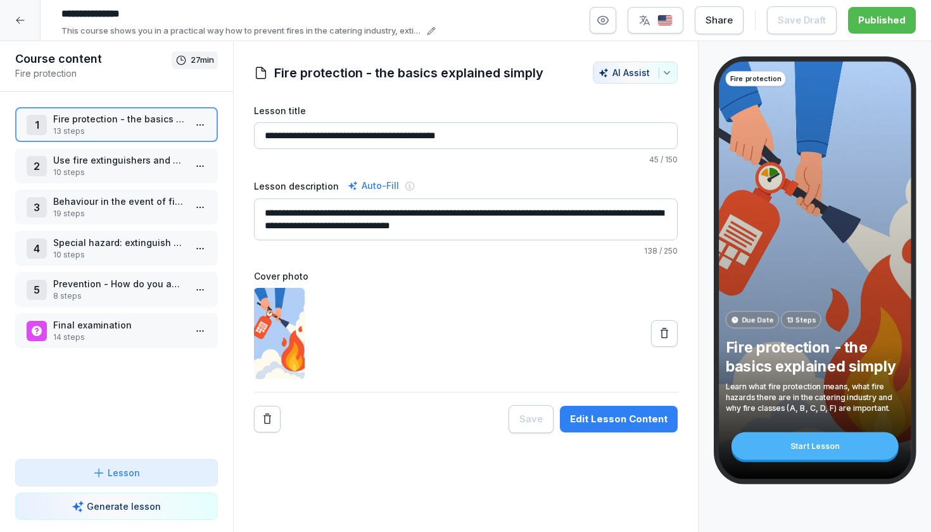
click at [131, 202] on p "Behaviour in the event of fire and evacuation" at bounding box center [119, 200] width 132 height 13
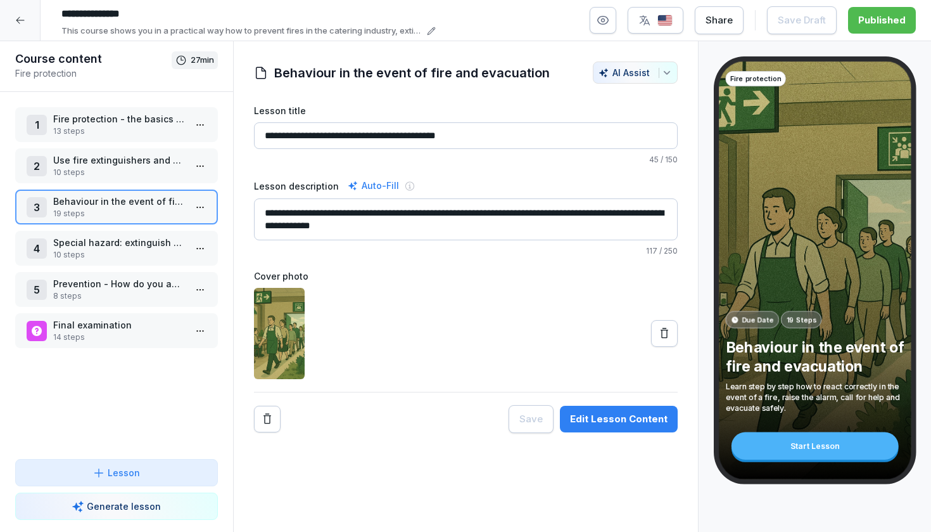
click at [132, 239] on p "Special hazard: extinguish and prevent grease fires correctly" at bounding box center [119, 242] width 132 height 13
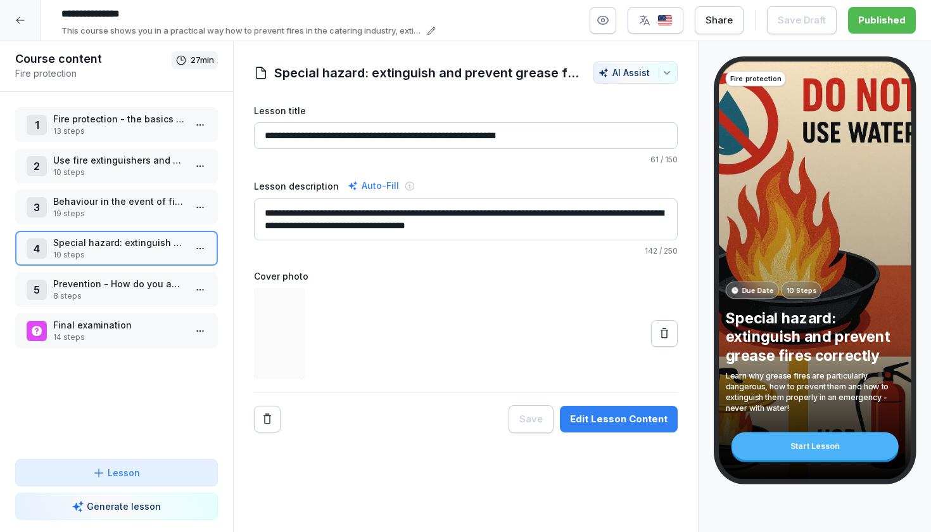
click at [131, 182] on div "2 Use fire extinguishers and extinguishing agents safely 10 steps" at bounding box center [116, 165] width 203 height 35
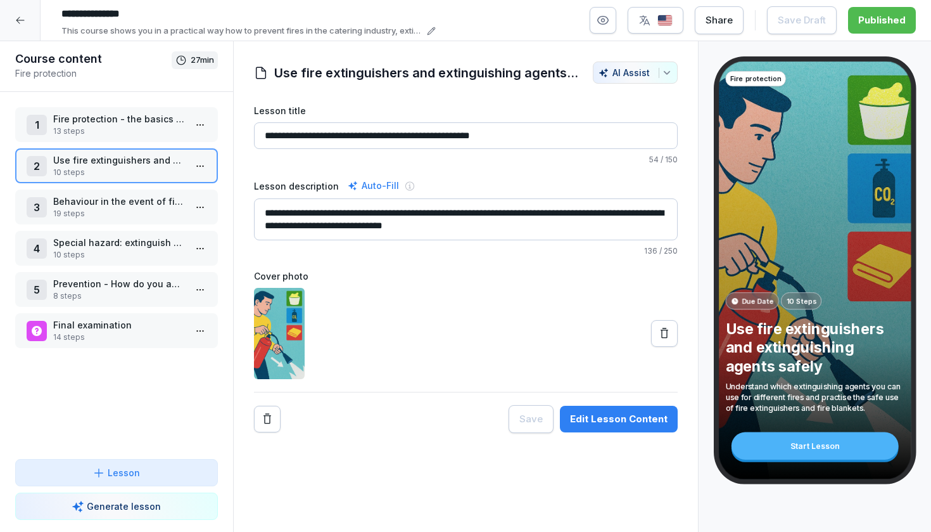
click at [23, 14] on div at bounding box center [20, 20] width 41 height 41
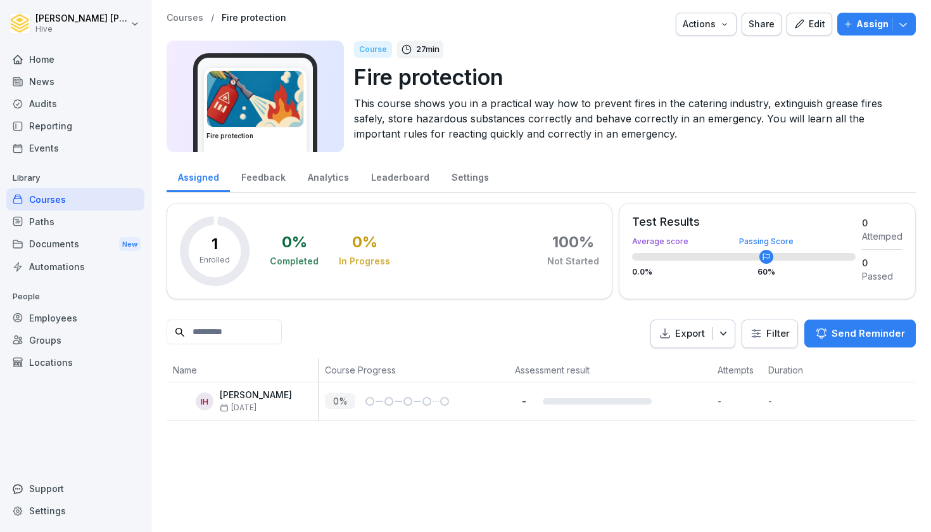
click at [80, 204] on div "Courses" at bounding box center [75, 199] width 138 height 22
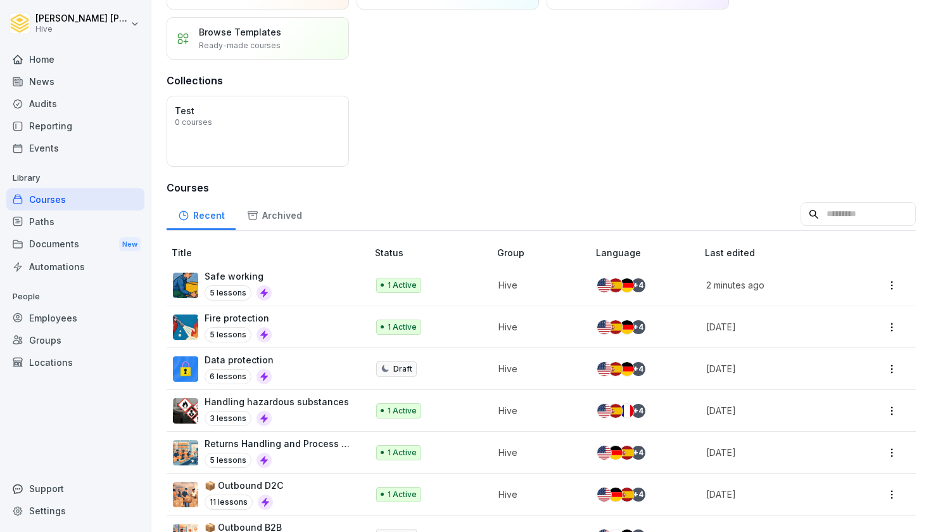
scroll to position [89, 0]
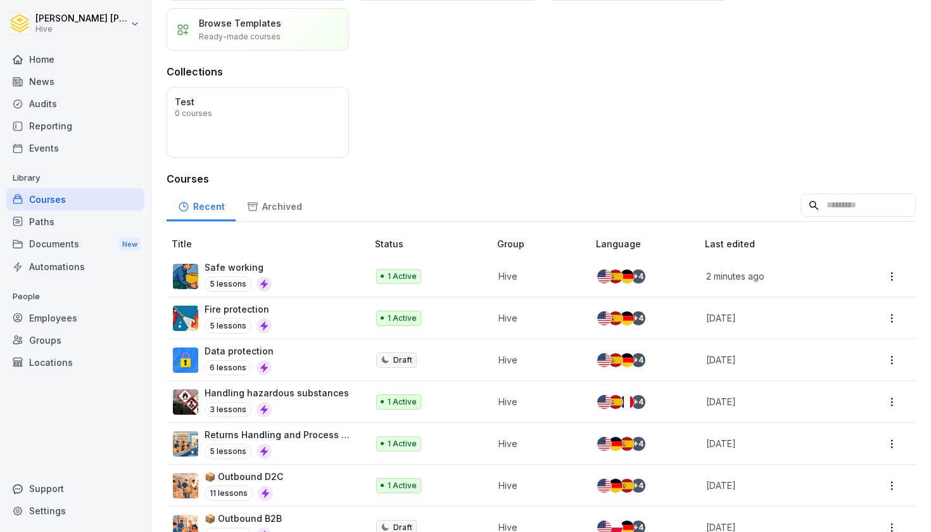
click at [279, 314] on div "Fire protection 5 lessons" at bounding box center [264, 317] width 182 height 31
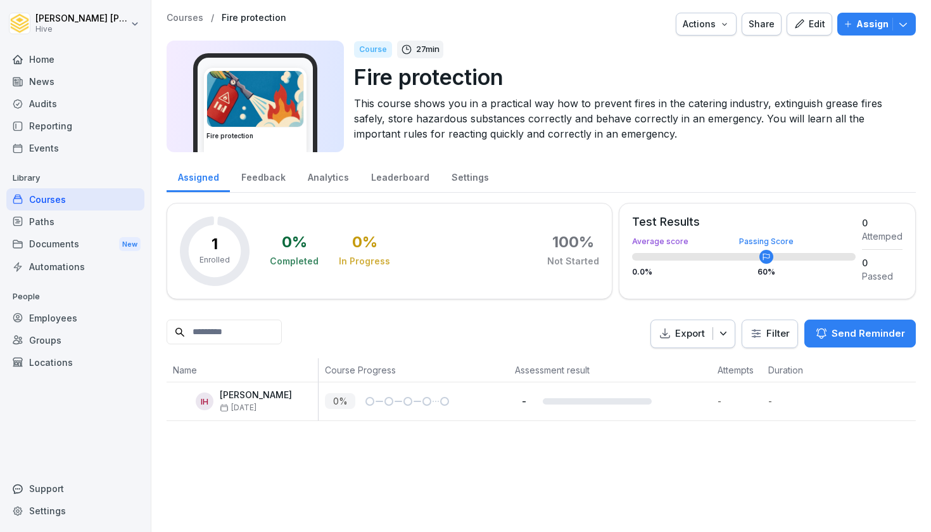
click at [815, 33] on button "Edit" at bounding box center [810, 24] width 46 height 23
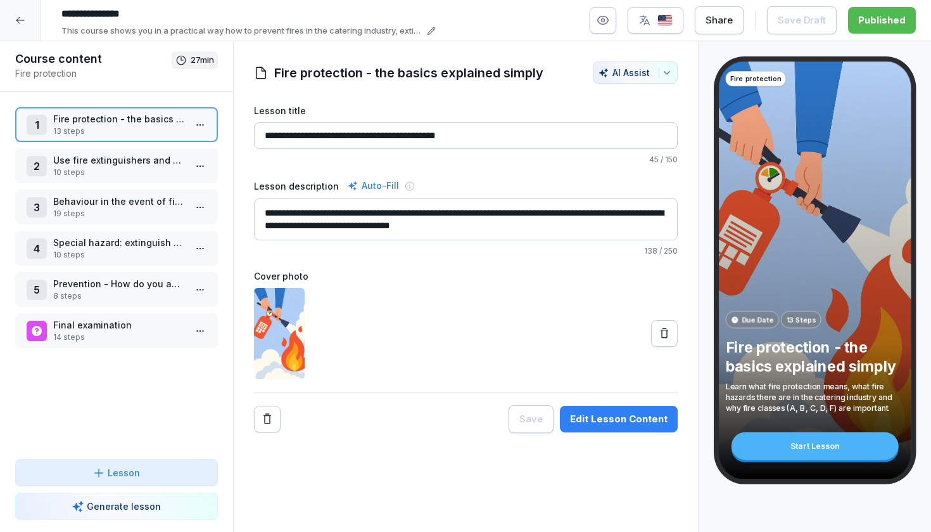
click at [106, 177] on p "10 steps" at bounding box center [119, 172] width 132 height 11
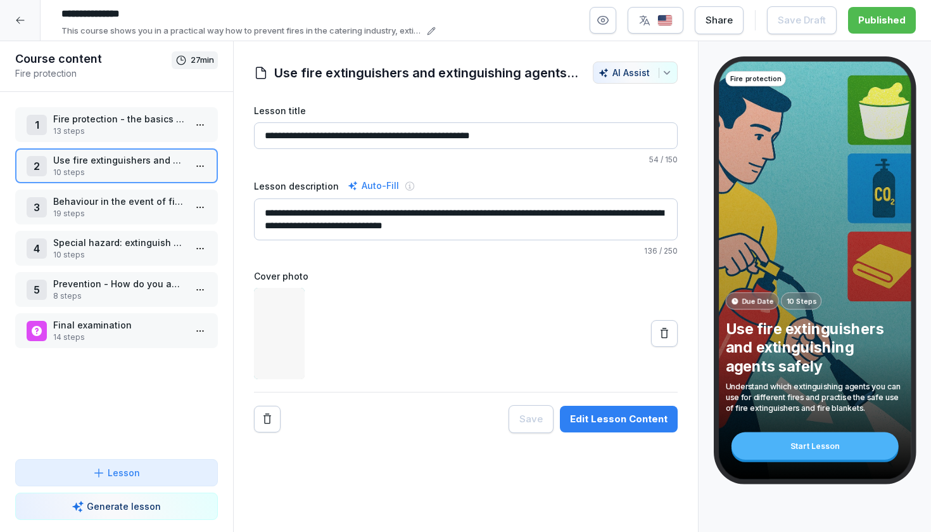
click at [105, 205] on p "Behaviour in the event of fire and evacuation" at bounding box center [119, 200] width 132 height 13
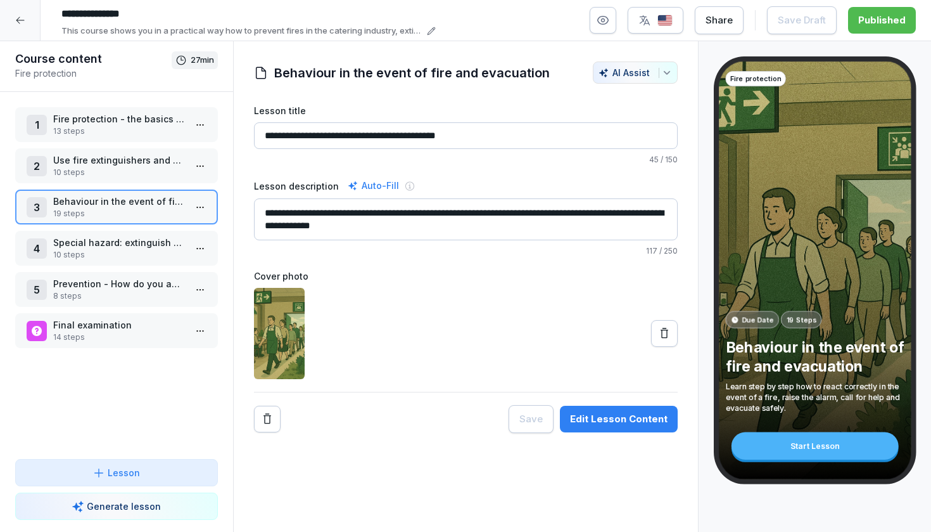
click at [103, 244] on p "Special hazard: extinguish and prevent grease fires correctly" at bounding box center [119, 242] width 132 height 13
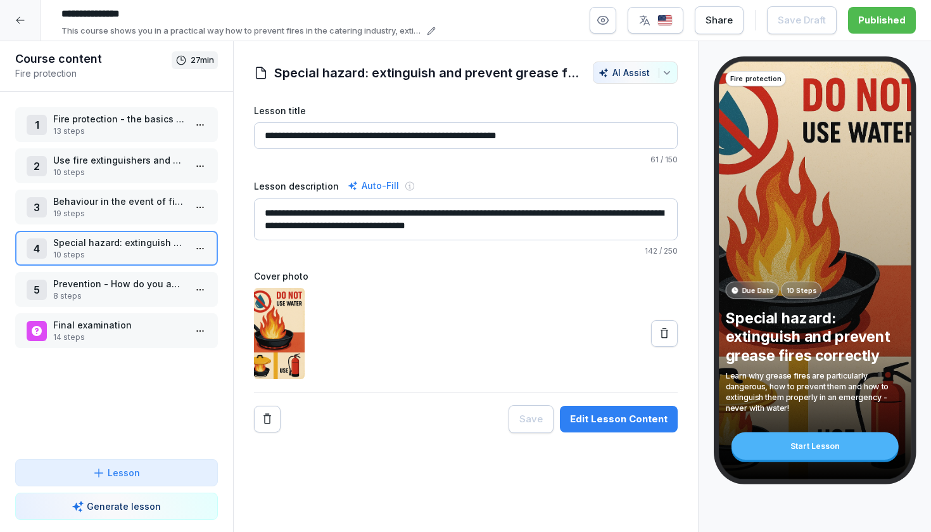
click at [143, 201] on p "Behaviour in the event of fire and evacuation" at bounding box center [119, 200] width 132 height 13
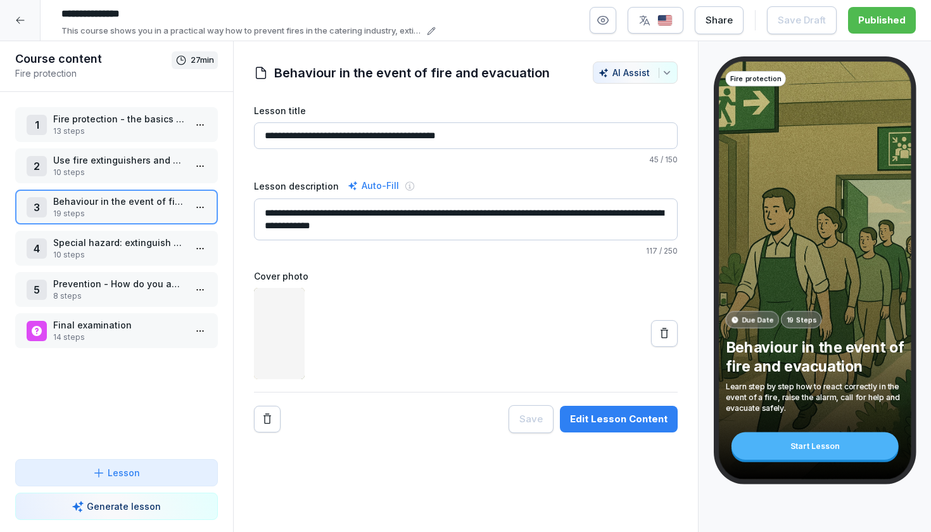
click at [153, 165] on p "Use fire extinguishers and extinguishing agents safely" at bounding box center [119, 159] width 132 height 13
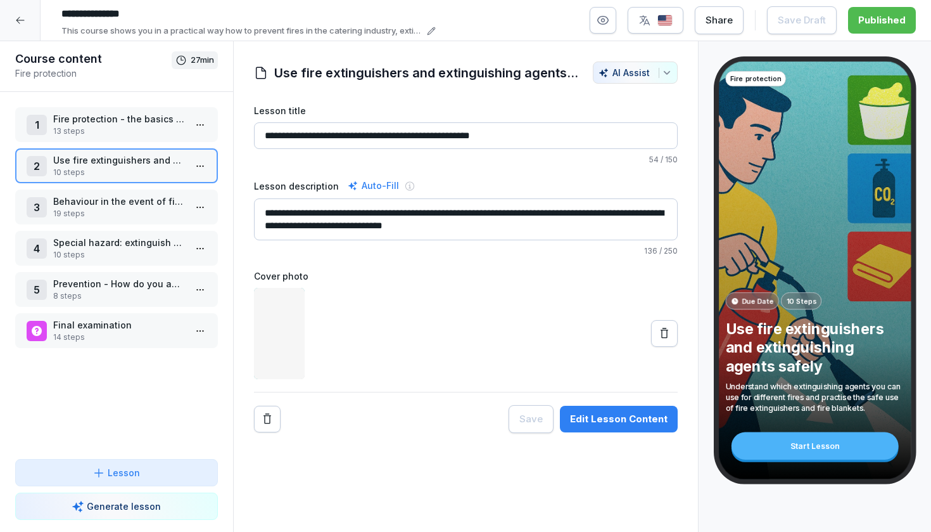
click at [201, 158] on html "**********" at bounding box center [465, 266] width 931 height 532
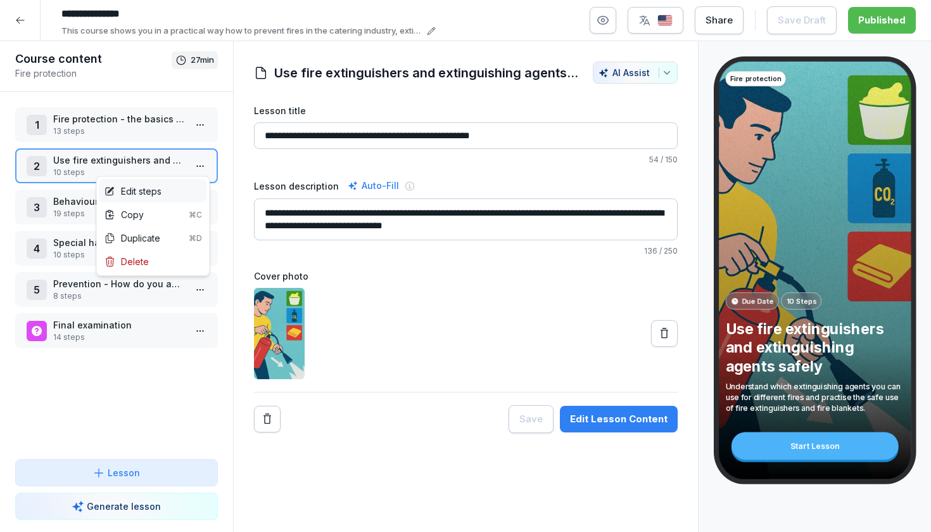
click at [179, 192] on div "Edit steps" at bounding box center [153, 190] width 108 height 23
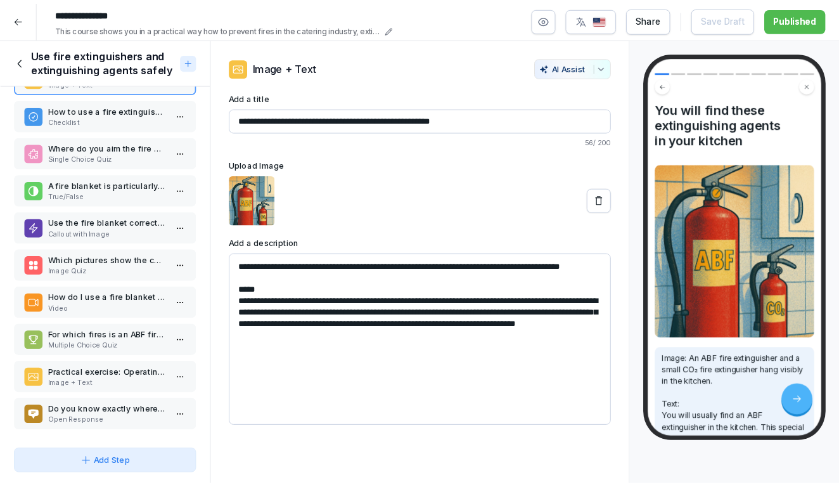
scroll to position [41, 0]
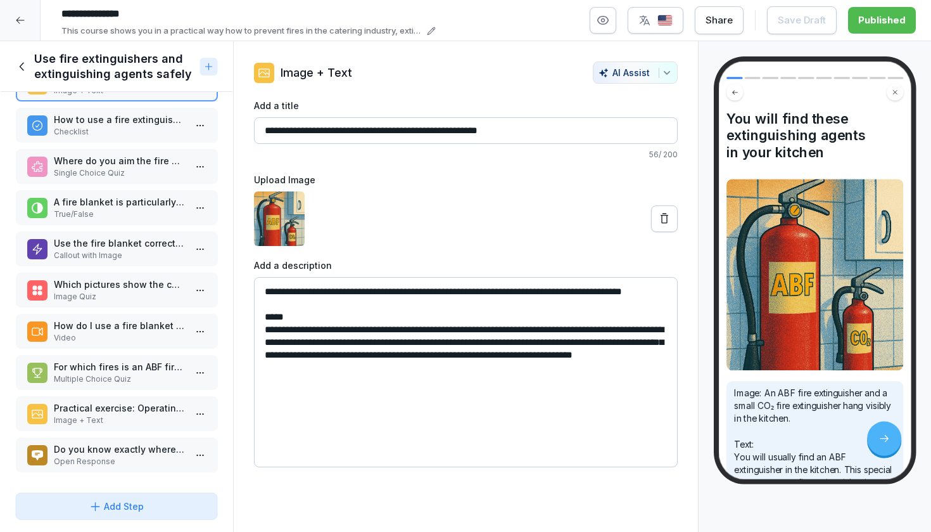
click at [92, 273] on div "Which pictures show the correct use of a fire extinguisher? Image Quiz" at bounding box center [116, 289] width 203 height 35
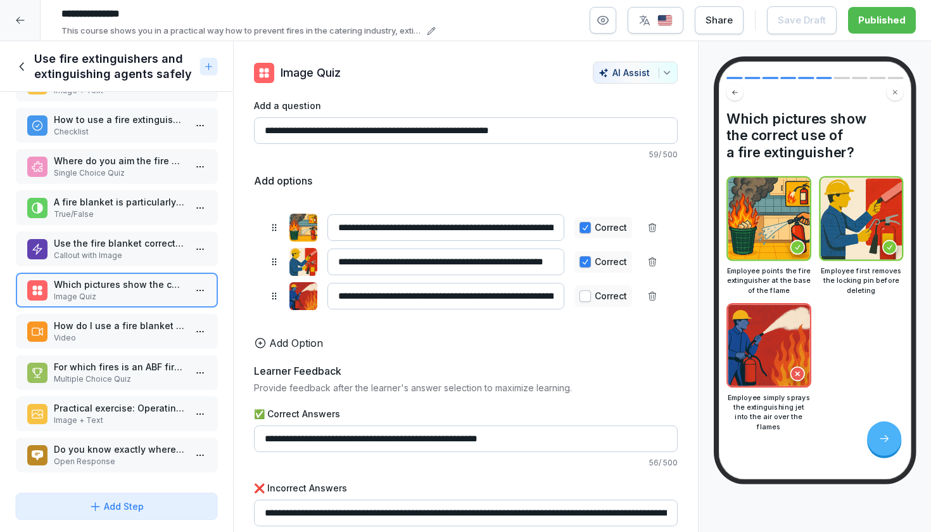
click at [91, 233] on div "Use the fire blanket correctly! Callout with Image" at bounding box center [116, 248] width 203 height 35
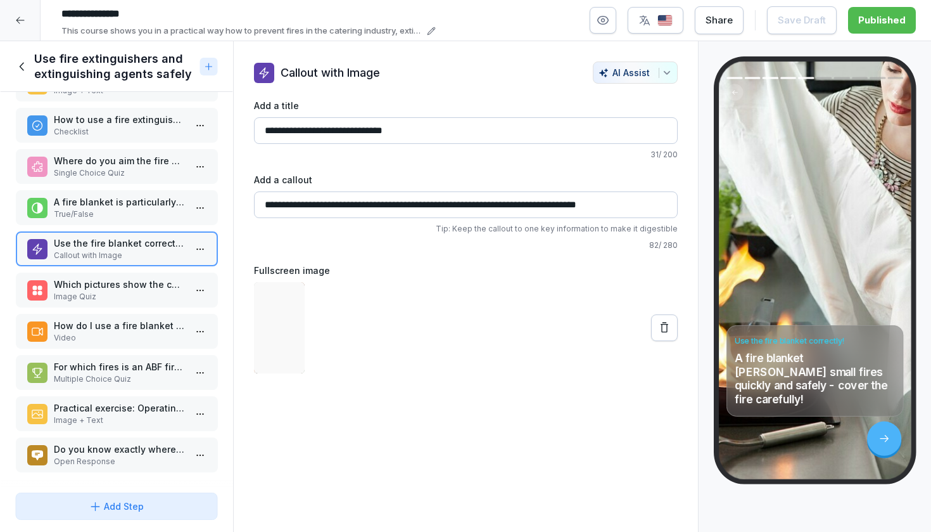
click at [91, 202] on p "A fire blanket is particularly suitable for extinguishing burning pans or small…" at bounding box center [119, 201] width 132 height 13
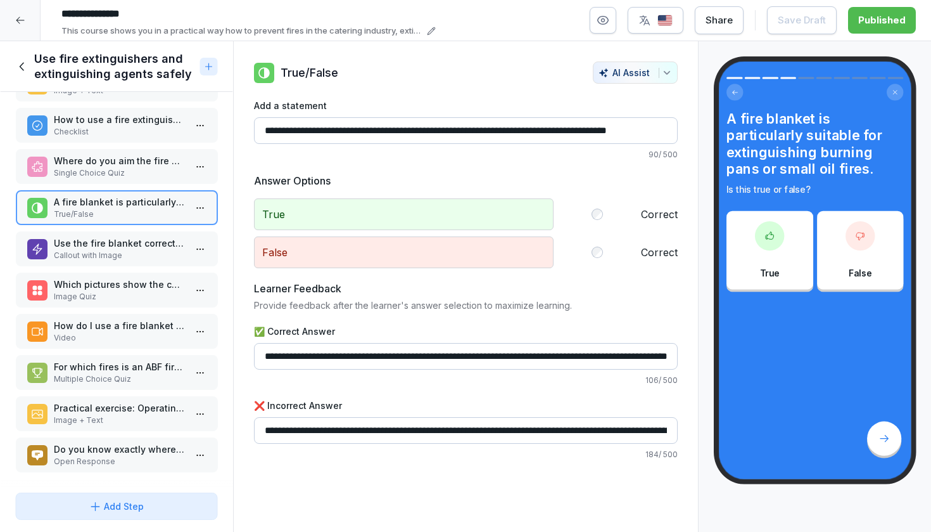
click at [89, 161] on p "Where do you aim the fire extinguisher when fighting a fire?" at bounding box center [119, 160] width 132 height 13
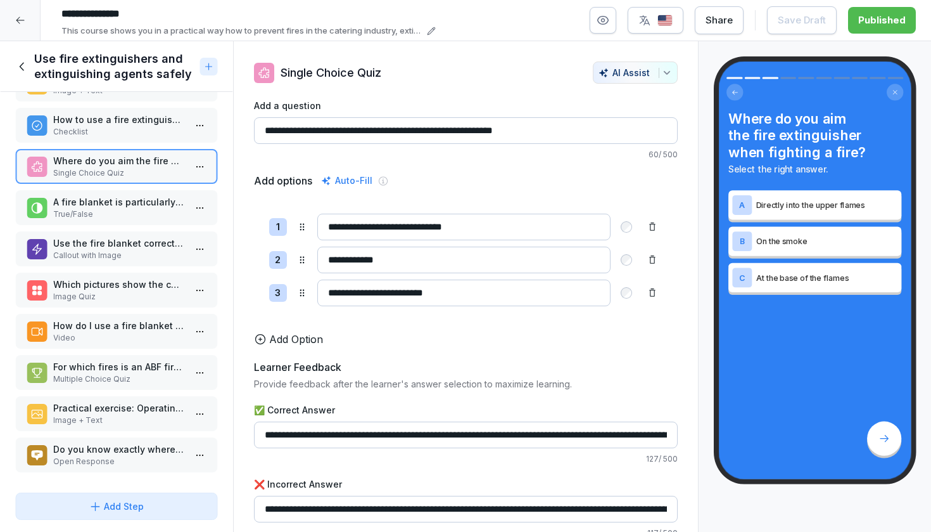
click at [117, 317] on div "How do I use a fire blanket correctly? Video" at bounding box center [116, 331] width 203 height 35
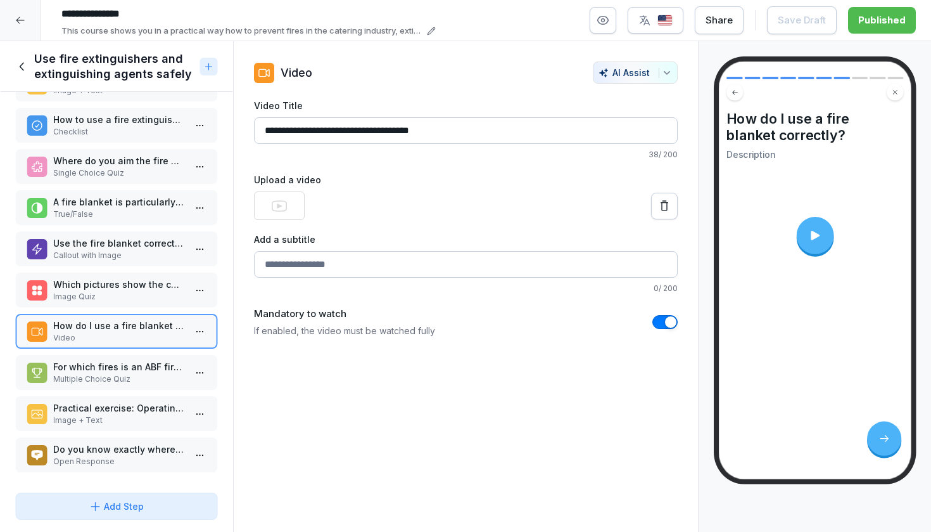
click at [111, 345] on div "How do I use a fire blanket correctly? Video" at bounding box center [116, 331] width 203 height 35
click at [808, 223] on div at bounding box center [814, 235] width 37 height 37
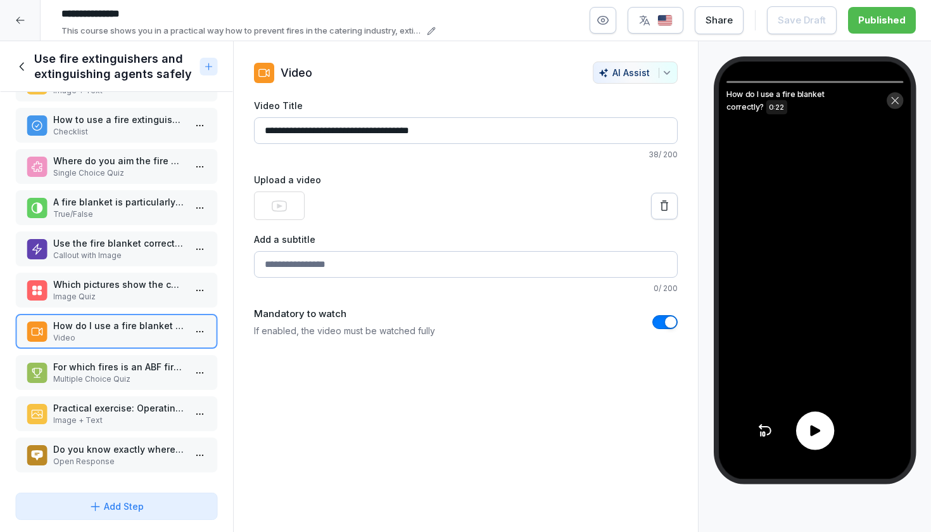
click at [813, 430] on icon at bounding box center [815, 430] width 10 height 11
click at [813, 430] on icon at bounding box center [815, 431] width 7 height 10
click at [20, 75] on div "Use fire extinguishers and extinguishing agents safely" at bounding box center [105, 66] width 180 height 30
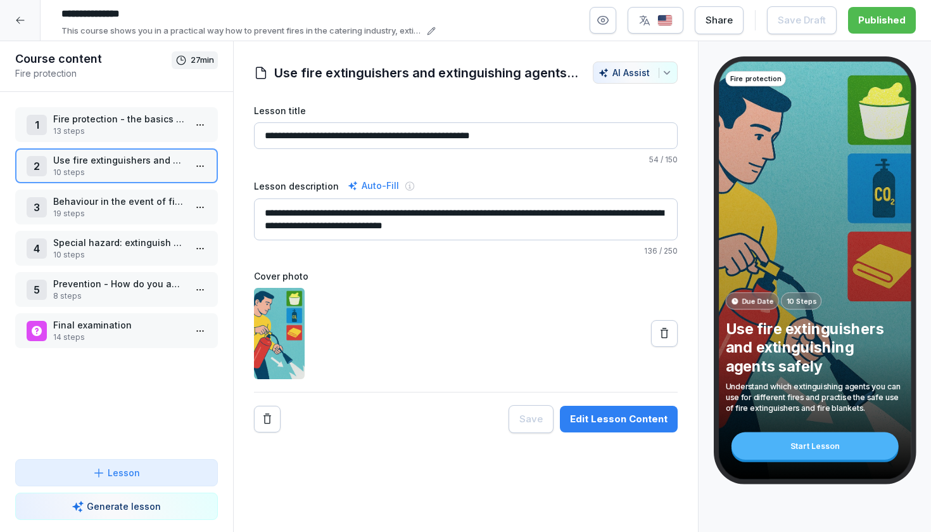
click at [25, 28] on div at bounding box center [20, 20] width 41 height 41
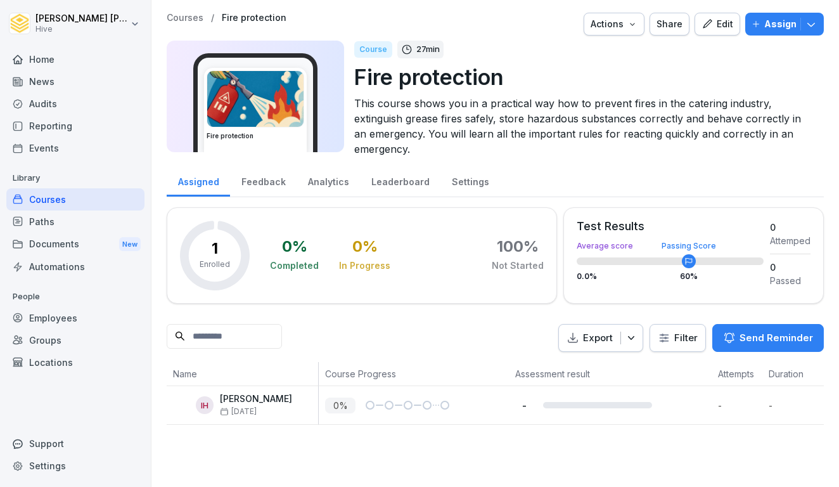
click at [253, 167] on div "Feedback" at bounding box center [263, 180] width 67 height 32
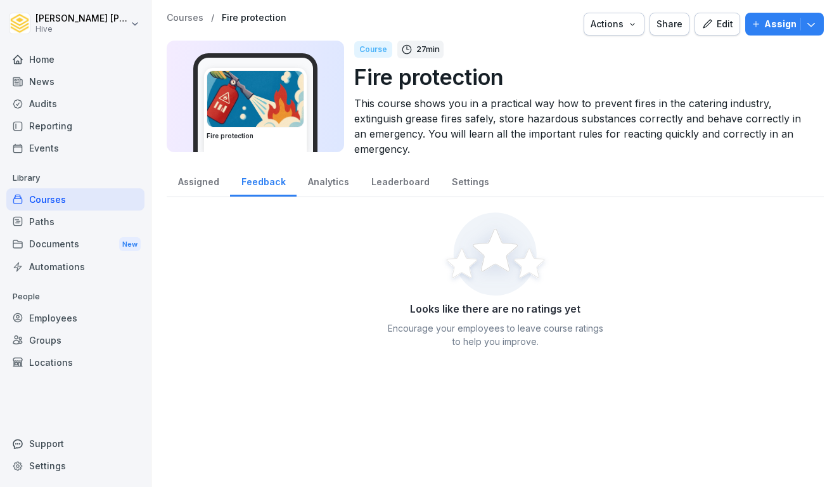
click at [320, 177] on div "Analytics" at bounding box center [327, 180] width 63 height 32
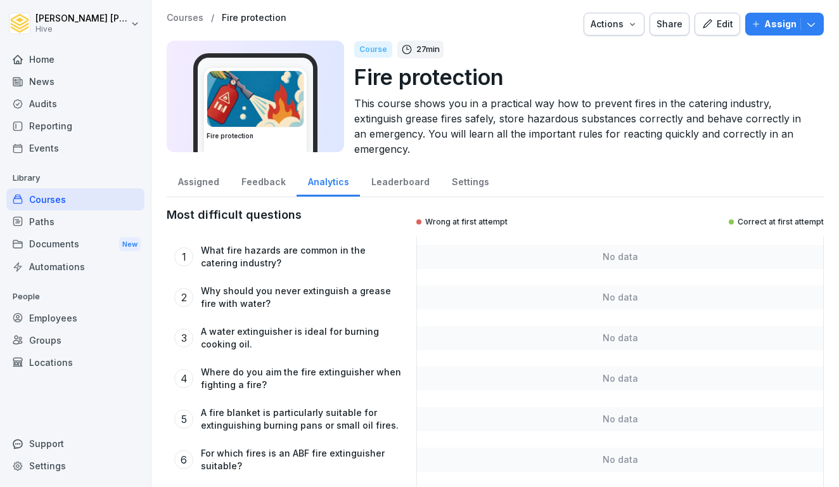
click at [405, 179] on div "Leaderboard" at bounding box center [400, 180] width 80 height 32
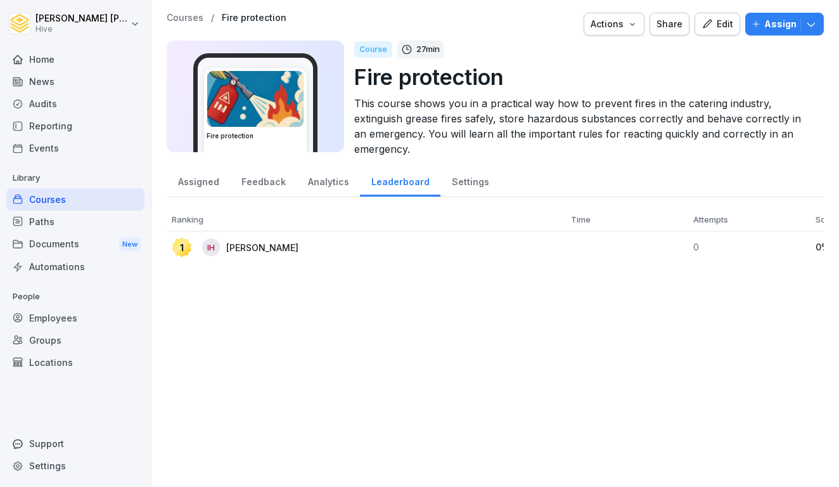
click at [221, 187] on div "Assigned" at bounding box center [198, 180] width 63 height 32
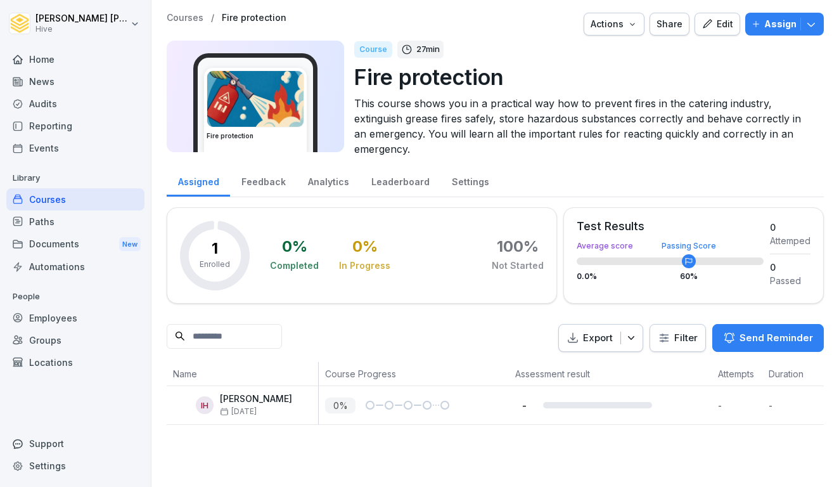
click at [717, 29] on div "Edit" at bounding box center [717, 24] width 32 height 14
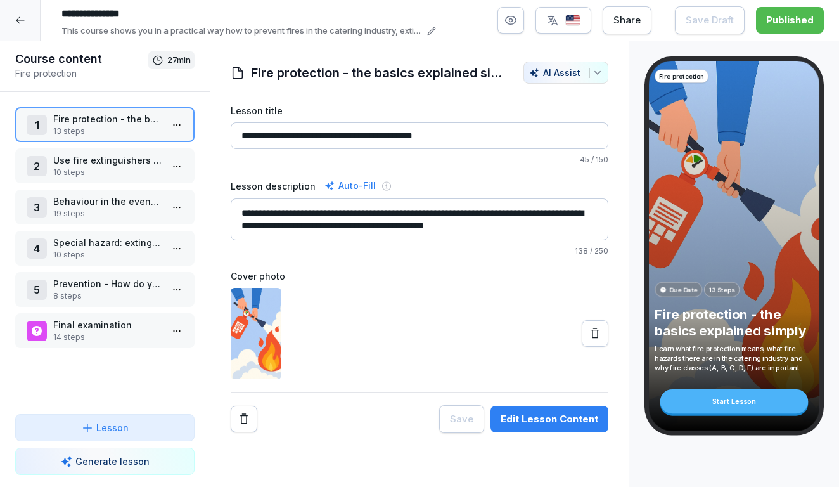
click at [535, 414] on div "Edit Lesson Content" at bounding box center [549, 419] width 98 height 14
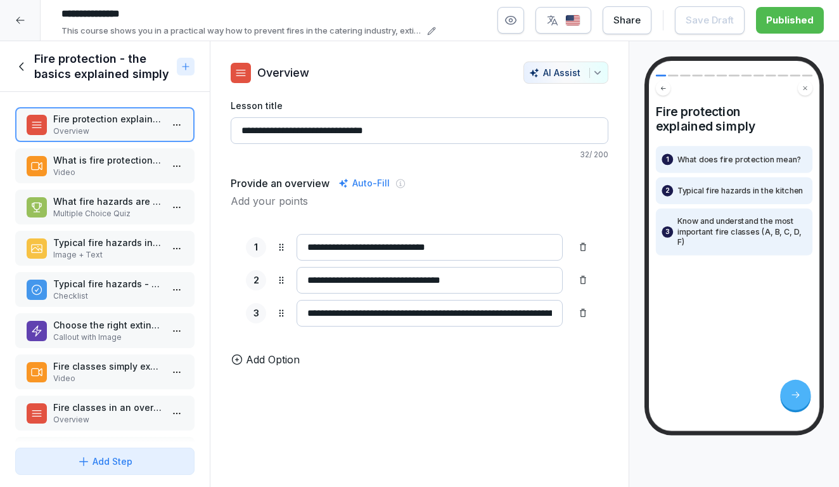
click at [96, 291] on p "Checklist" at bounding box center [107, 295] width 108 height 11
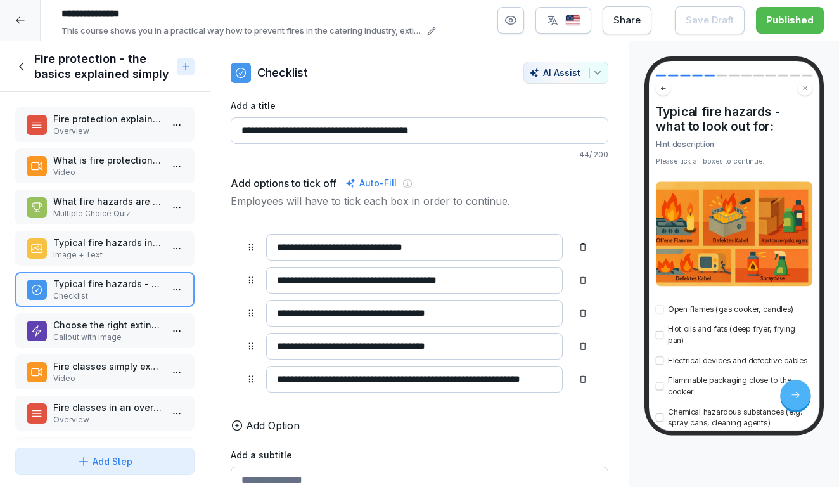
click at [96, 245] on p "Typical fire hazards in the catering industry" at bounding box center [107, 242] width 108 height 13
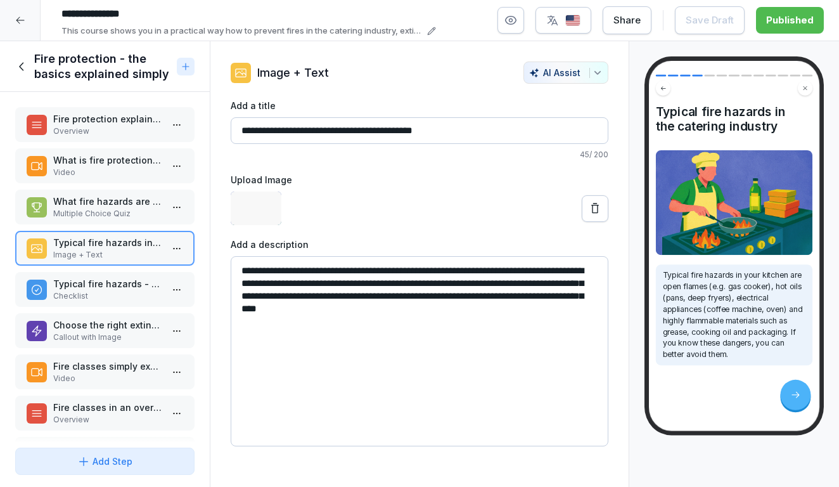
click at [96, 216] on p "Multiple Choice Quiz" at bounding box center [107, 213] width 108 height 11
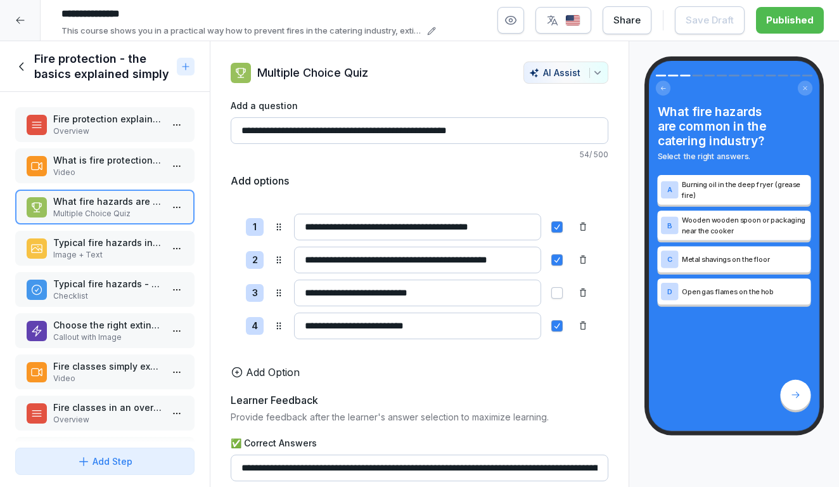
click at [110, 363] on p "Fire classes simply explained" at bounding box center [107, 365] width 108 height 13
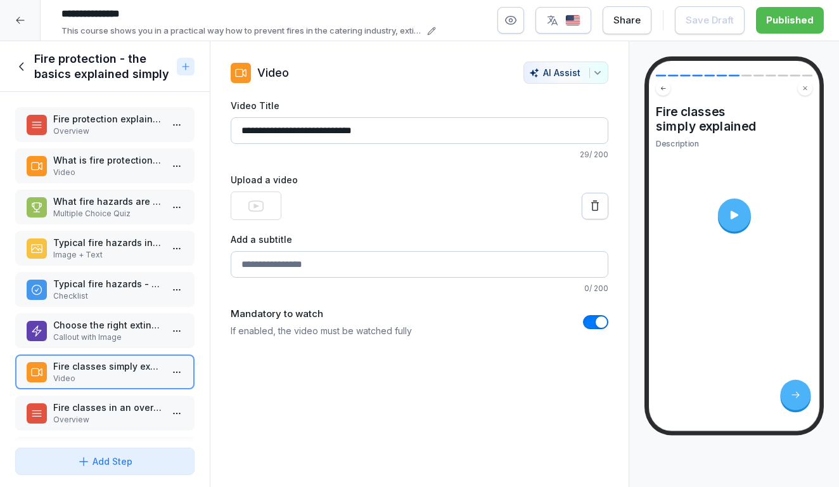
click at [110, 331] on p "Callout with Image" at bounding box center [107, 336] width 108 height 11
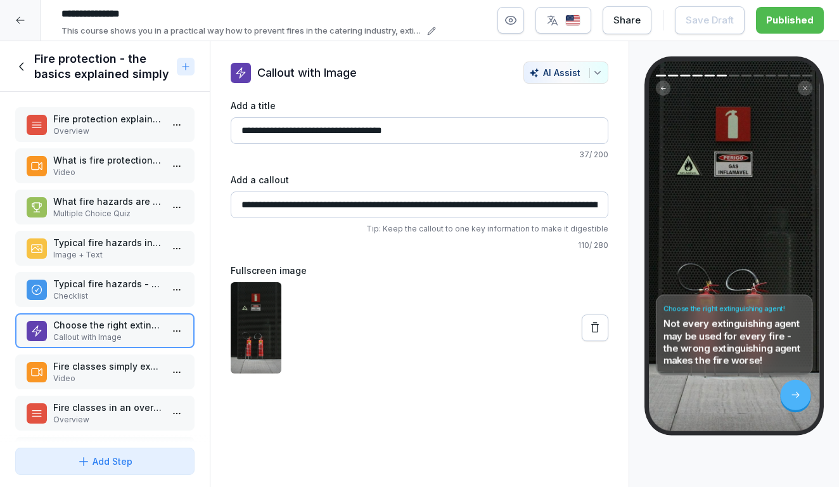
click at [110, 370] on p "Fire classes simply explained" at bounding box center [107, 365] width 108 height 13
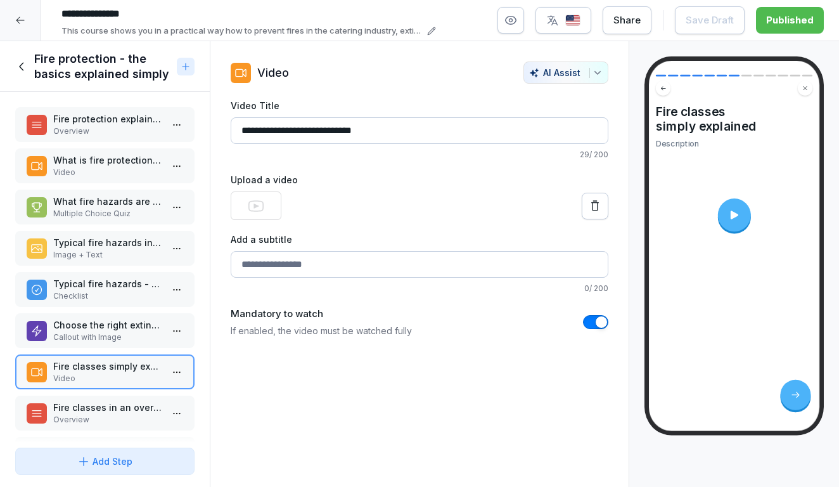
click at [743, 209] on div at bounding box center [733, 214] width 33 height 33
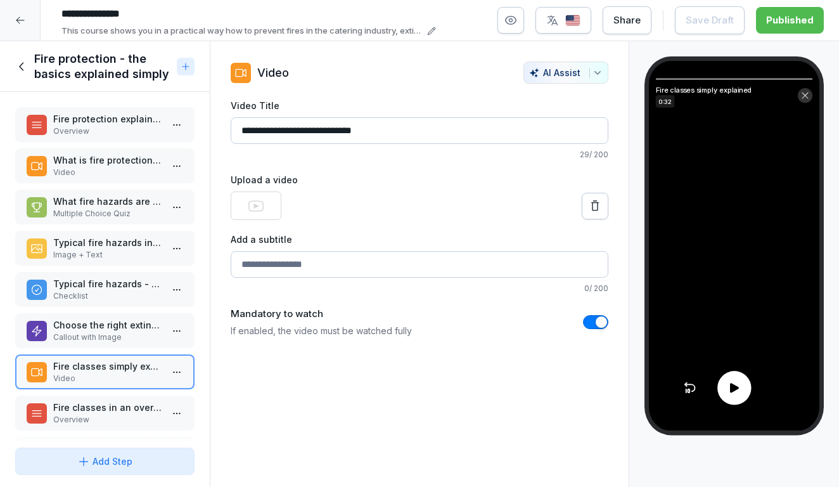
click at [736, 384] on icon at bounding box center [734, 388] width 14 height 14
click at [736, 385] on icon at bounding box center [734, 387] width 6 height 9
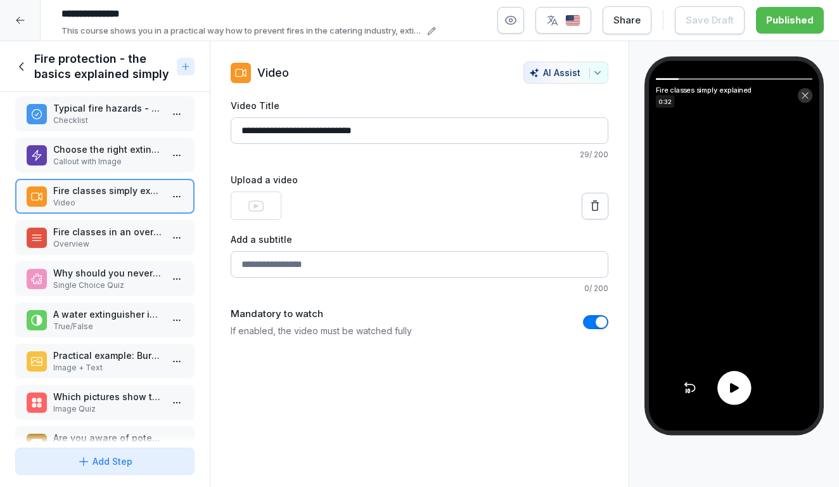
scroll to position [177, 0]
click at [26, 70] on icon at bounding box center [22, 67] width 14 height 14
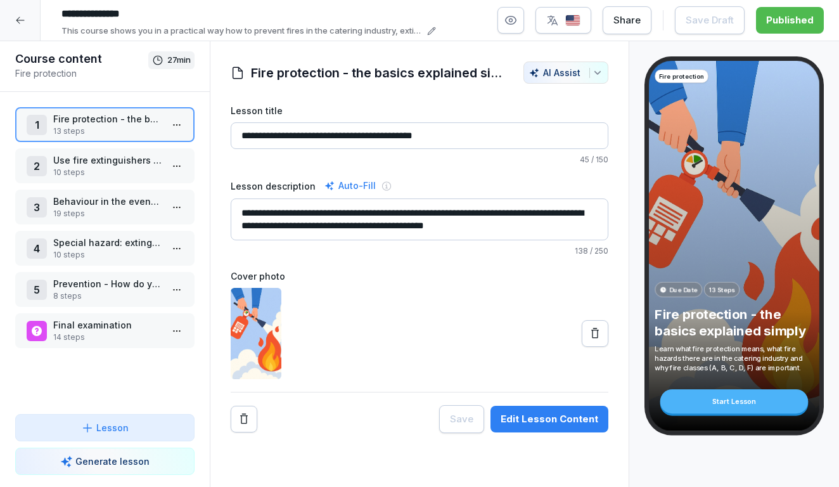
click at [23, 19] on icon at bounding box center [20, 20] width 10 height 10
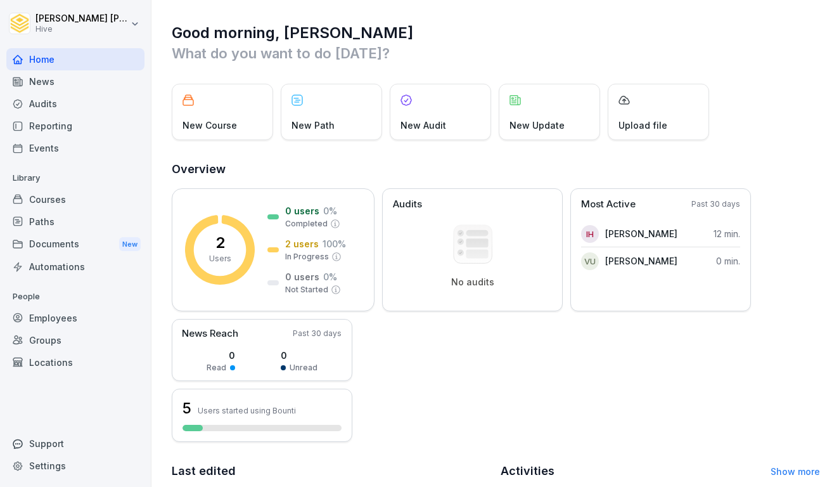
click at [74, 200] on div "Courses" at bounding box center [75, 199] width 138 height 22
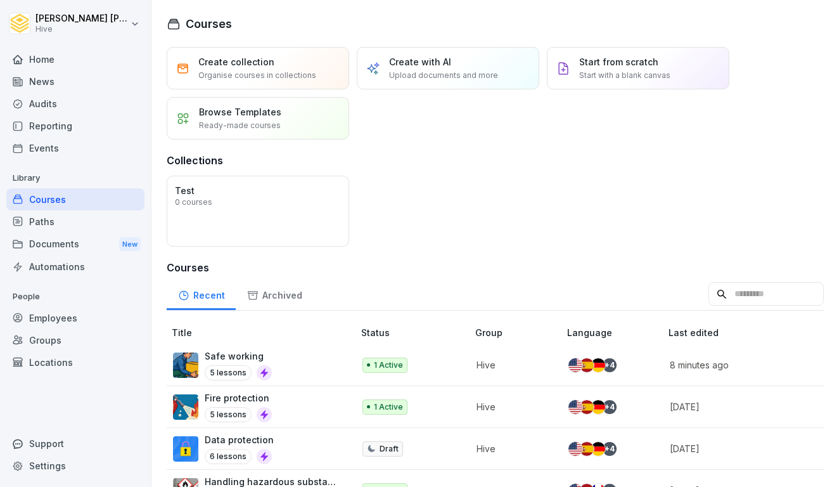
click at [70, 49] on div "Home" at bounding box center [75, 59] width 138 height 22
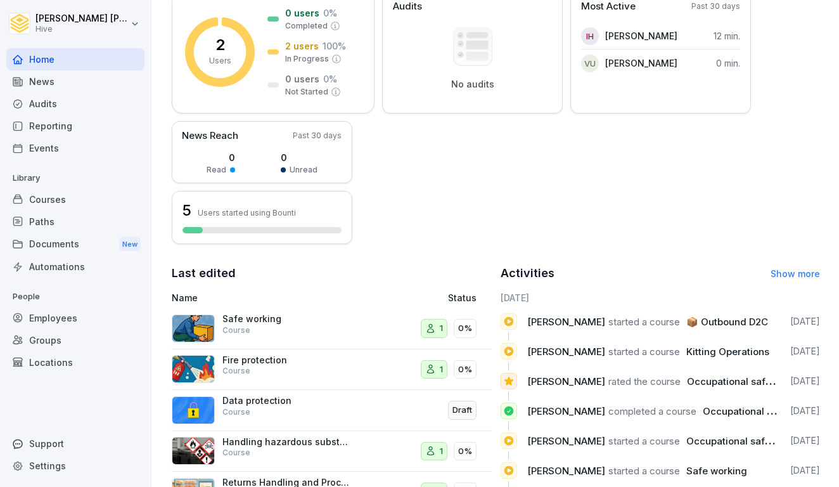
scroll to position [212, 0]
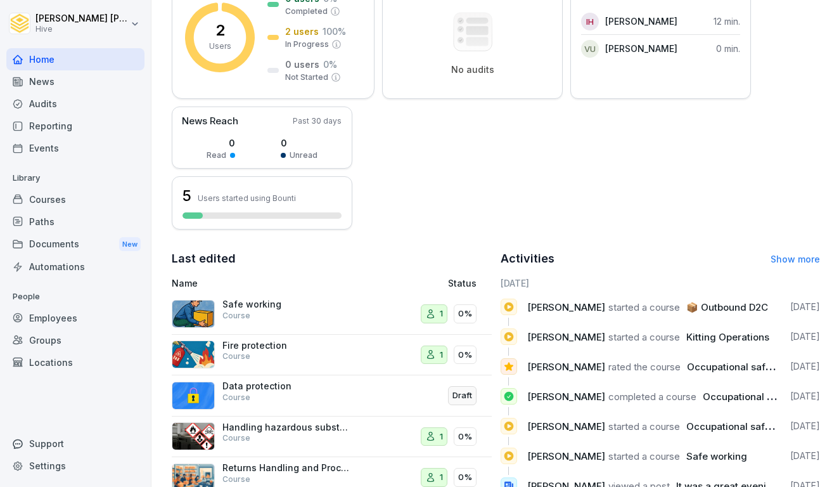
click at [89, 218] on div "Paths" at bounding box center [75, 221] width 138 height 22
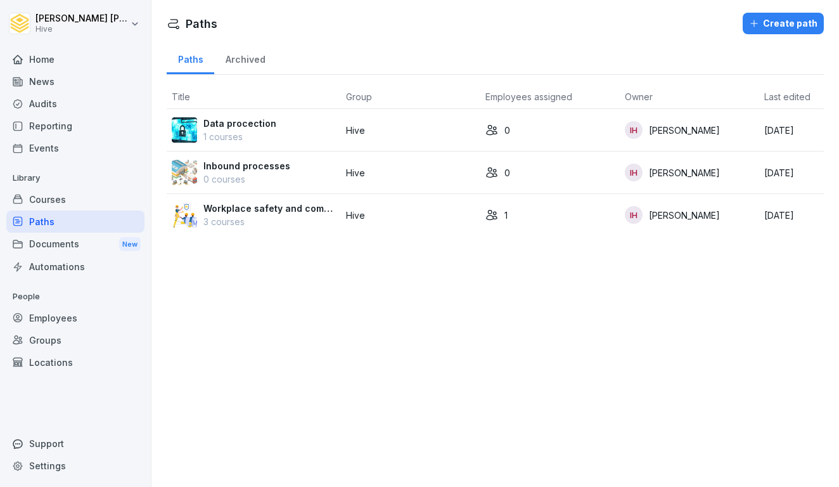
click at [90, 194] on div "Courses" at bounding box center [75, 199] width 138 height 22
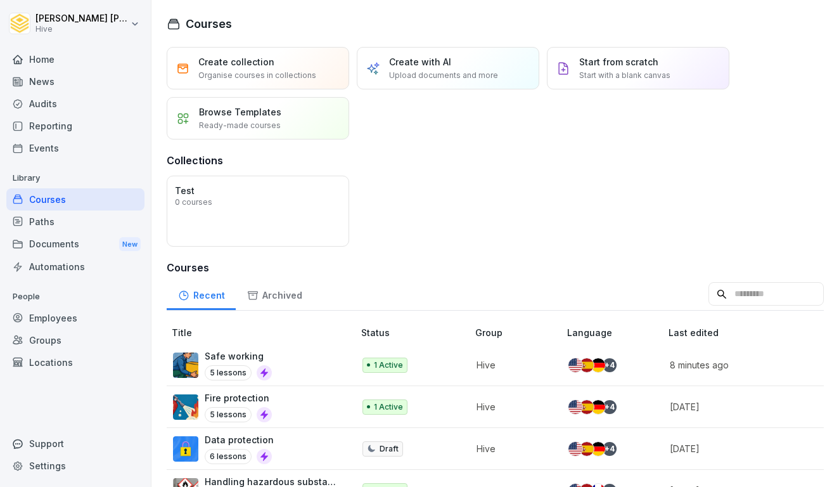
click at [86, 214] on div "Paths" at bounding box center [75, 221] width 138 height 22
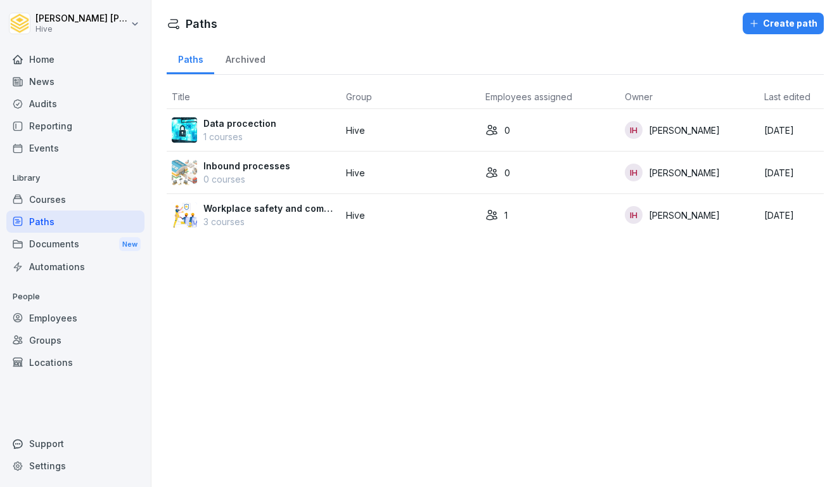
click at [40, 195] on div "Courses" at bounding box center [75, 199] width 138 height 22
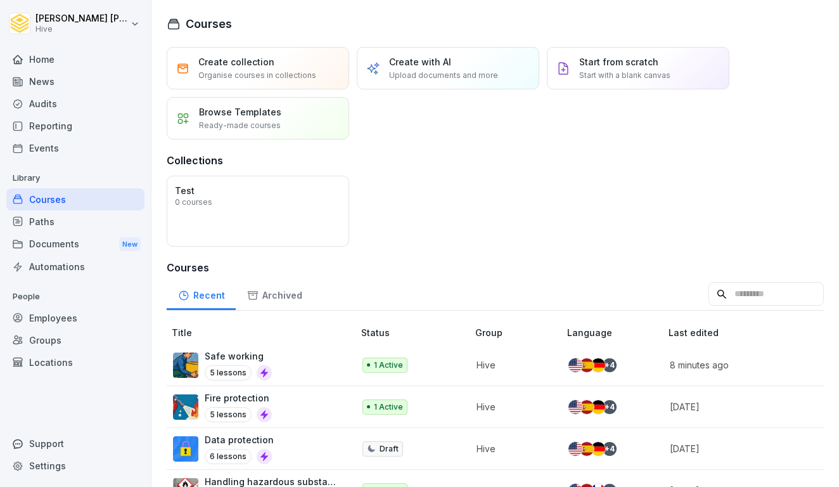
click at [62, 121] on div "Reporting" at bounding box center [75, 126] width 138 height 22
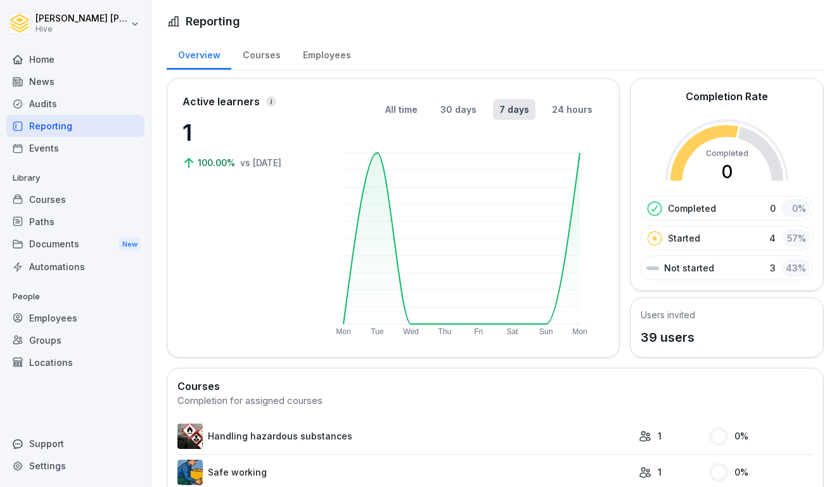
click at [67, 227] on div "Paths" at bounding box center [75, 221] width 138 height 22
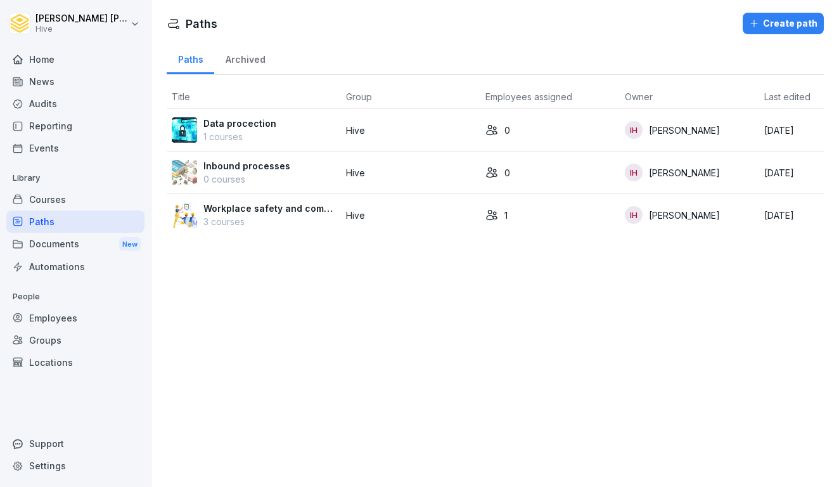
click at [65, 316] on div "Employees" at bounding box center [75, 318] width 138 height 22
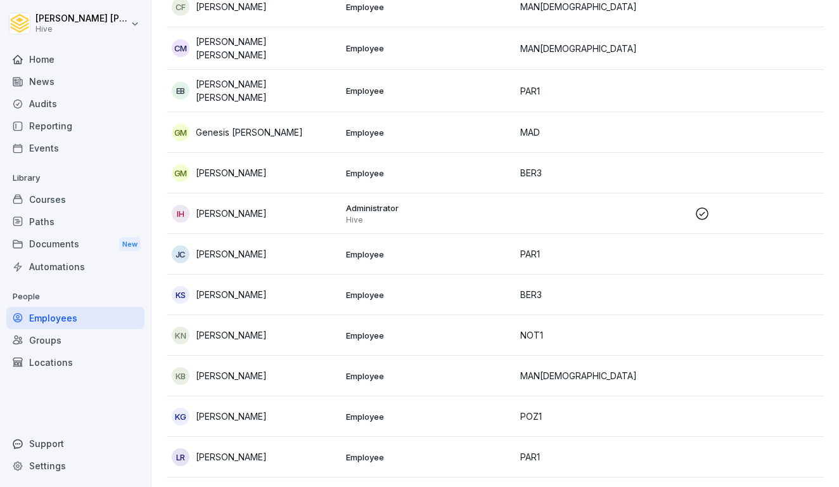
scroll to position [435, 0]
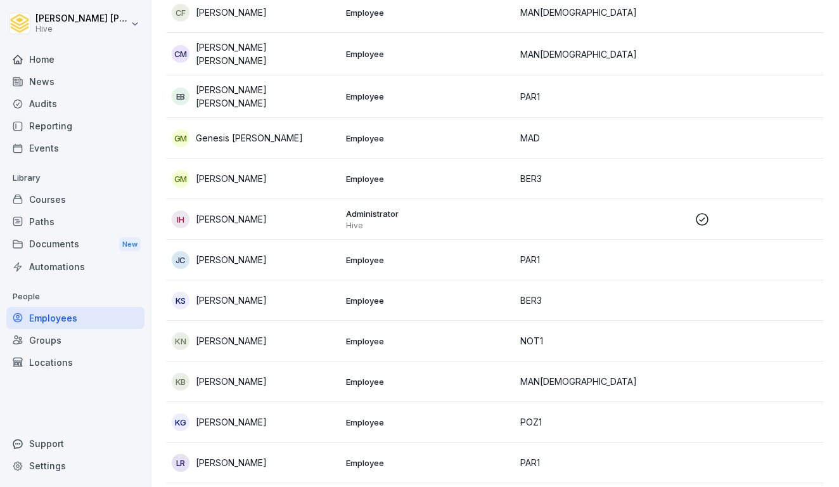
click at [267, 214] on p "[PERSON_NAME]" at bounding box center [231, 218] width 71 height 13
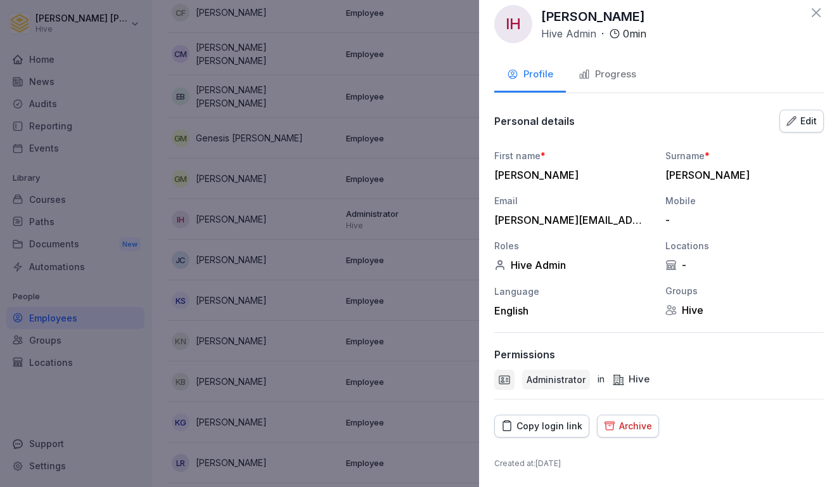
scroll to position [12, 0]
click at [309, 226] on div at bounding box center [419, 243] width 839 height 487
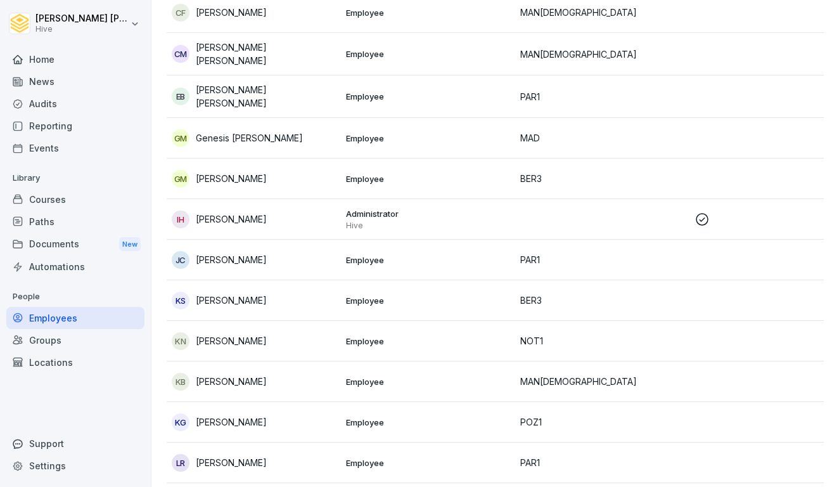
click at [53, 342] on div "Groups" at bounding box center [75, 340] width 138 height 22
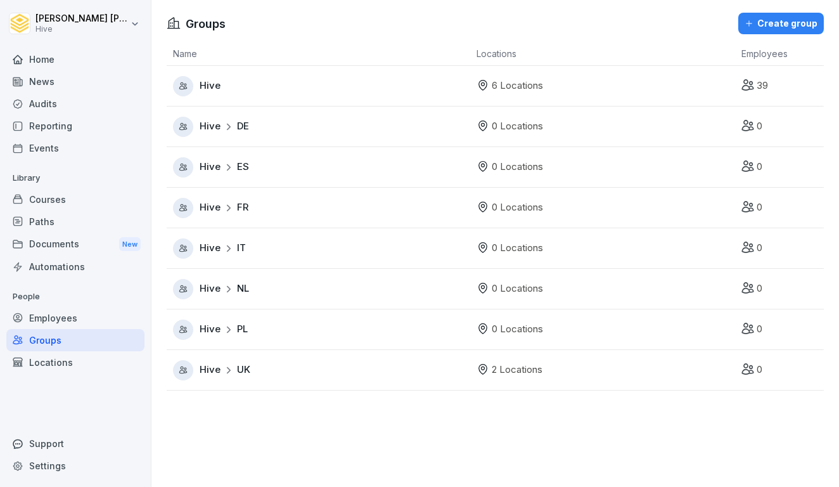
click at [86, 320] on div "Employees" at bounding box center [75, 318] width 138 height 22
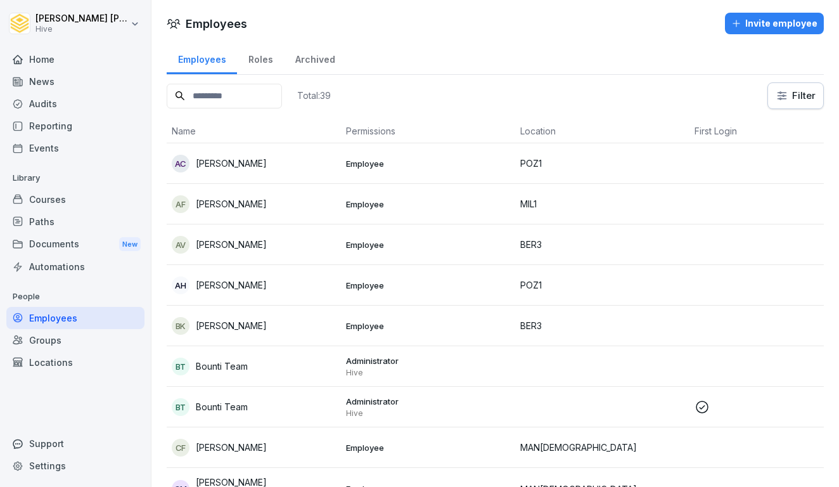
click at [36, 217] on div "Paths" at bounding box center [75, 221] width 138 height 22
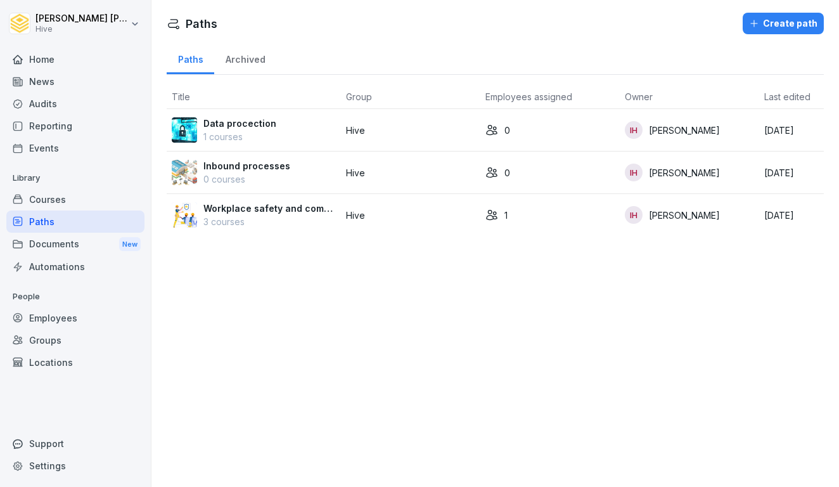
click at [92, 212] on div "Paths" at bounding box center [75, 221] width 138 height 22
click at [91, 201] on div "Courses" at bounding box center [75, 199] width 138 height 22
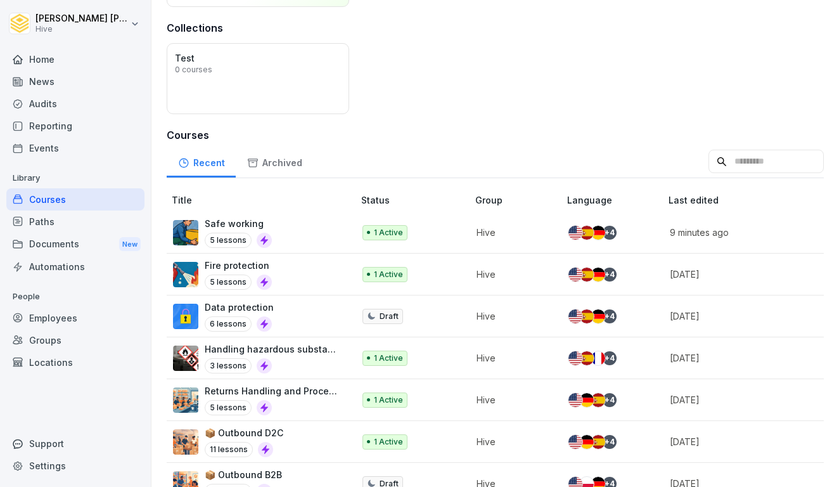
scroll to position [190, 0]
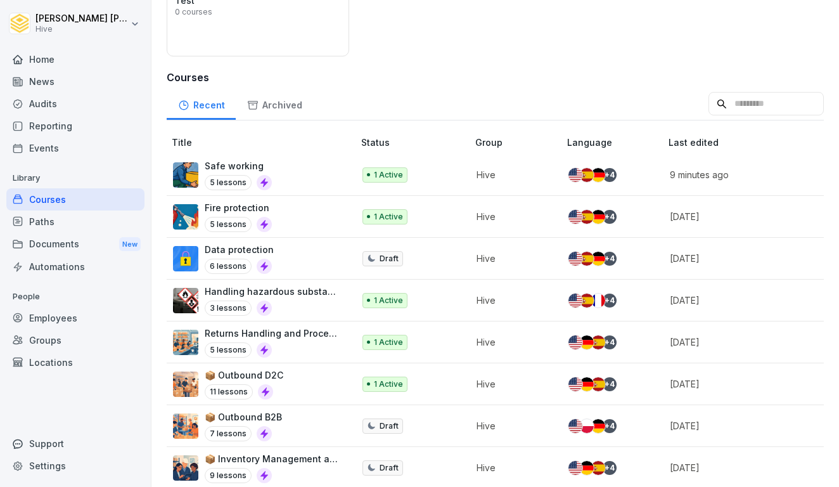
click at [324, 175] on div "Safe working 5 lessons" at bounding box center [257, 174] width 168 height 31
